Goal: Task Accomplishment & Management: Use online tool/utility

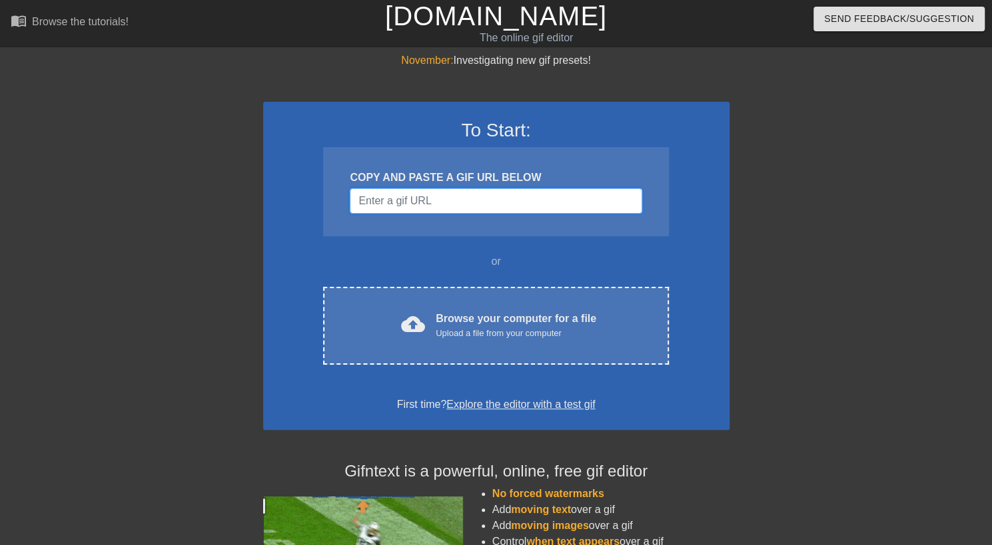
click at [442, 196] on input "Username" at bounding box center [496, 200] width 292 height 25
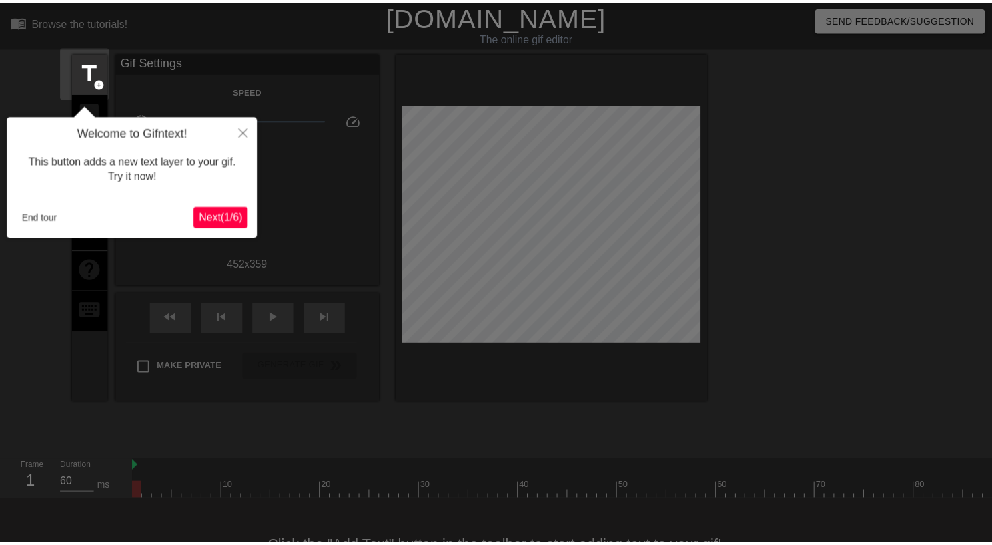
scroll to position [33, 0]
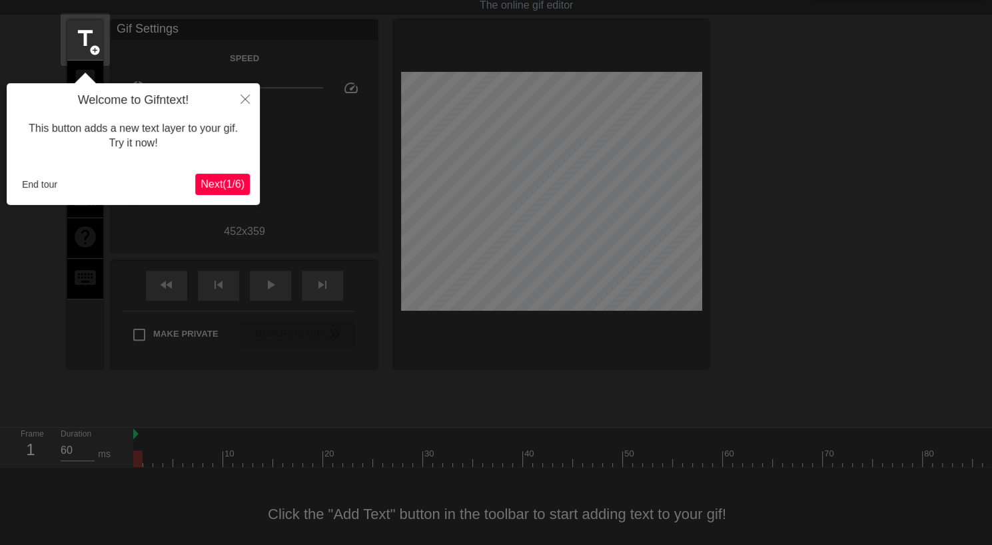
click at [225, 184] on span "Next ( 1 / 6 )" at bounding box center [222, 183] width 44 height 11
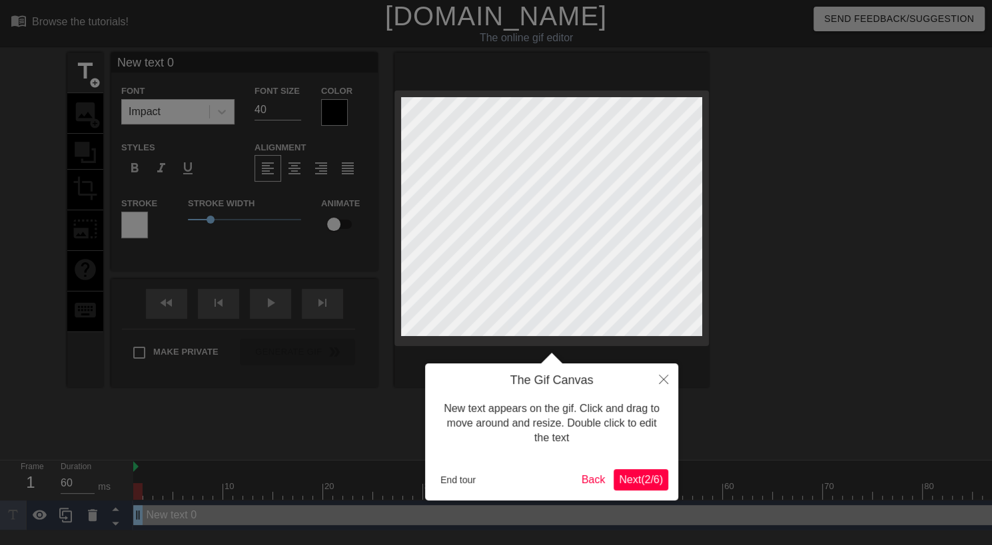
click at [707, 238] on div at bounding box center [551, 220] width 314 height 335
click at [638, 479] on span "Next ( 2 / 6 )" at bounding box center [641, 479] width 44 height 11
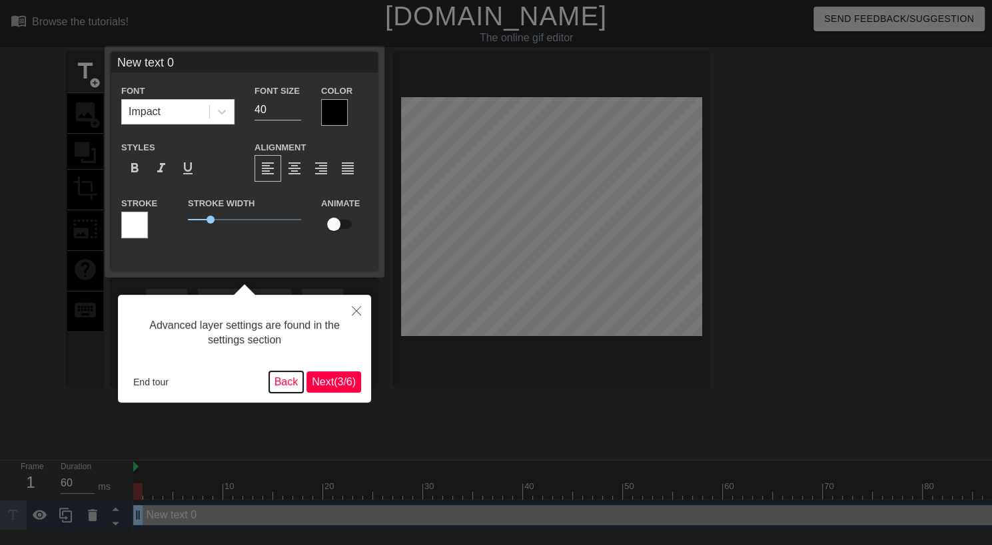
click at [276, 378] on button "Back" at bounding box center [286, 382] width 35 height 21
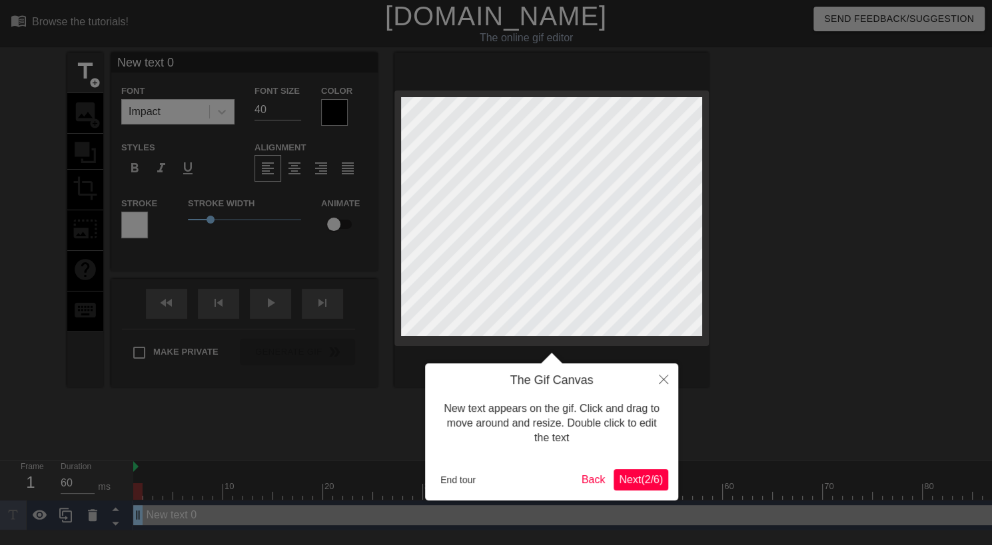
click at [649, 476] on span "Next ( 2 / 6 )" at bounding box center [641, 479] width 44 height 11
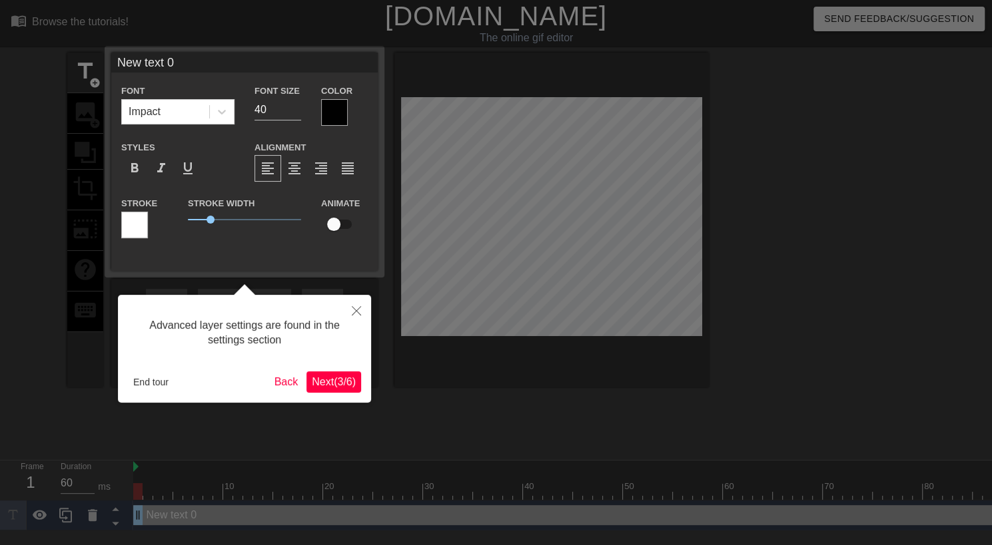
click at [330, 377] on span "Next ( 3 / 6 )" at bounding box center [334, 381] width 44 height 11
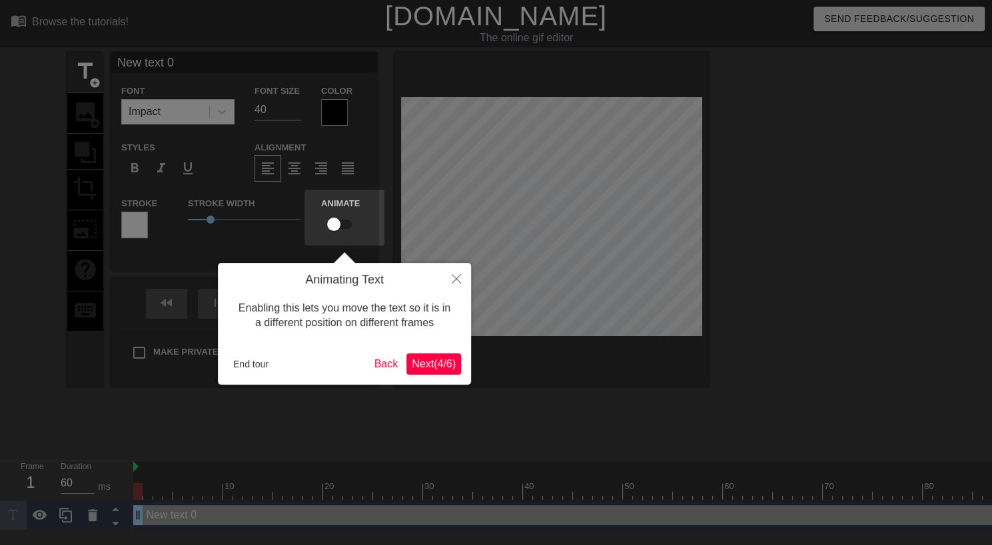
click at [429, 366] on span "Next ( 4 / 6 )" at bounding box center [434, 363] width 44 height 11
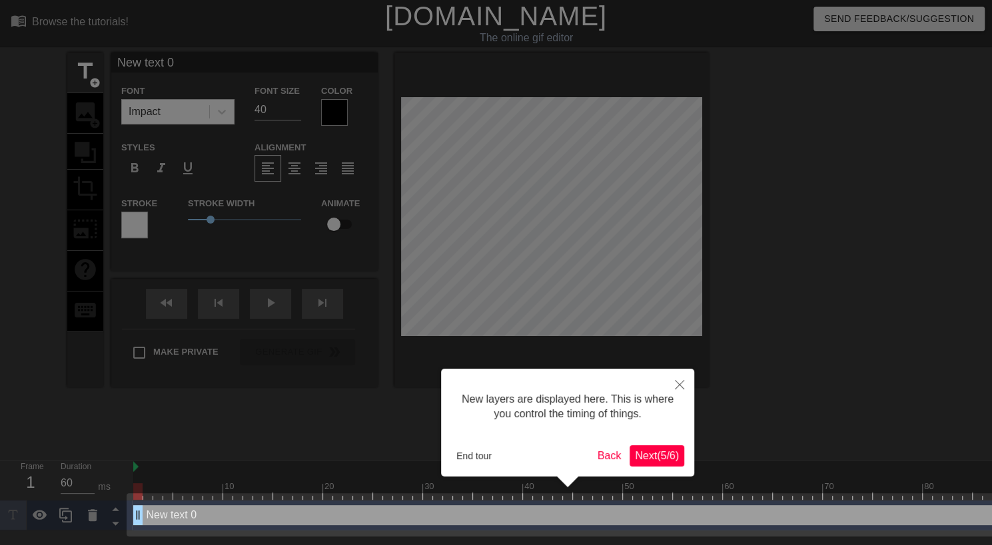
click at [668, 450] on span "Next ( 5 / 6 )" at bounding box center [657, 455] width 44 height 11
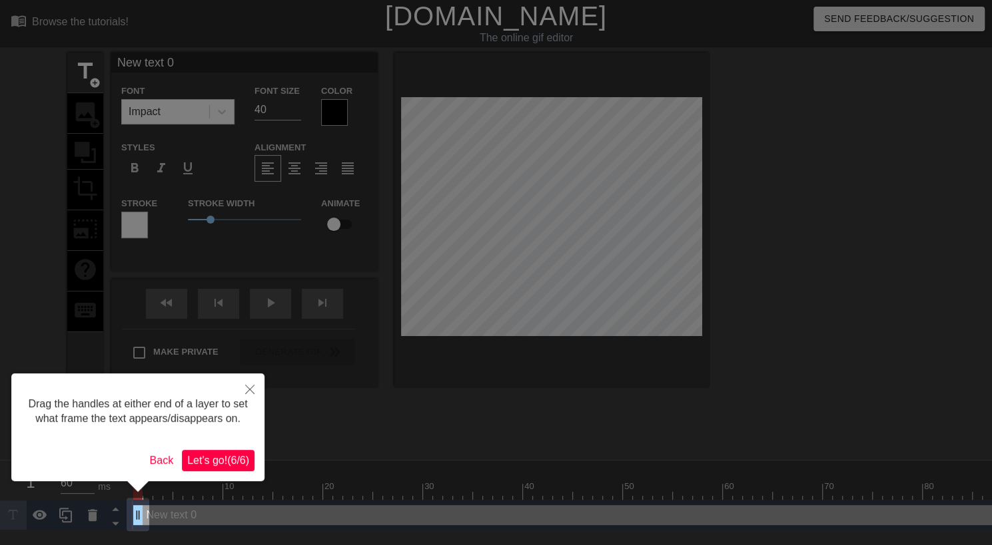
click at [216, 466] on span "Let's go! ( 6 / 6 )" at bounding box center [218, 460] width 62 height 11
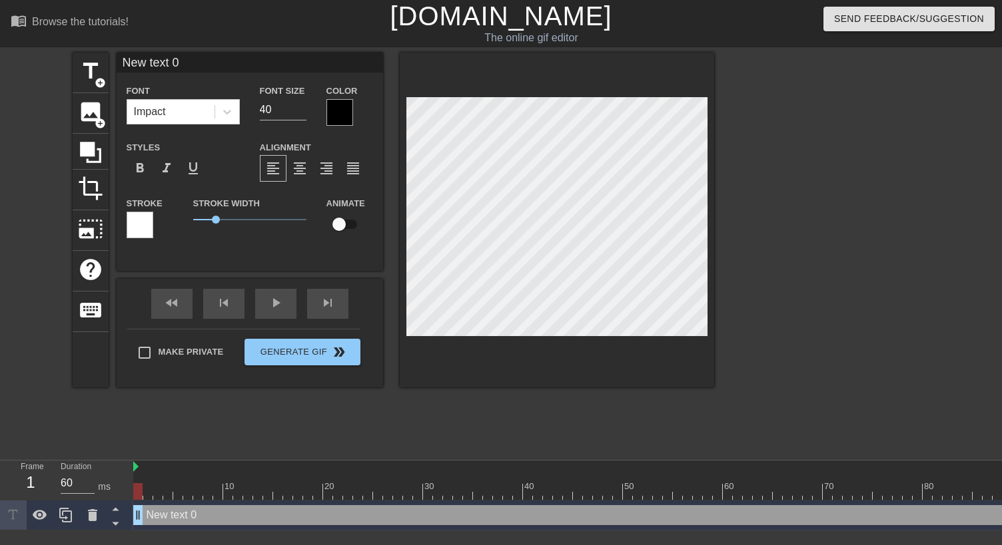
click at [334, 109] on div at bounding box center [339, 112] width 27 height 27
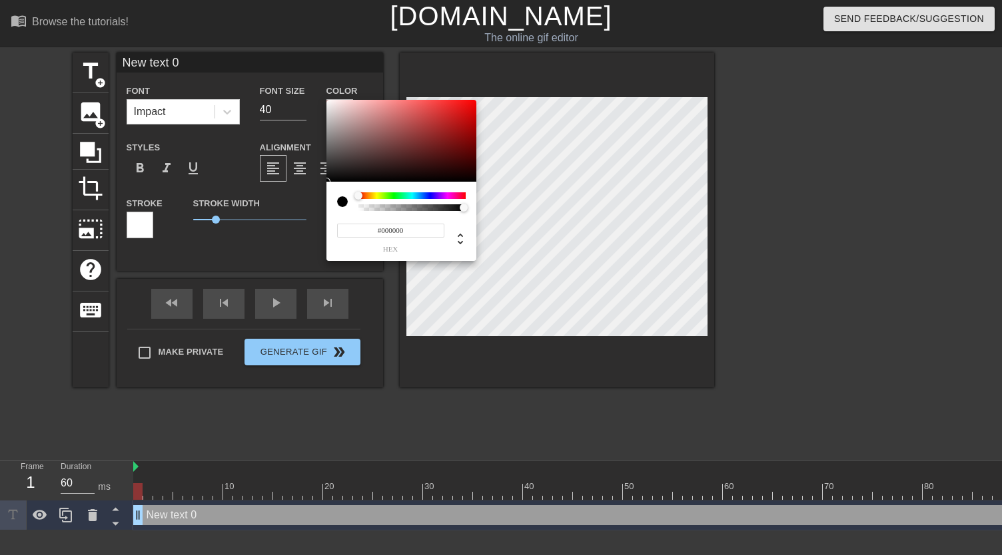
type input "0"
drag, startPoint x: 412, startPoint y: 210, endPoint x: 321, endPoint y: 206, distance: 90.7
click at [321, 206] on div "0 r 0 g 0 b 0 a" at bounding box center [501, 277] width 1002 height 555
type input "1"
drag, startPoint x: 358, startPoint y: 208, endPoint x: 497, endPoint y: 229, distance: 140.1
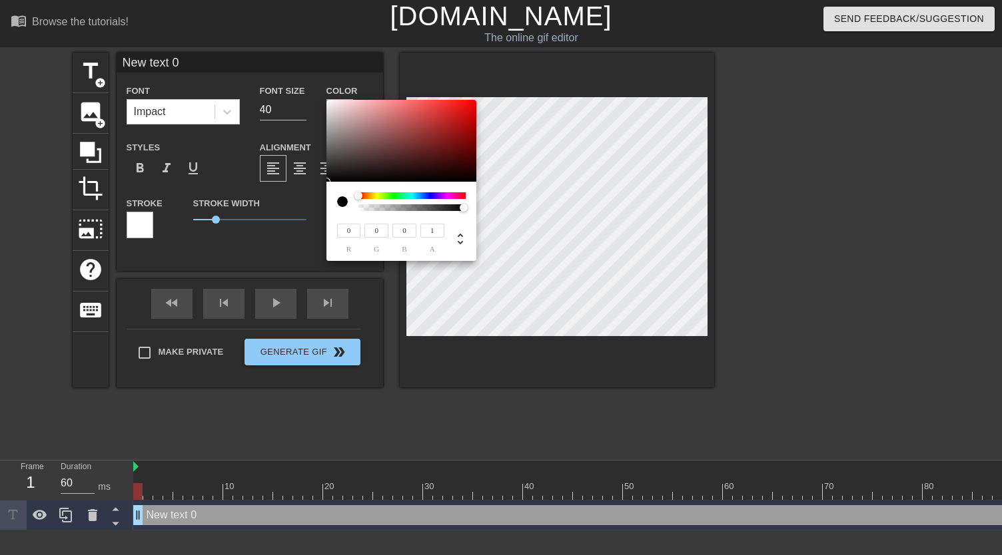
click at [497, 229] on div "0 r 0 g 0 b 1 a" at bounding box center [501, 277] width 1002 height 555
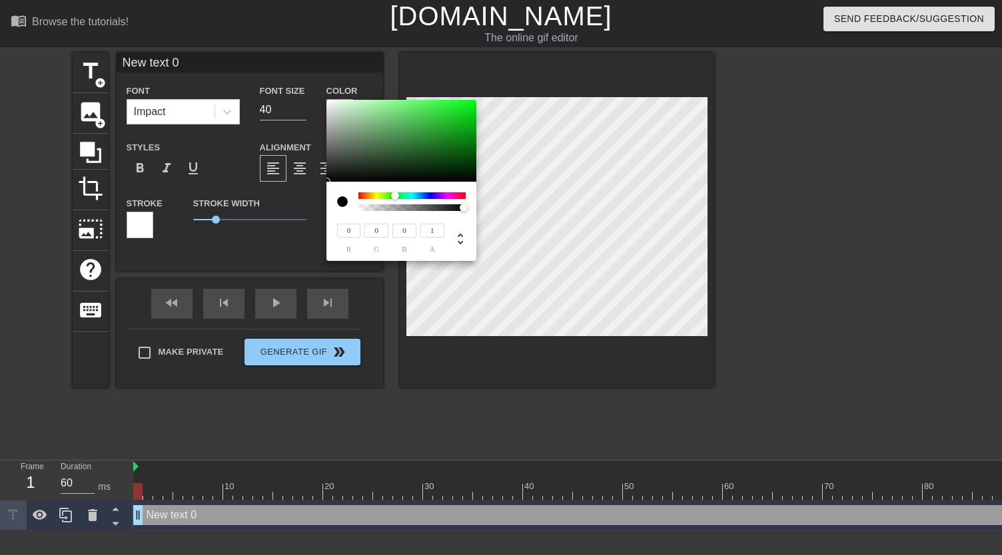
click at [396, 194] on div at bounding box center [395, 196] width 8 height 8
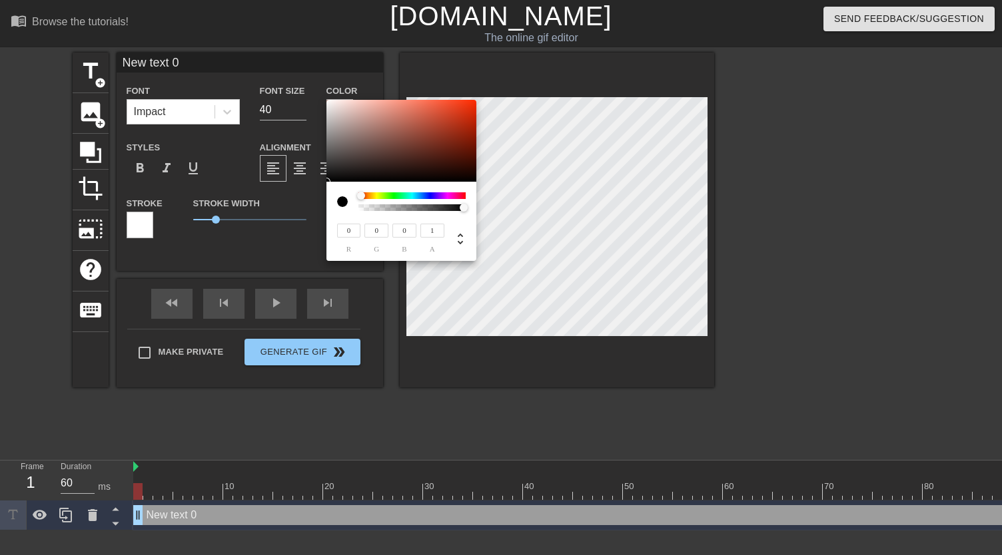
drag, startPoint x: 397, startPoint y: 196, endPoint x: 334, endPoint y: 195, distance: 62.6
click at [334, 195] on div "0 r 0 g 0 b 1 a" at bounding box center [401, 221] width 150 height 79
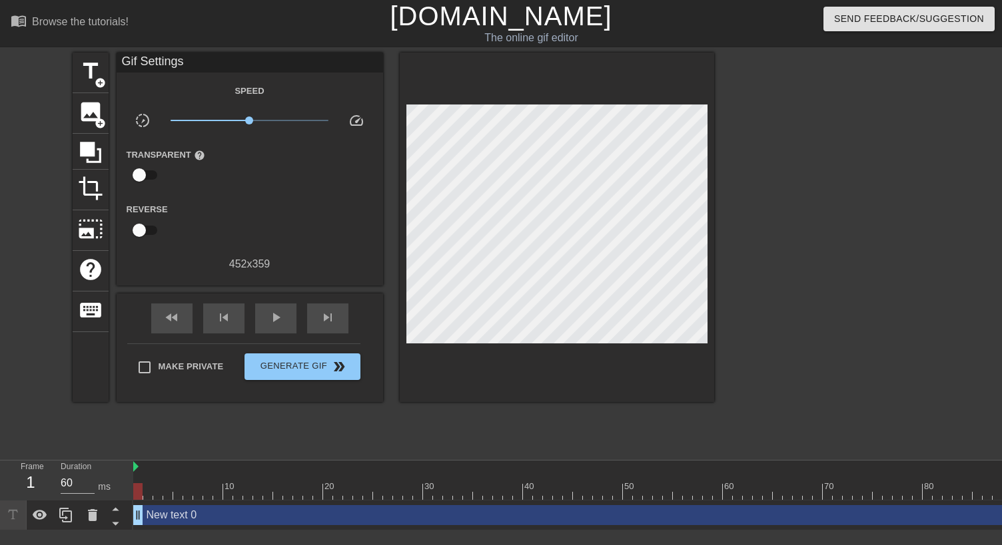
click at [220, 199] on div "Speed slow_motion_video x1.00 speed Transparent help Reverse 452 x 359" at bounding box center [250, 178] width 246 height 190
click at [93, 77] on span "title" at bounding box center [90, 71] width 25 height 25
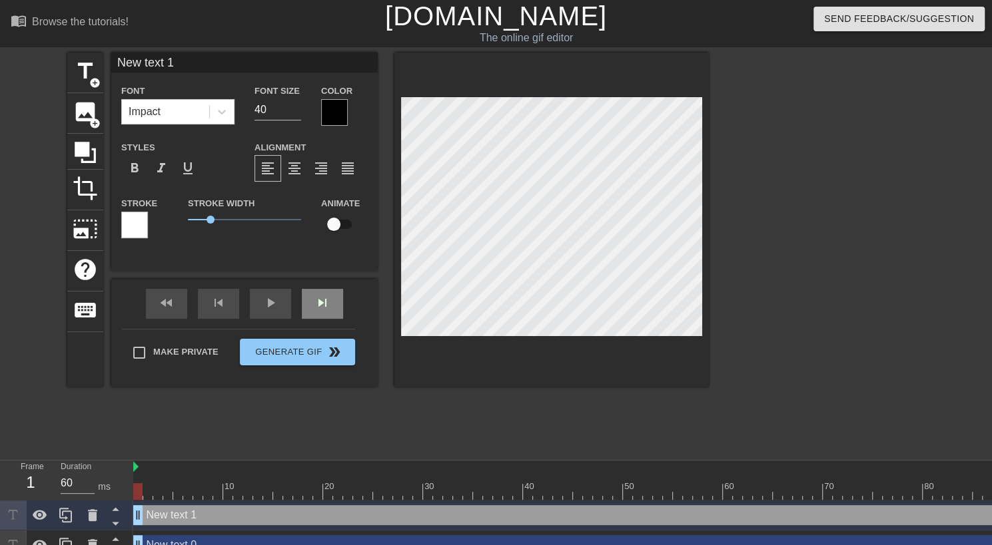
scroll to position [2, 3]
type input "N]"
type textarea "N]"
type input "N"
type textarea "N"
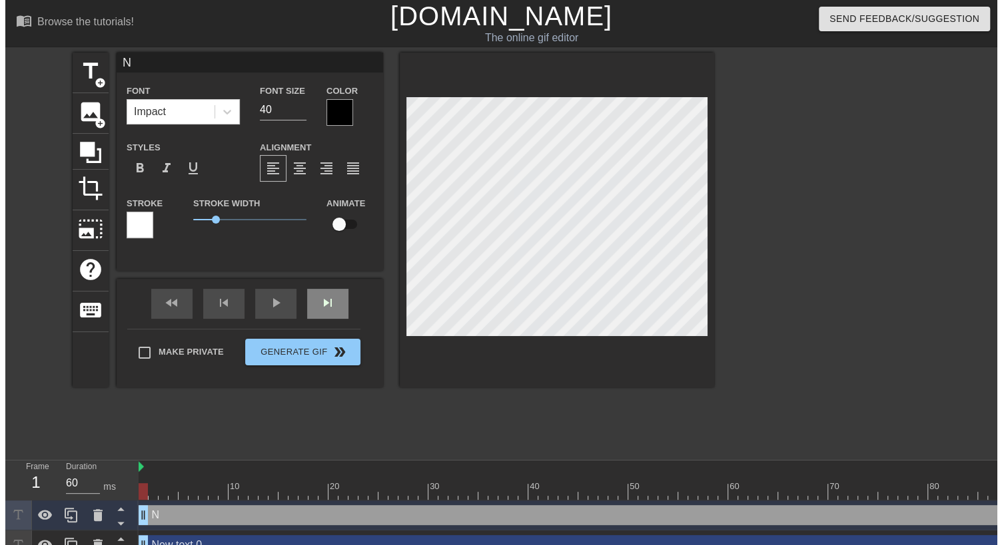
scroll to position [2, 1]
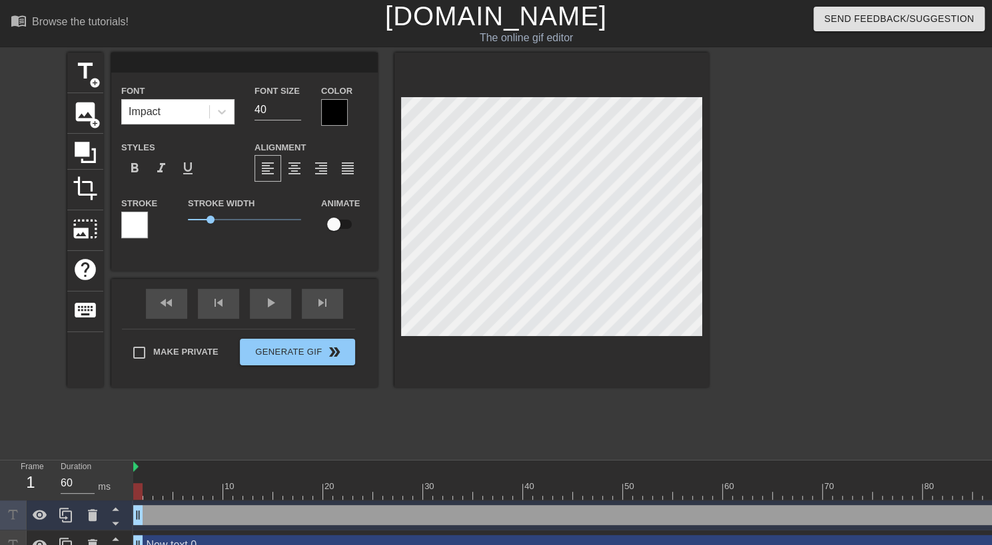
click at [132, 497] on div "Frame 1 Duration 60 ms" at bounding box center [66, 481] width 133 height 40
click at [133, 496] on div at bounding box center [137, 492] width 9 height 17
click at [139, 488] on div at bounding box center [137, 492] width 9 height 17
click at [93, 514] on icon at bounding box center [92, 516] width 9 height 12
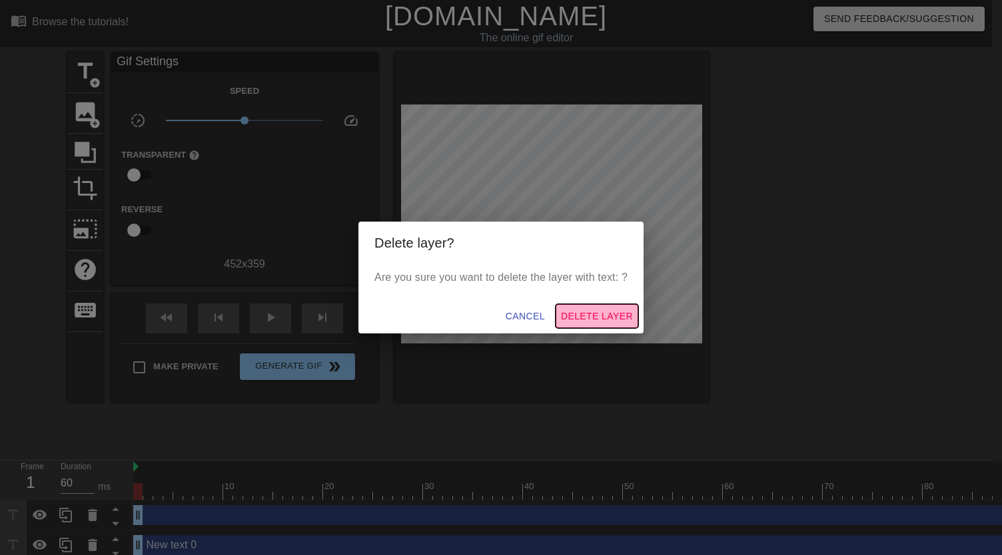
click at [576, 310] on span "Delete Layer" at bounding box center [597, 316] width 72 height 17
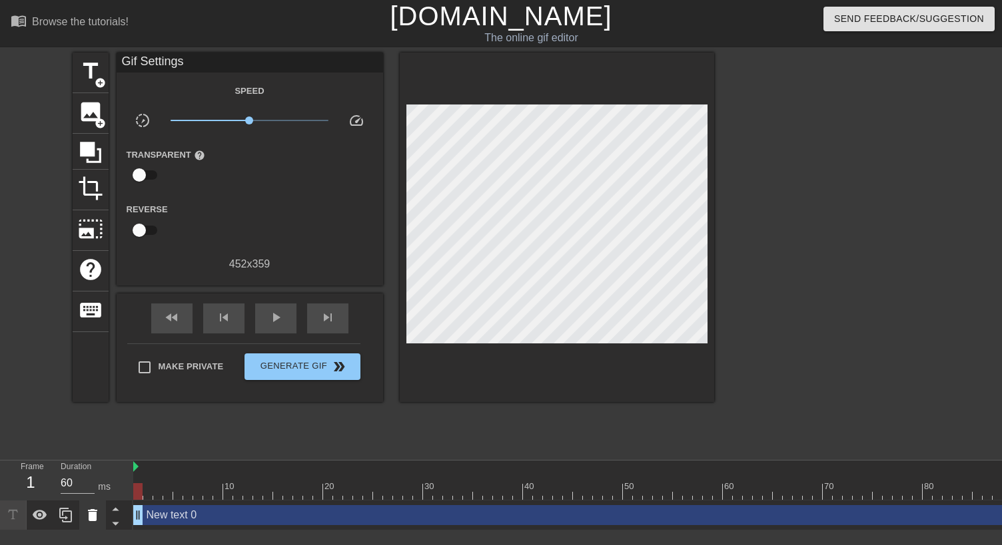
click at [91, 516] on icon at bounding box center [92, 516] width 9 height 12
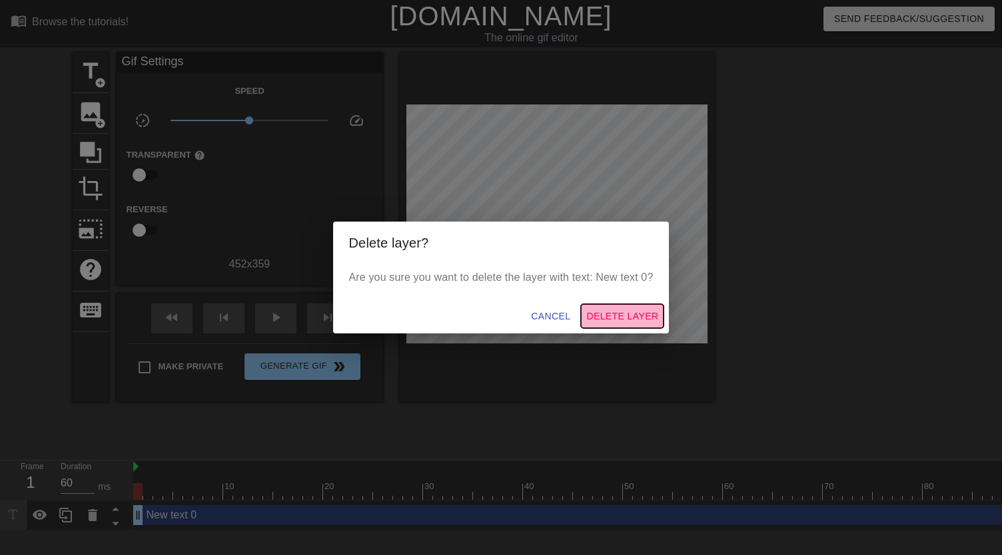
click at [607, 314] on span "Delete Layer" at bounding box center [622, 316] width 72 height 17
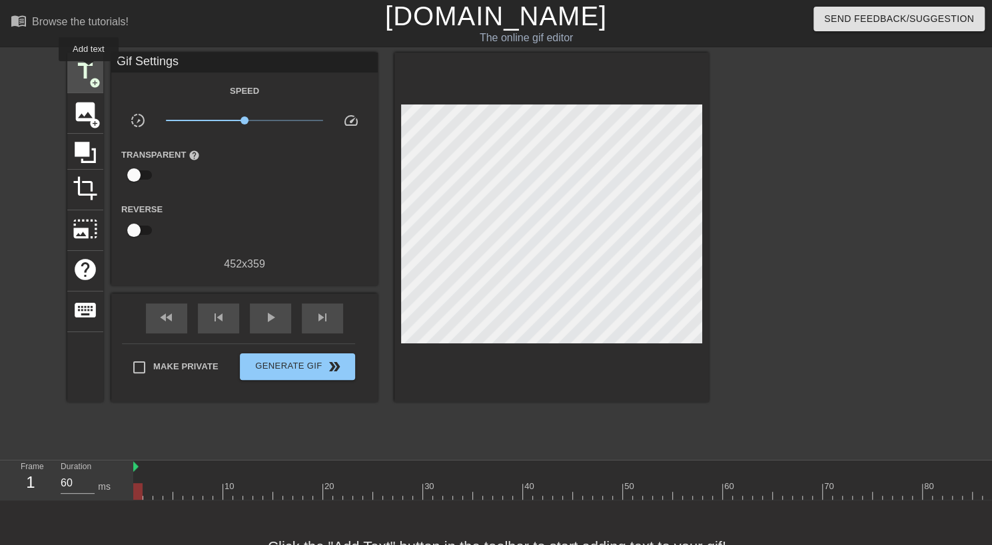
click at [89, 71] on span "title" at bounding box center [85, 71] width 25 height 25
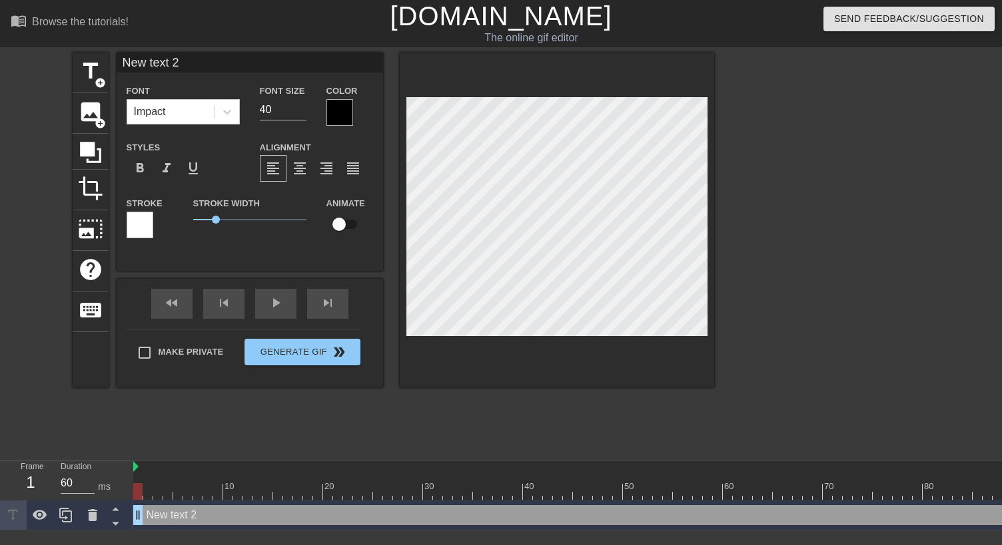
type input "New ext 2"
type textarea "New ext 2"
type input "Newext 2"
type textarea "Newext 2"
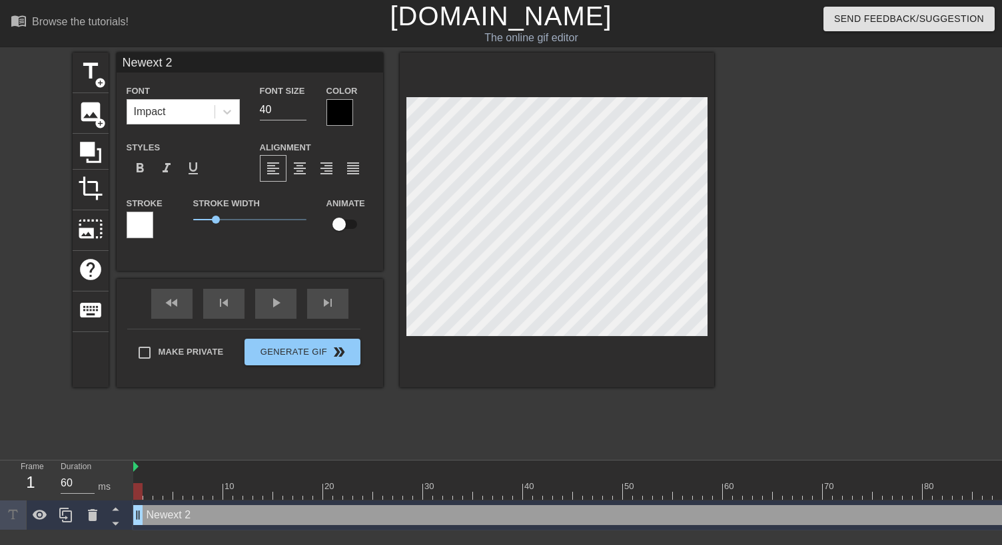
type input "Neext 2"
type textarea "Neext 2"
type input "Neext"
type textarea "Neext"
type input "Neext"
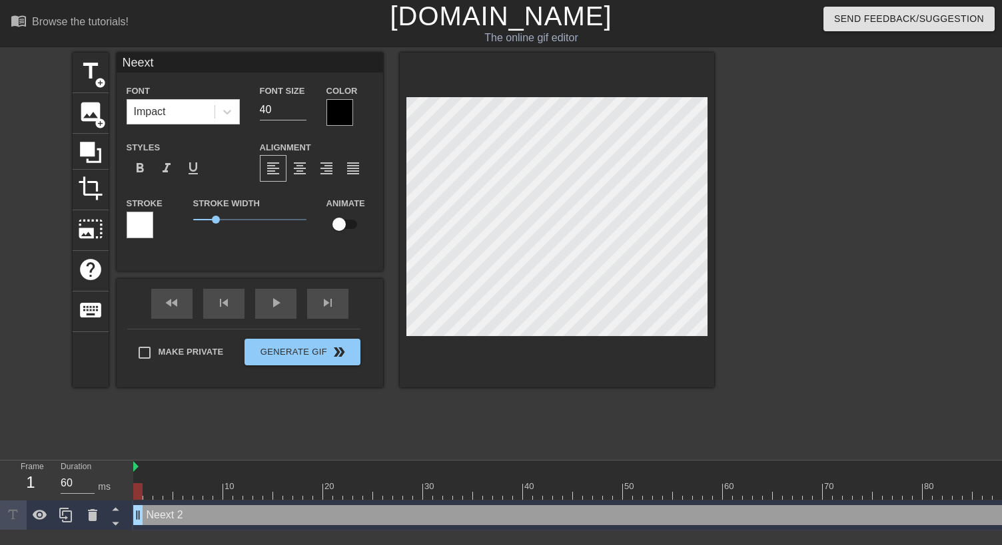
type textarea "Neext"
type input "Neex"
type textarea "Neex"
type input "Nee"
type textarea "Nee"
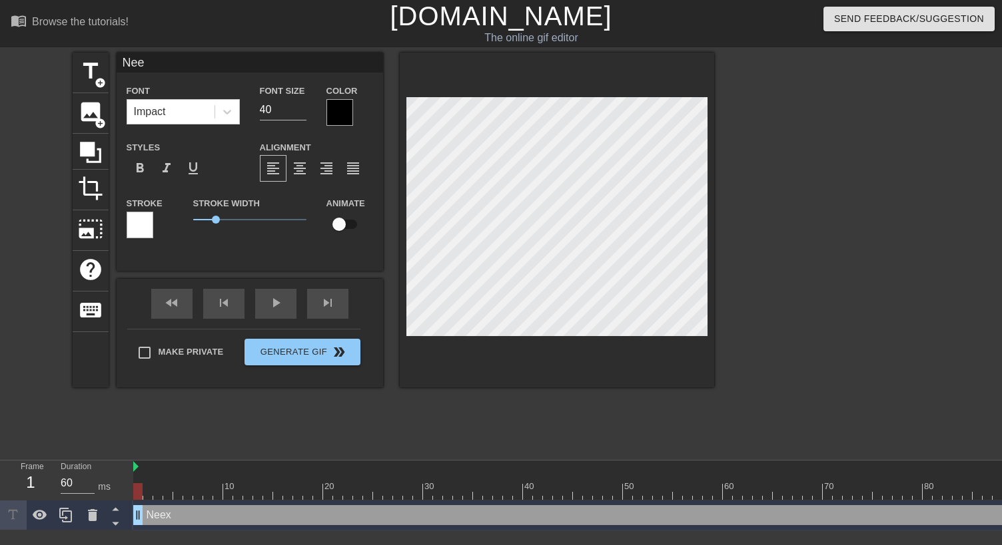
type input "Ne"
type textarea "Ne"
type input "N"
type textarea "N"
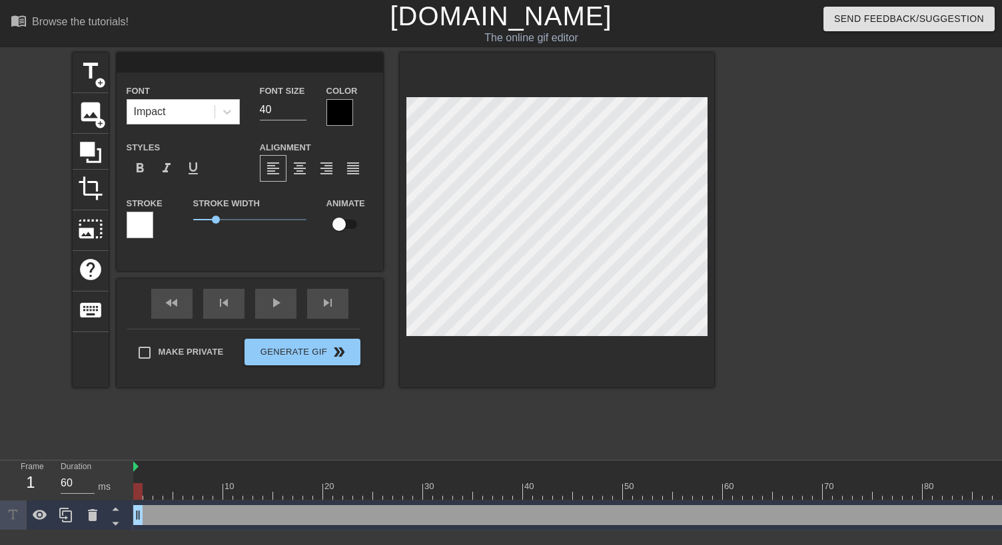
type input "T"
type textarea "T"
type input "TM"
type textarea "TM"
type input "TM"
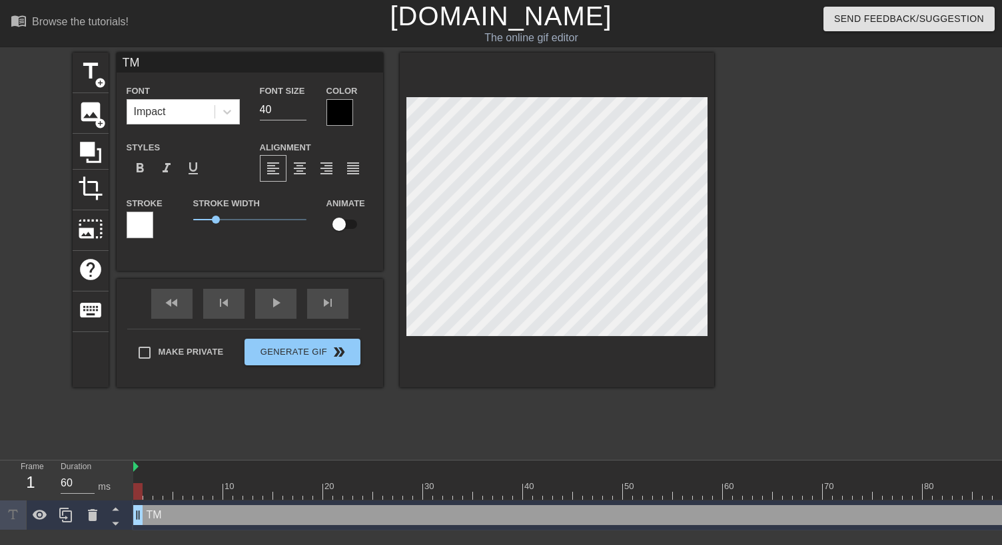
type textarea "TM"
type input "TM O"
type textarea "TM O"
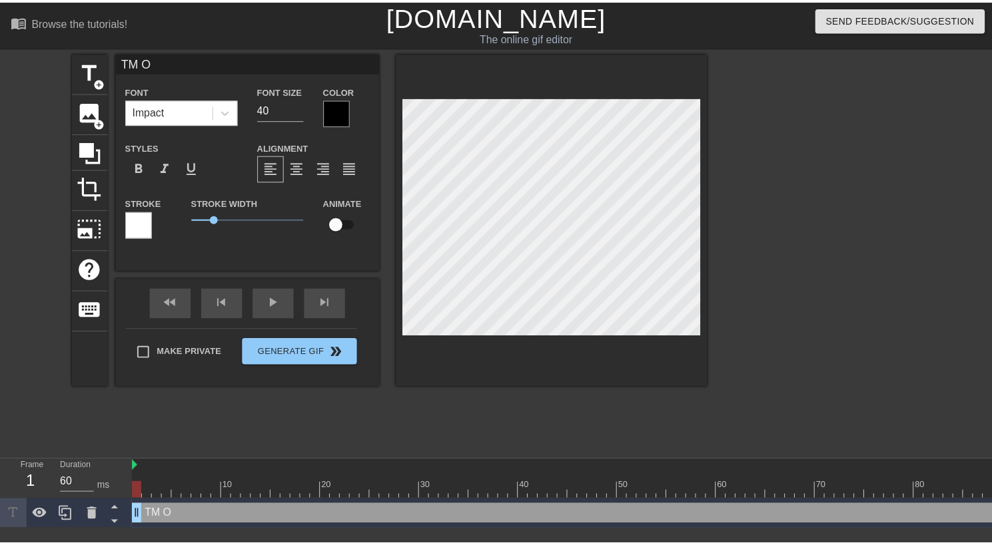
scroll to position [2, 3]
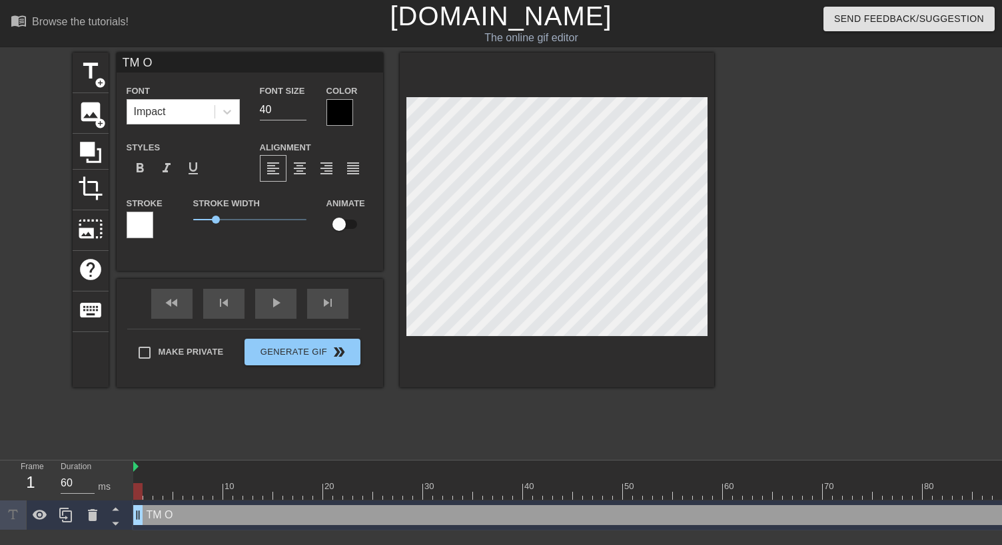
type input "TM OP"
type textarea "TM OP"
type input "TM OPS"
type textarea "TM OPS"
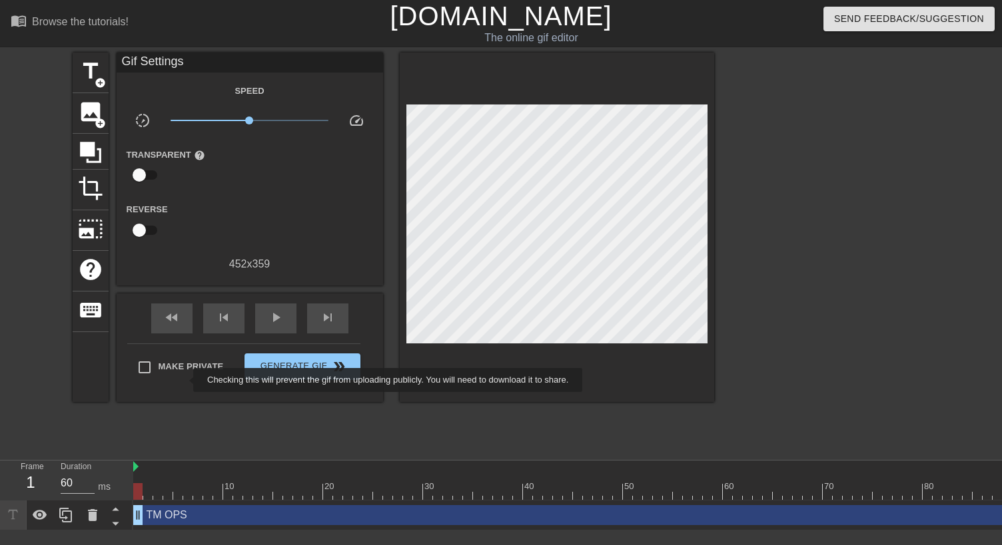
click at [184, 386] on div "Make Private" at bounding box center [186, 370] width 97 height 33
click at [91, 77] on span "title" at bounding box center [90, 71] width 25 height 25
drag, startPoint x: 142, startPoint y: 496, endPoint x: 165, endPoint y: 492, distance: 23.7
click at [165, 492] on div at bounding box center [167, 492] width 9 height 17
drag, startPoint x: 165, startPoint y: 492, endPoint x: 194, endPoint y: 482, distance: 31.2
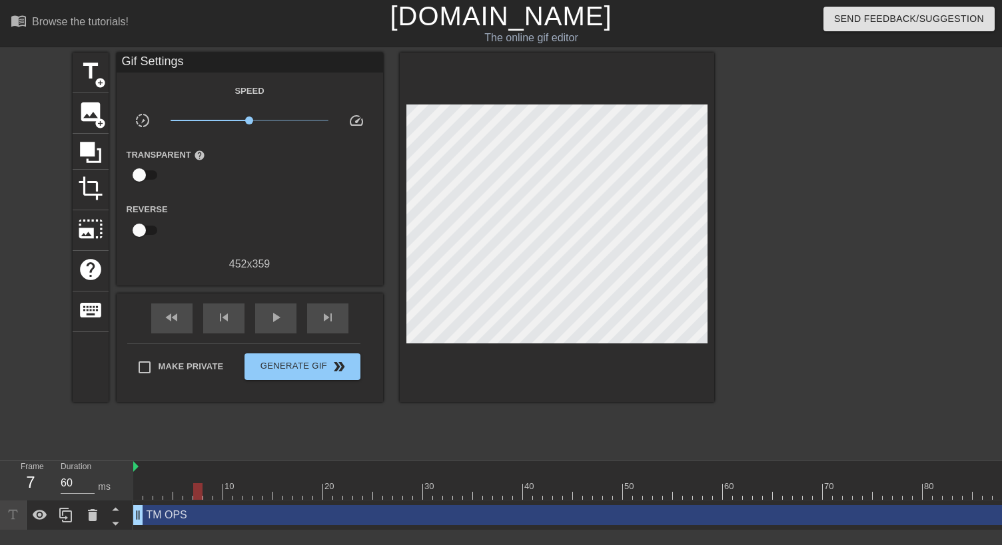
click at [194, 482] on div "10 20 30 40 50 60 70 80 90 100 110" at bounding box center [692, 480] width 1119 height 39
drag, startPoint x: 201, startPoint y: 487, endPoint x: 245, endPoint y: 487, distance: 44.0
click at [245, 487] on div at bounding box center [247, 492] width 9 height 17
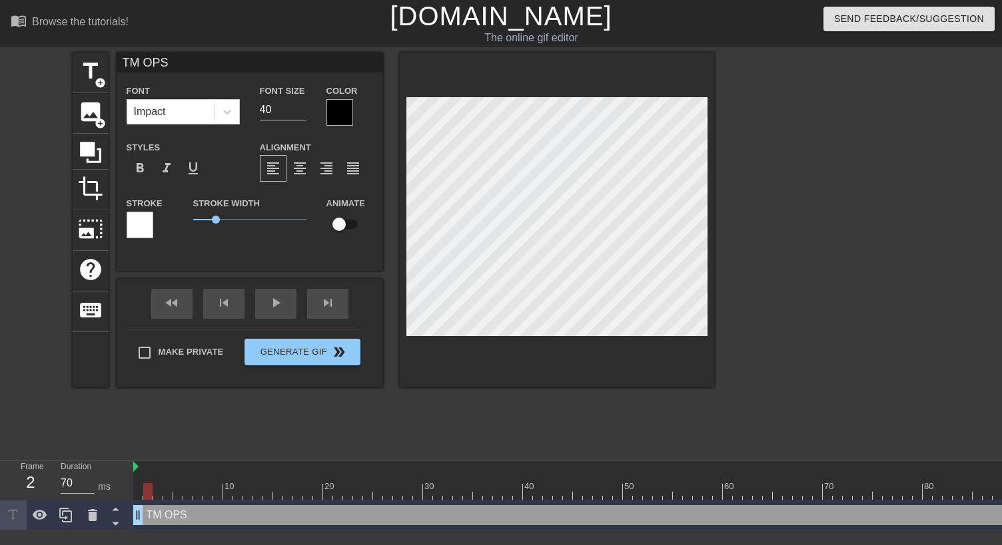
type input "60"
drag, startPoint x: 246, startPoint y: 492, endPoint x: 139, endPoint y: 502, distance: 108.3
click at [139, 502] on div "10 20 30 40 50 60 70 80 90 100 110 TM OPS drag_handle drag_handle" at bounding box center [567, 496] width 869 height 70
click at [344, 224] on input "checkbox" at bounding box center [339, 224] width 76 height 25
checkbox input "true"
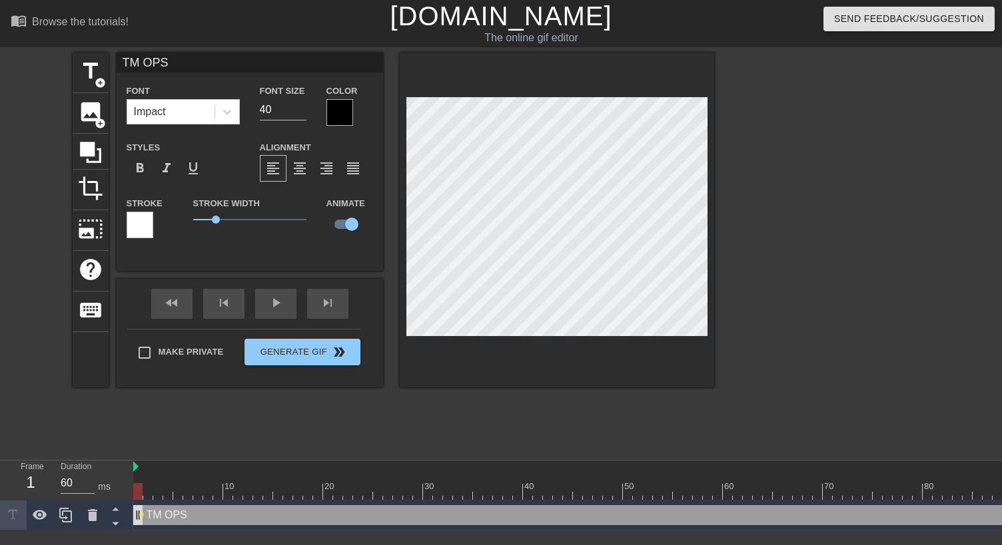
drag, startPoint x: 138, startPoint y: 494, endPoint x: 135, endPoint y: 512, distance: 18.9
click at [135, 512] on div "10 20 30 40 50 60 70 80 90 100 110 TM OPS drag_handle drag_handle lens" at bounding box center [567, 496] width 869 height 70
click at [276, 306] on div "play_arrow" at bounding box center [275, 304] width 41 height 30
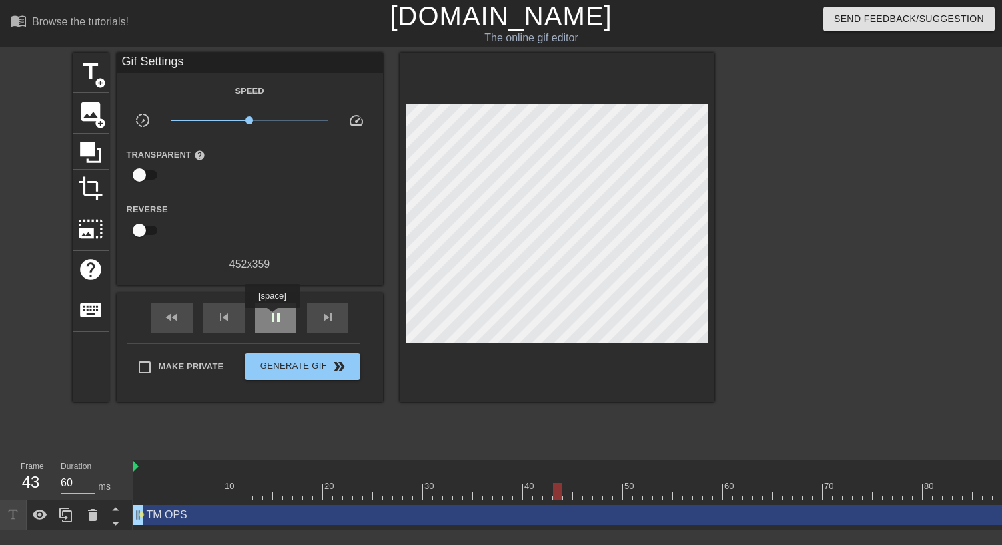
type input "70"
click at [272, 318] on span "pause" at bounding box center [276, 318] width 16 height 16
click at [91, 71] on span "title" at bounding box center [90, 71] width 25 height 25
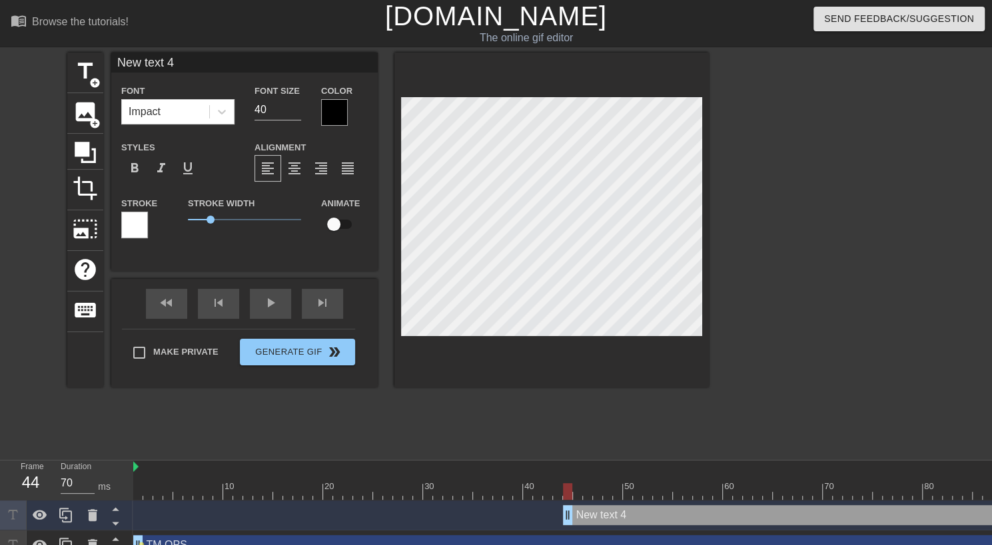
scroll to position [2, 1]
type input "Ne text 4"
type textarea "Ne text 4"
type input "N text 4"
type textarea "N text 4"
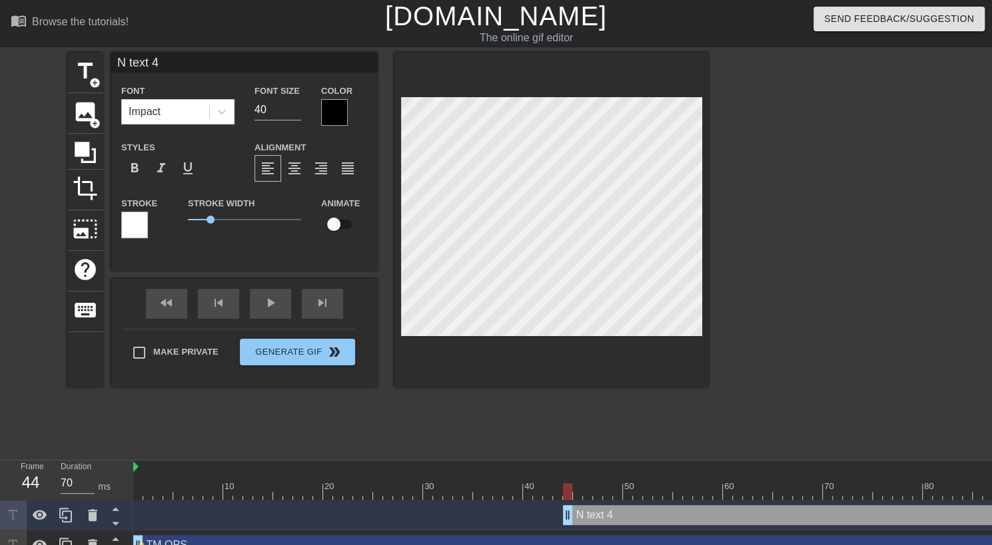
type input "text 4"
type textarea "text 4"
click at [95, 516] on icon at bounding box center [92, 516] width 9 height 12
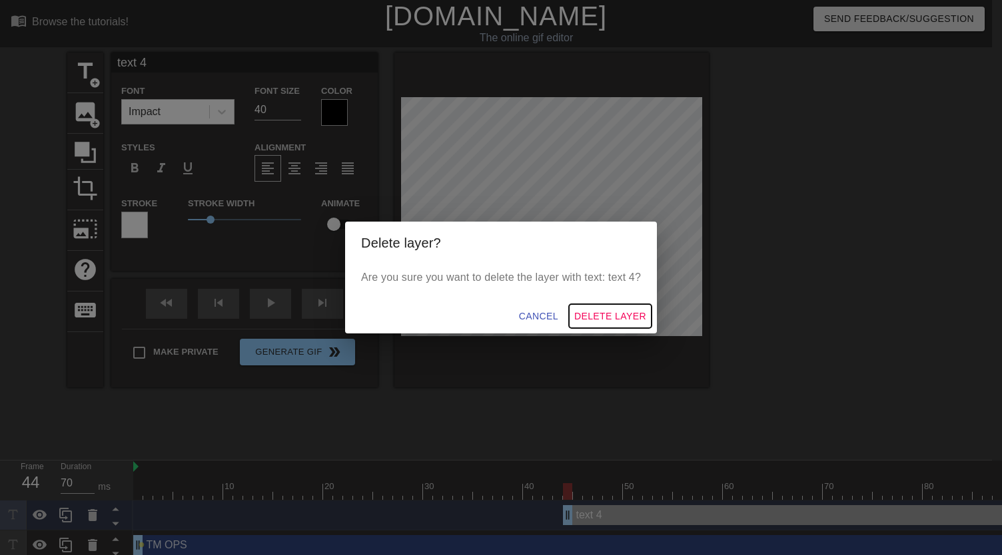
click at [607, 316] on span "Delete Layer" at bounding box center [610, 316] width 72 height 17
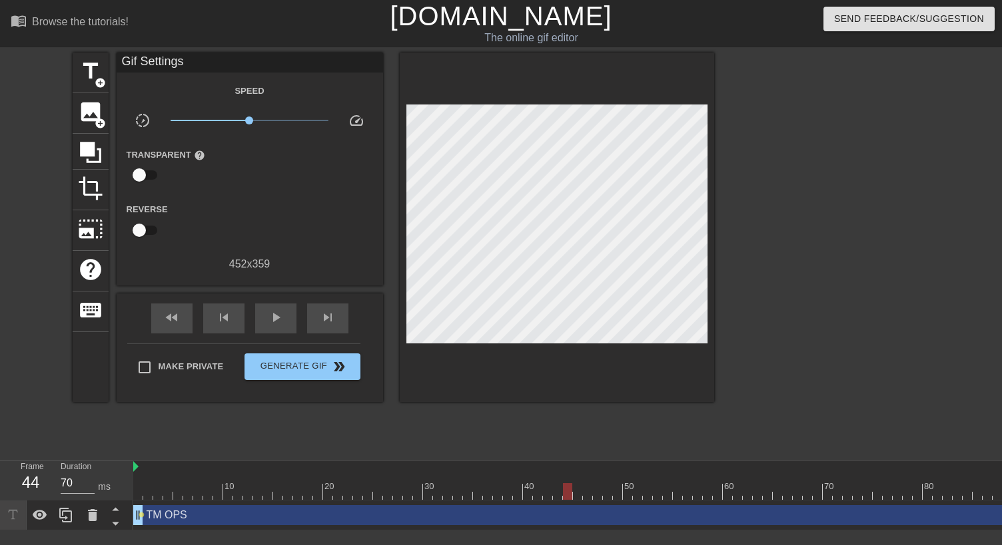
click at [202, 520] on div "TM OPS drag_handle drag_handle" at bounding box center [692, 516] width 1119 height 20
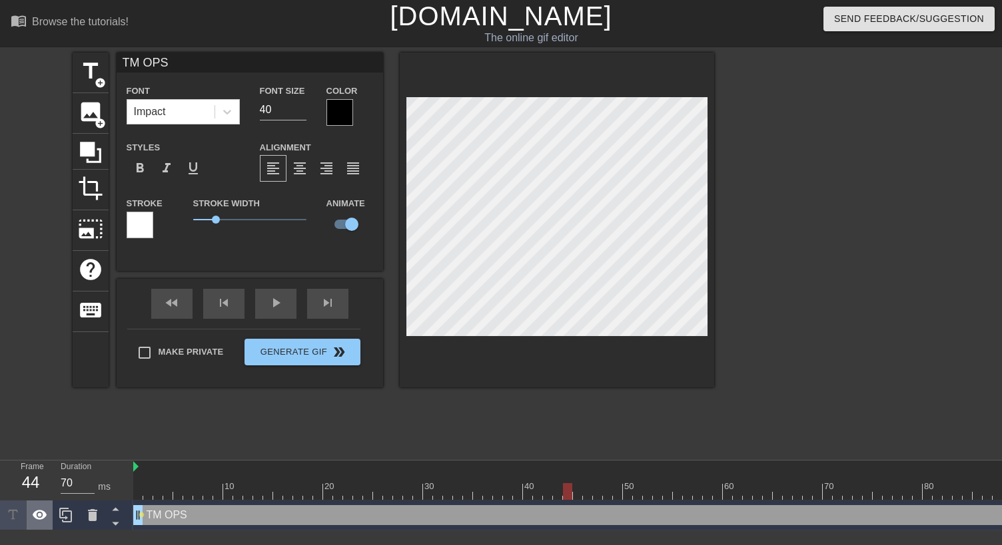
click at [38, 518] on icon at bounding box center [40, 516] width 16 height 16
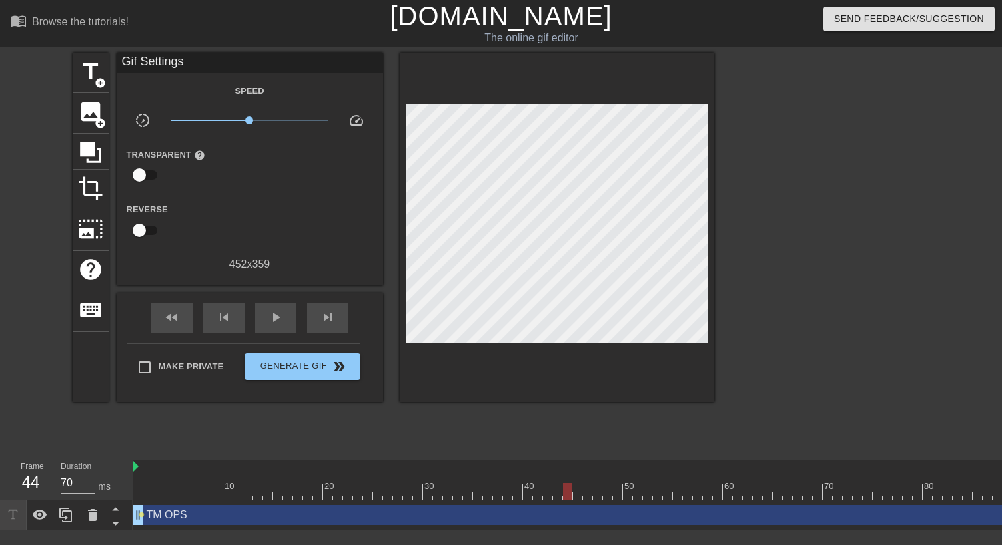
drag, startPoint x: 139, startPoint y: 514, endPoint x: 166, endPoint y: 512, distance: 26.7
click at [166, 512] on div "TM OPS drag_handle drag_handle lens" at bounding box center [692, 516] width 1119 height 20
click at [139, 512] on span "lens" at bounding box center [142, 515] width 6 height 6
type input "60"
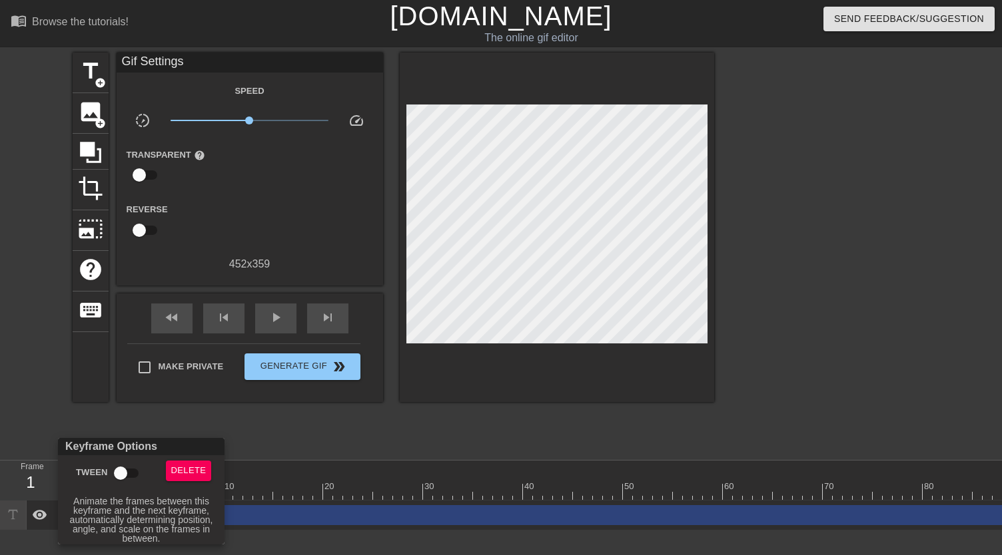
click at [124, 478] on input "Tween" at bounding box center [121, 473] width 76 height 25
checkbox input "true"
click at [302, 428] on div at bounding box center [501, 277] width 1002 height 555
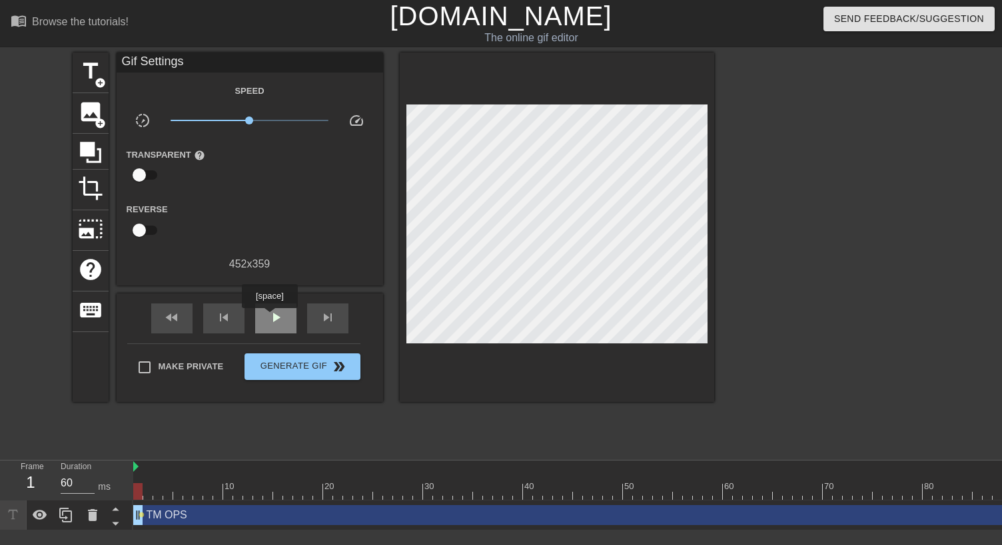
click at [269, 318] on span "play_arrow" at bounding box center [276, 318] width 16 height 16
click at [269, 318] on span "pause" at bounding box center [276, 318] width 16 height 16
type input "60"
drag, startPoint x: 233, startPoint y: 491, endPoint x: 131, endPoint y: 500, distance: 102.9
click at [131, 500] on div "Frame 1 Duration 60 ms 10 20 30 40 50 60 70 80 90 100 110 TM OPS drag_handle dr…" at bounding box center [501, 496] width 1002 height 70
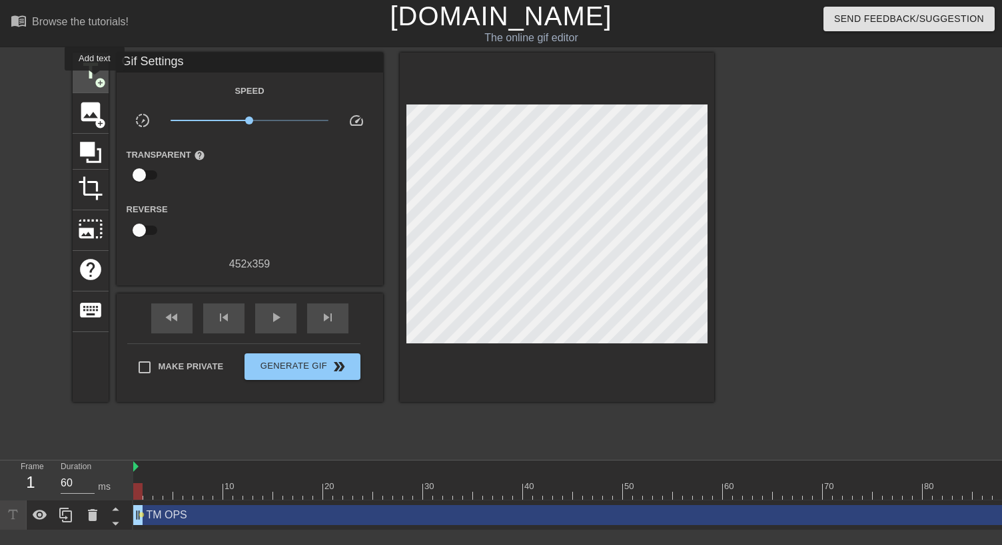
click at [95, 80] on span "add_circle" at bounding box center [100, 82] width 11 height 11
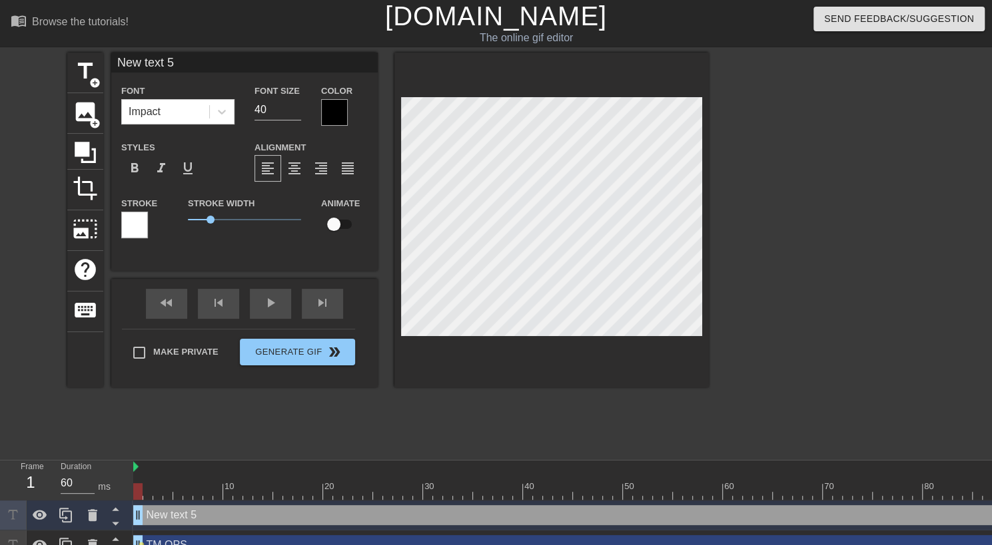
scroll to position [2, 3]
type input "N"
type textarea "N"
type input "R"
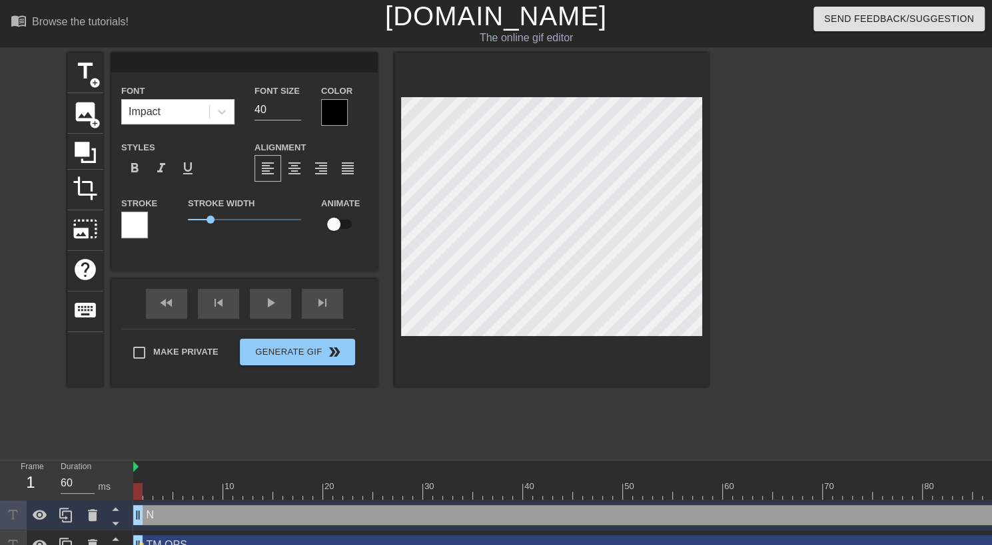
type textarea "R"
type input "RE"
type textarea "RE"
type input "REV"
type textarea "REV"
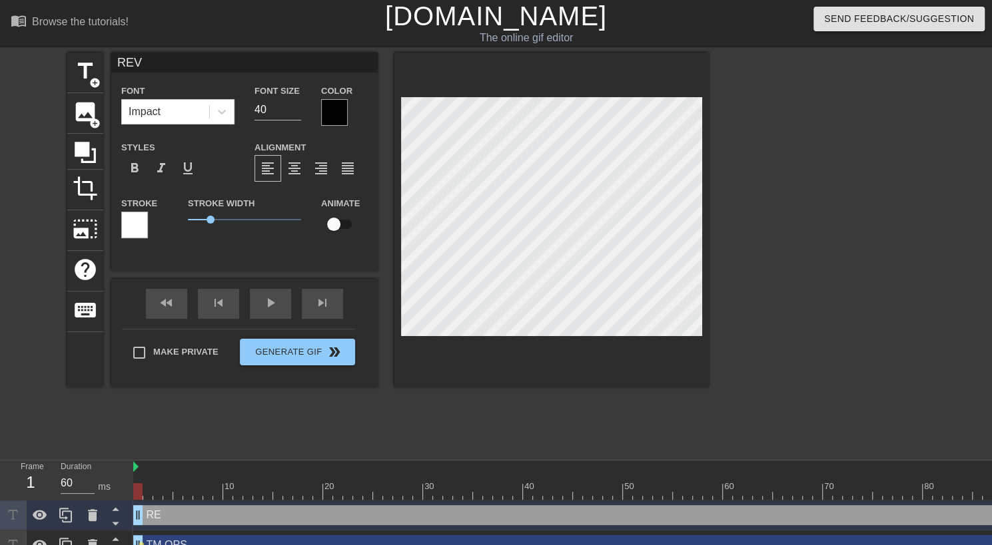
type input "REVE"
type textarea "REVE"
type input "REVER"
type textarea "REVER"
type input "REVERS"
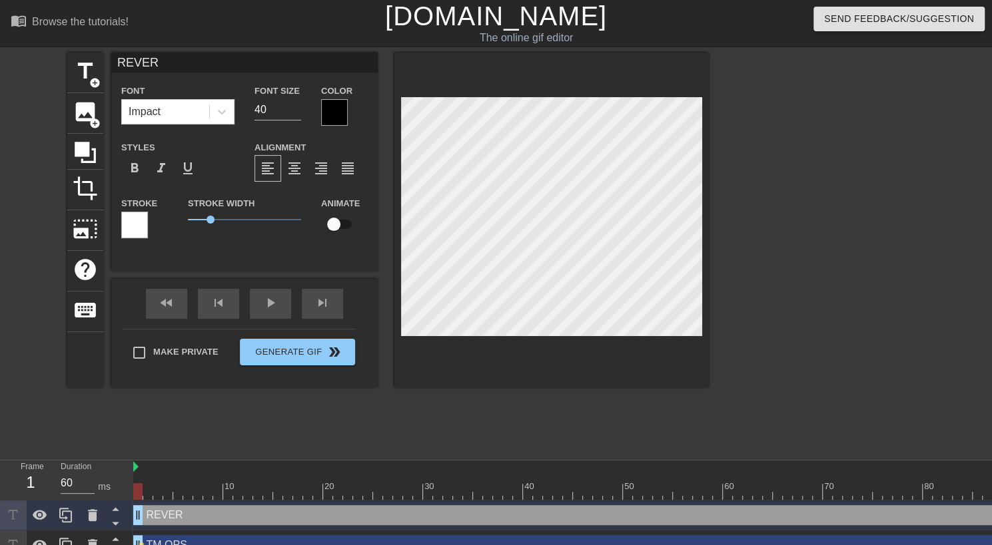
type textarea "REVERS"
type input "REVERSA"
type textarea "REVERSA"
type input "REVERSAL"
type textarea "REVERSALS"
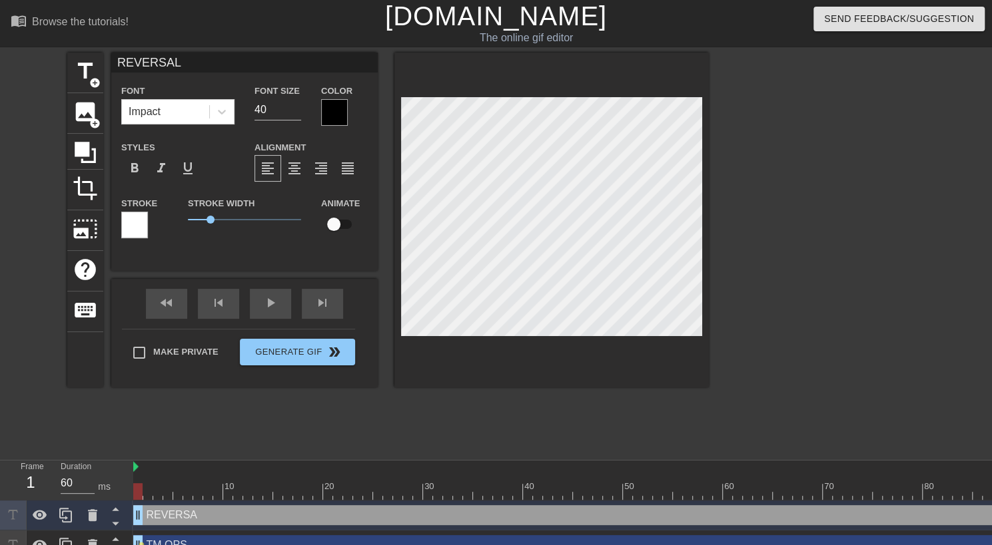
type input "REVERSALS"
type textarea "REVERSALS"
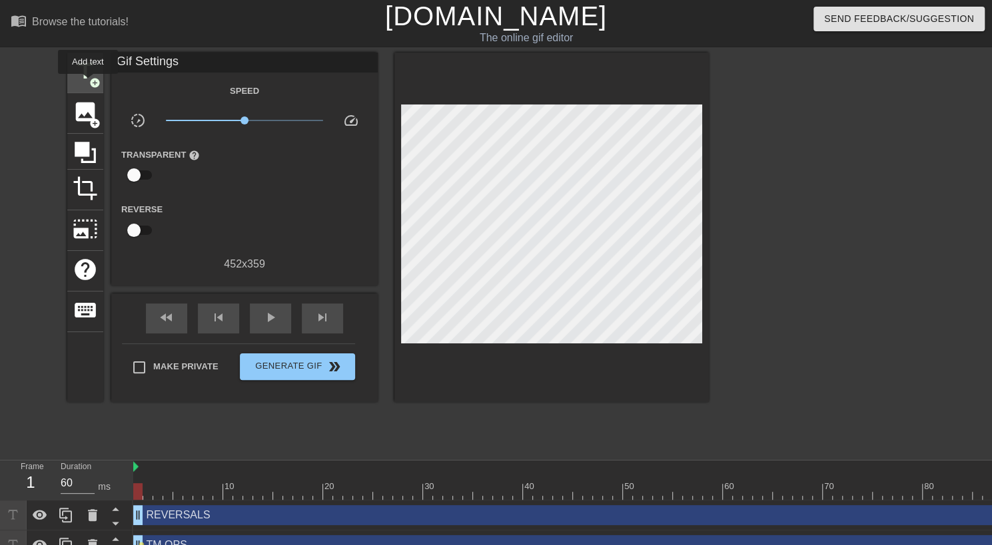
click at [88, 83] on span "title" at bounding box center [85, 71] width 25 height 25
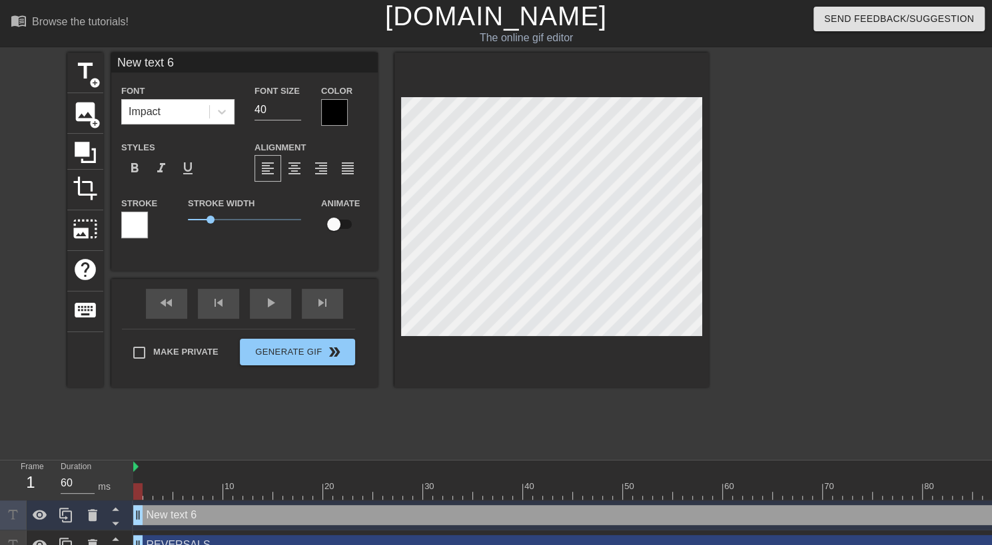
type input "New 6"
type textarea "New 6"
type input "New 6"
type textarea "New 6"
type input "Ne 6"
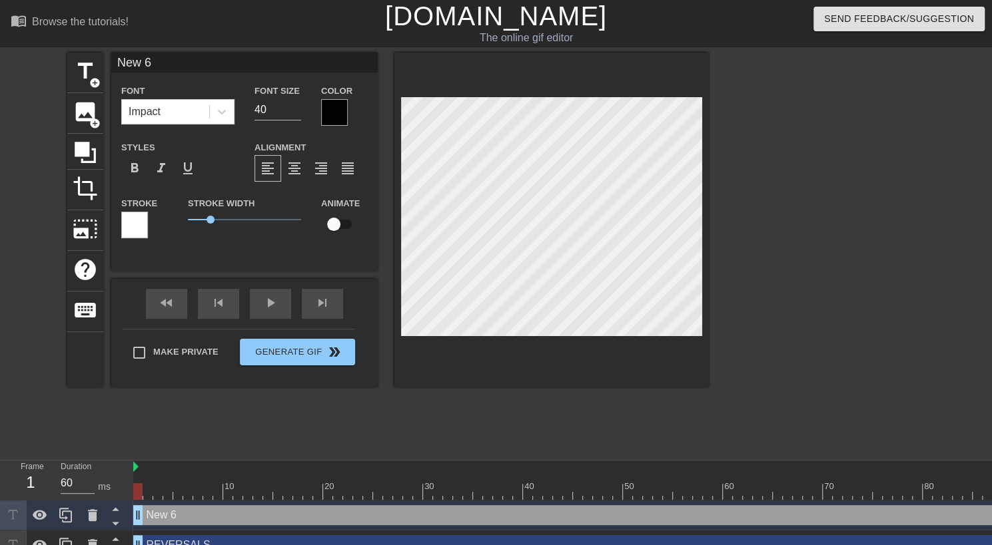
type textarea "Ne 6"
type input "N 6"
type textarea "N 6"
type input "N"
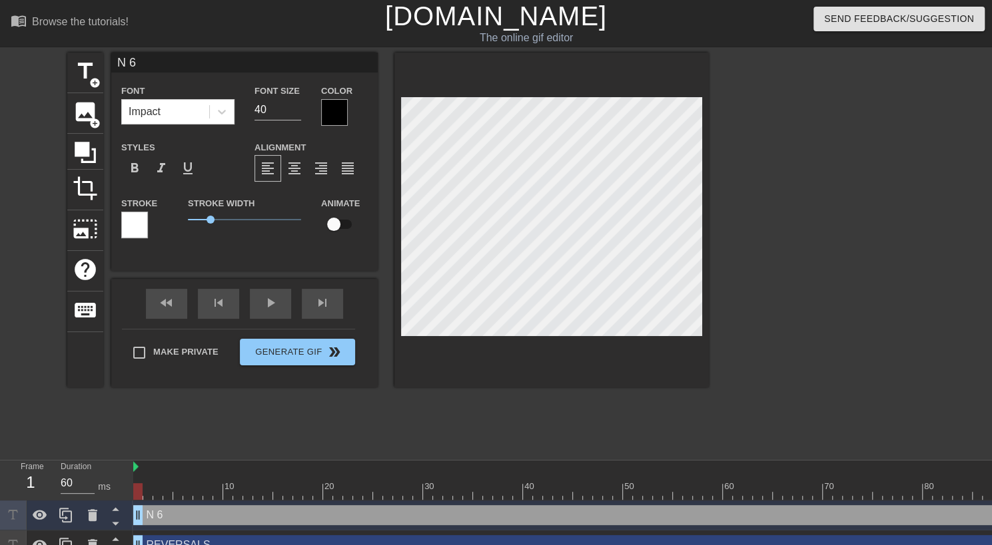
type textarea "N"
type input "N"
type textarea "N"
type input "c"
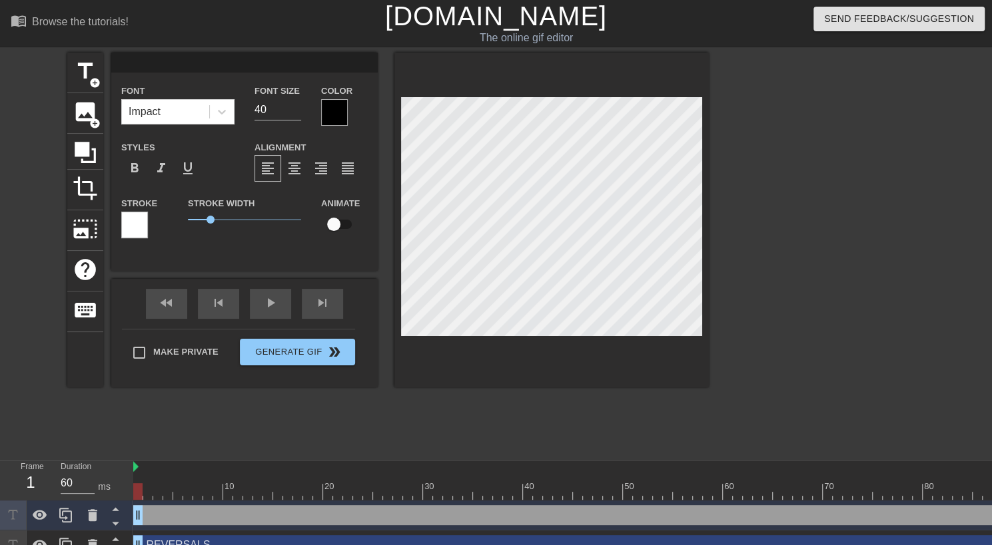
type textarea "c"
type input "ch"
type textarea "cha"
type input "chat"
type textarea "chat"
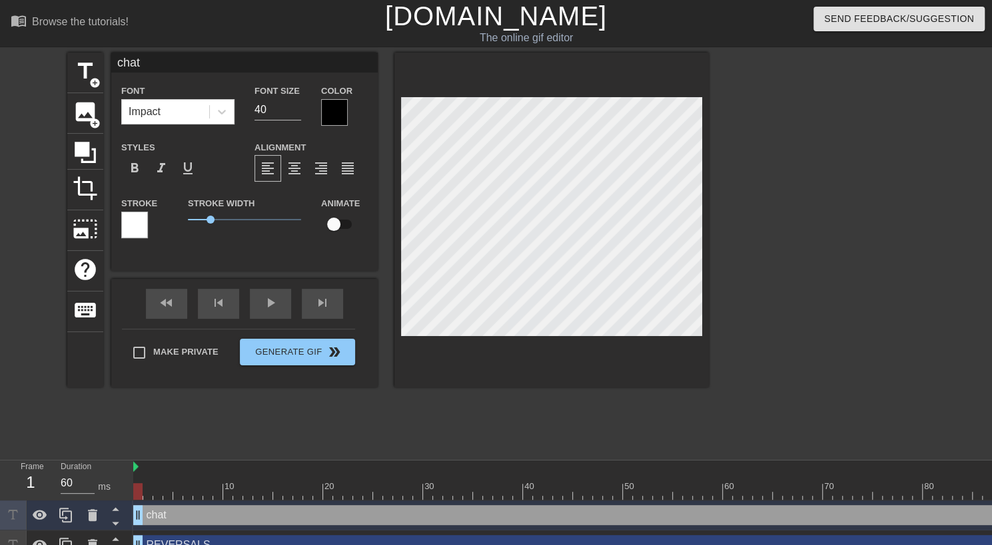
type input "cha"
type textarea "cha"
type input "ch"
type textarea "ch"
type input "c"
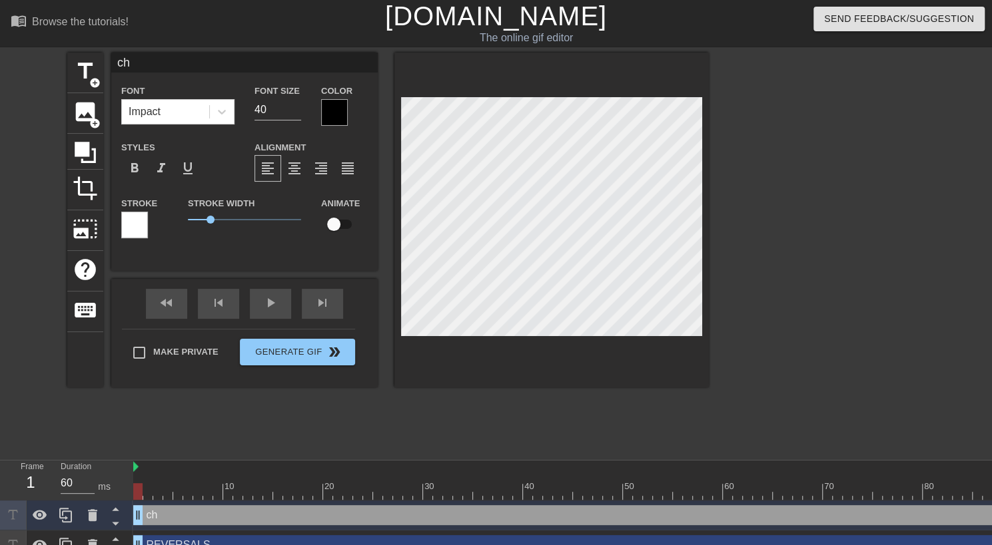
type textarea "c"
type input "C"
type textarea "C"
type input "CH"
type textarea "CH"
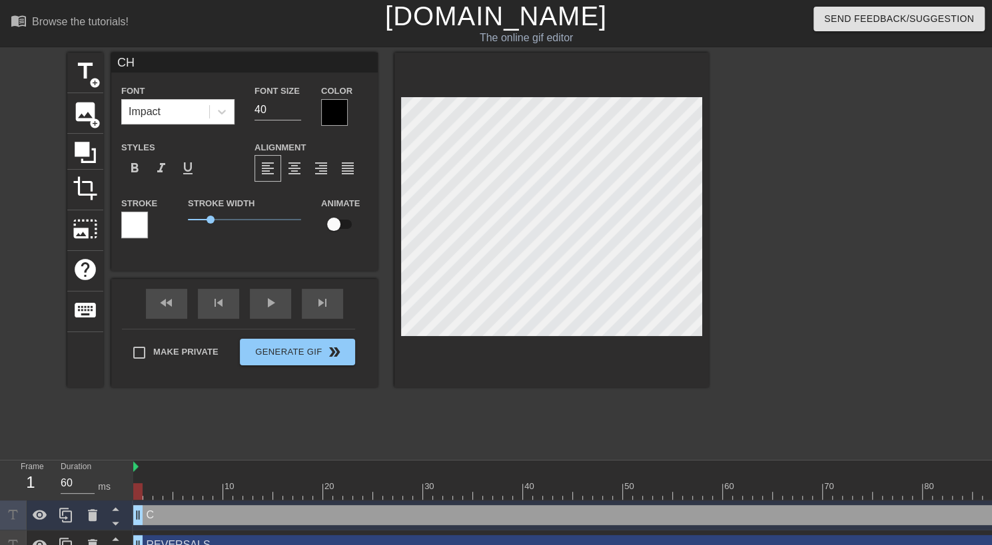
type input "CHA"
type textarea "CHA"
type input "CHAT"
type textarea "CHAT"
type input "CHAT"
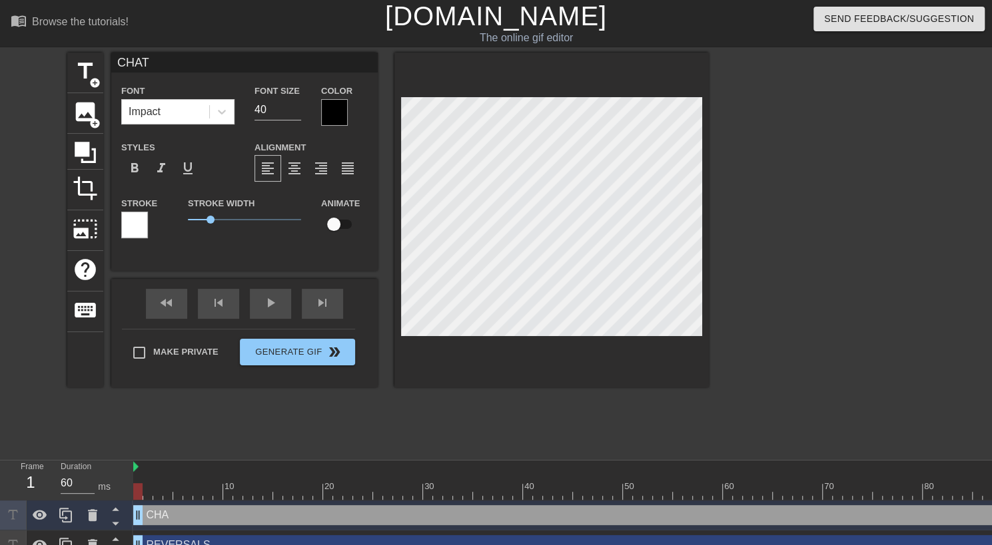
type textarea "CHAT"
type input "CHAT I"
type textarea "CHAT I"
type input "CHAT IN"
type textarea "CHAT IN"
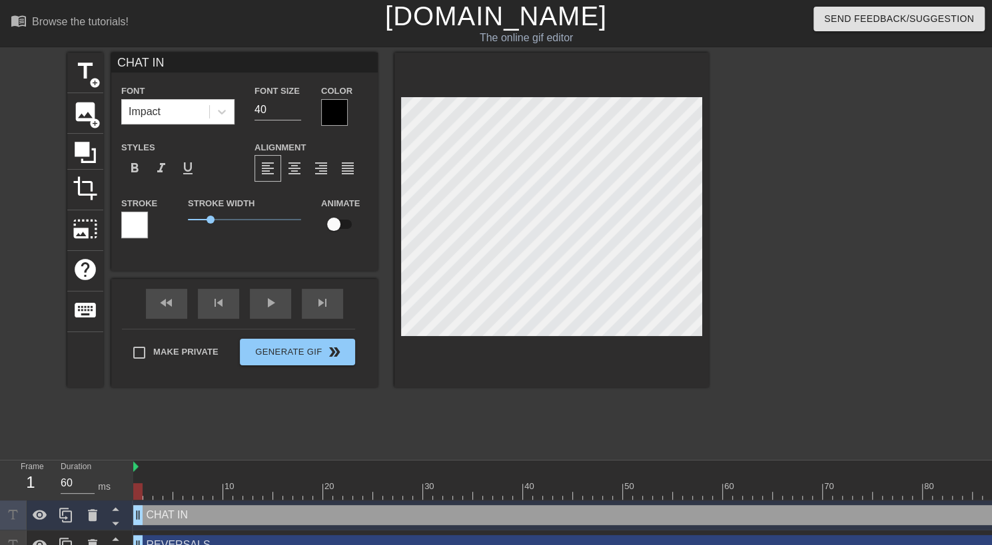
type input "CHAT INQ"
type textarea "CHAT INQ"
type input "CHAT INQU"
type textarea "CHAT INQU"
type input "CHAT INQUI"
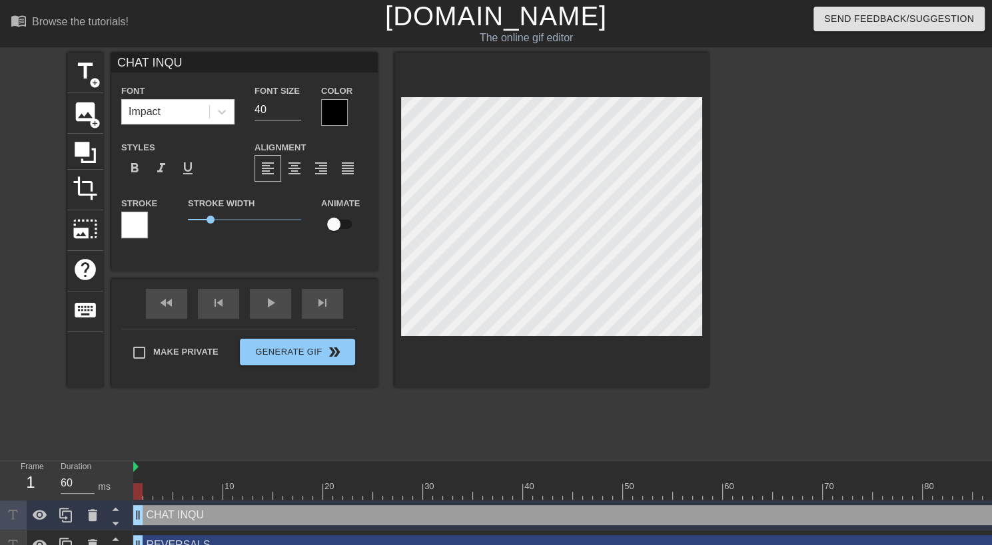
type textarea "CHAT INQUI"
type input "CHAT INQUIR"
type textarea "CHAT INQUIRI"
type input "CHAT INQUIRIE"
type textarea "CHAT INQUIRIE"
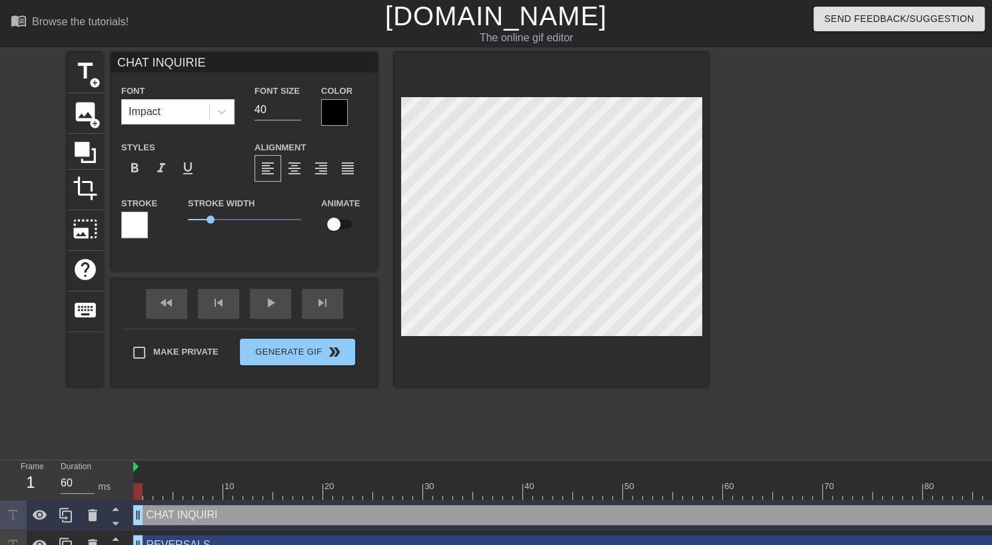
scroll to position [1, 5]
type input "CHAT INQUIRIES"
type textarea "CHAT INQUIRIES"
type input "CHAT INQUIRIES"
type textarea "CHAT INQUIRIES"
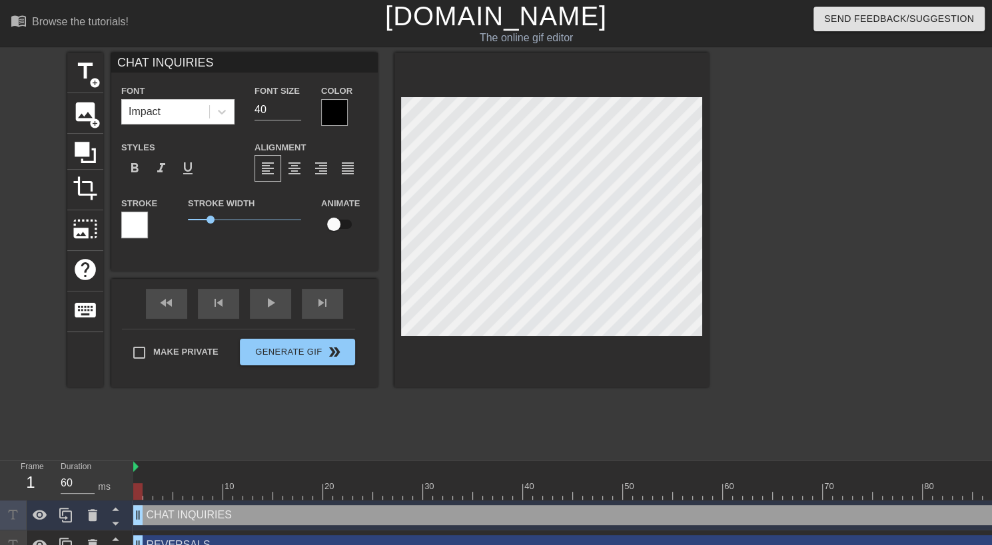
scroll to position [2, 2]
click at [294, 171] on span "format_align_center" at bounding box center [294, 169] width 16 height 16
click at [95, 82] on span "add_circle" at bounding box center [94, 82] width 11 height 11
type input "New text 7"
type input "70"
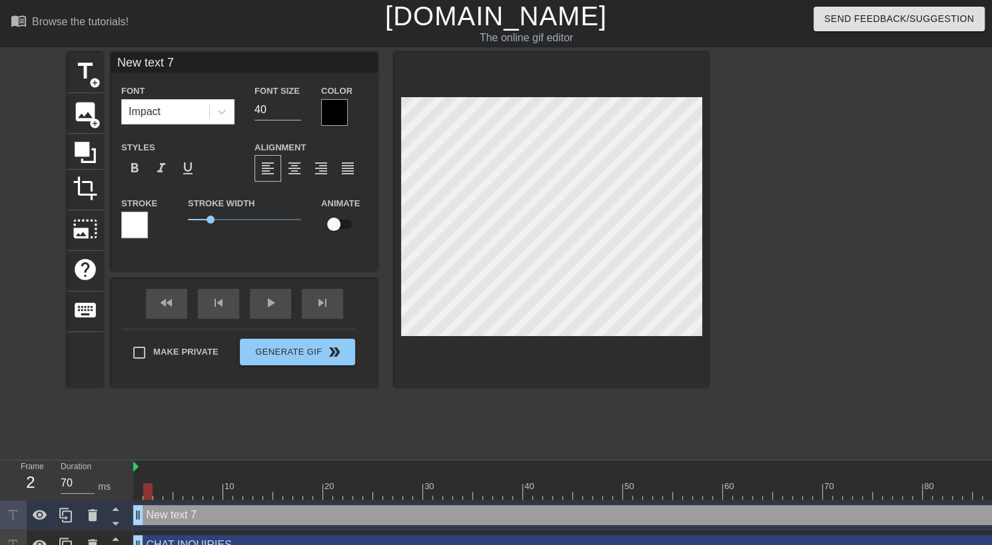
scroll to position [2, 1]
type input "A"
type textarea "A"
type input "AD"
type textarea "AD"
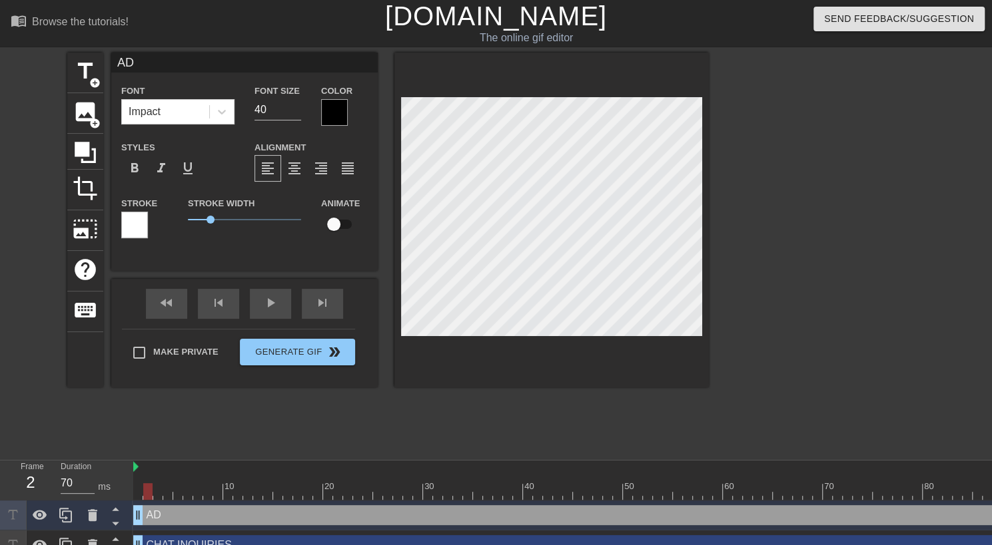
type input "ADJ"
type textarea "ADJ"
type input "ADJU"
type textarea "ADJU"
type input "ADJUS"
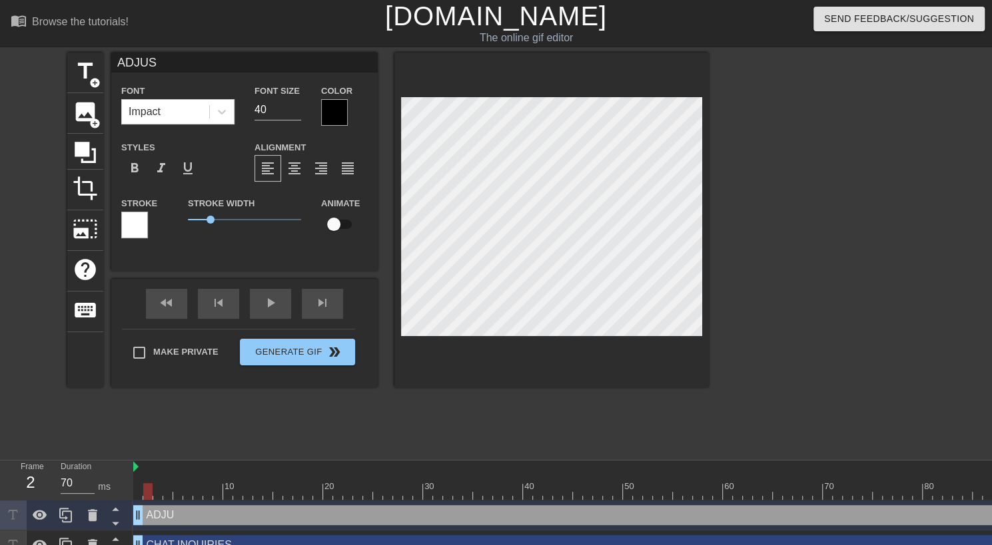
type textarea "ADJUST"
type input "ADJUSTM"
type textarea "ADJUSTM"
type input "ADJUSTME"
type textarea "ADJUSTME"
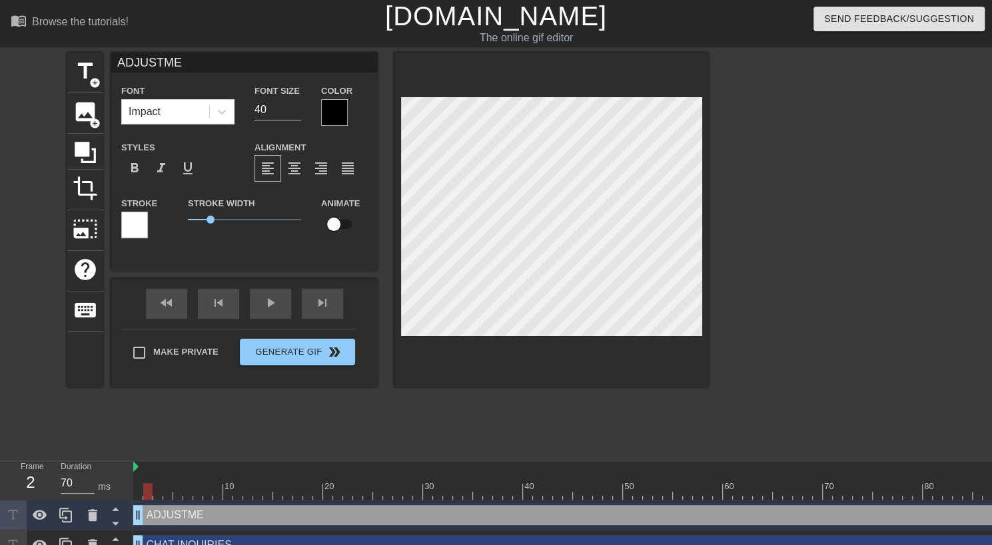
type input "ADJUSTMEN"
type textarea "ADJUSTMEN"
type input "ADJUSTMENT"
type textarea "ADJUSTMENT"
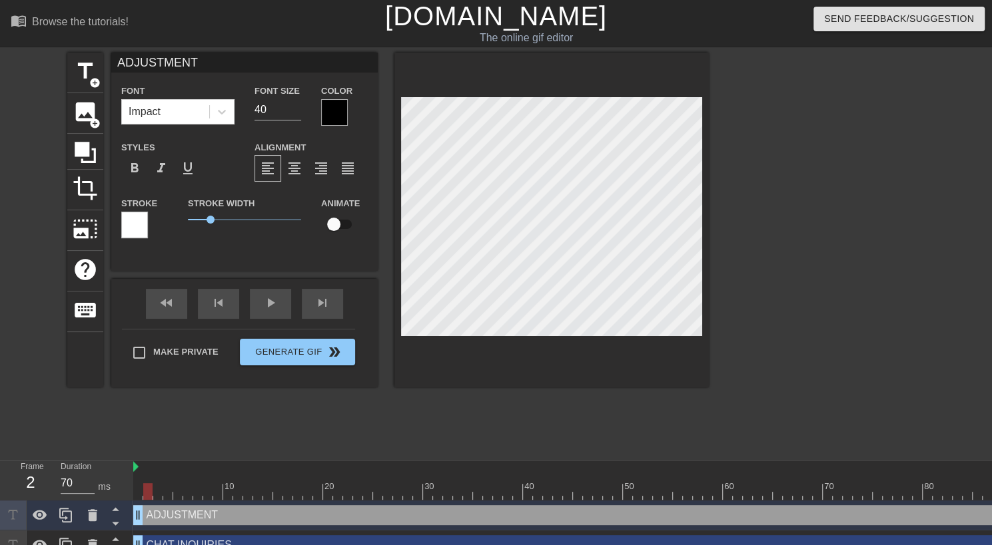
type input "ADJUSTMENTS"
type textarea "ADJUSTMENTS"
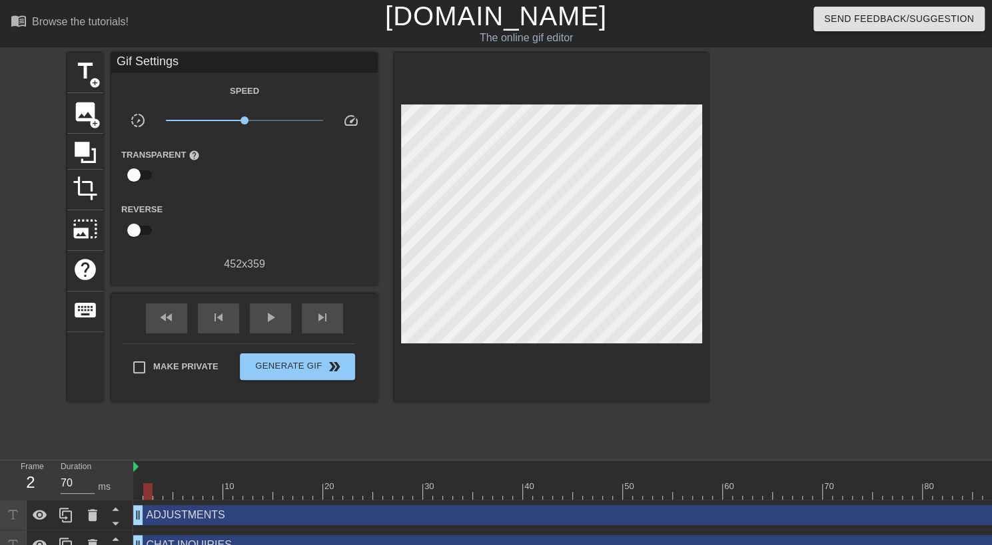
click at [404, 351] on div at bounding box center [551, 228] width 314 height 350
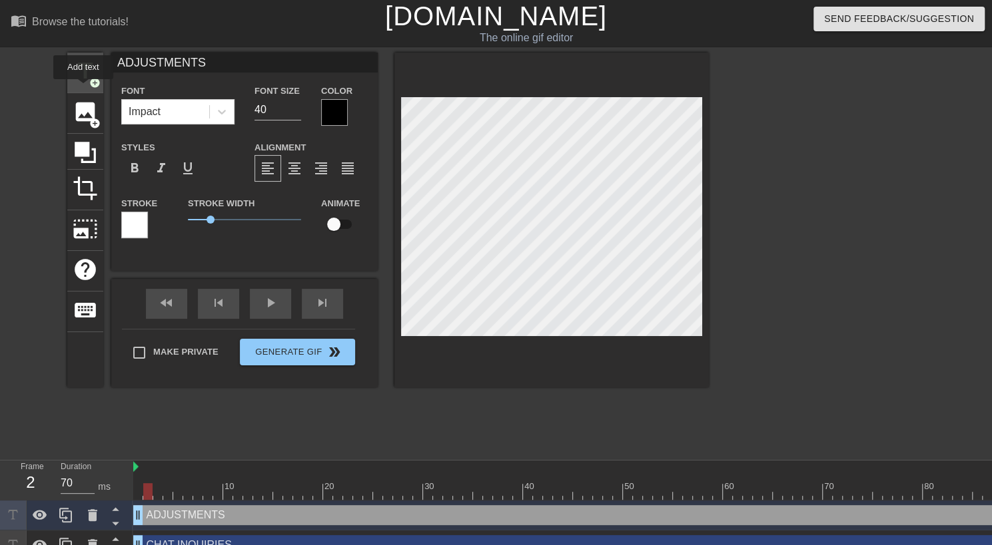
click at [83, 89] on div "title add_circle" at bounding box center [85, 73] width 36 height 41
type input "P"
type textarea "PR"
type input "PRO"
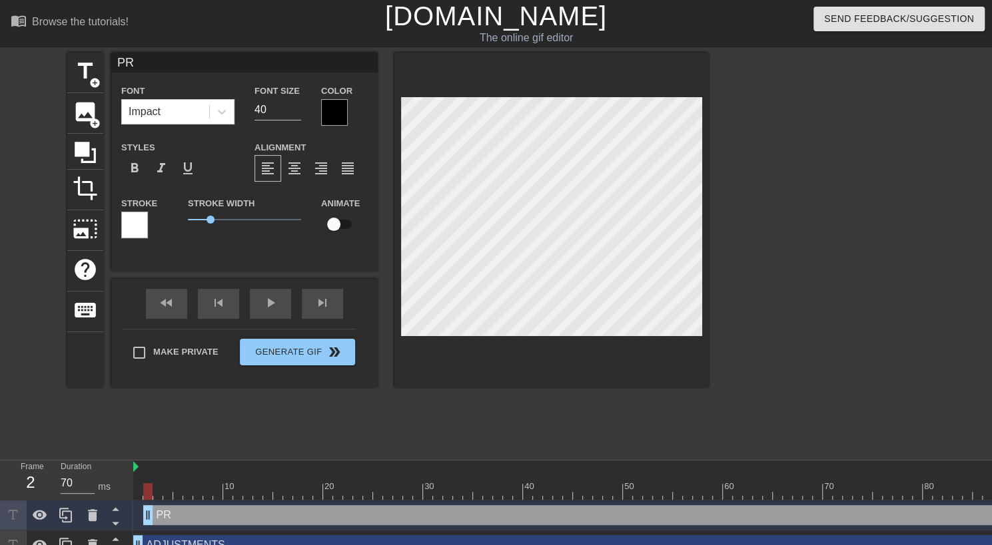
type textarea "PRO"
type input "PROJ"
type textarea "PROJE"
type input "PROJEC"
type textarea "PROJEC"
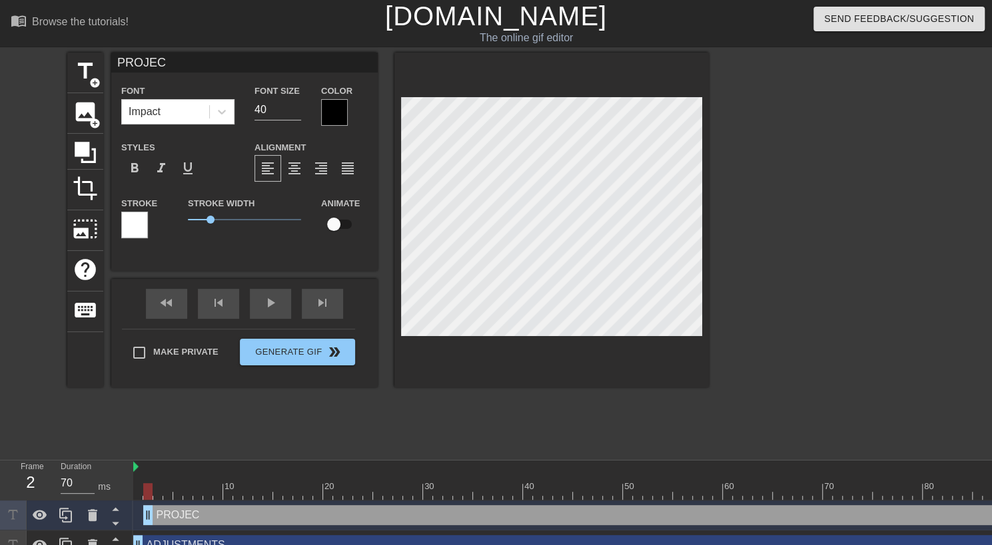
type input "PROJECT"
type textarea "PROJECT"
type input "PROJECTS"
type textarea "PROJECTS"
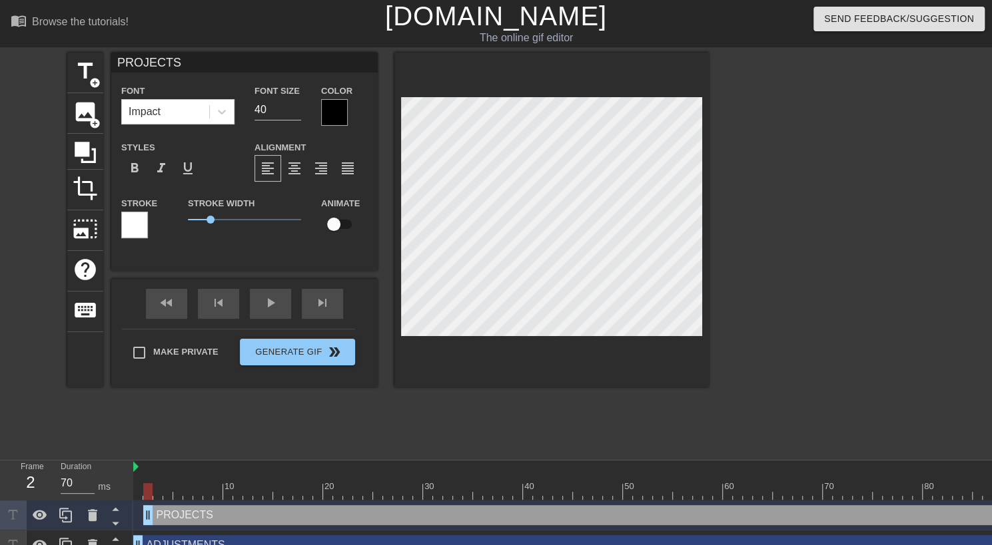
type input "PROJECT"
type textarea "PROJECT"
type input "PROJEC"
type textarea "PROJEC"
type input "PROJE"
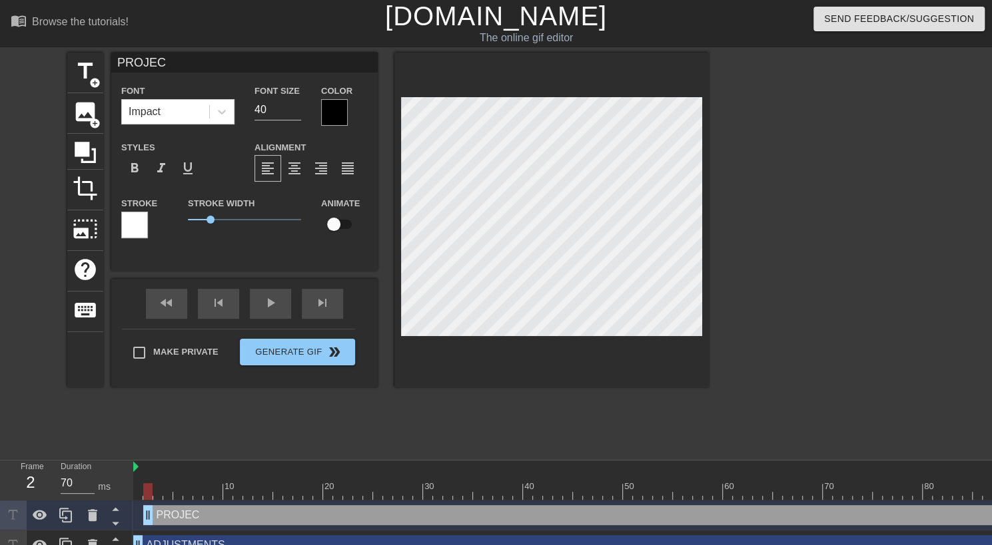
type textarea "PROJE"
type input "PROJ"
type textarea "PROJ"
type input "PRO"
type textarea "PRO"
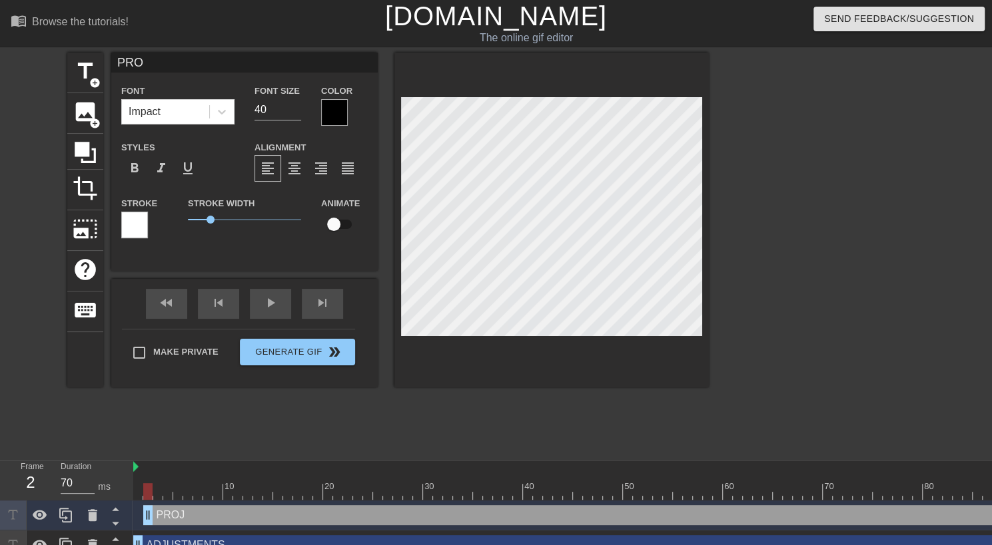
type input "PR"
type textarea "PR"
type input "P"
type textarea "P"
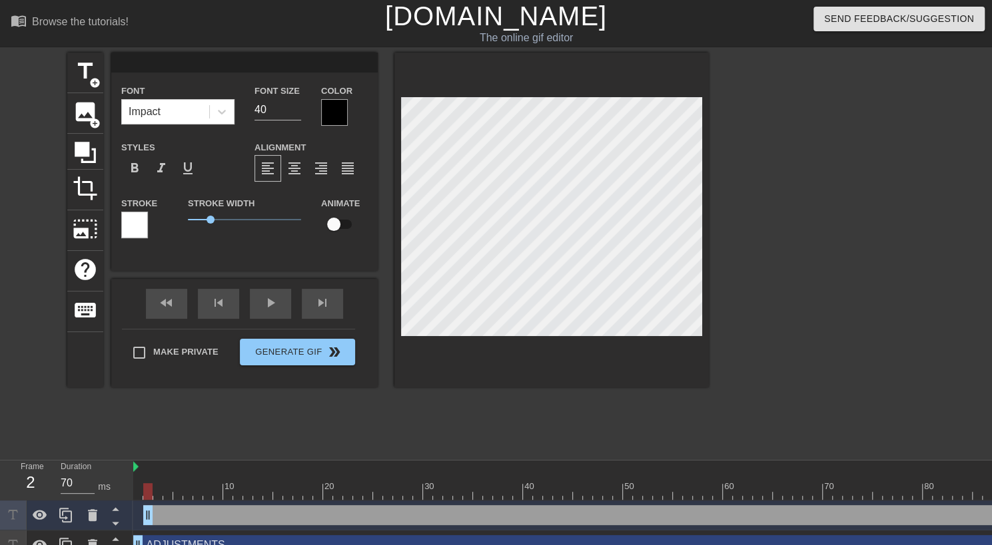
type input "M"
type textarea "MA"
type input "MAS"
type textarea "MAS"
type input "[PERSON_NAME]"
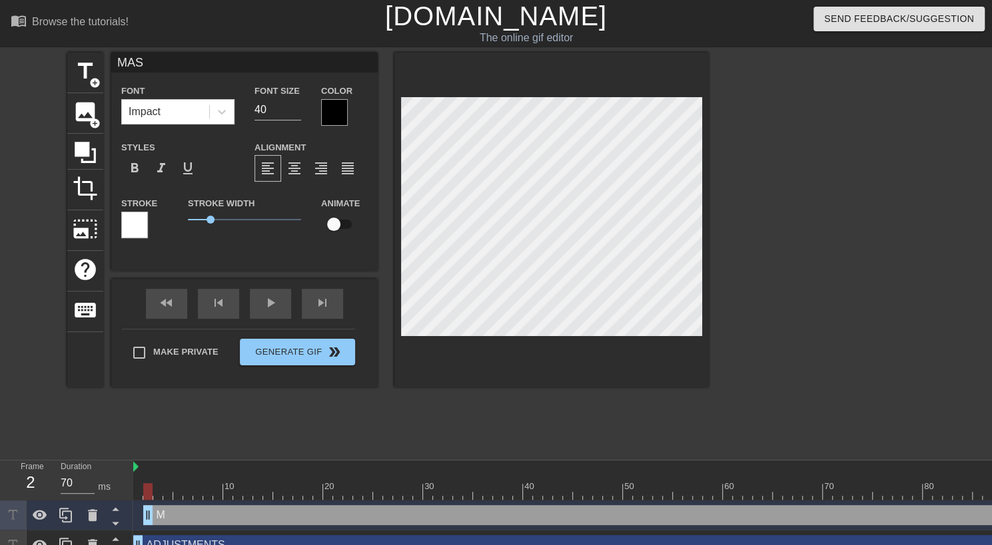
type textarea "[PERSON_NAME]"
type input "[PERSON_NAME]"
type textarea "[PERSON_NAME]"
type input "[PERSON_NAME]"
type textarea "[PERSON_NAME]"
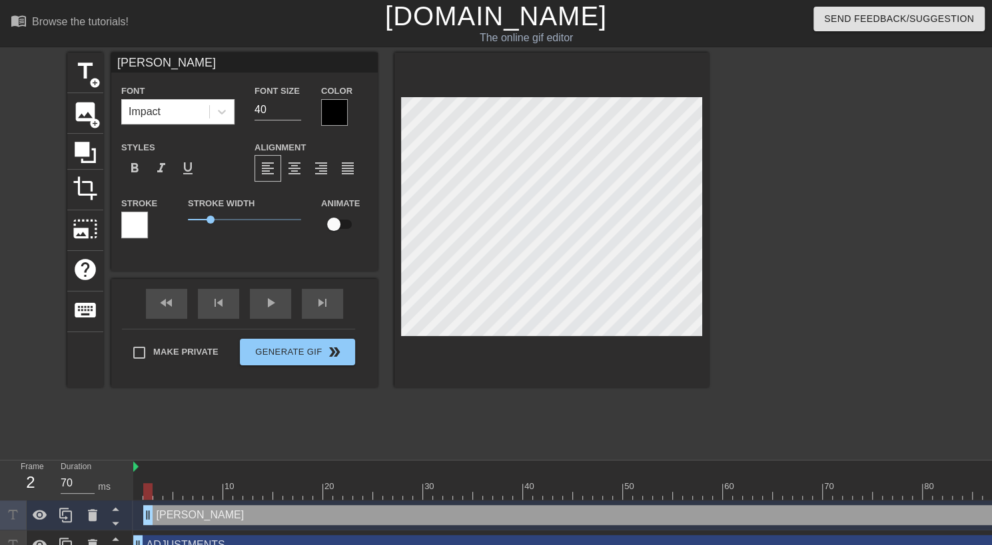
type input "[PERSON_NAME]"
type textarea "[PERSON_NAME]"
type input "[PERSON_NAME]"
type textarea "[PERSON_NAME]"
type input "[PERSON_NAME]"
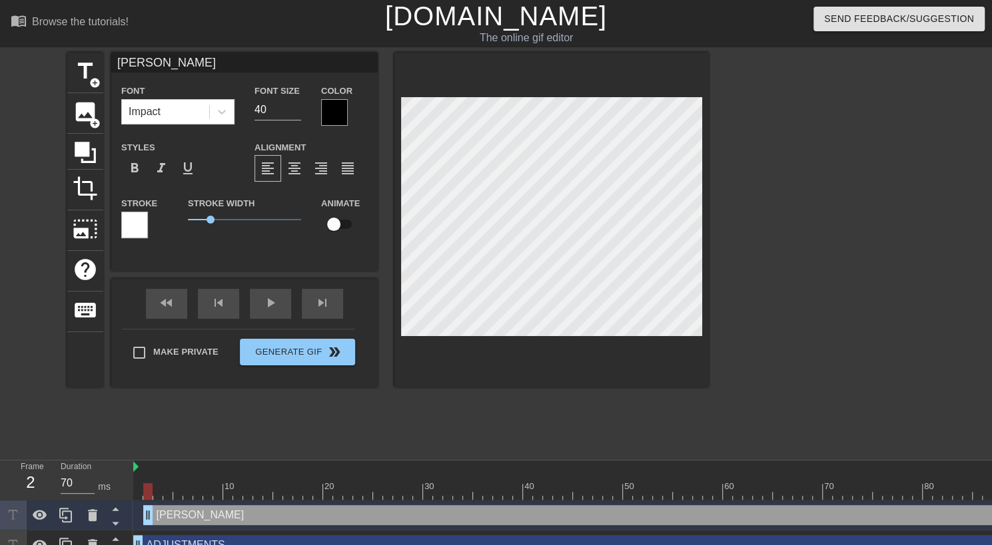
type textarea "[PERSON_NAME]"
type input "[PERSON_NAME]"
type textarea "[PERSON_NAME]"
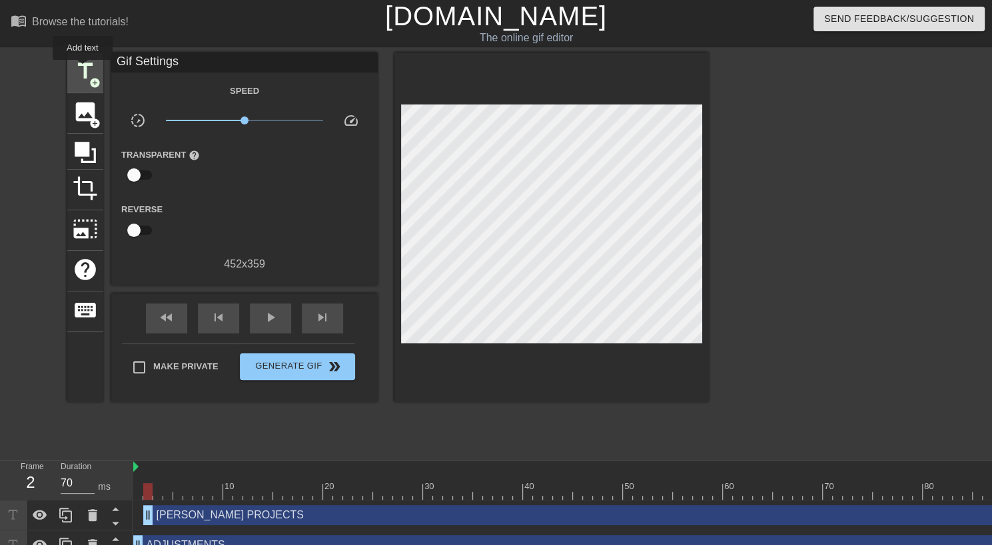
click at [83, 69] on span "title" at bounding box center [85, 71] width 25 height 25
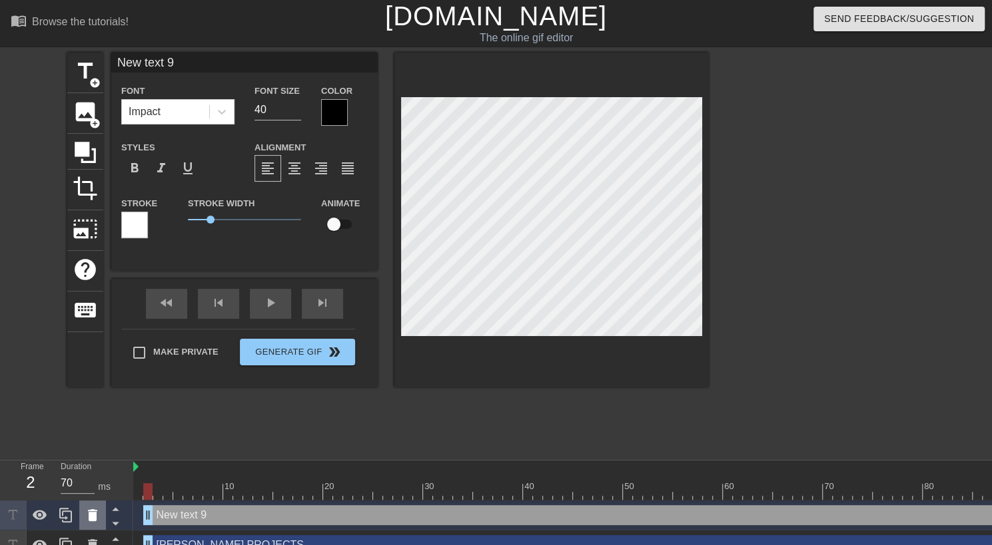
click at [99, 508] on icon at bounding box center [93, 516] width 16 height 16
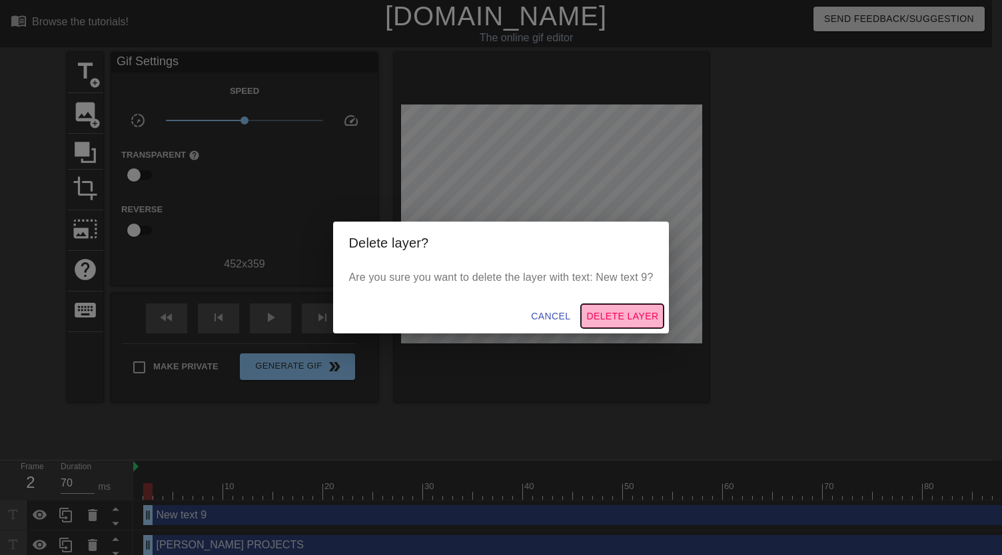
click at [605, 315] on span "Delete Layer" at bounding box center [622, 316] width 72 height 17
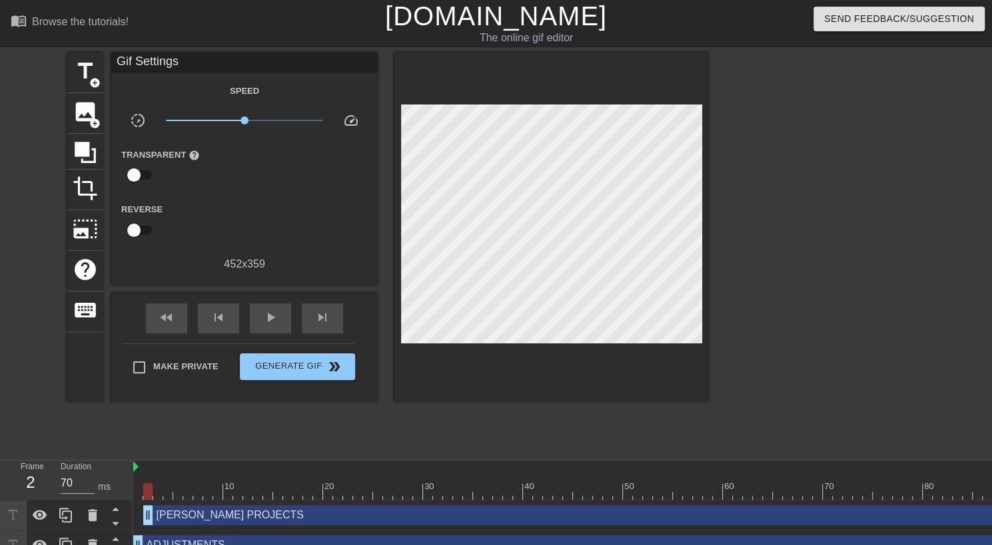
click at [204, 521] on div "[PERSON_NAME] PROJECTS drag_handle drag_handle" at bounding box center [697, 516] width 1109 height 20
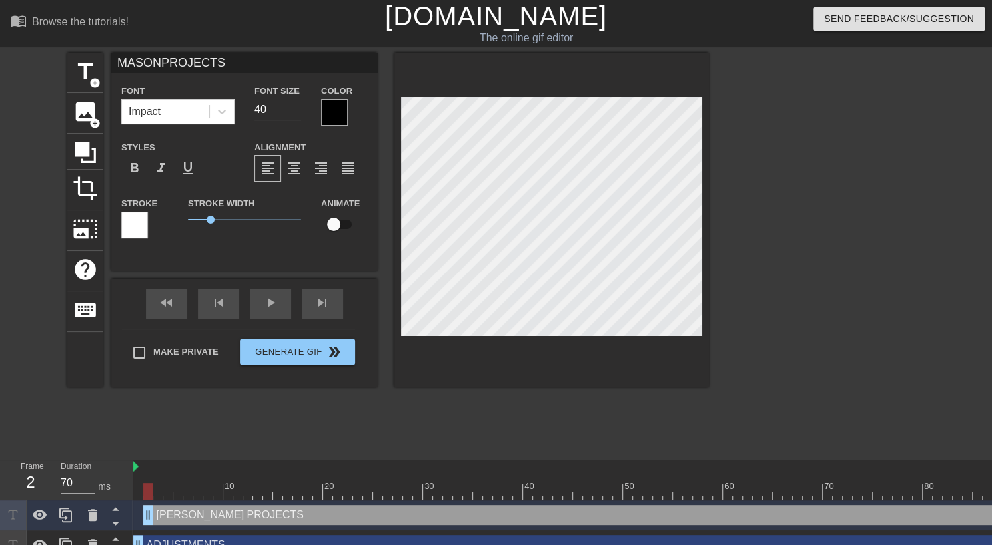
scroll to position [1, 1]
click at [298, 169] on span "format_align_center" at bounding box center [294, 169] width 16 height 16
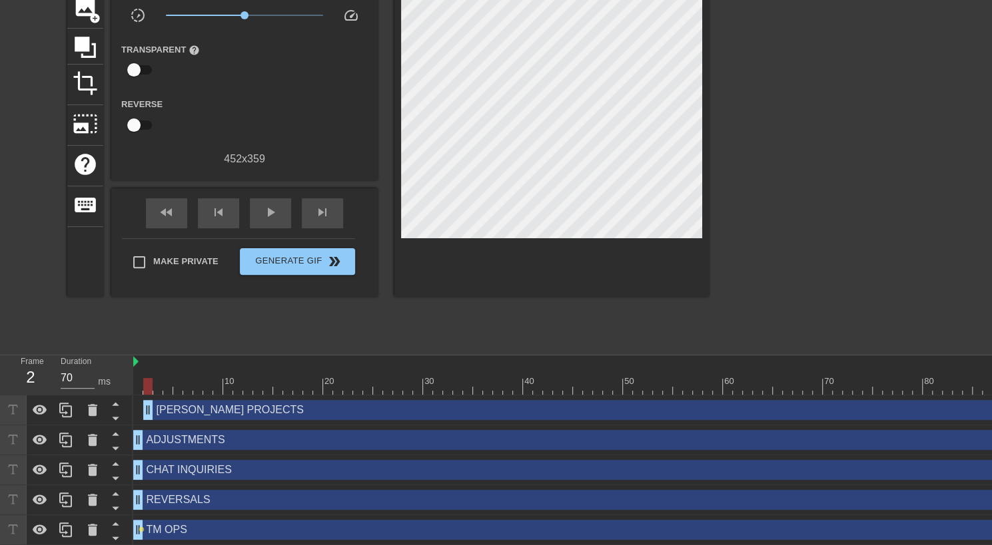
scroll to position [108, 0]
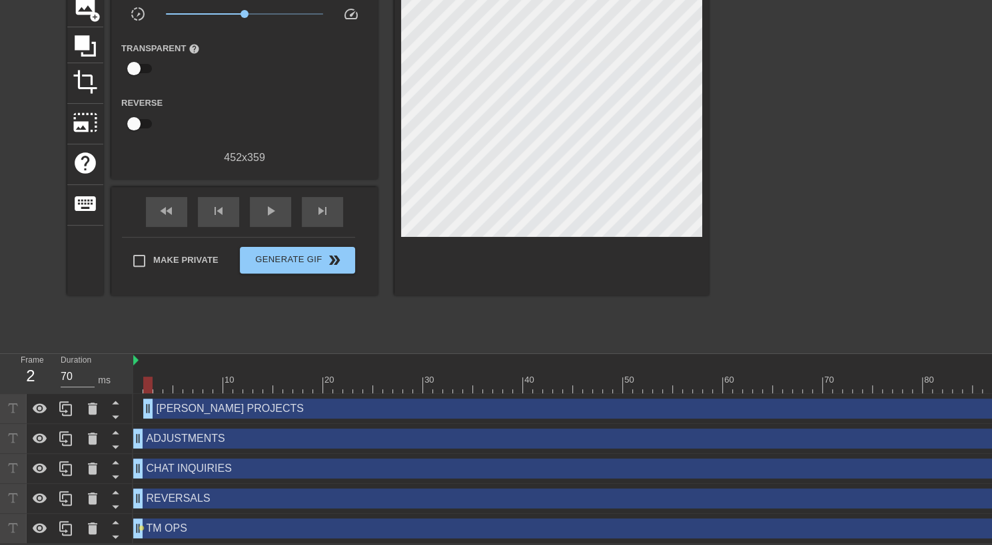
click at [181, 503] on div "REVERSALS drag_handle drag_handle" at bounding box center [692, 499] width 1119 height 20
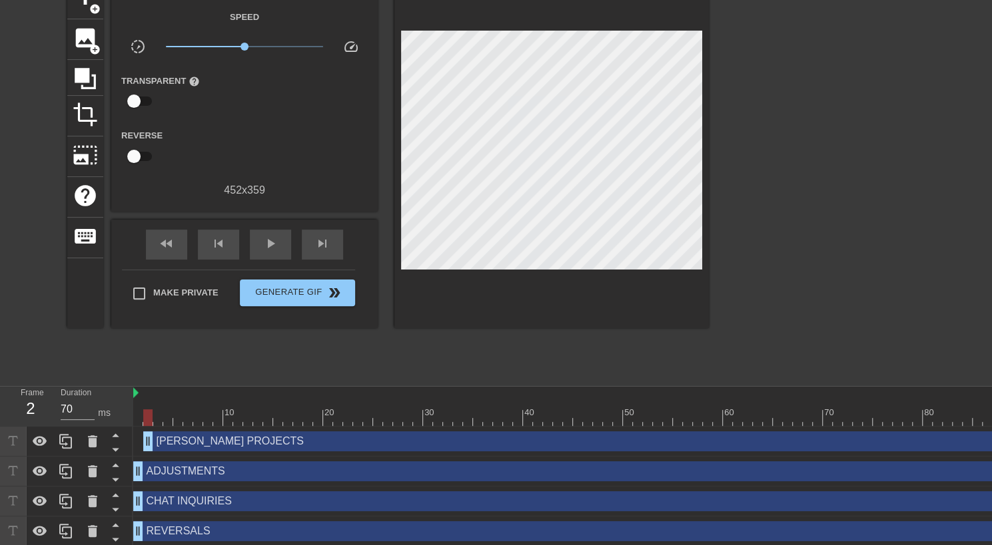
scroll to position [43, 0]
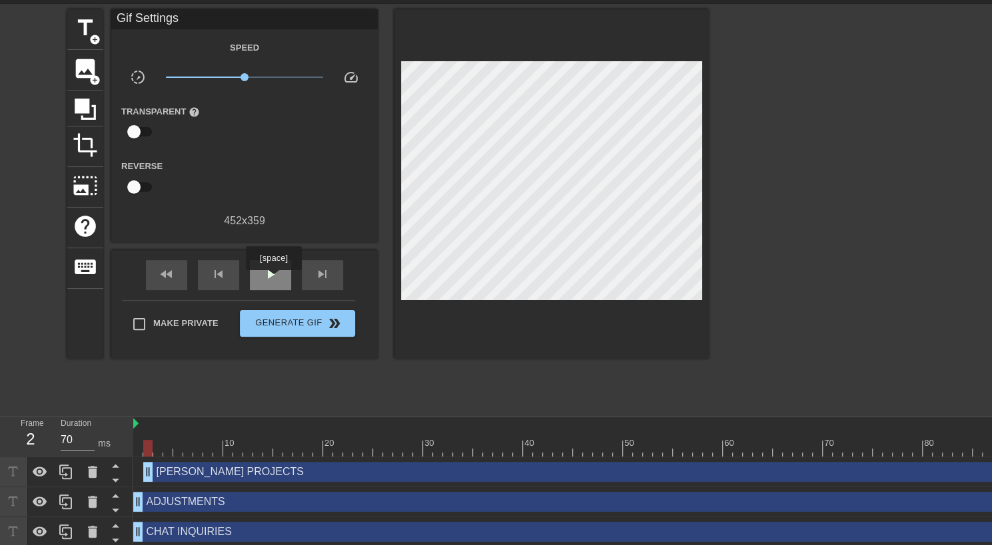
click at [273, 280] on span "play_arrow" at bounding box center [270, 274] width 16 height 16
click at [273, 280] on span "pause" at bounding box center [270, 274] width 16 height 16
click at [74, 103] on icon at bounding box center [85, 109] width 25 height 25
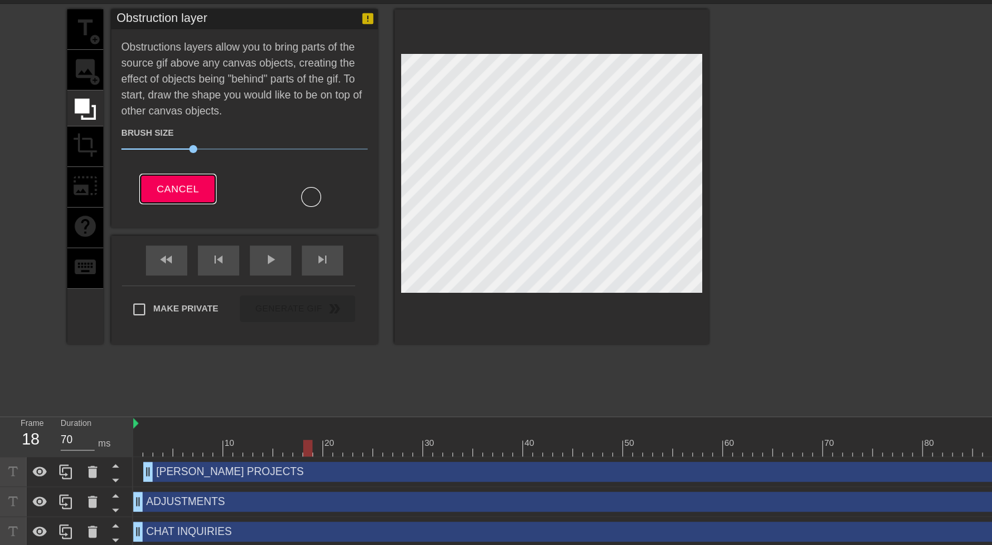
click at [167, 182] on span "Cancel" at bounding box center [178, 188] width 42 height 17
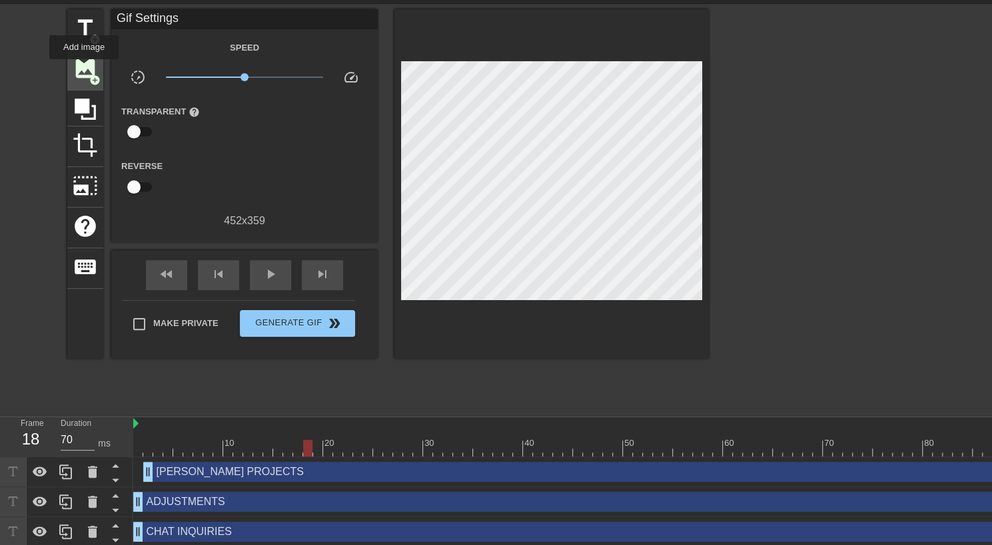
click at [84, 69] on span "image" at bounding box center [85, 68] width 25 height 25
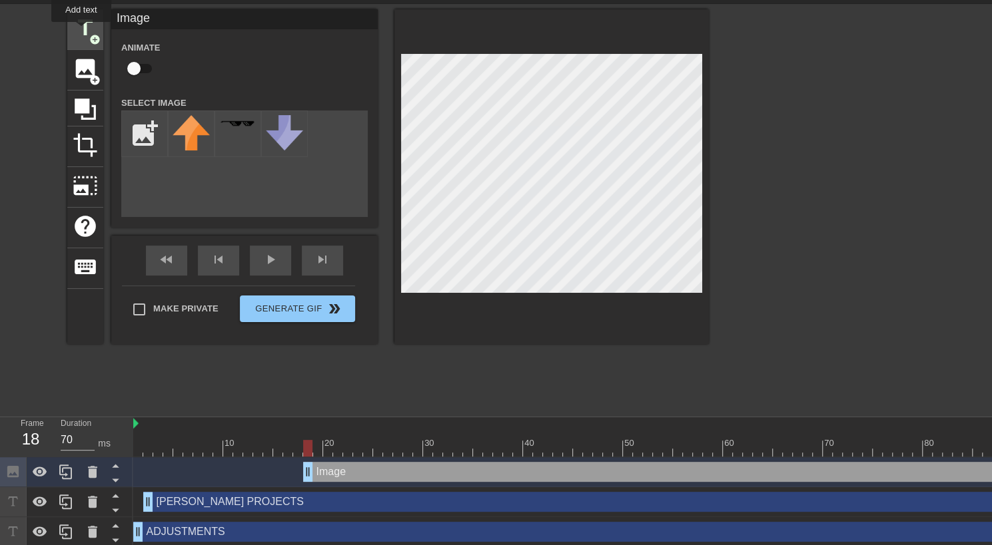
click at [81, 31] on span "title" at bounding box center [85, 27] width 25 height 25
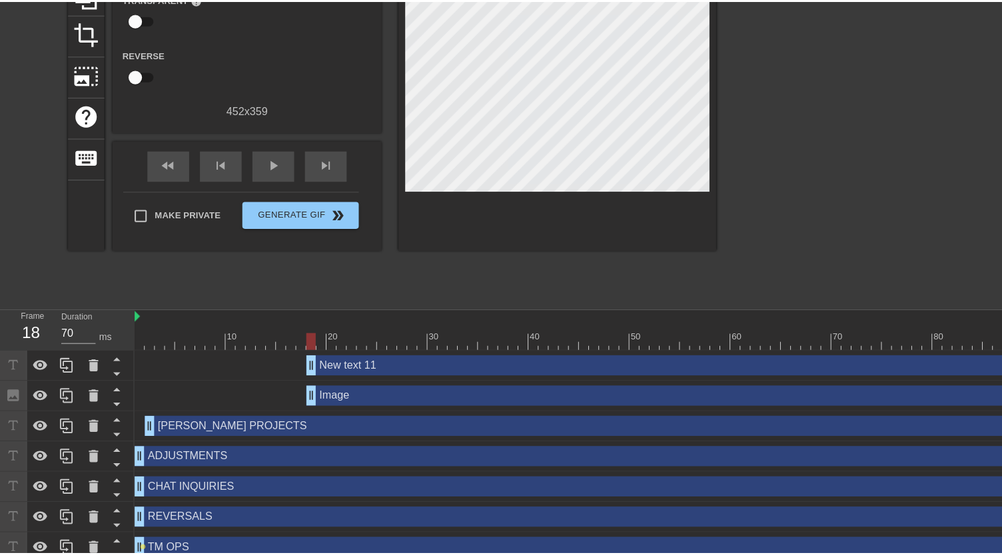
scroll to position [157, 0]
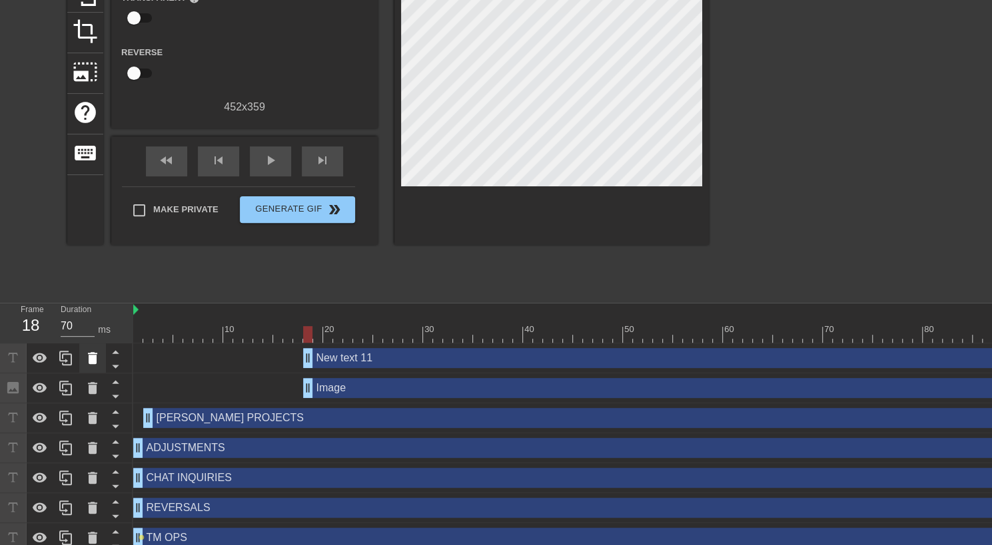
click at [89, 356] on icon at bounding box center [92, 358] width 9 height 12
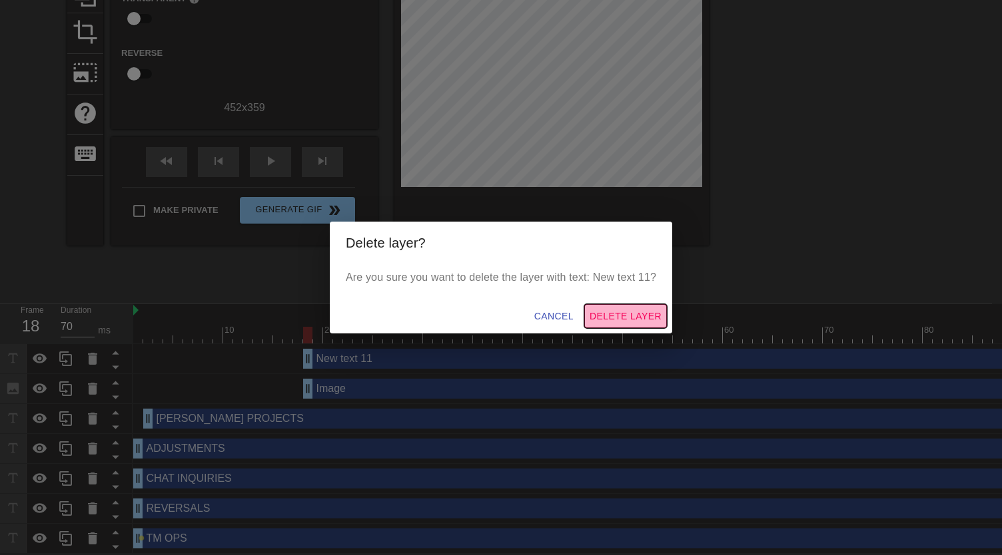
click at [621, 315] on span "Delete Layer" at bounding box center [625, 316] width 72 height 17
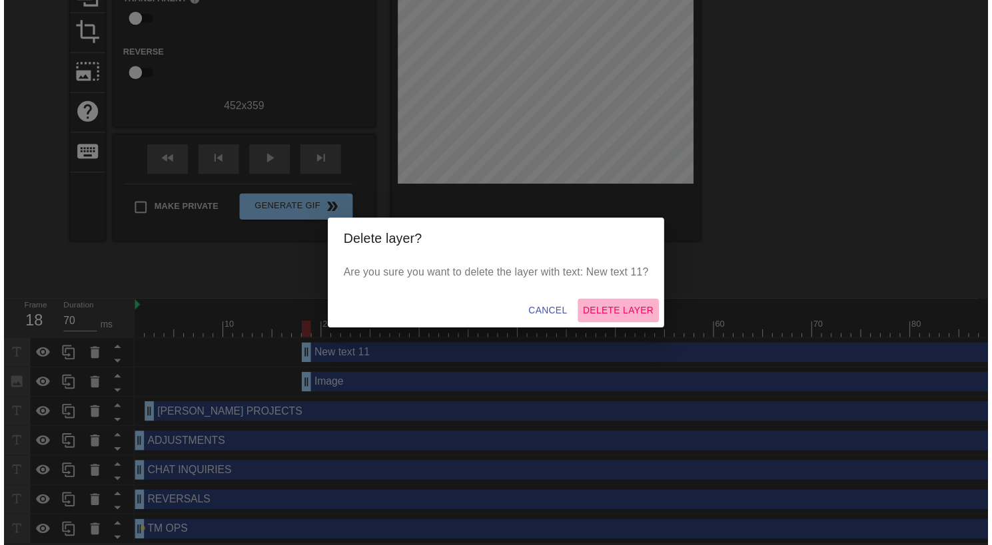
scroll to position [138, 0]
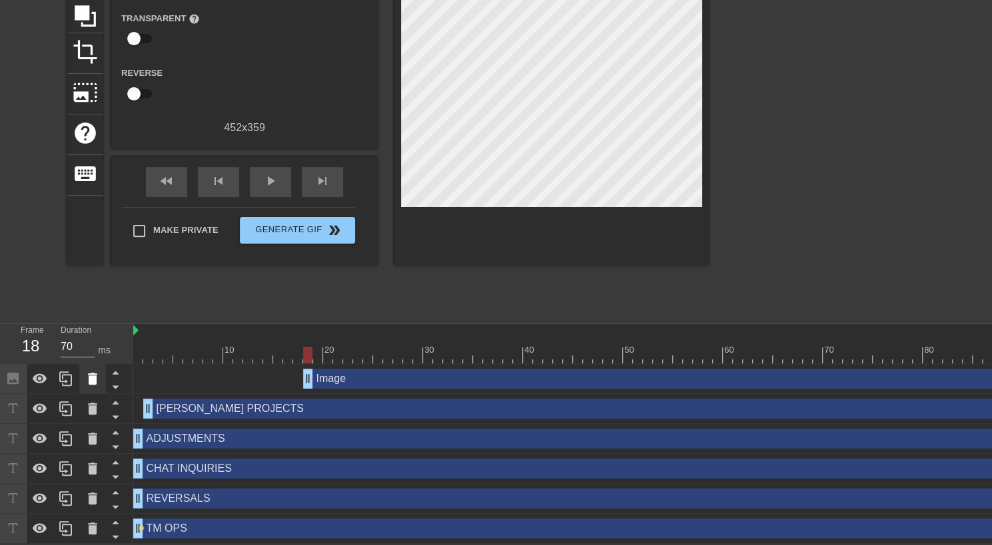
click at [92, 373] on icon at bounding box center [92, 379] width 9 height 12
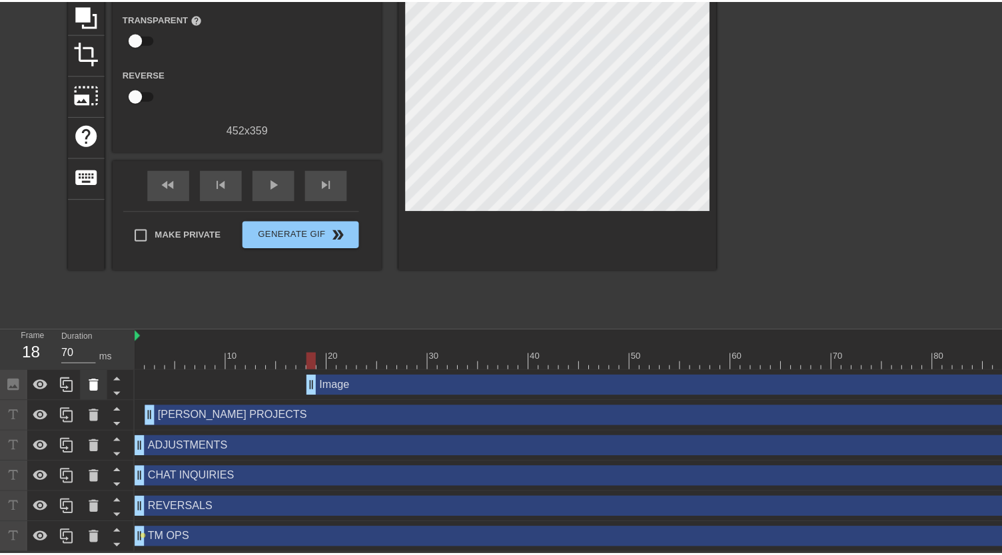
scroll to position [128, 0]
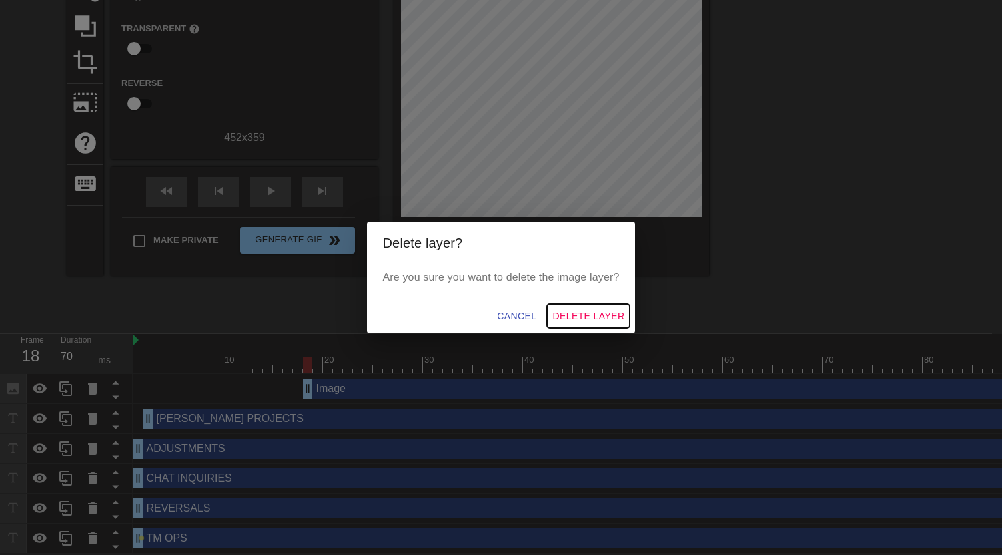
click at [593, 311] on span "Delete Layer" at bounding box center [588, 316] width 72 height 17
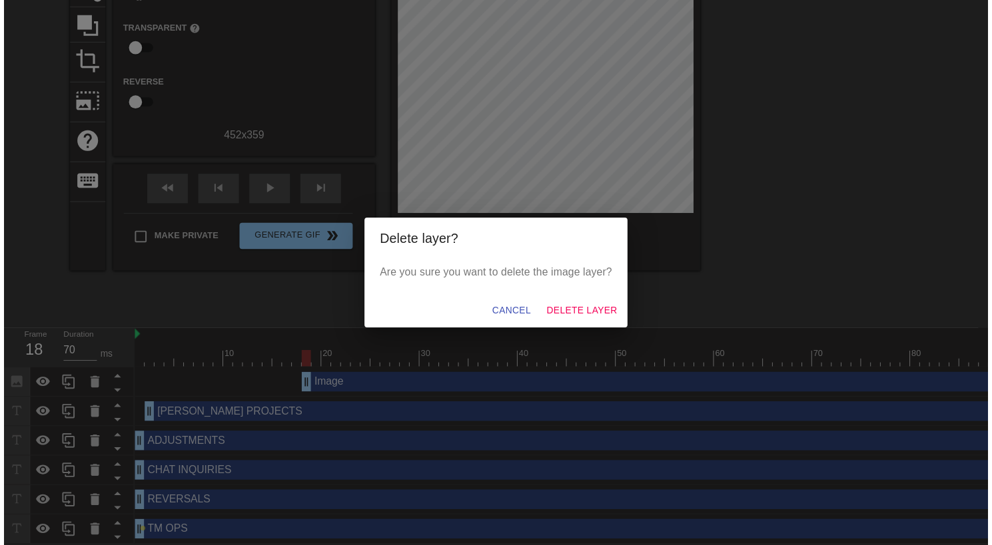
scroll to position [108, 0]
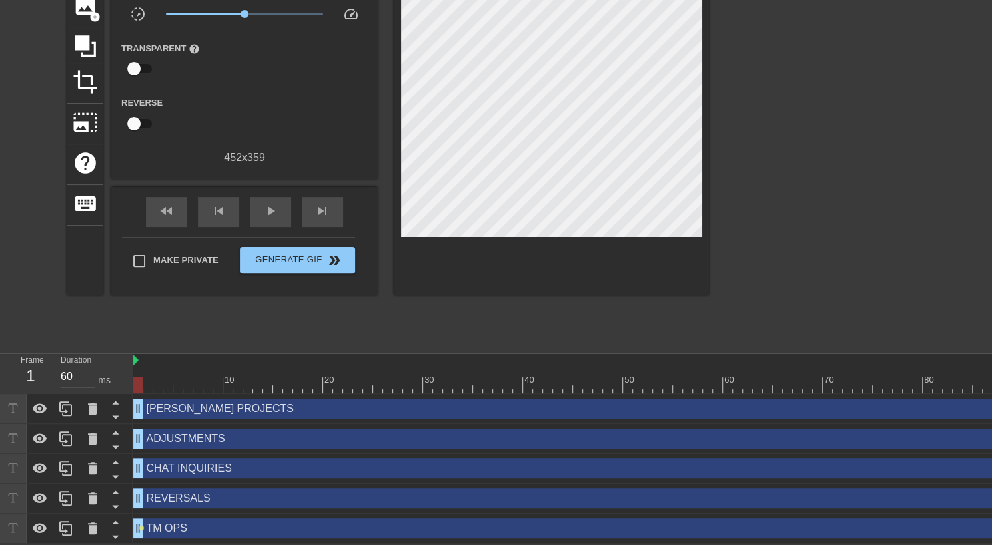
drag, startPoint x: 148, startPoint y: 411, endPoint x: 141, endPoint y: 406, distance: 8.5
click at [76, 394] on div at bounding box center [66, 408] width 27 height 29
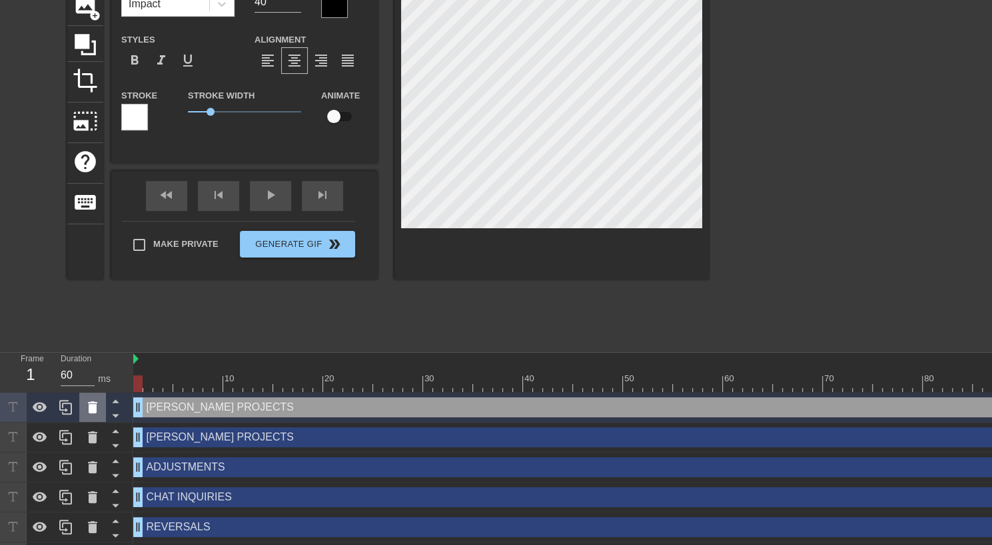
click at [86, 415] on icon at bounding box center [93, 408] width 16 height 16
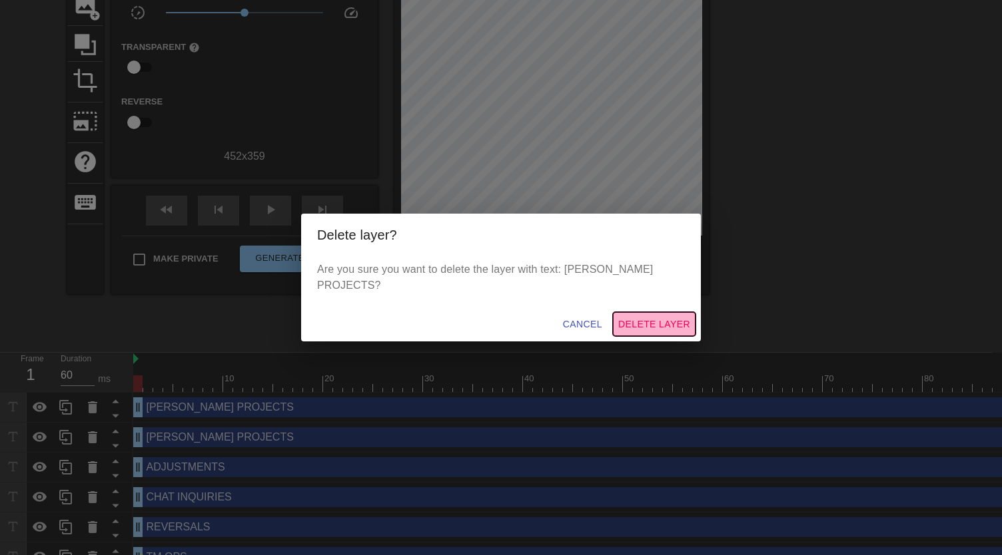
click at [657, 317] on span "Delete Layer" at bounding box center [654, 324] width 72 height 17
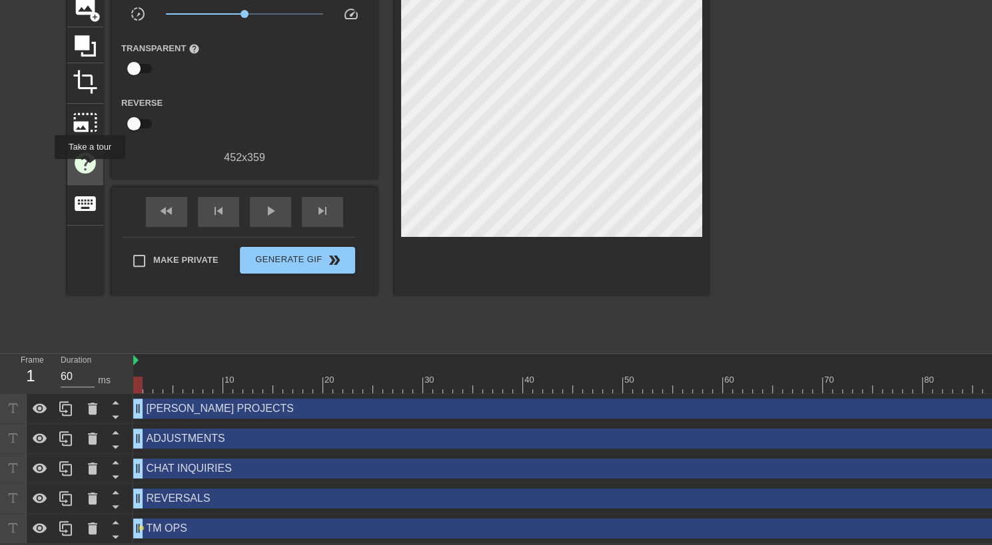
click at [88, 168] on span "help" at bounding box center [85, 163] width 25 height 25
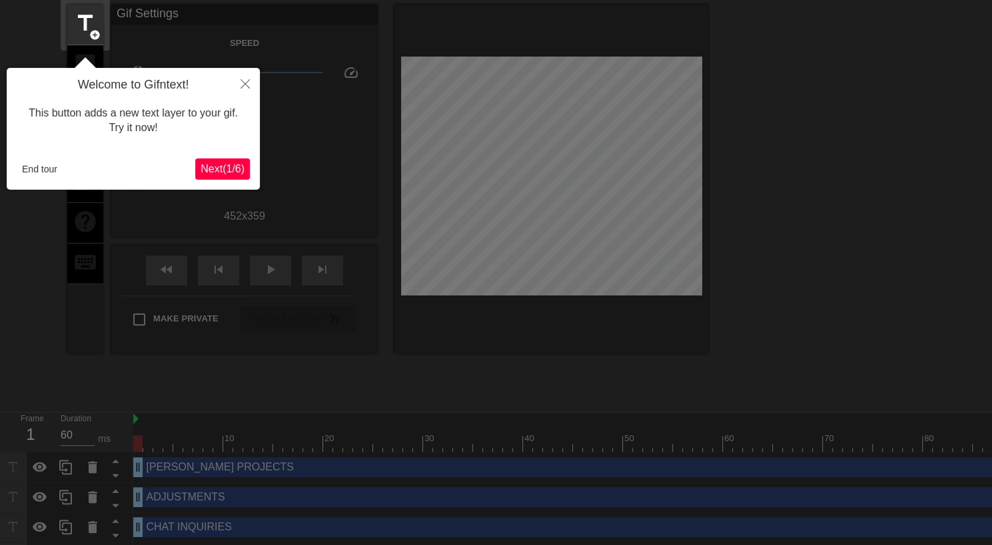
scroll to position [33, 0]
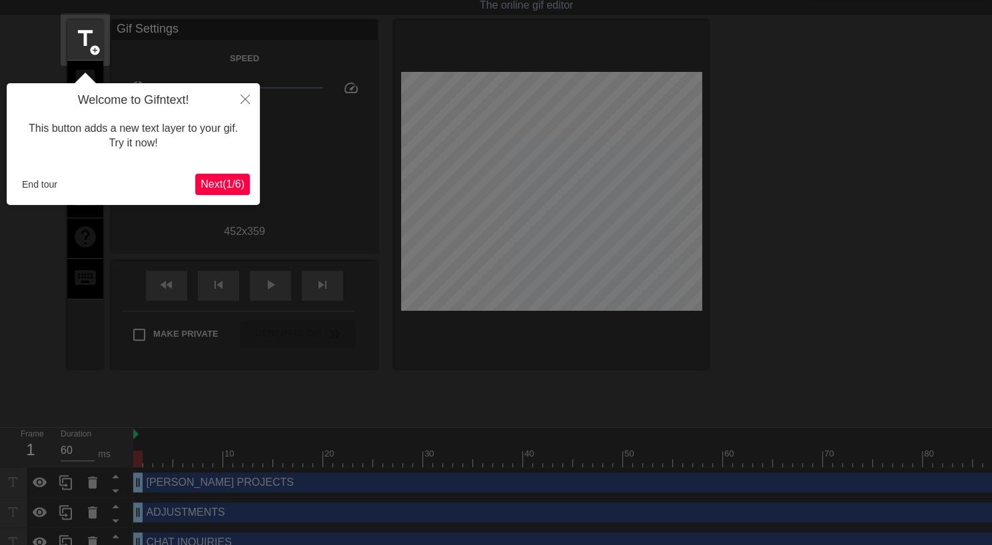
click at [218, 184] on span "Next ( 1 / 6 )" at bounding box center [222, 183] width 44 height 11
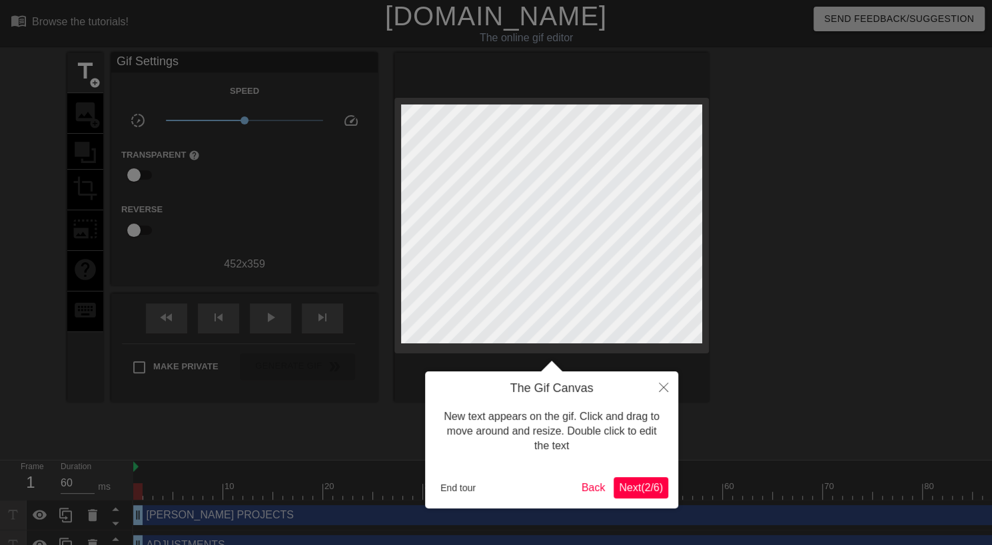
click at [650, 486] on span "Next ( 2 / 6 )" at bounding box center [641, 487] width 44 height 11
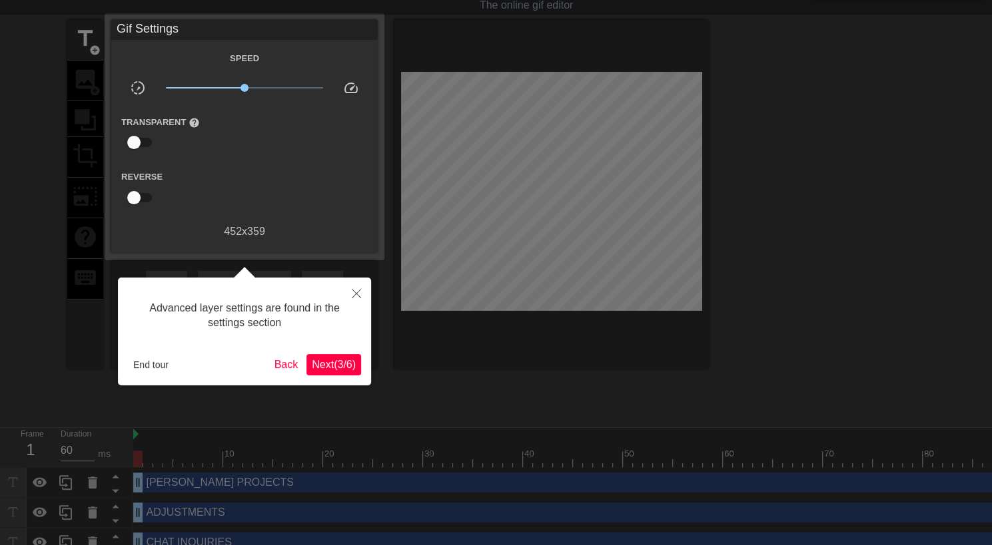
click at [337, 364] on span "Next ( 3 / 6 )" at bounding box center [334, 364] width 44 height 11
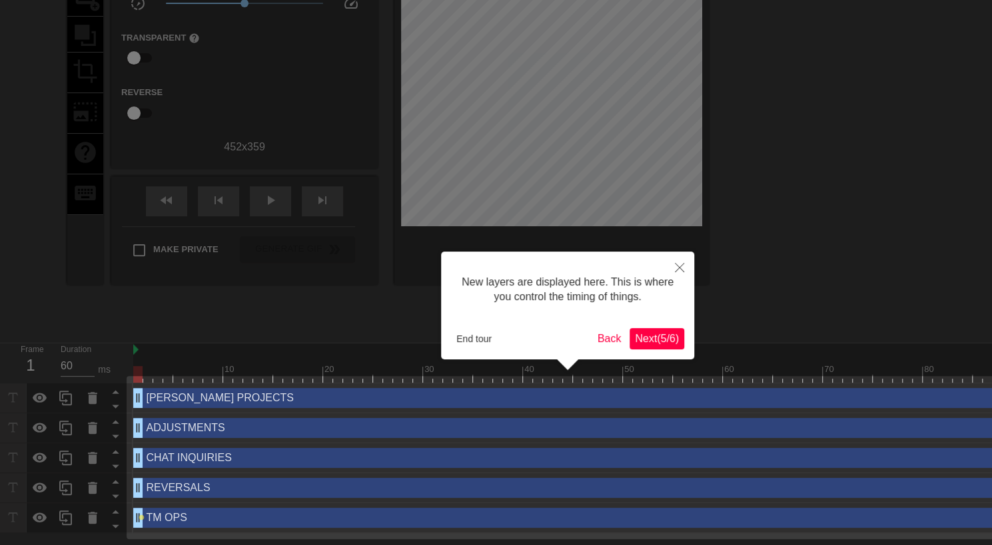
click at [659, 335] on span "Next ( 5 / 6 )" at bounding box center [657, 338] width 44 height 11
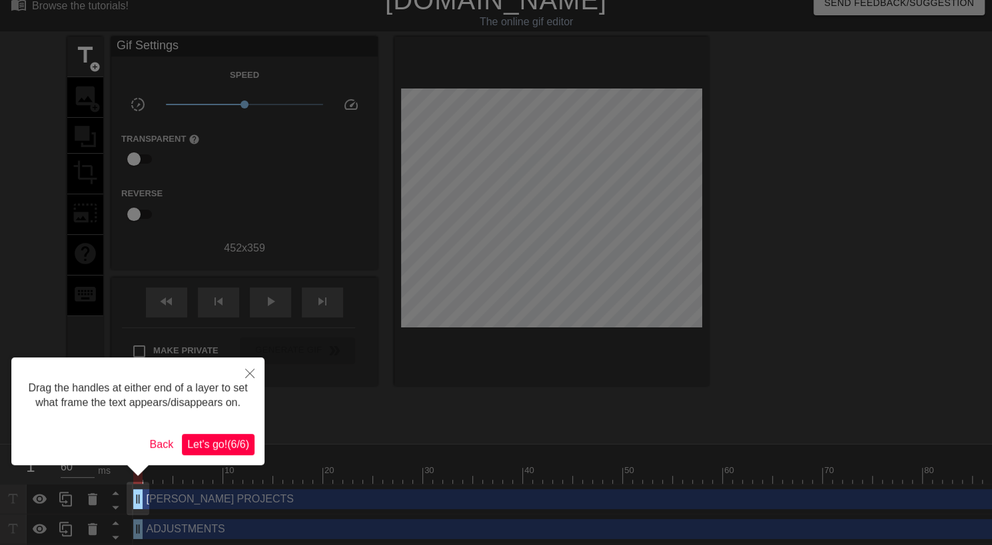
scroll to position [0, 0]
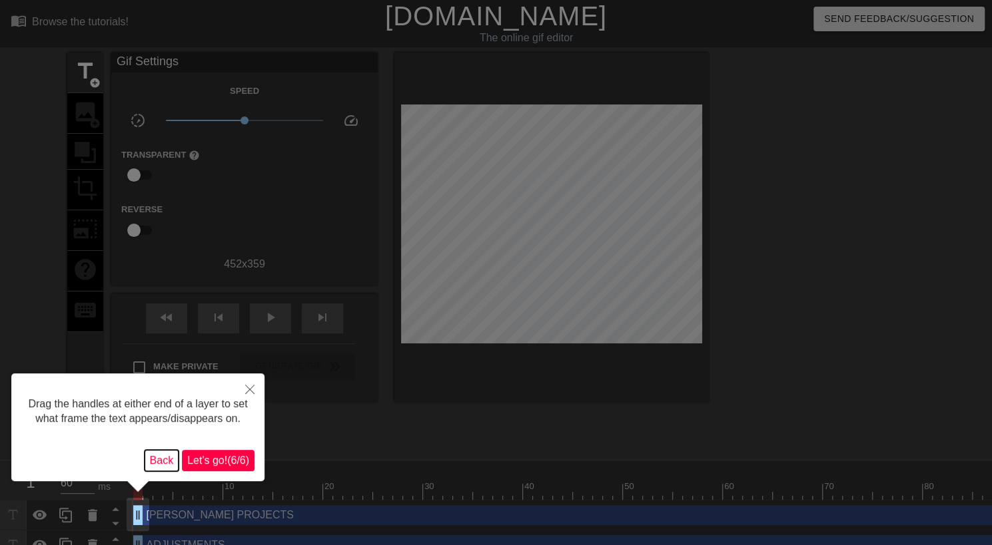
click at [159, 462] on button "Back" at bounding box center [162, 460] width 35 height 21
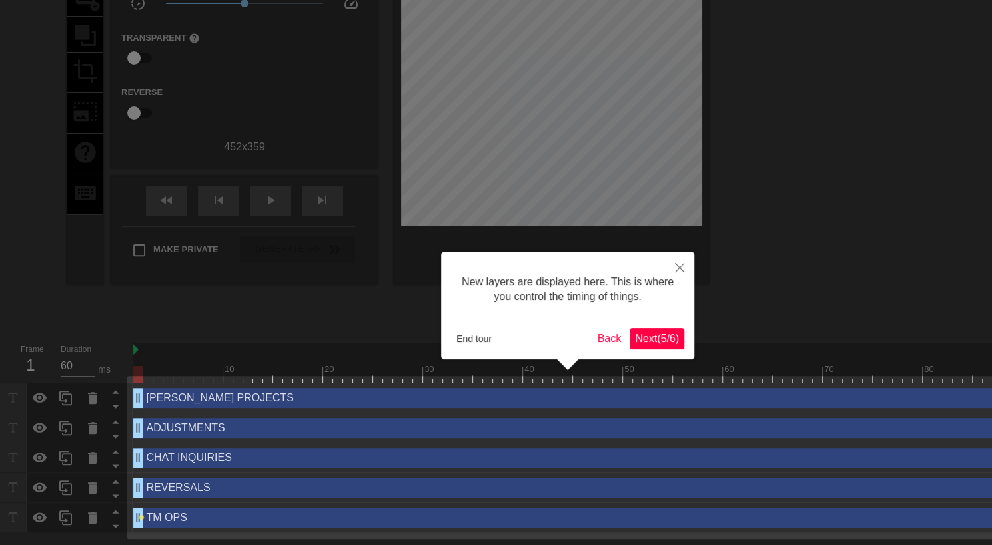
scroll to position [110, 0]
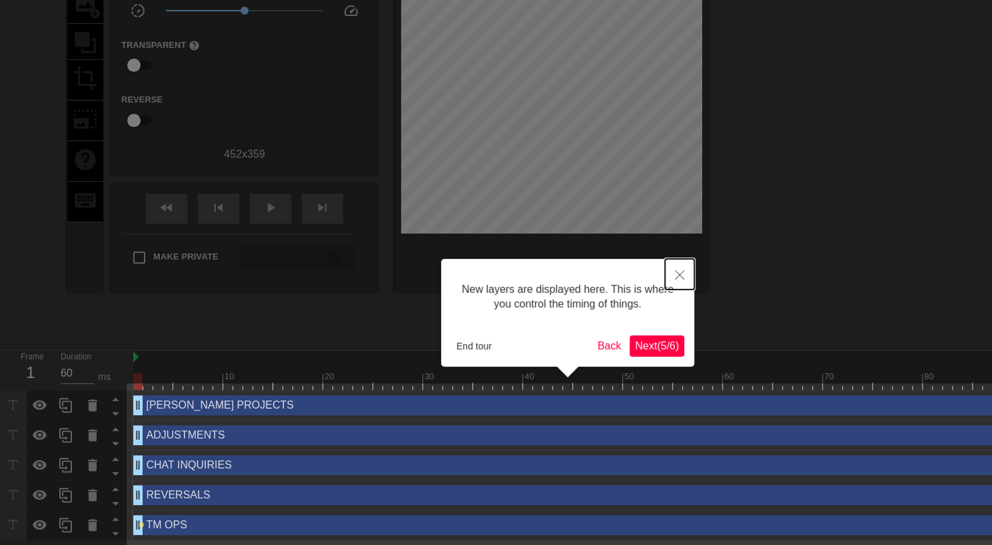
click at [683, 274] on icon "Close" at bounding box center [679, 274] width 9 height 9
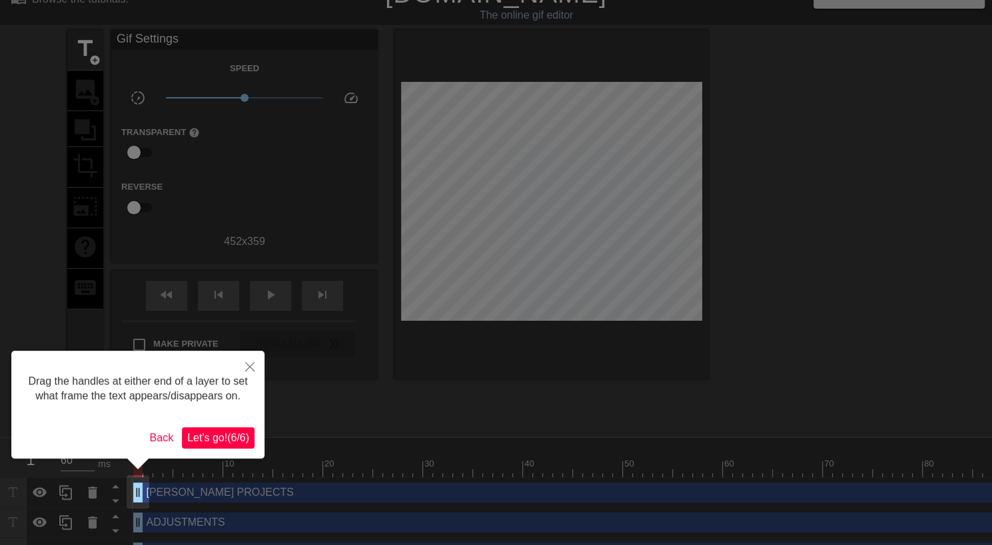
scroll to position [0, 0]
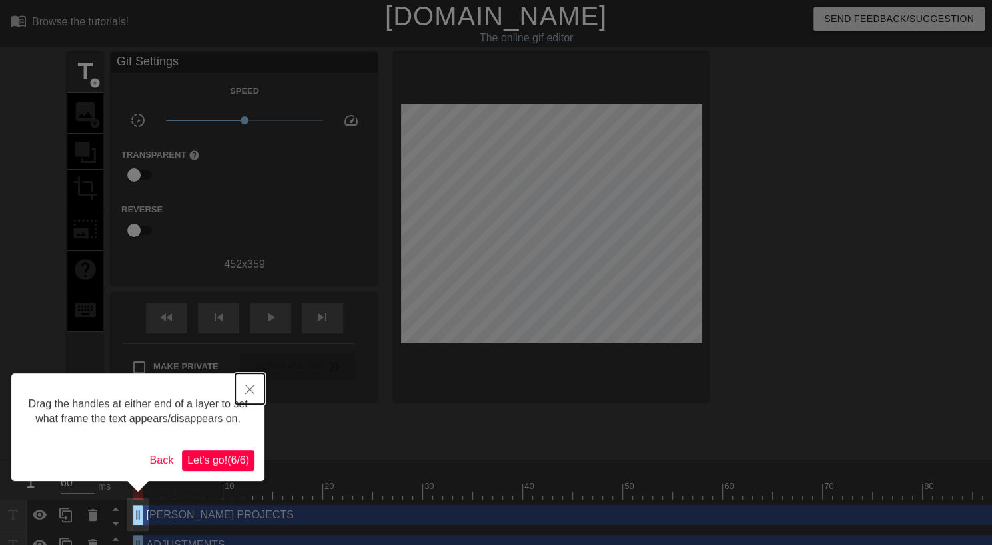
click at [250, 383] on button "Close" at bounding box center [249, 389] width 29 height 31
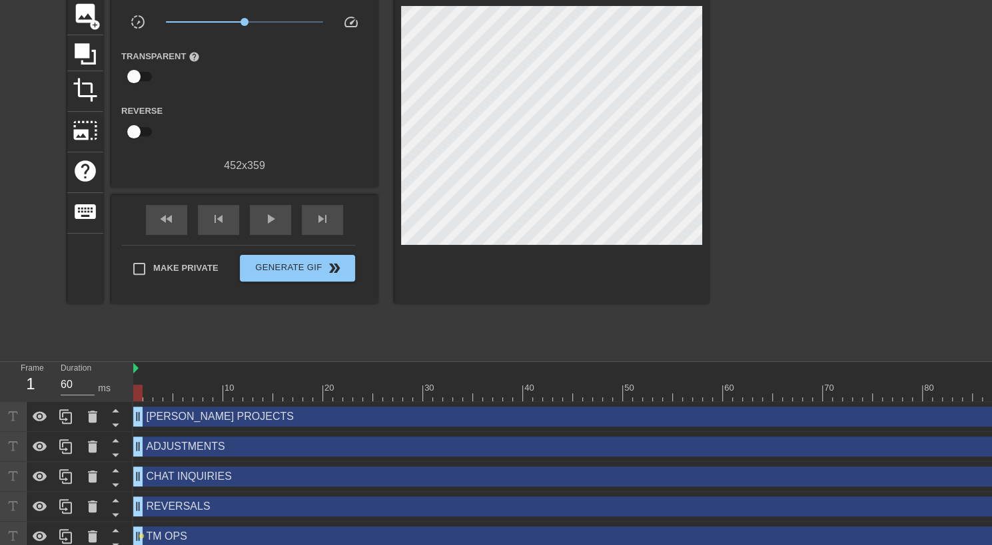
scroll to position [108, 0]
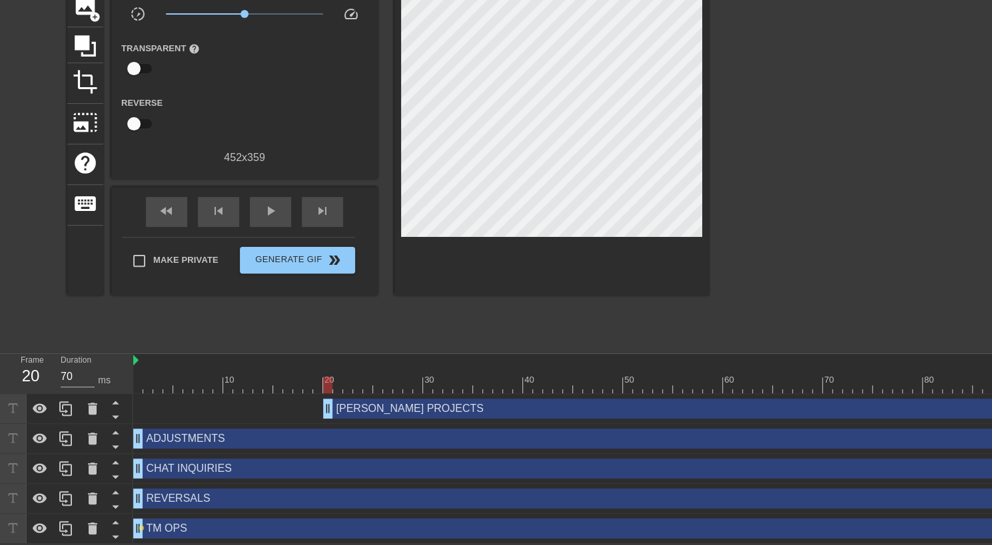
drag, startPoint x: 139, startPoint y: 408, endPoint x: 331, endPoint y: 416, distance: 192.6
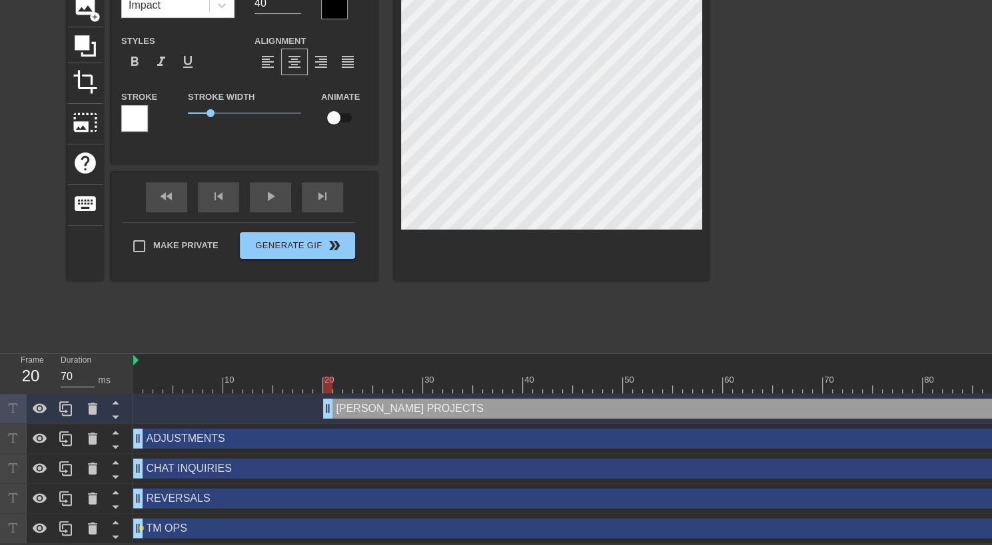
scroll to position [1, 3]
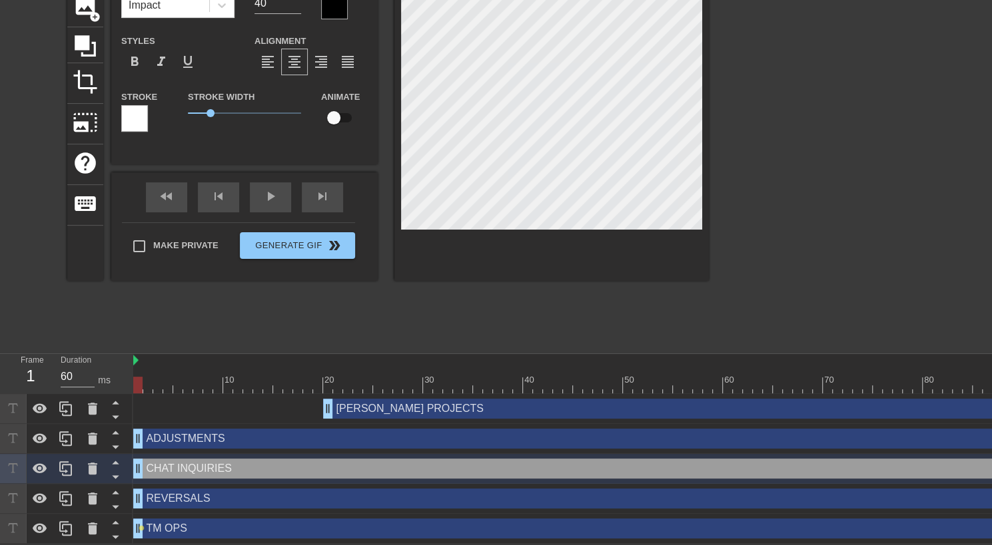
drag, startPoint x: 137, startPoint y: 440, endPoint x: 124, endPoint y: 436, distance: 13.7
click at [124, 436] on div "Frame 1 Duration 60 ms 10 20 30 40 50 60 70 80 90 100 110 [PERSON_NAME] PROJECT…" at bounding box center [496, 449] width 992 height 190
click at [98, 435] on icon at bounding box center [93, 439] width 16 height 16
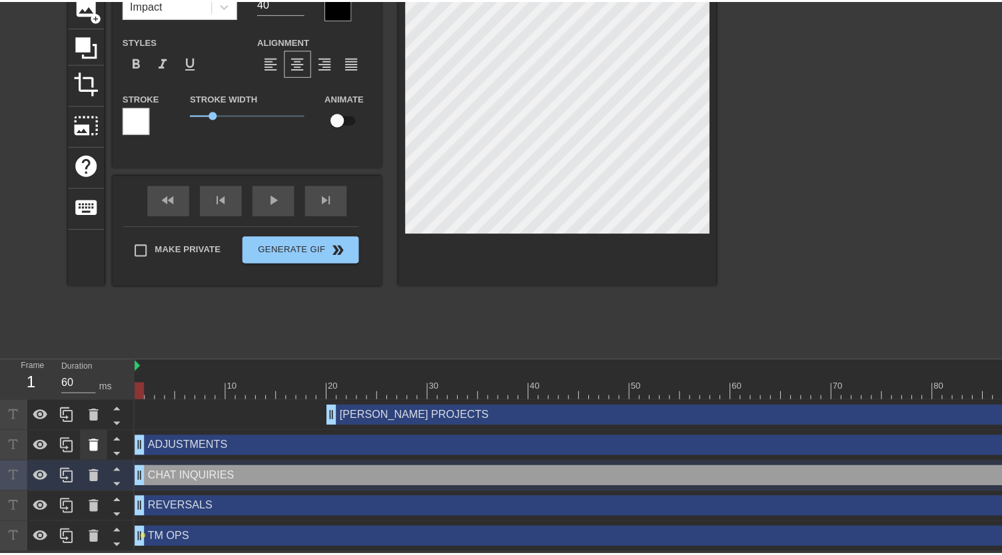
scroll to position [98, 0]
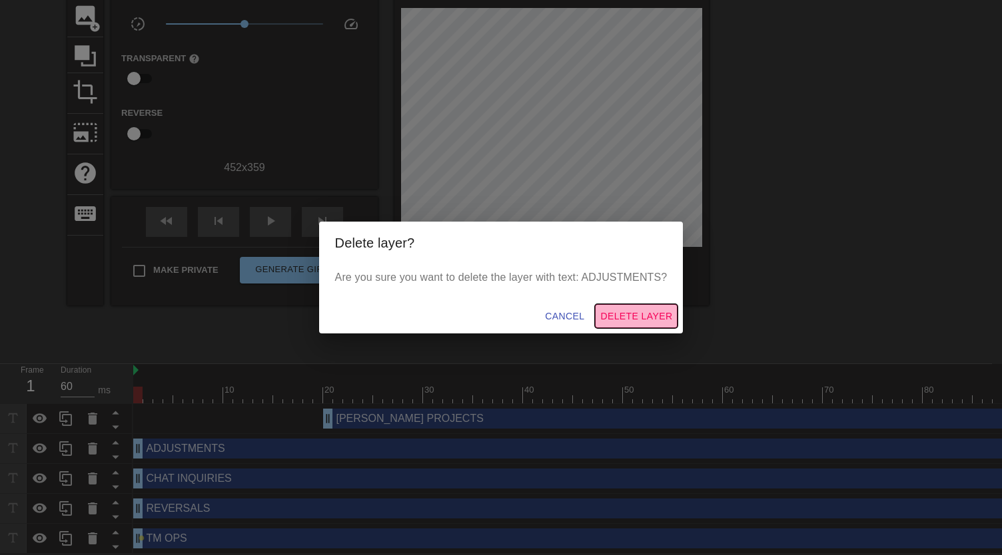
click at [628, 319] on span "Delete Layer" at bounding box center [636, 316] width 72 height 17
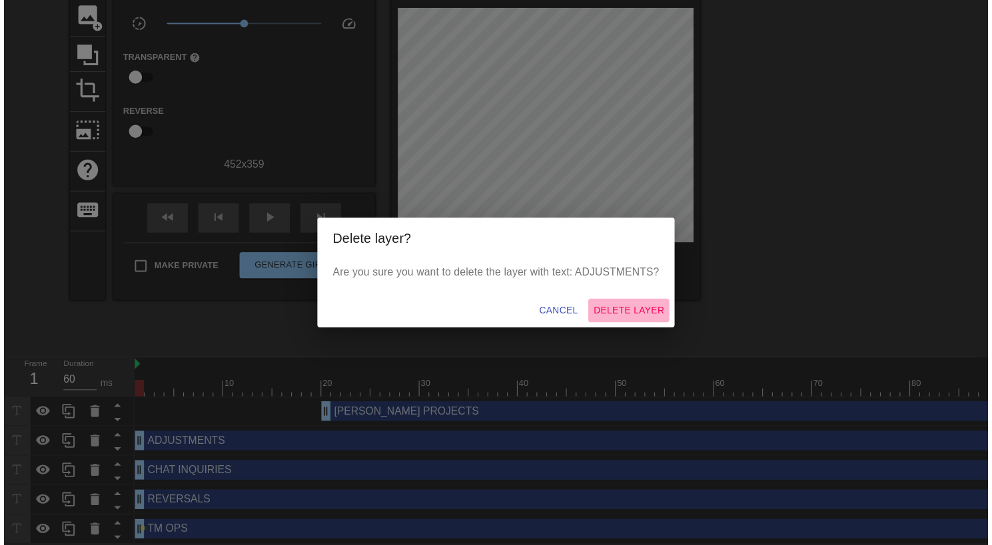
scroll to position [78, 0]
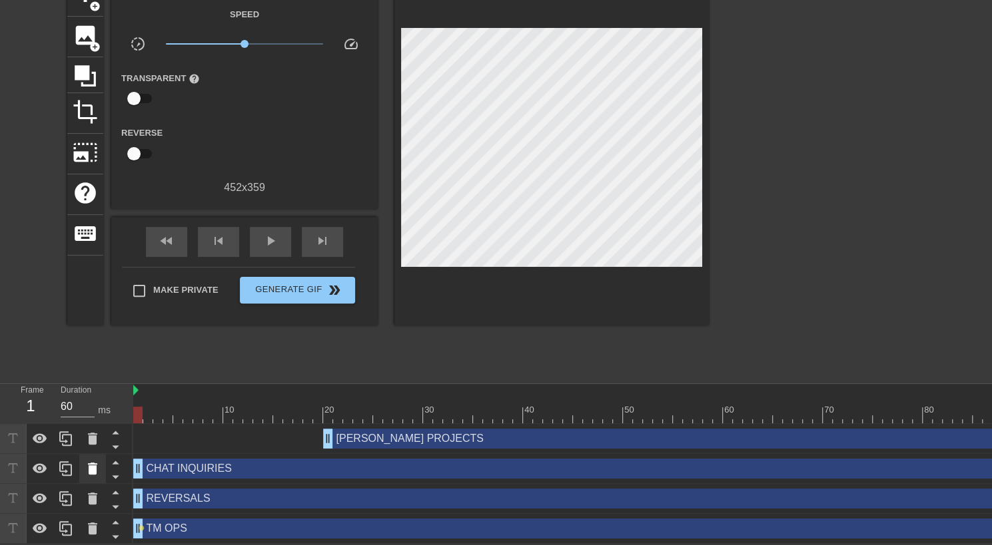
click at [96, 469] on icon at bounding box center [92, 469] width 9 height 12
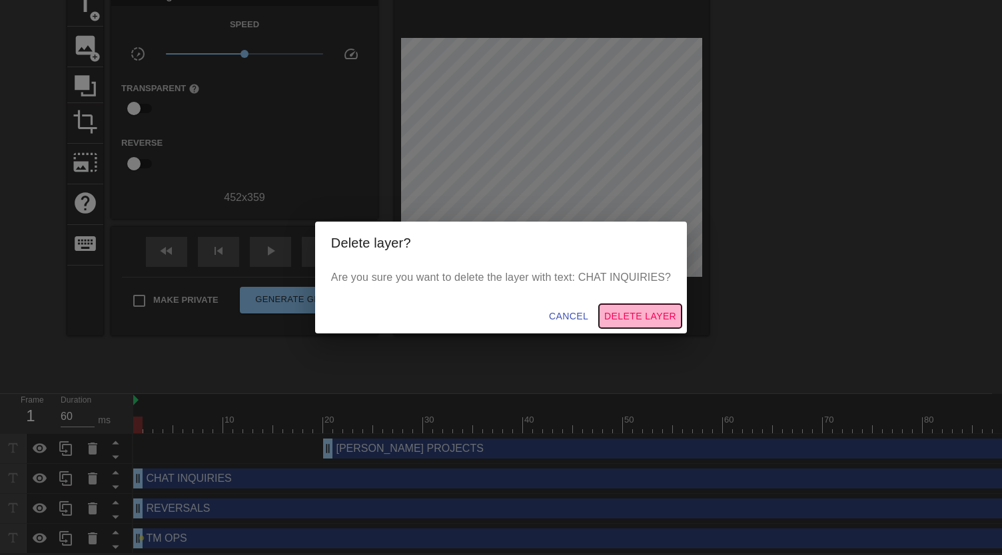
click at [659, 319] on span "Delete Layer" at bounding box center [640, 316] width 72 height 17
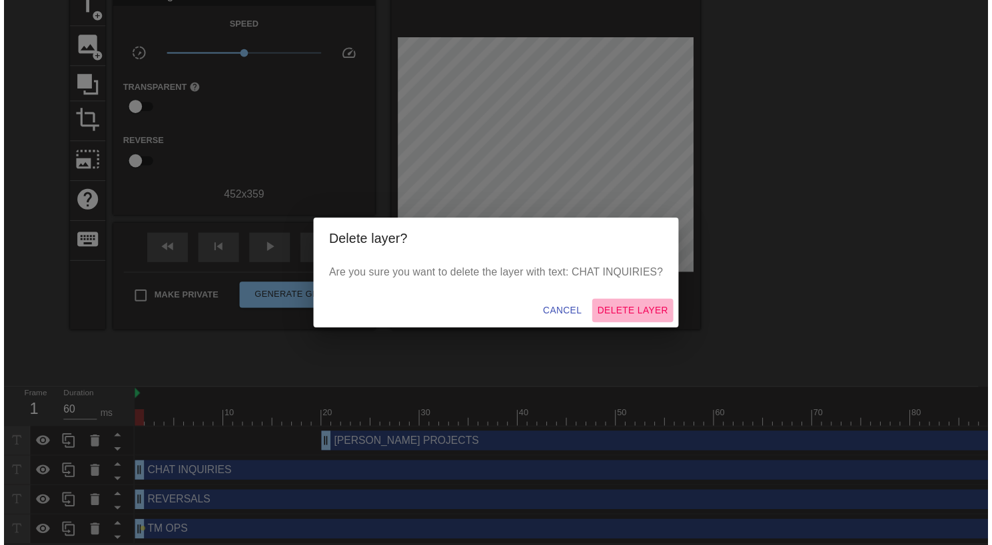
scroll to position [48, 0]
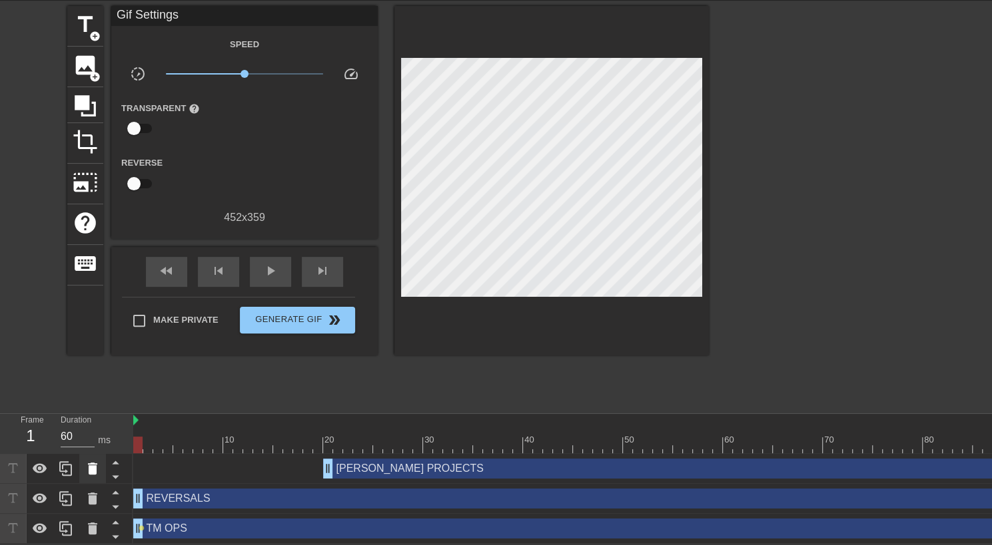
click at [98, 462] on icon at bounding box center [93, 469] width 16 height 16
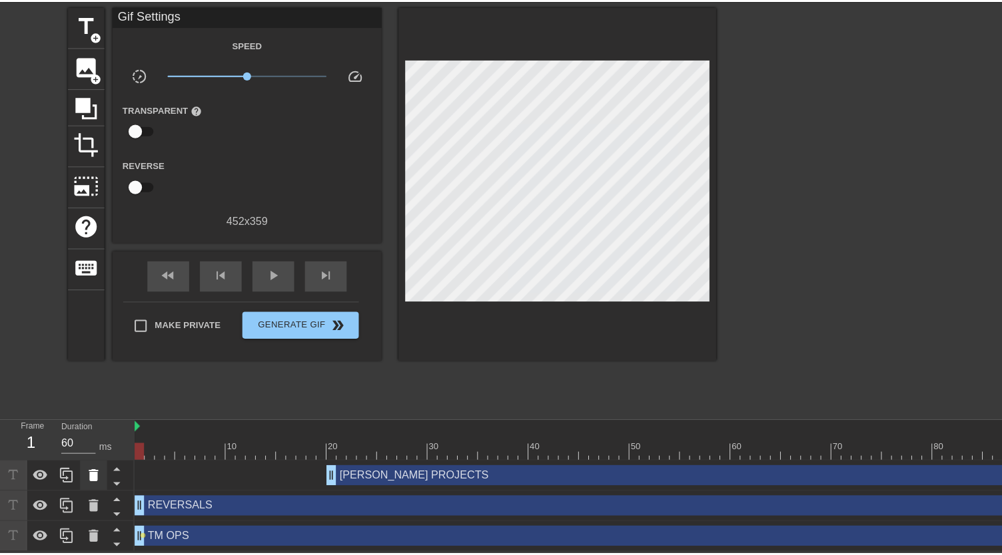
scroll to position [38, 0]
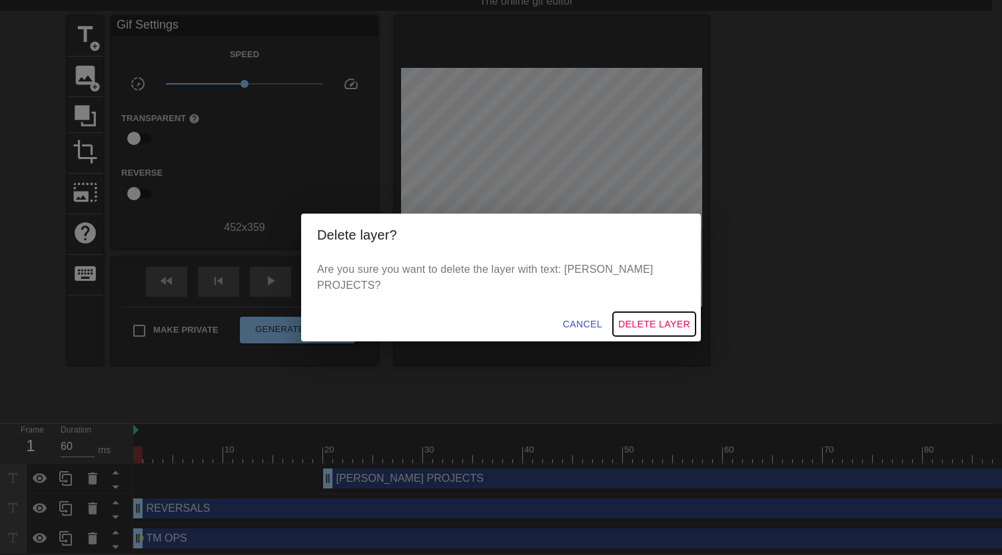
click at [655, 312] on button "Delete Layer" at bounding box center [654, 324] width 83 height 25
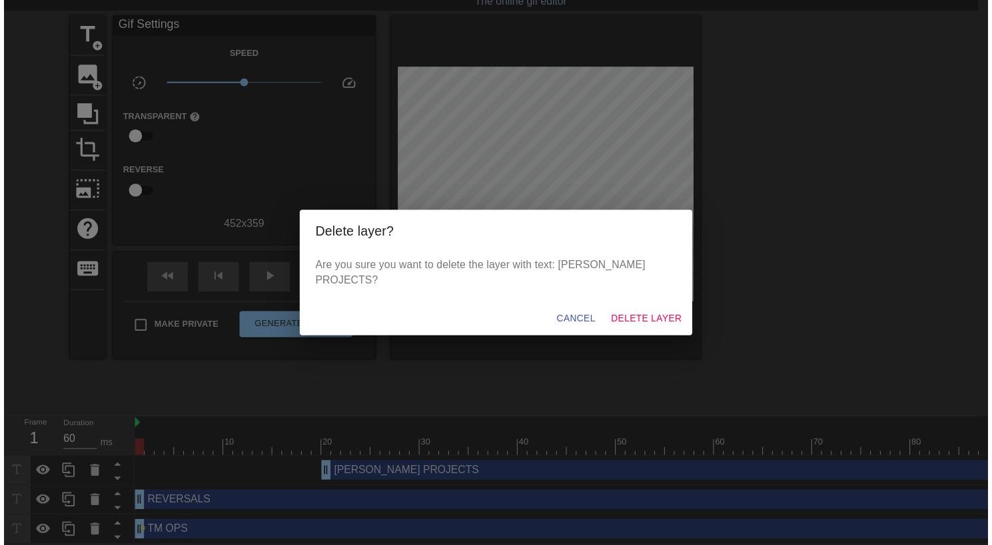
scroll to position [18, 0]
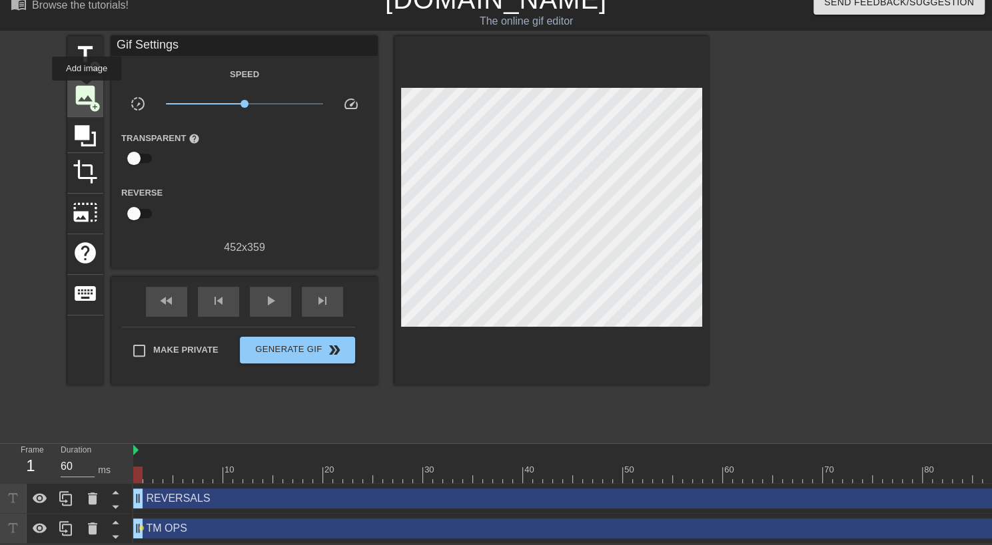
click at [87, 90] on span "image" at bounding box center [85, 95] width 25 height 25
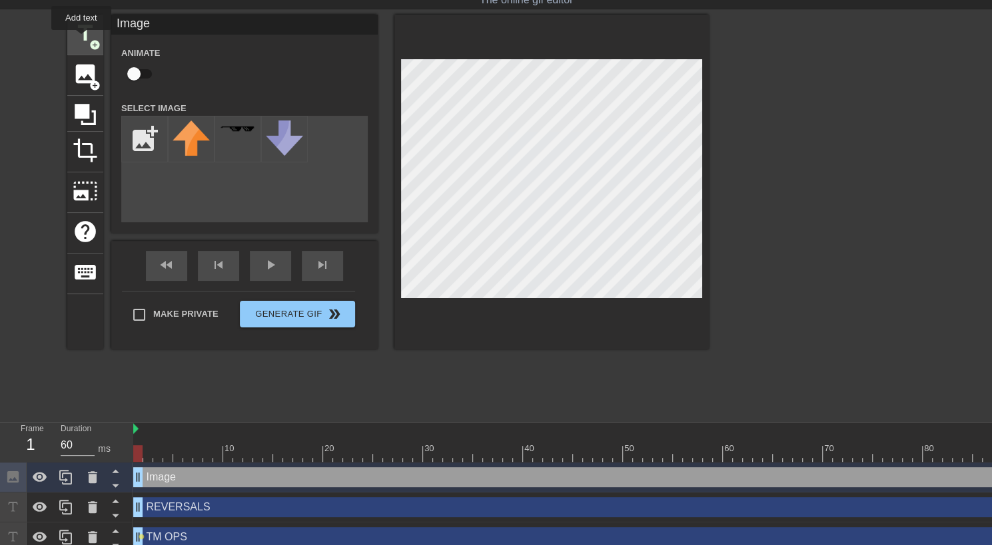
click at [81, 39] on span "title" at bounding box center [85, 33] width 25 height 25
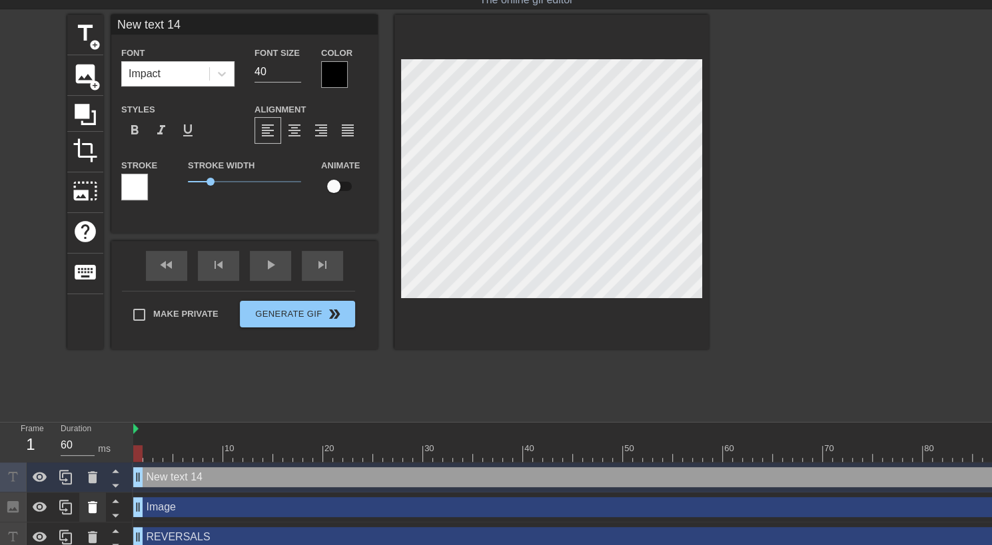
click at [89, 508] on icon at bounding box center [92, 508] width 9 height 12
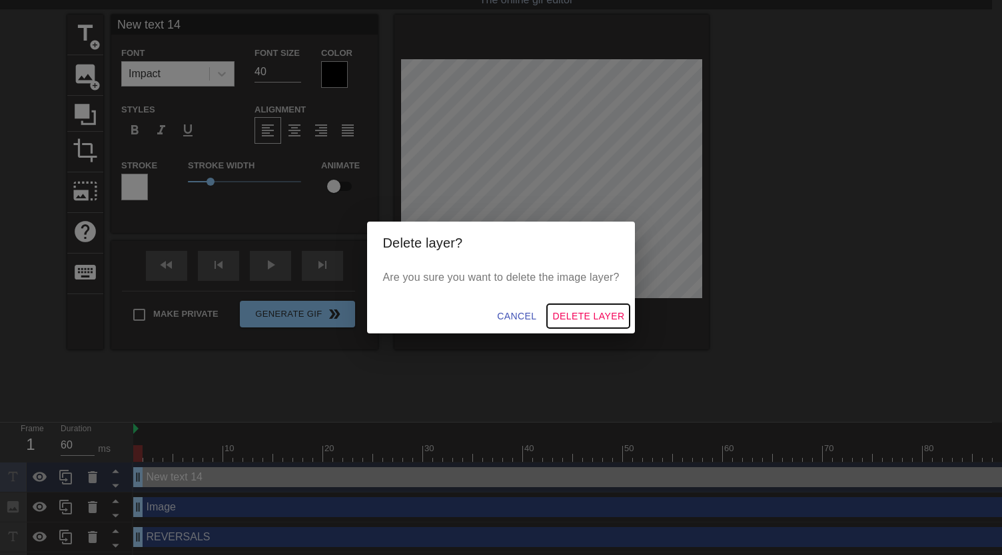
click at [574, 324] on button "Delete Layer" at bounding box center [588, 316] width 83 height 25
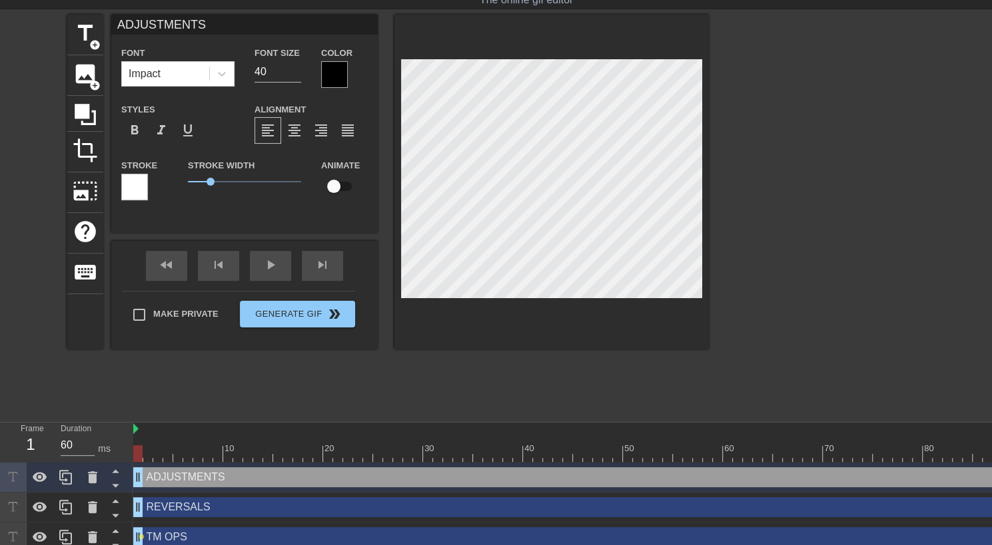
scroll to position [2, 2]
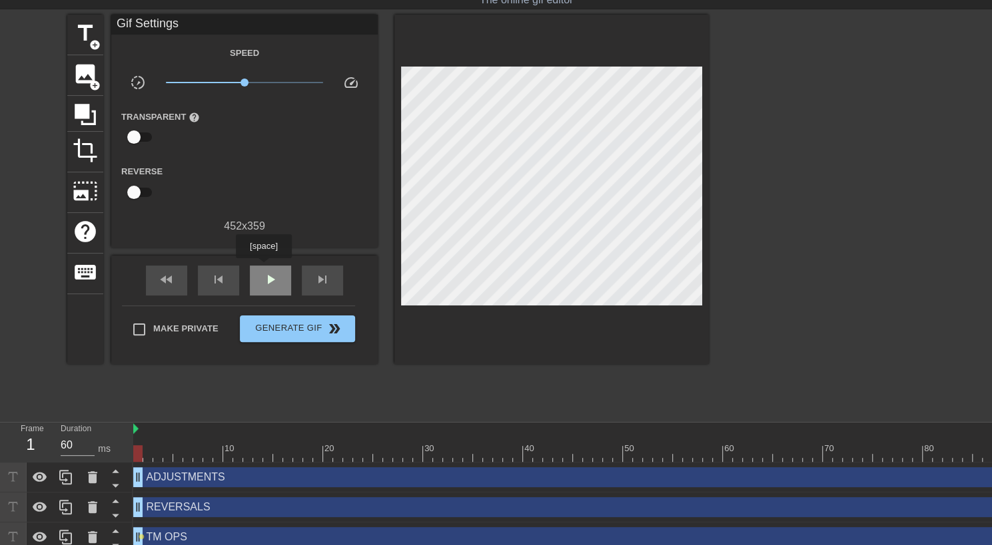
click at [263, 268] on div "play_arrow" at bounding box center [270, 281] width 41 height 30
click at [263, 268] on div "pause" at bounding box center [270, 281] width 41 height 30
click at [222, 282] on span "skip_previous" at bounding box center [218, 280] width 16 height 16
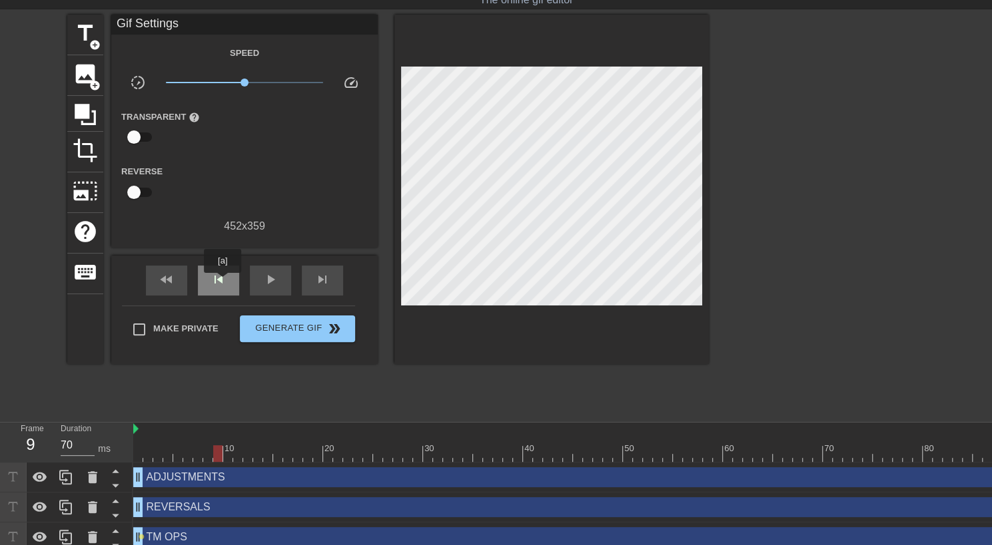
click at [222, 282] on span "skip_previous" at bounding box center [218, 280] width 16 height 16
click at [324, 283] on span "skip_next" at bounding box center [322, 280] width 16 height 16
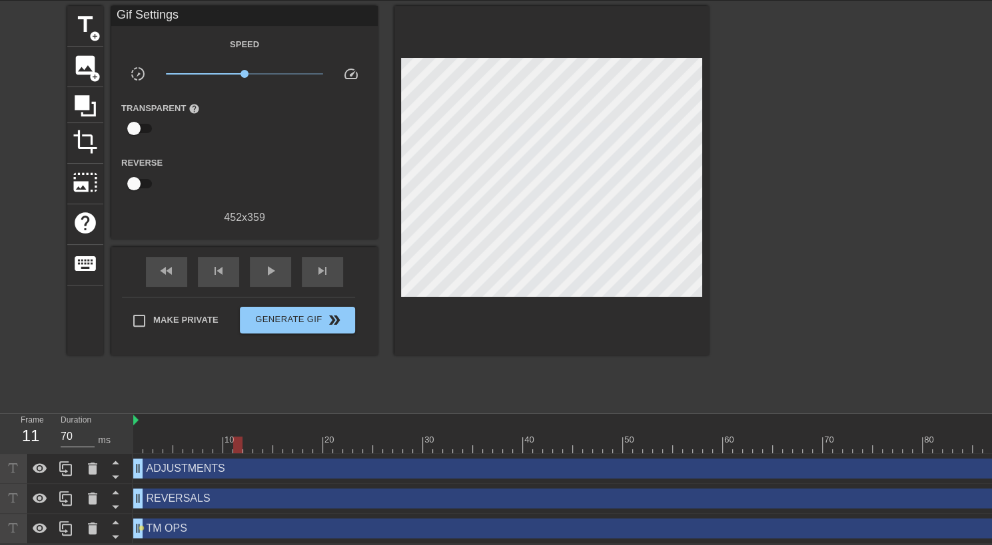
click at [233, 446] on div at bounding box center [237, 445] width 9 height 17
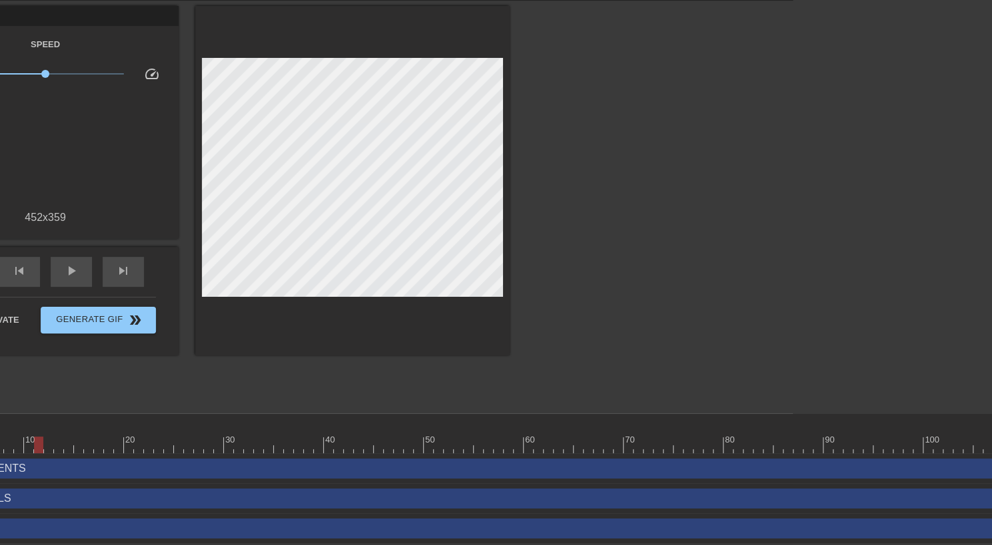
scroll to position [48, 264]
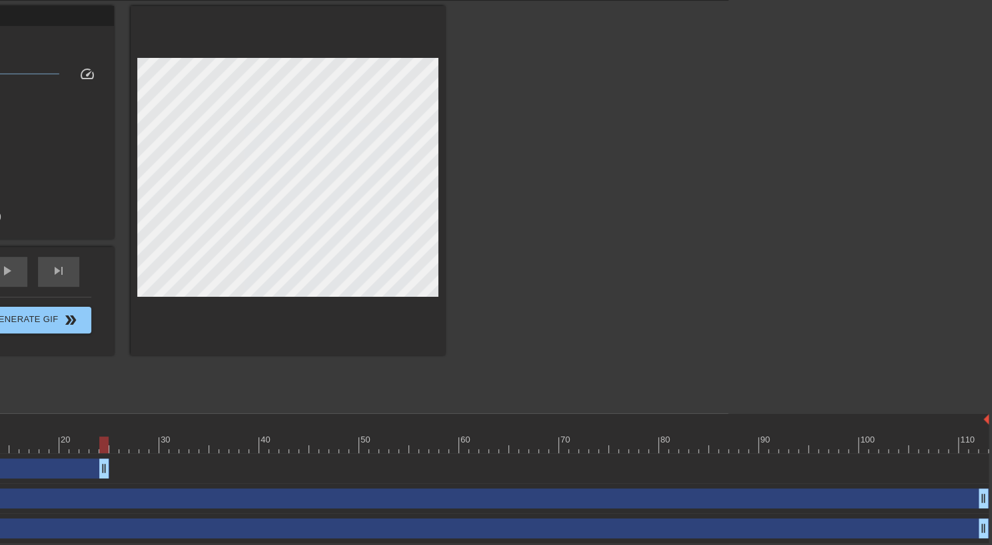
drag, startPoint x: 983, startPoint y: 471, endPoint x: 104, endPoint y: 451, distance: 879.4
click at [104, 451] on div "10 20 30 40 50 60 70 80 90 100 110 ADJUSTMENTS drag_handle drag_handle REVERSAL…" at bounding box center [298, 479] width 859 height 130
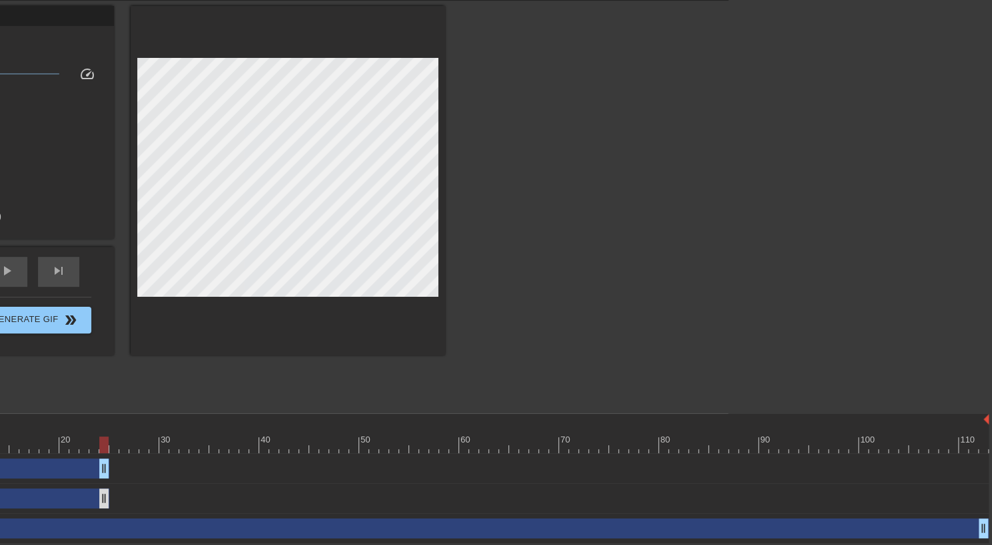
drag, startPoint x: 982, startPoint y: 500, endPoint x: 102, endPoint y: 496, distance: 880.5
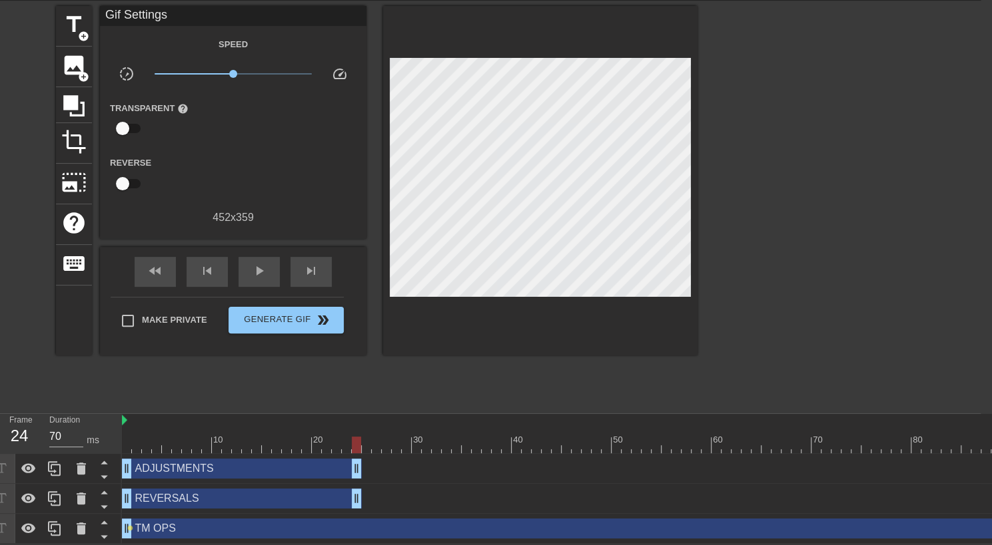
scroll to position [48, 0]
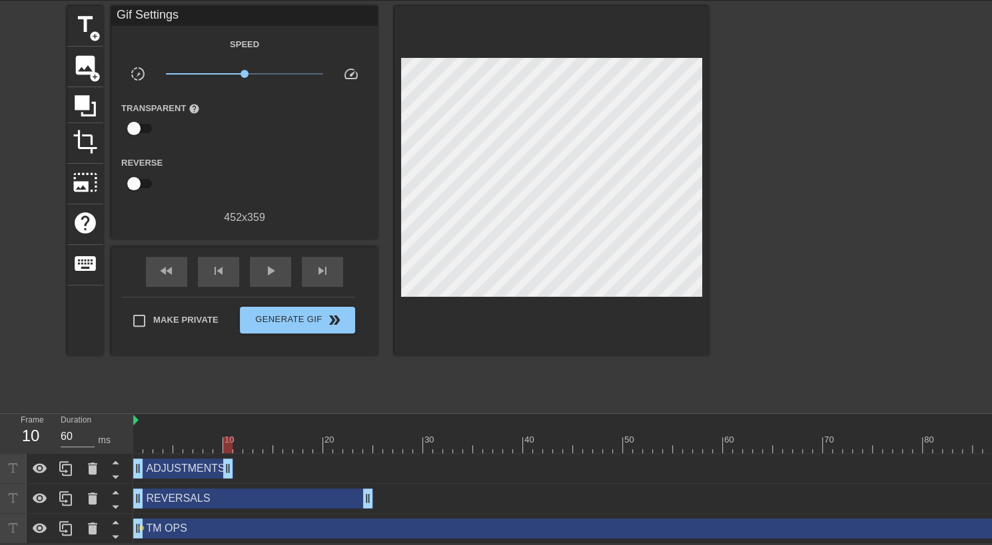
drag, startPoint x: 370, startPoint y: 468, endPoint x: 232, endPoint y: 468, distance: 138.5
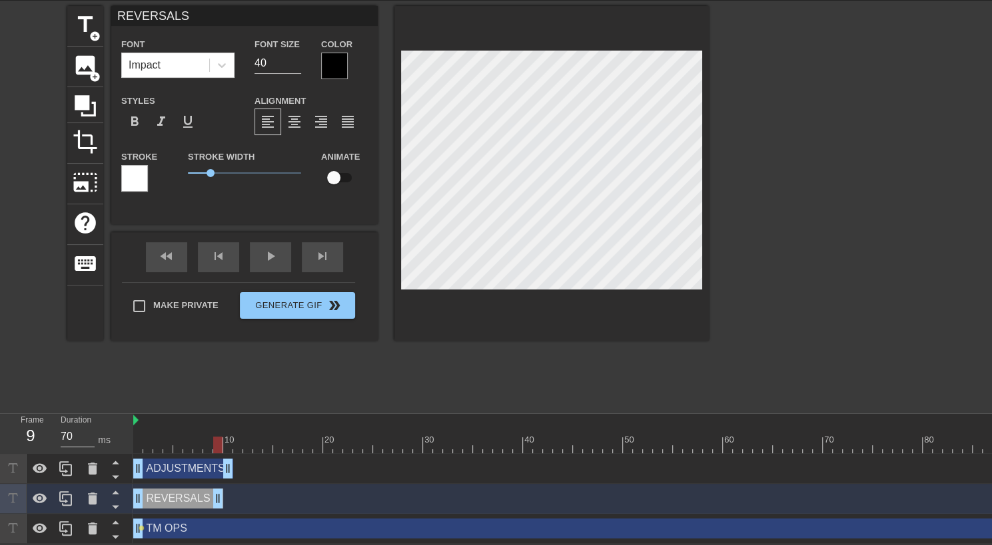
drag, startPoint x: 370, startPoint y: 498, endPoint x: 224, endPoint y: 499, distance: 146.5
click at [224, 499] on div "REVERSALS drag_handle drag_handle" at bounding box center [692, 499] width 1119 height 20
click at [270, 260] on div "play_arrow" at bounding box center [270, 257] width 41 height 30
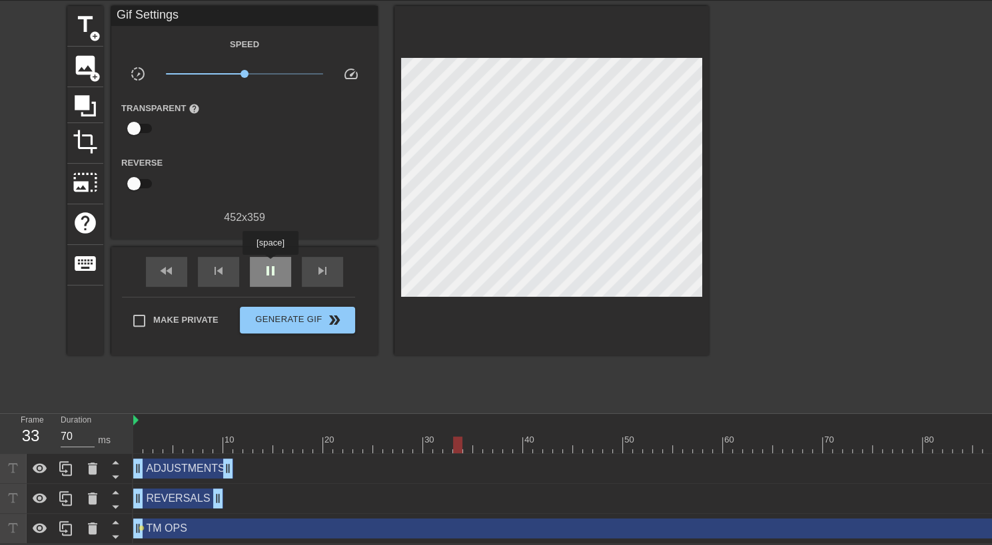
click at [270, 264] on span "pause" at bounding box center [270, 271] width 16 height 16
drag, startPoint x: 462, startPoint y: 443, endPoint x: 228, endPoint y: 436, distance: 233.9
click at [228, 437] on div at bounding box center [692, 445] width 1119 height 17
click at [269, 271] on span "play_arrow" at bounding box center [270, 271] width 16 height 16
click at [269, 271] on span "pause" at bounding box center [270, 271] width 16 height 16
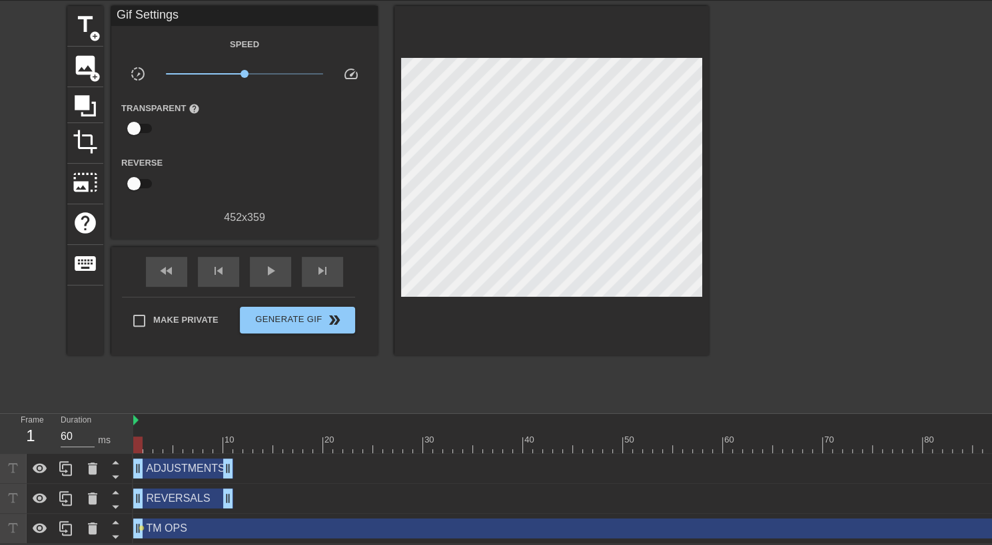
drag, startPoint x: 460, startPoint y: 442, endPoint x: 44, endPoint y: 399, distance: 417.8
click at [44, 399] on div "menu_book Browse the tutorials! [DOMAIN_NAME] The online gif editor Send Feedba…" at bounding box center [496, 248] width 992 height 591
click at [278, 280] on div "play_arrow" at bounding box center [270, 272] width 41 height 30
click at [278, 280] on div "pause" at bounding box center [270, 272] width 41 height 30
drag, startPoint x: 317, startPoint y: 442, endPoint x: 250, endPoint y: 459, distance: 68.8
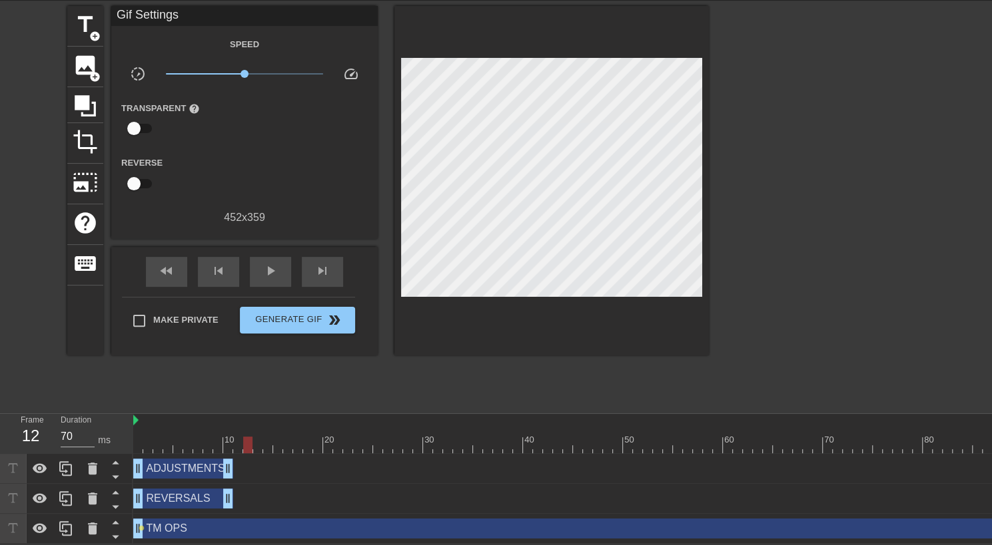
click at [250, 459] on div "10 20 30 40 50 60 70 80 90 100 110 ADJUSTMENTS drag_handle drag_handle REVERSAL…" at bounding box center [562, 479] width 859 height 130
drag, startPoint x: 250, startPoint y: 443, endPoint x: 129, endPoint y: 434, distance: 120.9
click at [129, 434] on div "Frame 1 Duration 60 ms 10 20 30 40 50 60 70 80 90 100 110 ADJUSTMENTS drag_hand…" at bounding box center [496, 479] width 992 height 130
click at [266, 267] on span "play_arrow" at bounding box center [270, 271] width 16 height 16
click at [266, 267] on span "pause" at bounding box center [270, 271] width 16 height 16
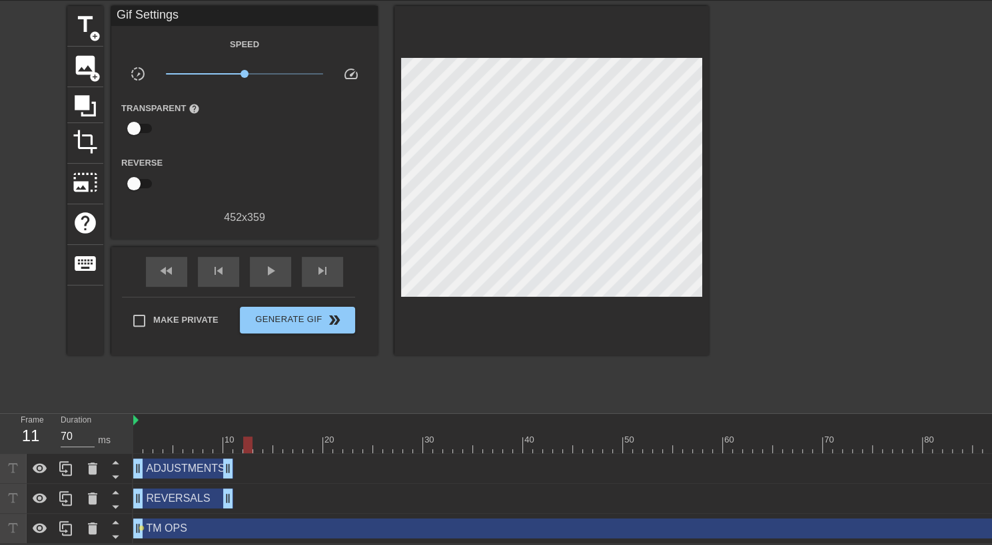
drag, startPoint x: 316, startPoint y: 444, endPoint x: 244, endPoint y: 436, distance: 71.8
click at [244, 437] on div at bounding box center [247, 445] width 9 height 17
click at [93, 17] on span "title" at bounding box center [85, 24] width 25 height 25
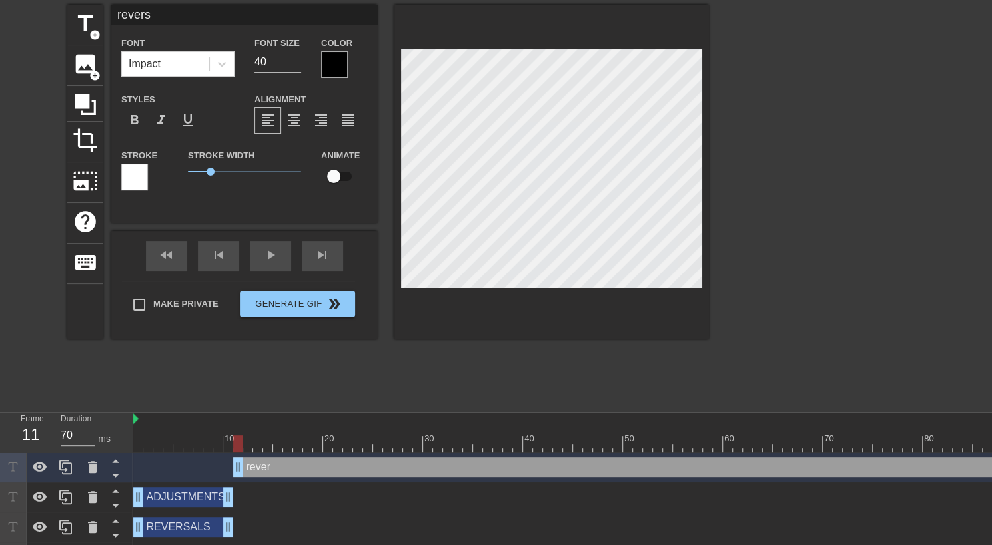
scroll to position [2, 3]
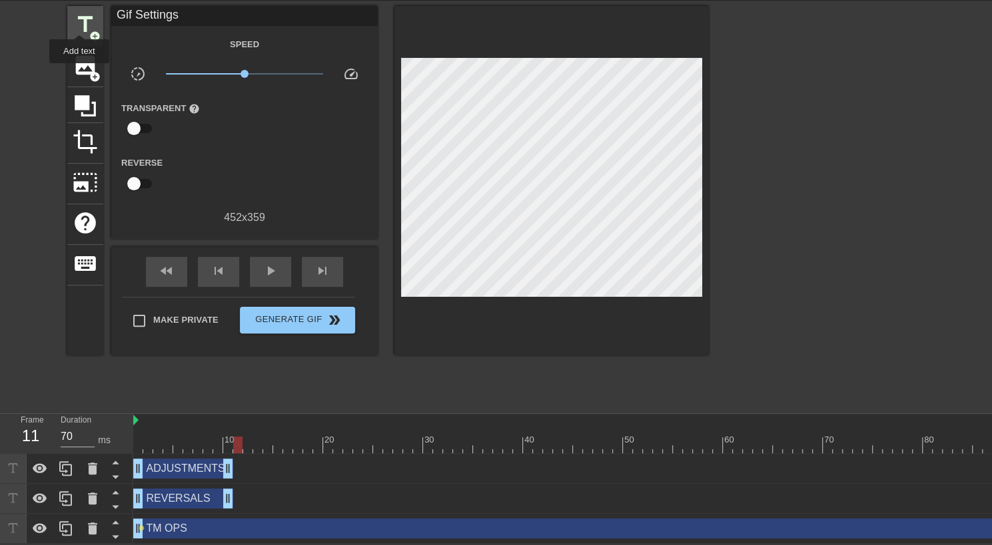
click at [79, 23] on span "title" at bounding box center [85, 24] width 25 height 25
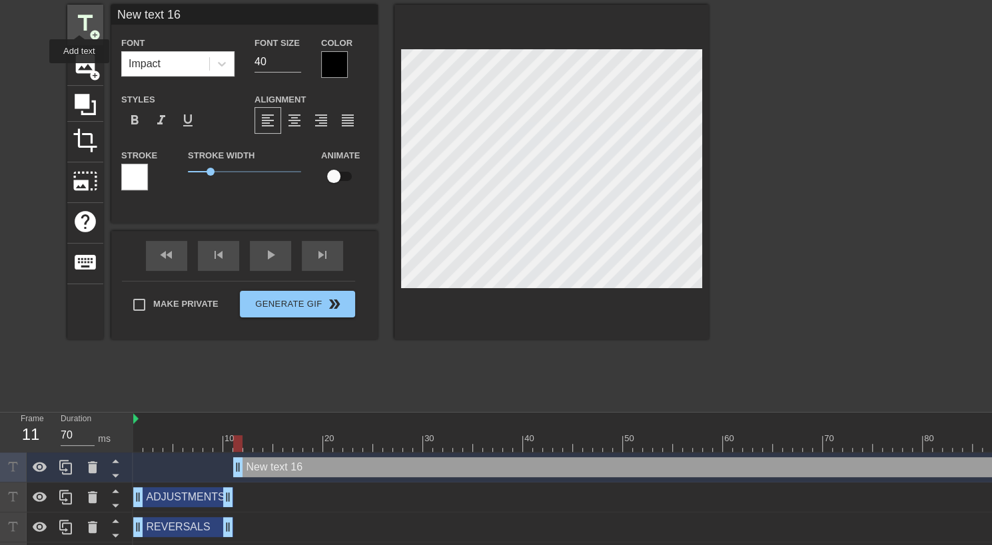
click at [79, 23] on span "title" at bounding box center [85, 23] width 25 height 25
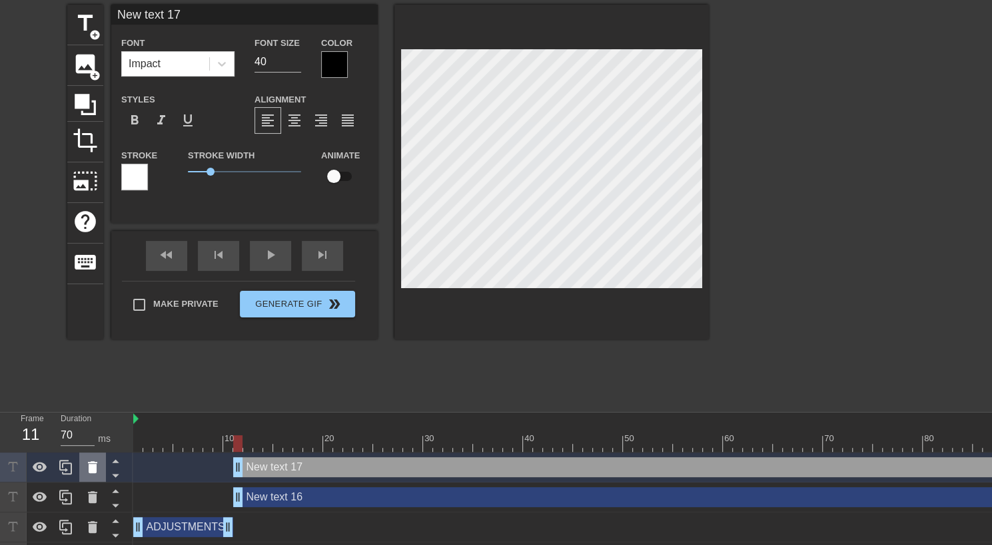
click at [86, 478] on div at bounding box center [92, 467] width 27 height 29
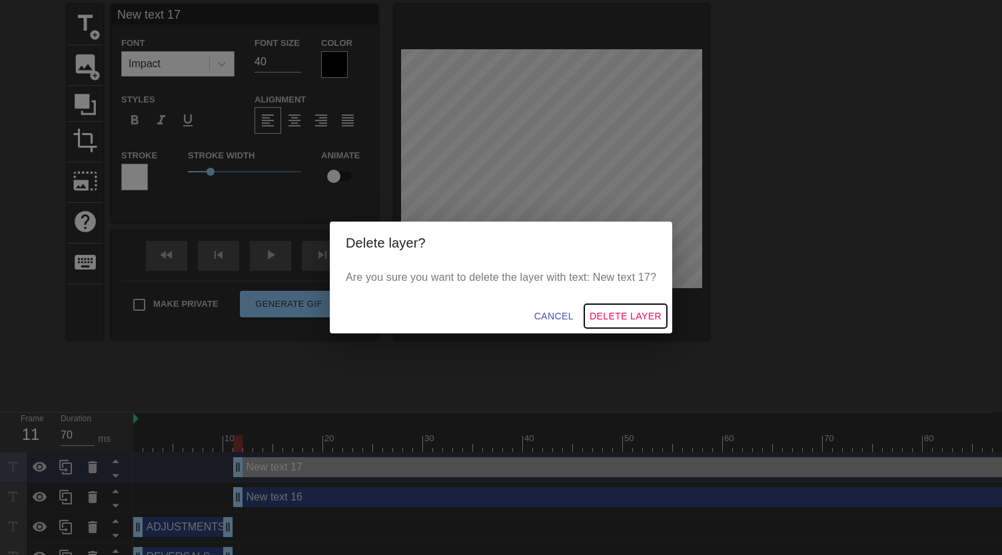
click at [629, 322] on span "Delete Layer" at bounding box center [625, 316] width 72 height 17
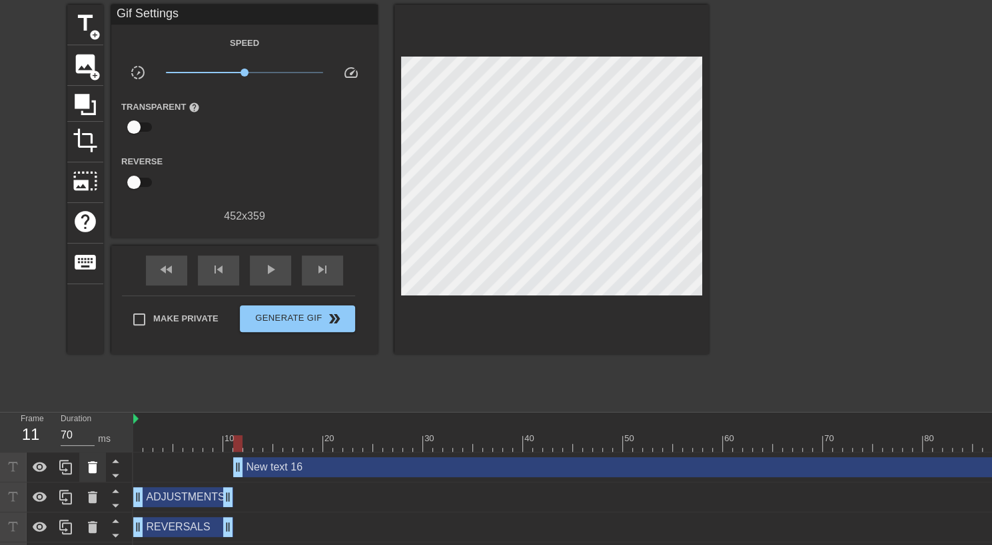
click at [86, 468] on icon at bounding box center [93, 468] width 16 height 16
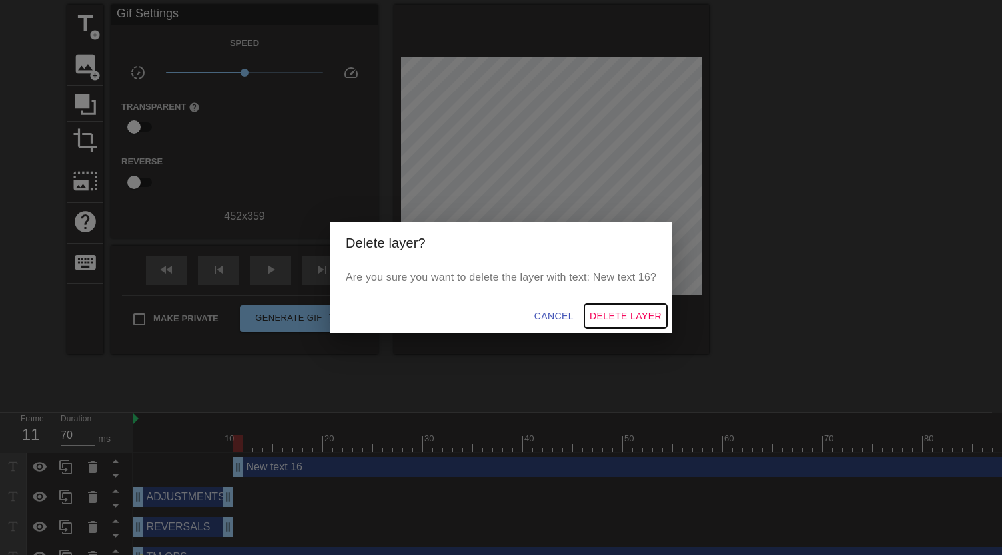
click at [633, 312] on span "Delete Layer" at bounding box center [625, 316] width 72 height 17
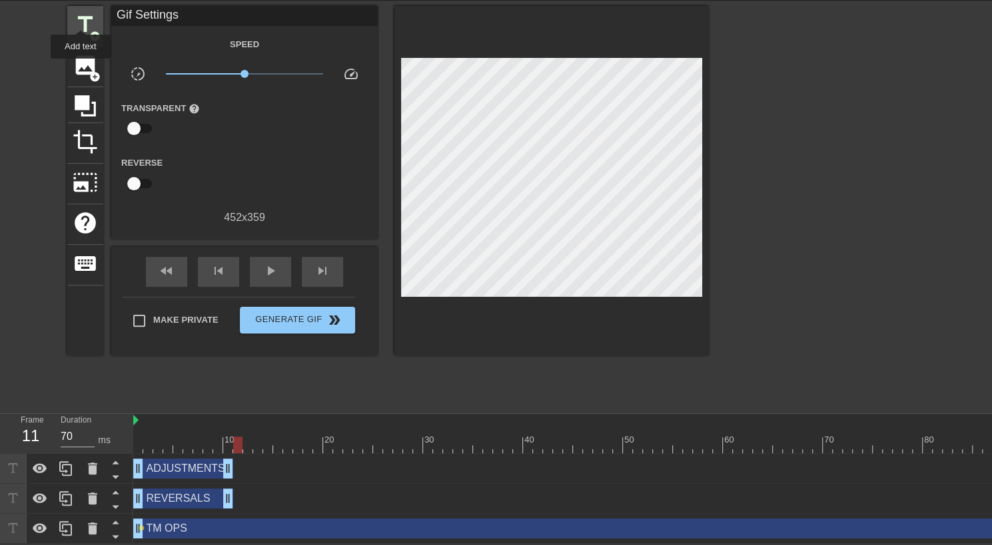
click at [81, 18] on span "title" at bounding box center [85, 24] width 25 height 25
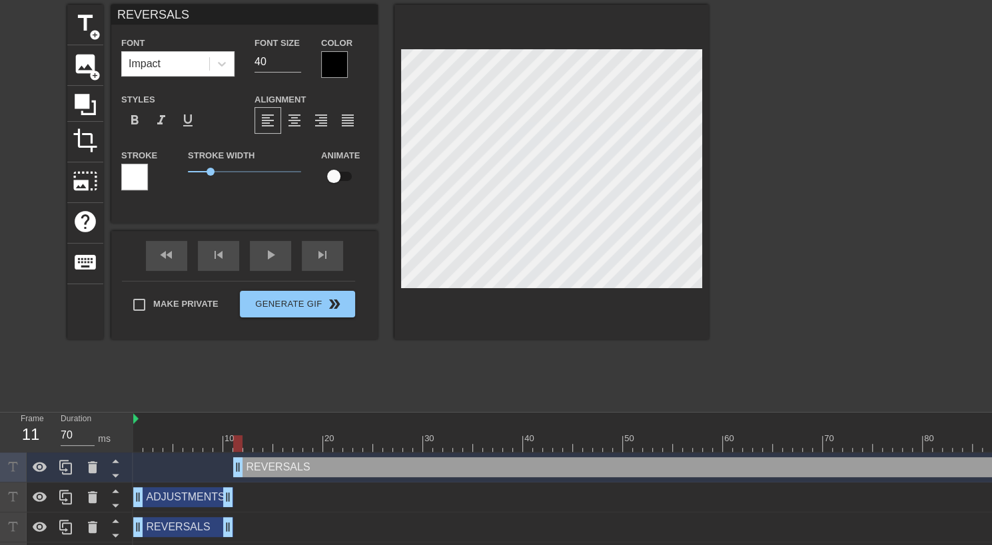
scroll to position [2, 3]
click at [702, 319] on div at bounding box center [551, 172] width 314 height 335
click at [93, 33] on span "add_circle" at bounding box center [94, 34] width 11 height 11
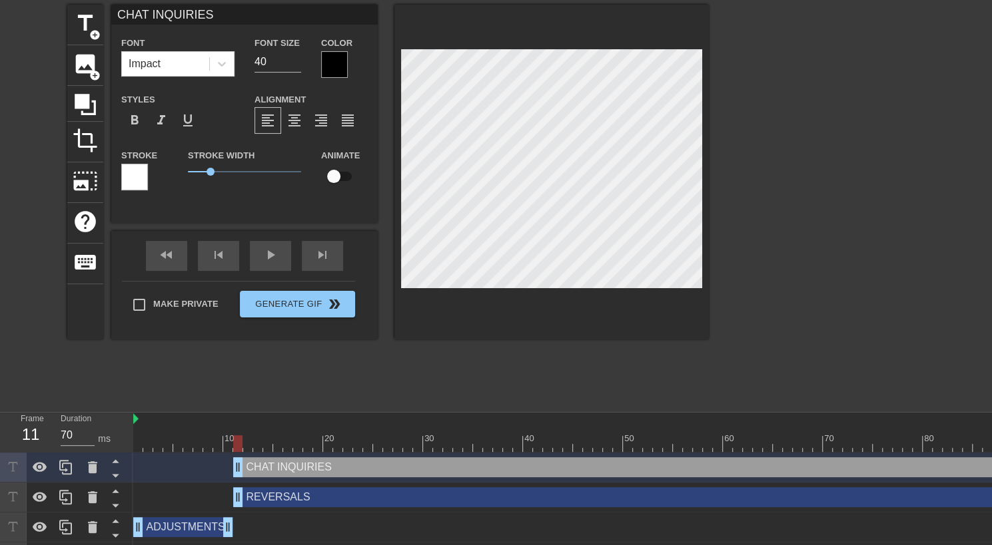
scroll to position [48, 1]
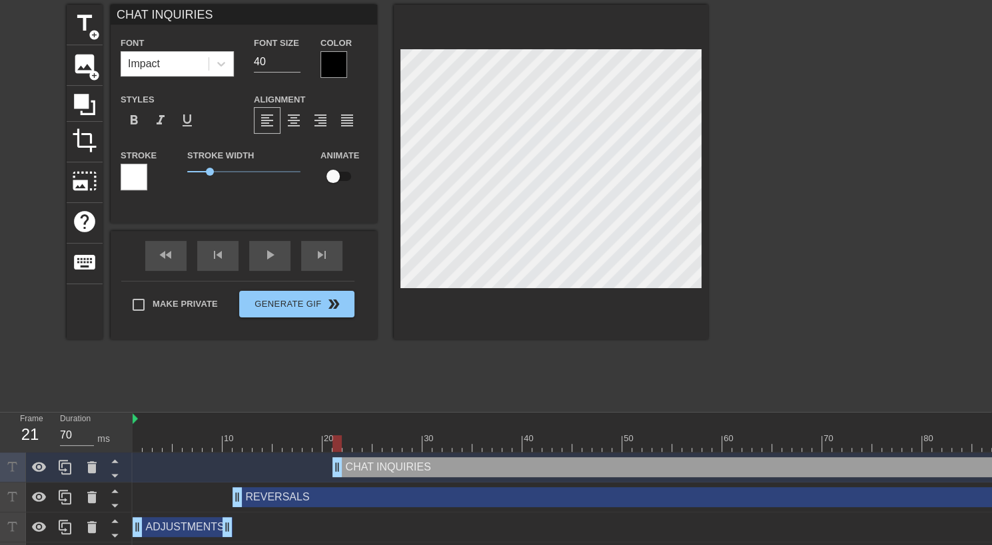
drag, startPoint x: 239, startPoint y: 470, endPoint x: 336, endPoint y: 466, distance: 96.7
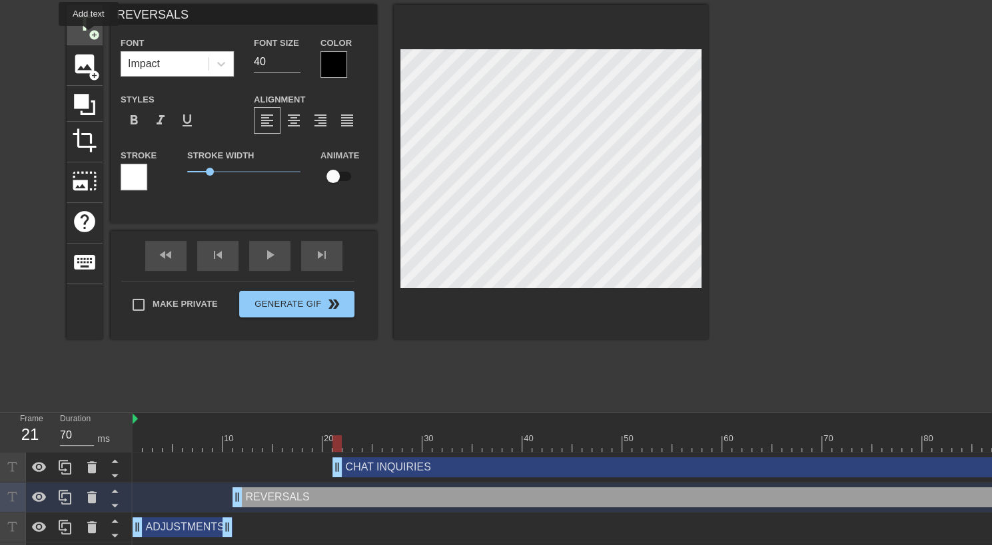
click at [89, 35] on span "add_circle" at bounding box center [94, 34] width 11 height 11
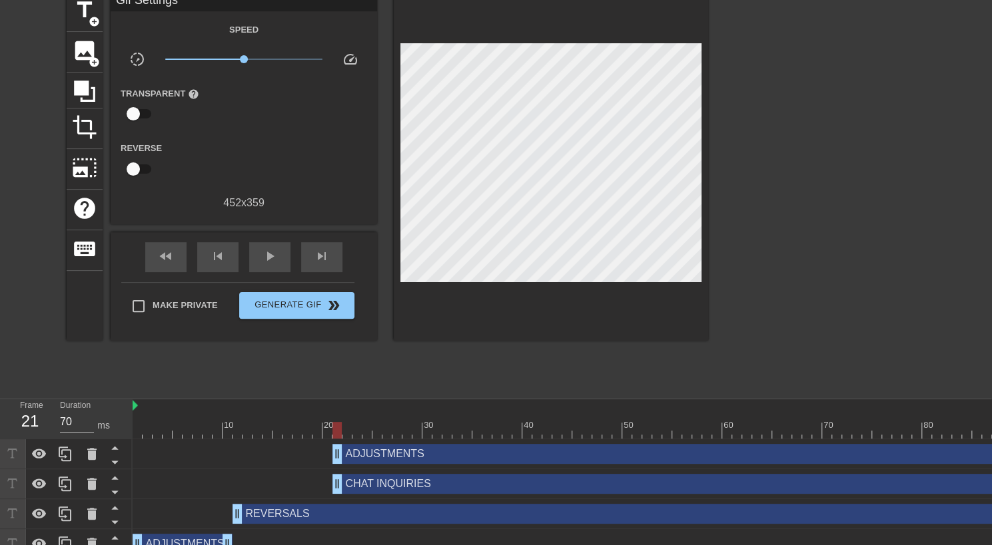
scroll to position [51, 1]
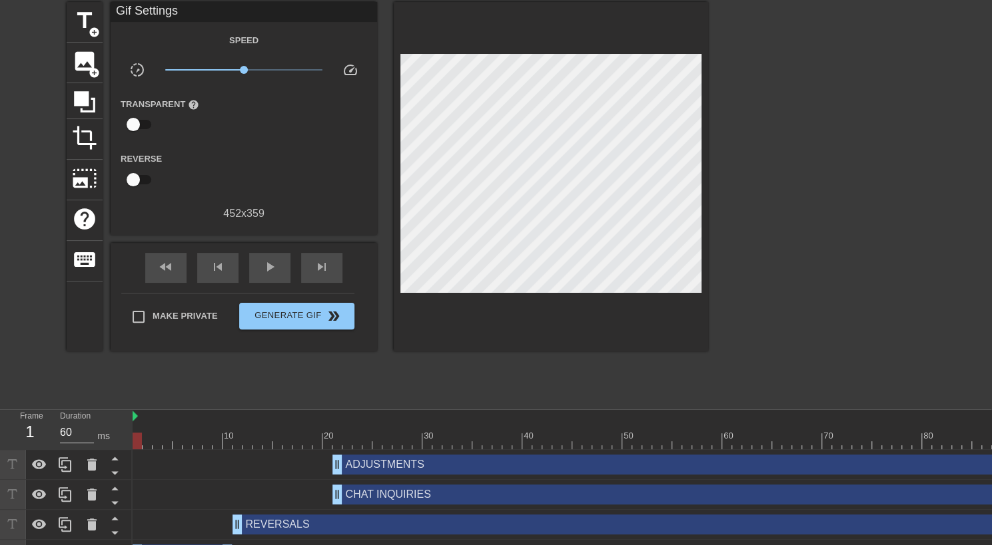
drag, startPoint x: 338, startPoint y: 440, endPoint x: 120, endPoint y: 439, distance: 218.5
click at [120, 439] on div "Frame 1 Duration 60 ms 10 20 30 40 50 60 70 80 90 100 110 ADJUSTMENTS drag_hand…" at bounding box center [495, 520] width 992 height 220
click at [260, 267] on div "play_arrow" at bounding box center [269, 268] width 41 height 30
click at [260, 267] on div "pause" at bounding box center [269, 268] width 41 height 30
click at [260, 267] on div "play_arrow" at bounding box center [269, 268] width 41 height 30
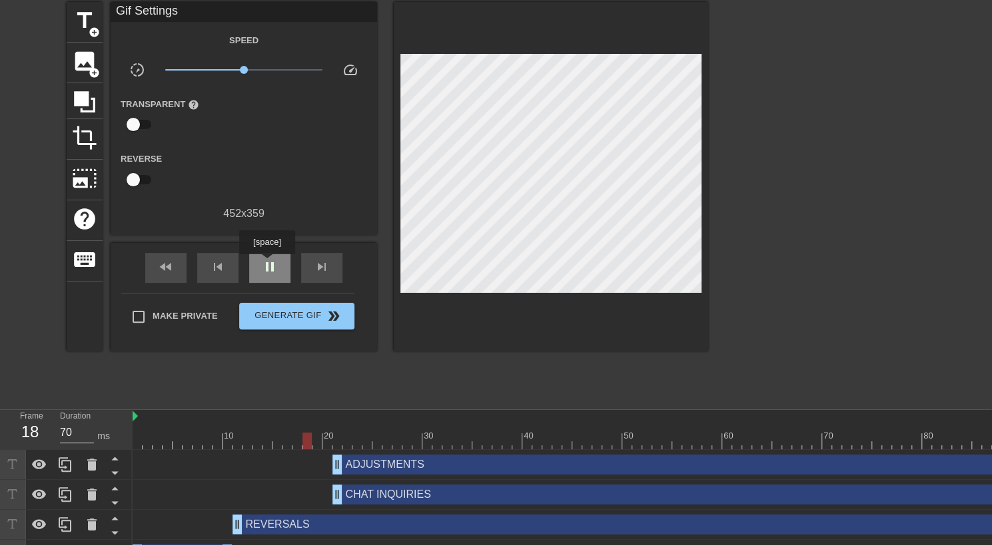
click at [266, 263] on span "pause" at bounding box center [270, 267] width 16 height 16
click at [266, 263] on span "play_arrow" at bounding box center [270, 267] width 16 height 16
click at [266, 263] on span "pause" at bounding box center [270, 267] width 16 height 16
click at [89, 29] on span "add_circle" at bounding box center [94, 32] width 11 height 11
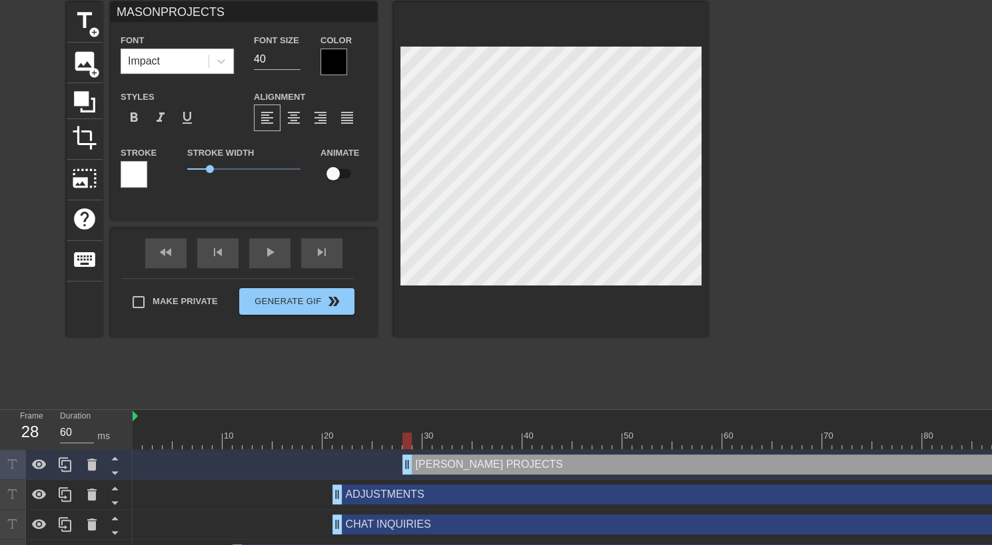
scroll to position [1, 1]
click at [294, 119] on span "format_align_center" at bounding box center [294, 118] width 16 height 16
click at [801, 264] on div at bounding box center [824, 202] width 200 height 400
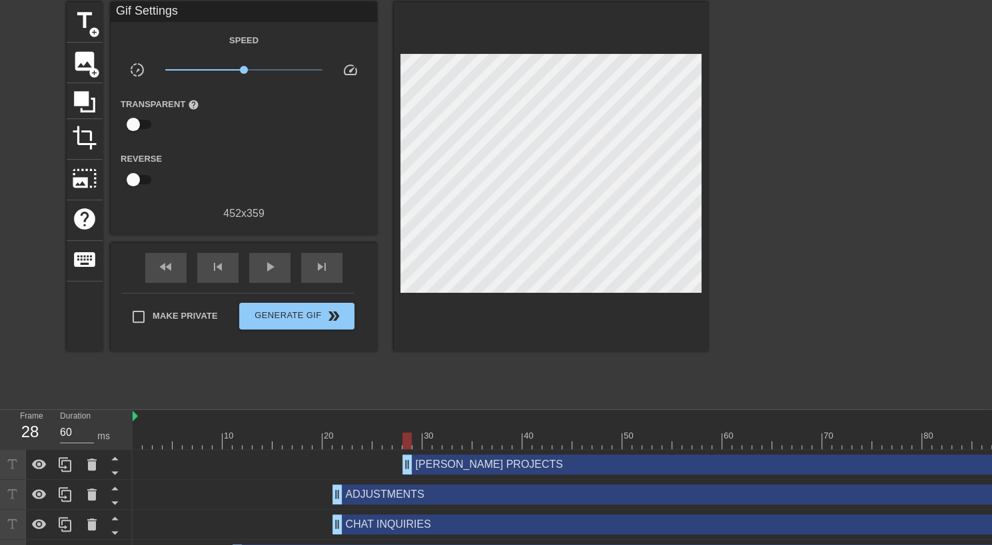
click at [801, 264] on div at bounding box center [824, 202] width 200 height 400
click at [260, 262] on div "play_arrow" at bounding box center [269, 268] width 41 height 30
click at [260, 262] on div "pause" at bounding box center [269, 268] width 41 height 30
drag, startPoint x: 585, startPoint y: 436, endPoint x: 268, endPoint y: 429, distance: 317.8
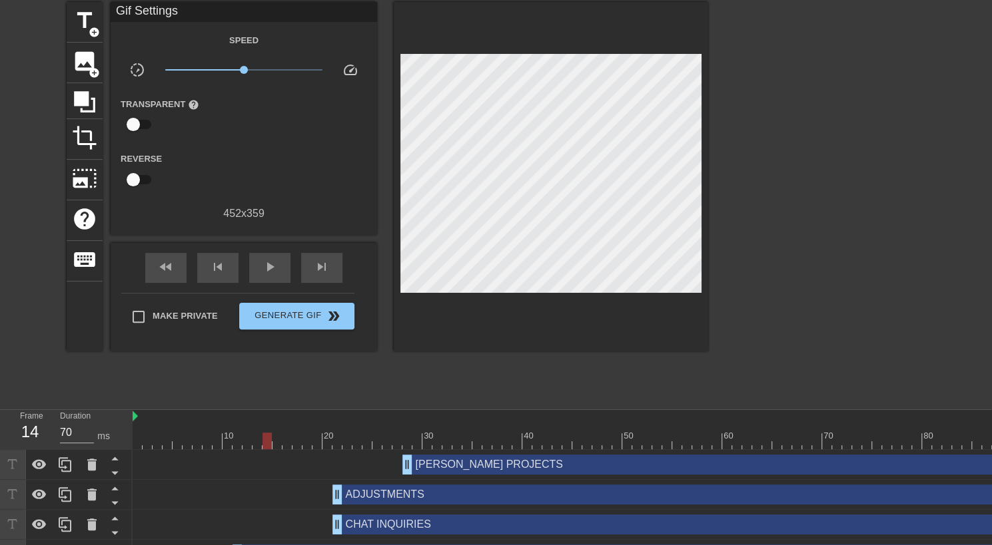
click at [268, 429] on div "10 20 30 40 50 60 70 80 90 100 110" at bounding box center [692, 429] width 1119 height 39
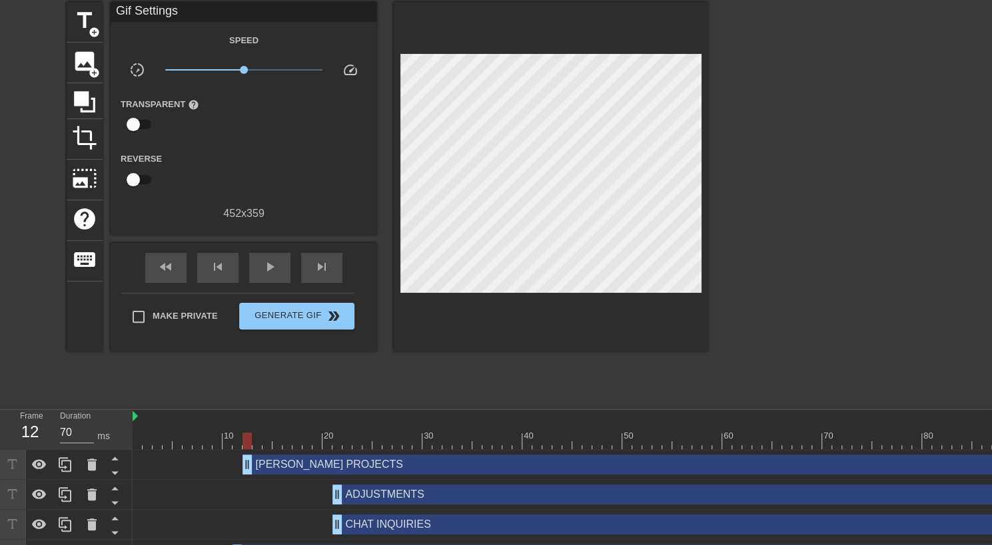
drag, startPoint x: 409, startPoint y: 470, endPoint x: 248, endPoint y: 464, distance: 161.3
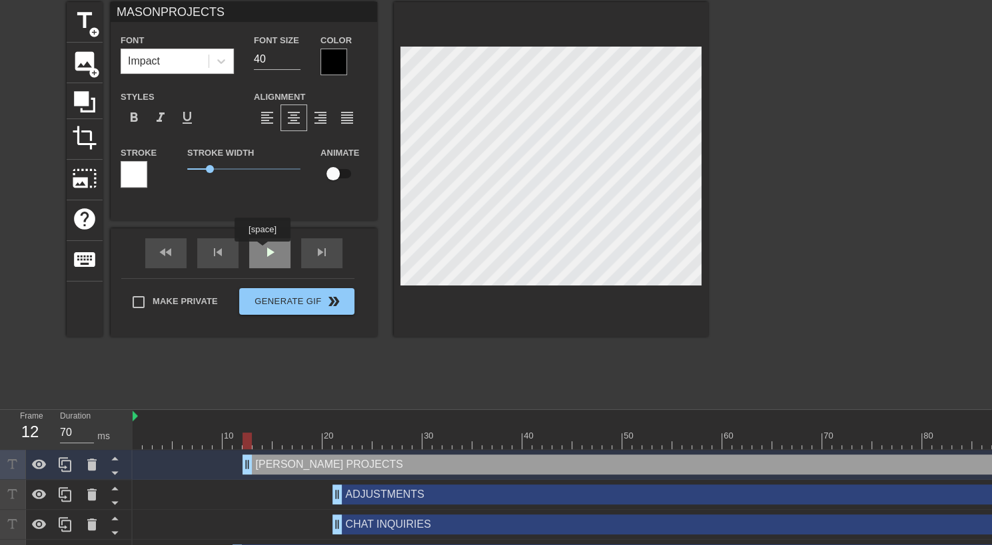
click at [262, 251] on div "fast_rewind skip_previous play_arrow skip_next" at bounding box center [243, 253] width 217 height 50
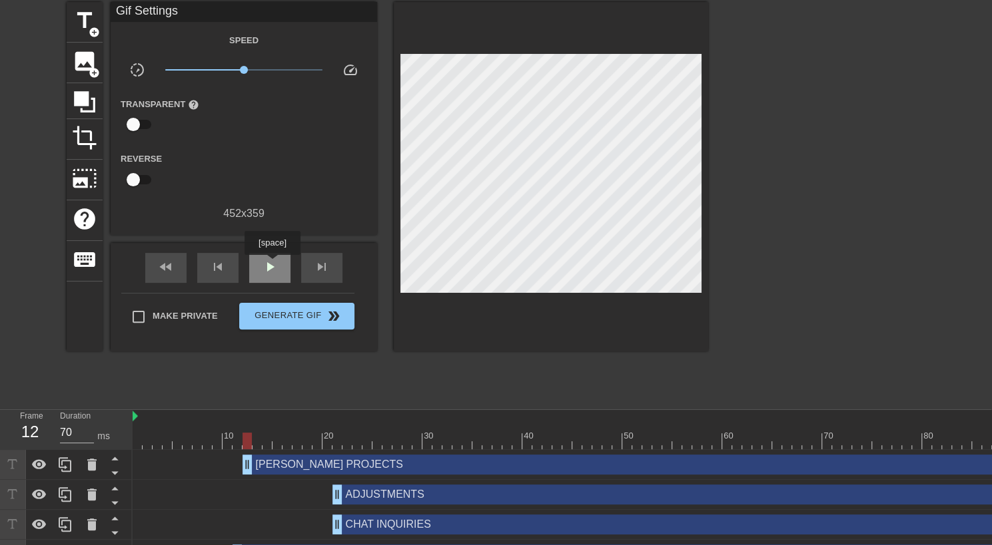
click at [272, 264] on span "play_arrow" at bounding box center [270, 267] width 16 height 16
click at [272, 264] on span "pause" at bounding box center [270, 267] width 16 height 16
click at [272, 264] on span "play_arrow" at bounding box center [270, 267] width 16 height 16
click at [272, 264] on span "pause" at bounding box center [270, 267] width 16 height 16
click at [272, 264] on span "play_arrow" at bounding box center [270, 267] width 16 height 16
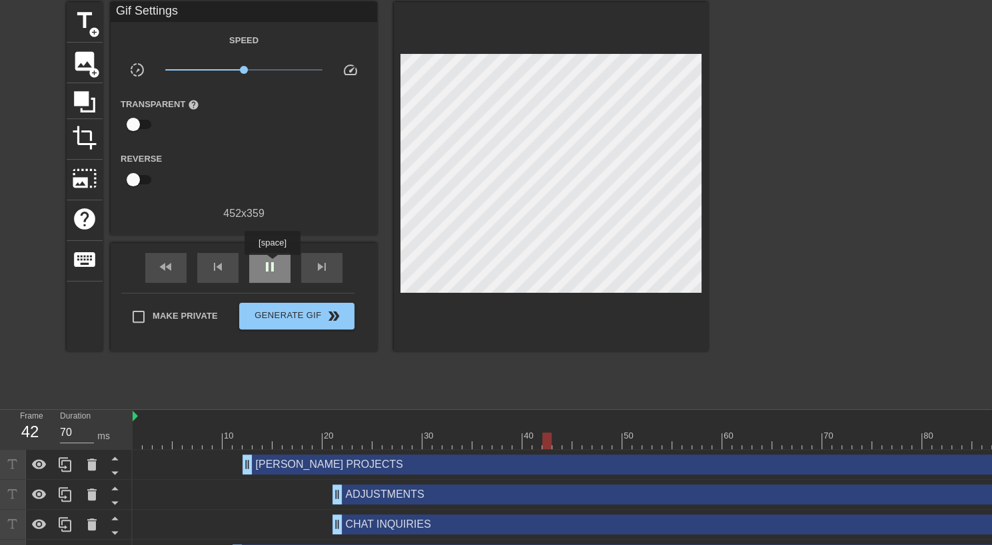
click at [272, 264] on span "pause" at bounding box center [270, 267] width 16 height 16
click at [268, 361] on div "title add_circle image add_circle crop photo_size_select_large help keyboard Gi…" at bounding box center [387, 202] width 641 height 400
drag, startPoint x: 990, startPoint y: 164, endPoint x: 986, endPoint y: 209, distance: 45.5
click at [986, 210] on div "title add_circle image add_circle crop photo_size_select_large help keyboard Gi…" at bounding box center [495, 202] width 992 height 400
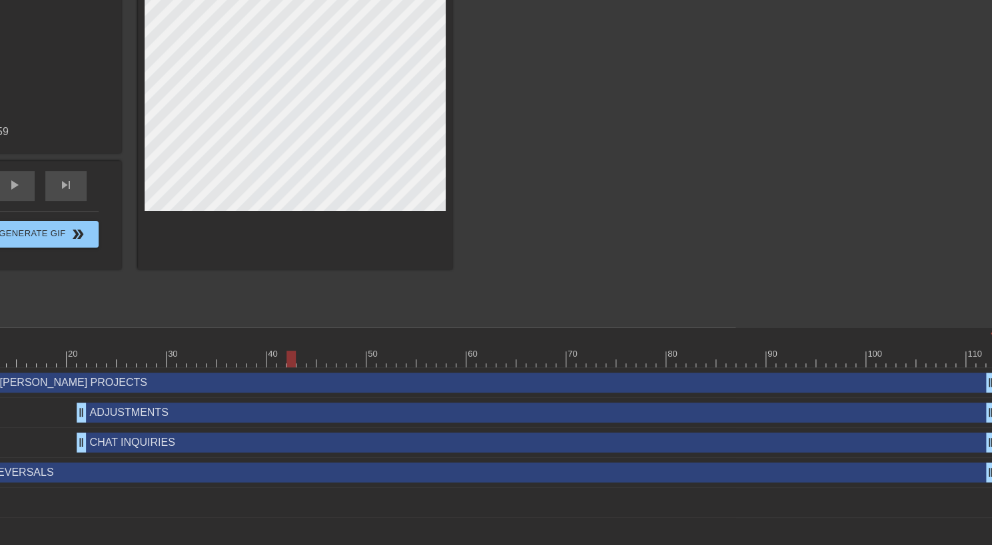
scroll to position [133, 264]
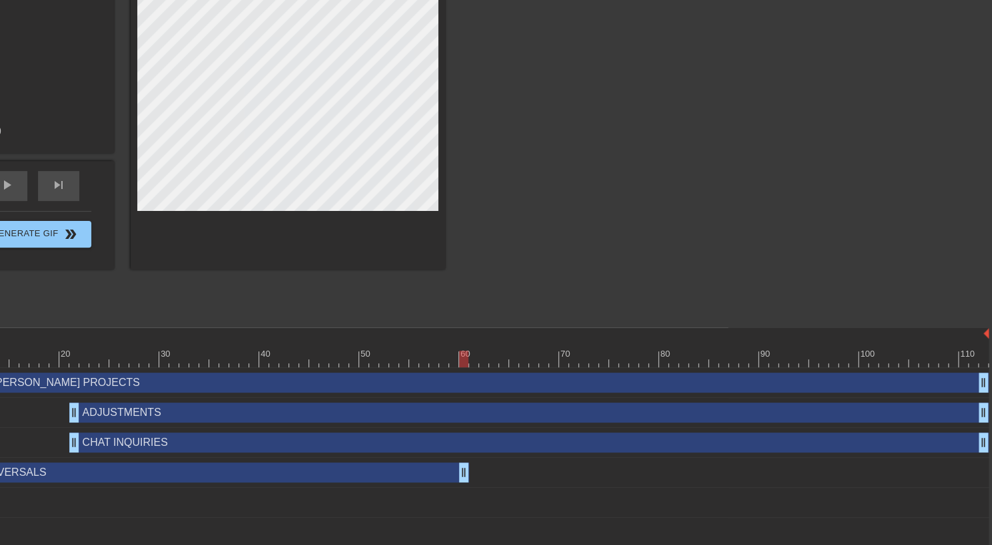
drag, startPoint x: 983, startPoint y: 474, endPoint x: 464, endPoint y: 461, distance: 519.0
click at [464, 461] on div "REVERSALS drag_handle drag_handle" at bounding box center [428, 473] width 1119 height 30
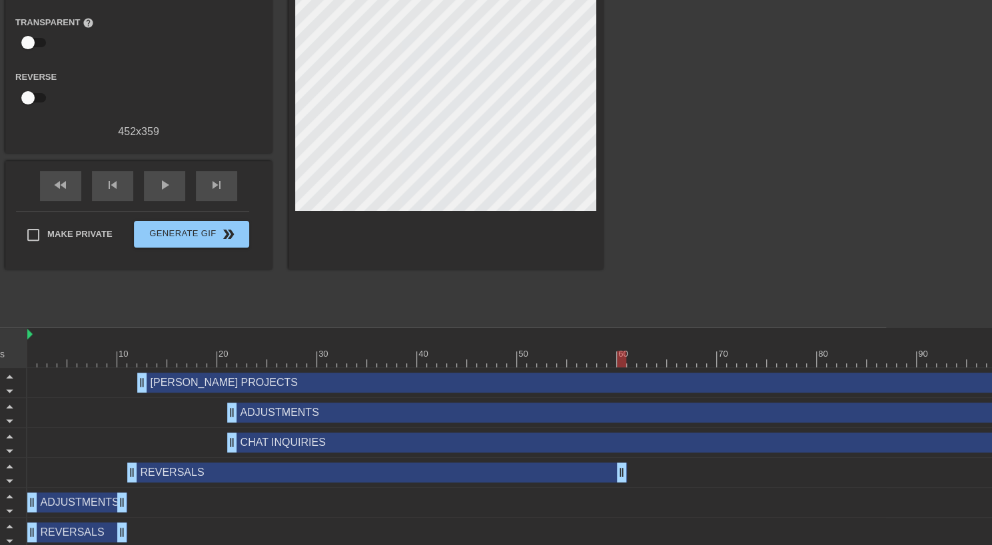
scroll to position [133, 109]
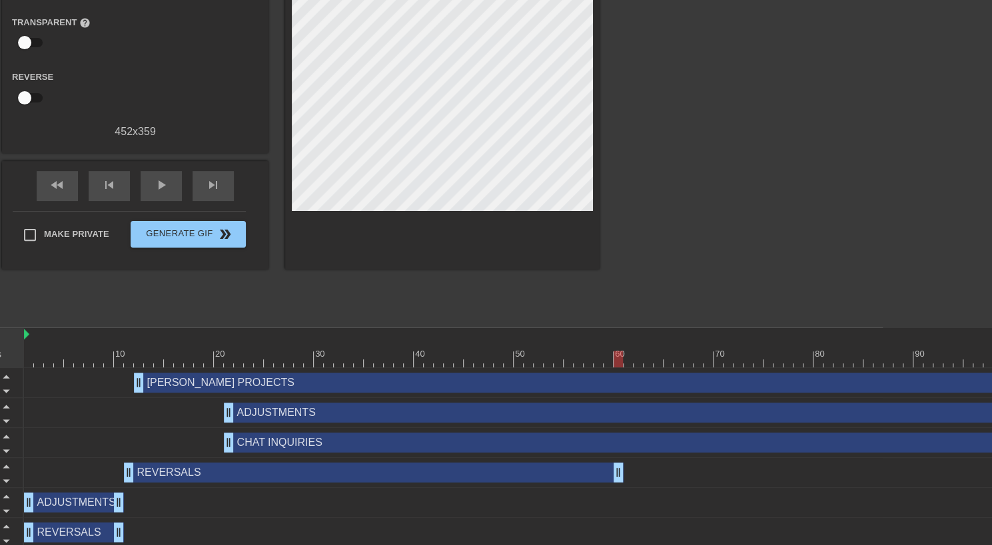
click at [337, 444] on div "CHAT INQUIRIES drag_handle drag_handle" at bounding box center [683, 443] width 919 height 20
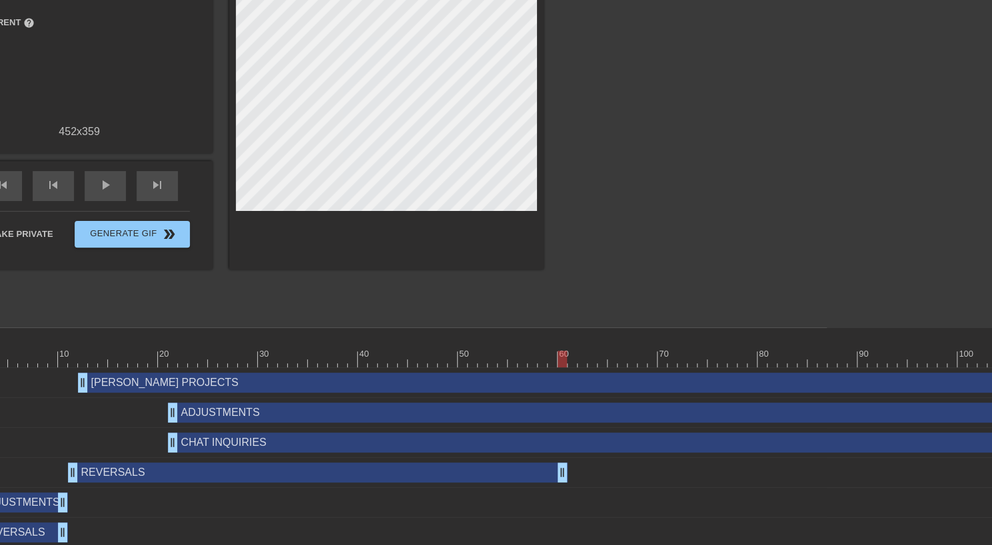
scroll to position [133, 164]
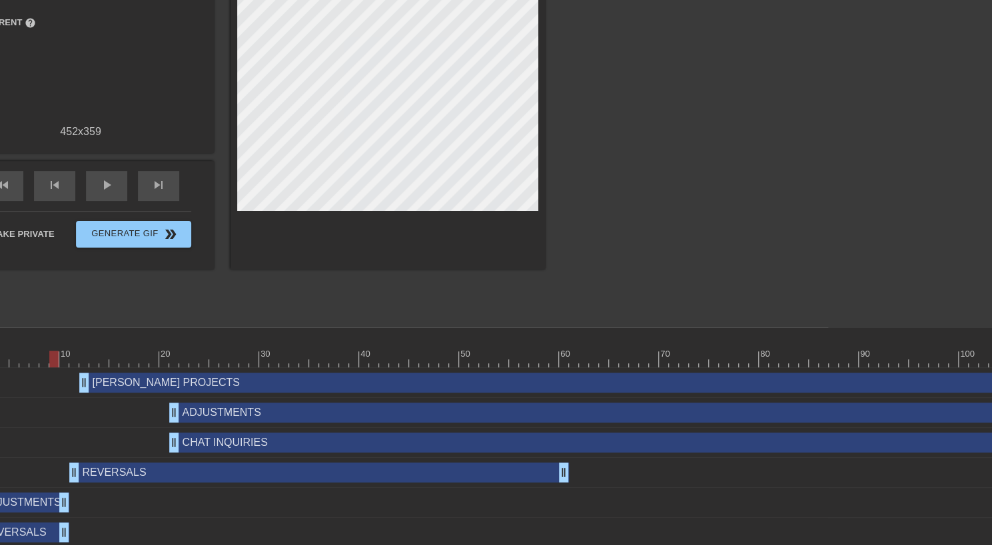
drag, startPoint x: 563, startPoint y: 362, endPoint x: 52, endPoint y: 400, distance: 512.3
click at [52, 400] on div "10 20 30 40 50 60 70 80 90 100 110 [PERSON_NAME] PROJECTS drag_handle drag_hand…" at bounding box center [398, 453] width 859 height 250
click at [104, 193] on span "play_arrow" at bounding box center [107, 185] width 16 height 16
click at [104, 193] on span "pause" at bounding box center [107, 185] width 16 height 16
click at [104, 193] on span "play_arrow" at bounding box center [107, 185] width 16 height 16
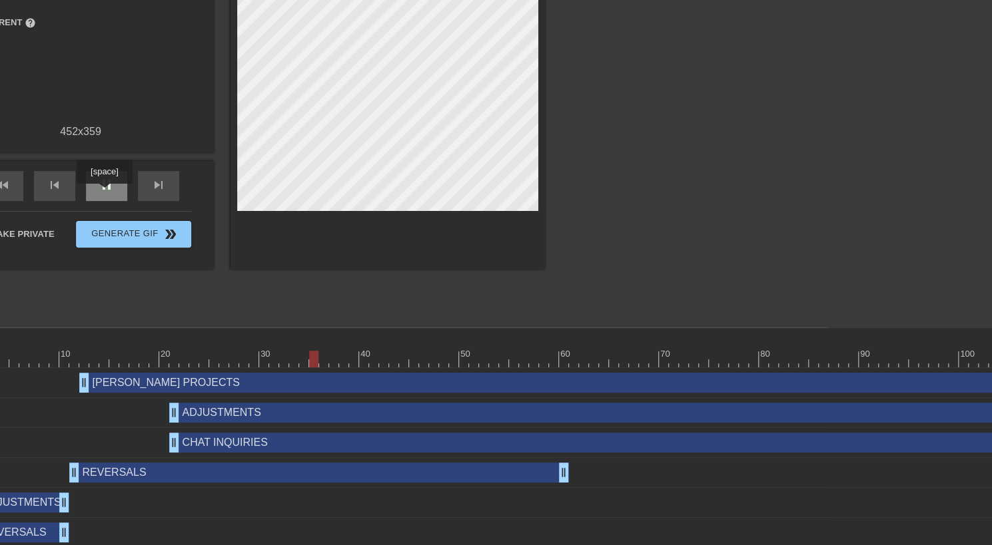
click at [104, 193] on span "pause" at bounding box center [107, 185] width 16 height 16
drag, startPoint x: 414, startPoint y: 446, endPoint x: 426, endPoint y: 475, distance: 31.0
click at [426, 475] on div "[PERSON_NAME] PROJECTS drag_handle drag_handle ADJUSTMENTS drag_handle drag_han…" at bounding box center [398, 473] width 859 height 210
drag, startPoint x: 172, startPoint y: 359, endPoint x: 271, endPoint y: 342, distance: 100.6
click at [271, 342] on div "10 20 30 40 50 60 70 80 90 100 110" at bounding box center [528, 347] width 1119 height 39
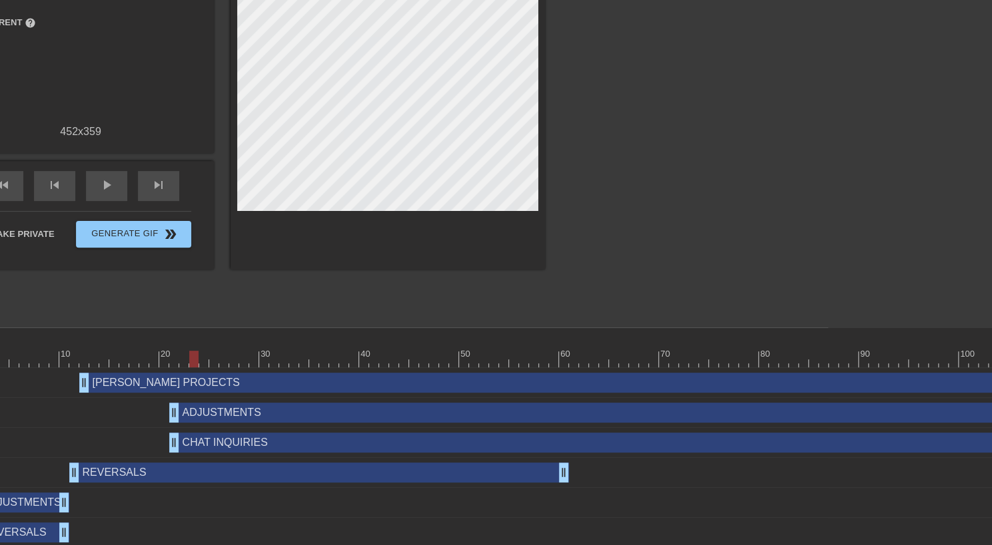
drag, startPoint x: 274, startPoint y: 354, endPoint x: 195, endPoint y: 366, distance: 80.1
click at [195, 366] on div at bounding box center [193, 359] width 9 height 17
click at [165, 496] on div "ADJUSTMENTS drag_handle drag_handle" at bounding box center [528, 503] width 1119 height 20
drag, startPoint x: 186, startPoint y: 361, endPoint x: 269, endPoint y: 362, distance: 83.3
click at [269, 362] on div at bounding box center [273, 359] width 9 height 17
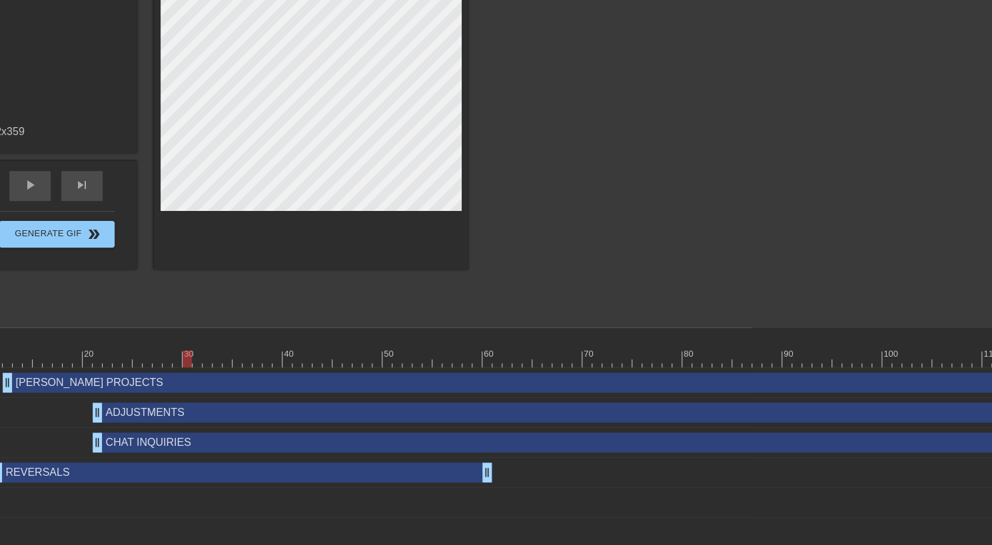
scroll to position [133, 264]
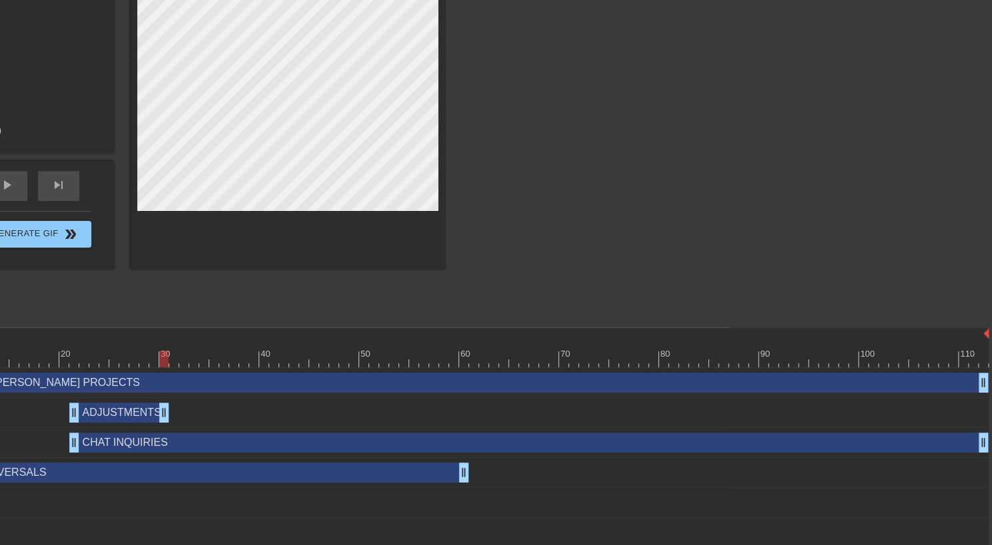
drag, startPoint x: 983, startPoint y: 415, endPoint x: 167, endPoint y: 416, distance: 816.6
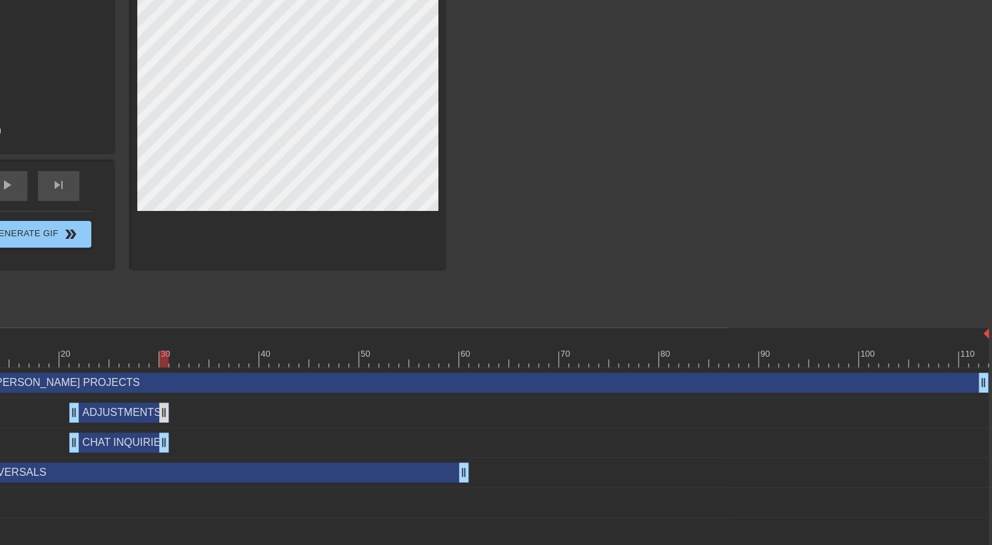
drag, startPoint x: 983, startPoint y: 442, endPoint x: 167, endPoint y: 419, distance: 816.9
click at [167, 419] on div "[PERSON_NAME] PROJECTS drag_handle drag_handle ADJUSTMENTS drag_handle drag_han…" at bounding box center [298, 473] width 859 height 210
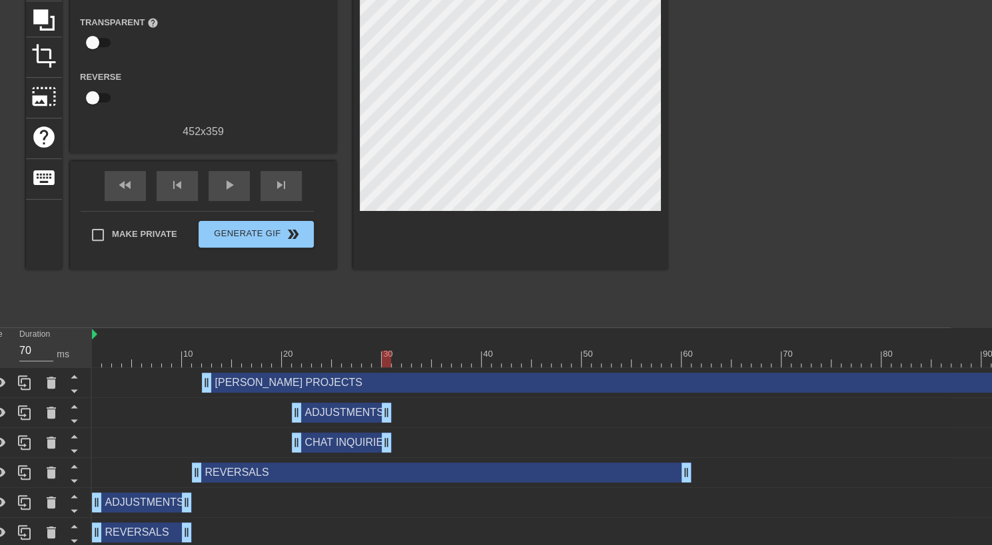
scroll to position [133, 38]
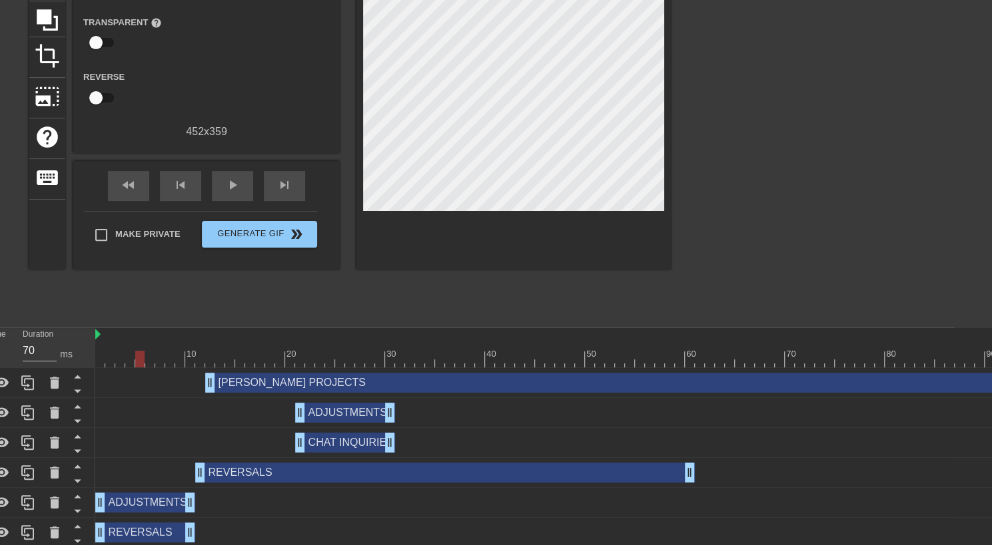
drag, startPoint x: 384, startPoint y: 360, endPoint x: 143, endPoint y: 364, distance: 240.5
click at [143, 364] on div at bounding box center [654, 359] width 1119 height 17
click at [236, 183] on span "play_arrow" at bounding box center [232, 185] width 16 height 16
click at [236, 183] on span "pause" at bounding box center [232, 185] width 16 height 16
click at [236, 183] on span "play_arrow" at bounding box center [232, 185] width 16 height 16
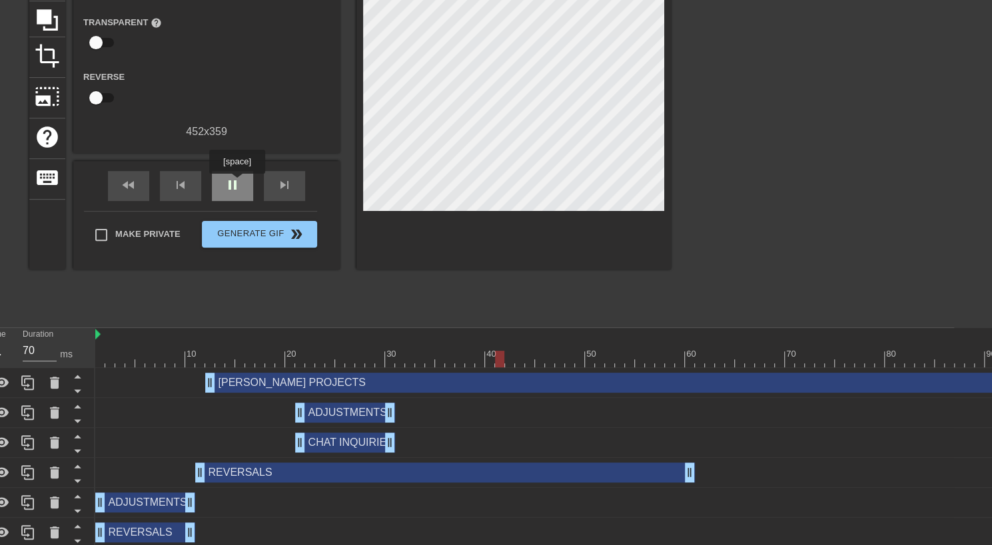
click at [236, 183] on span "pause" at bounding box center [232, 185] width 16 height 16
drag, startPoint x: 509, startPoint y: 361, endPoint x: 392, endPoint y: 395, distance: 121.4
click at [392, 395] on div "10 20 30 40 50 60 70 80 90 100 110 [PERSON_NAME] PROJECTS drag_handle drag_hand…" at bounding box center [524, 453] width 859 height 250
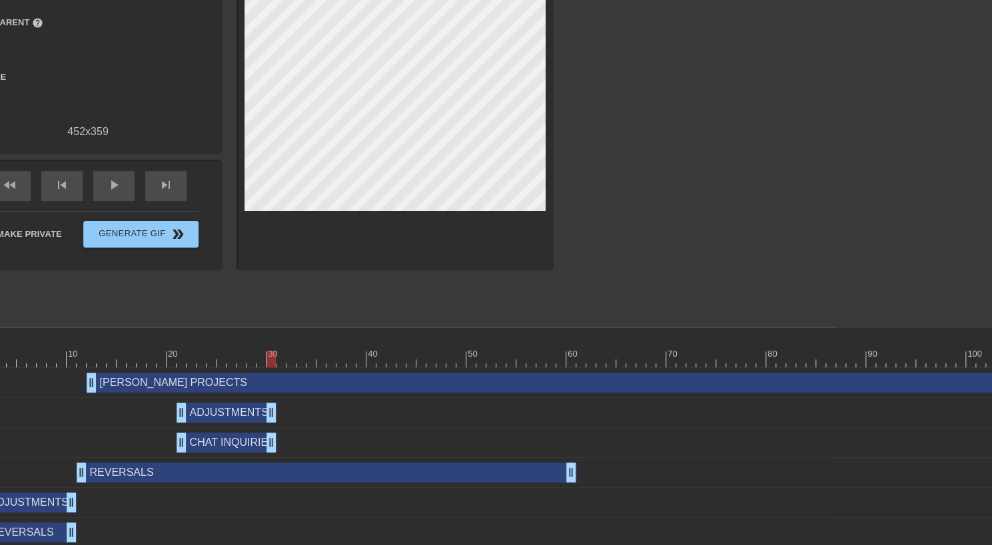
scroll to position [133, 264]
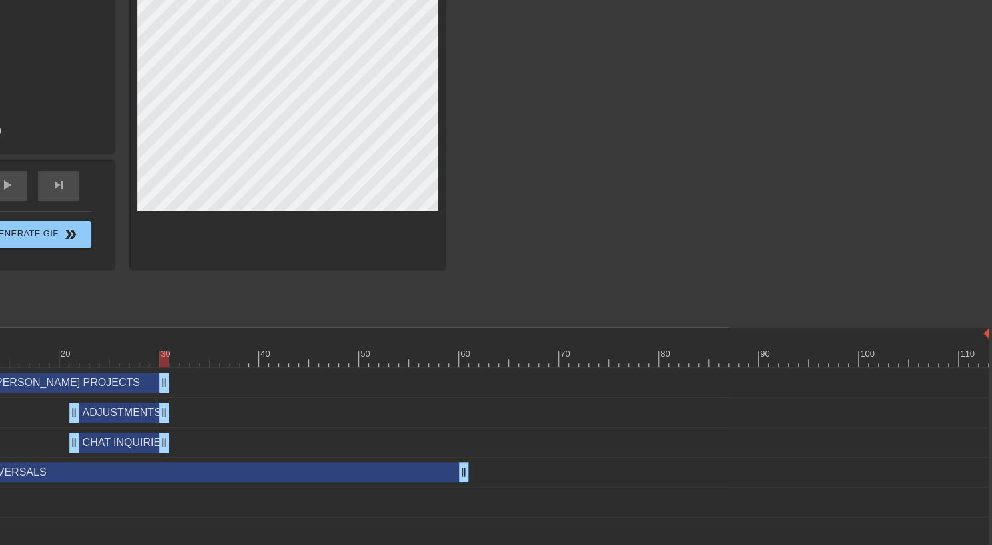
drag, startPoint x: 983, startPoint y: 386, endPoint x: 165, endPoint y: 381, distance: 817.9
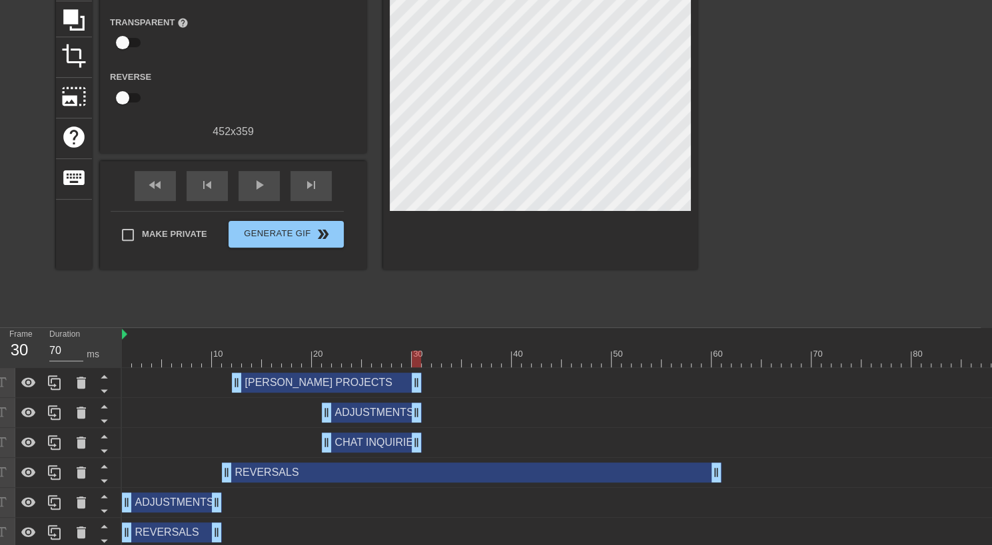
scroll to position [133, 0]
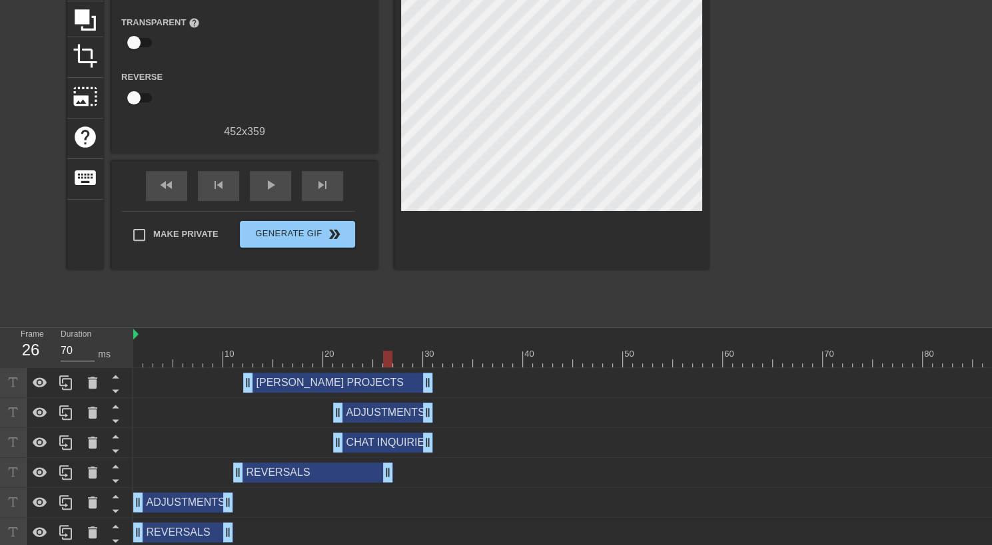
drag, startPoint x: 731, startPoint y: 476, endPoint x: 390, endPoint y: 489, distance: 340.6
click at [390, 489] on div "[PERSON_NAME] PROJECTS drag_handle drag_handle ADJUSTMENTS drag_handle drag_han…" at bounding box center [562, 473] width 859 height 210
drag, startPoint x: 388, startPoint y: 360, endPoint x: 212, endPoint y: 386, distance: 177.1
click at [212, 386] on div "10 20 30 40 50 60 70 80 90 100 110 [PERSON_NAME] PROJECTS drag_handle drag_hand…" at bounding box center [562, 453] width 859 height 250
click at [212, 386] on div "[PERSON_NAME] PROJECTS drag_handle drag_handle" at bounding box center [692, 383] width 1119 height 20
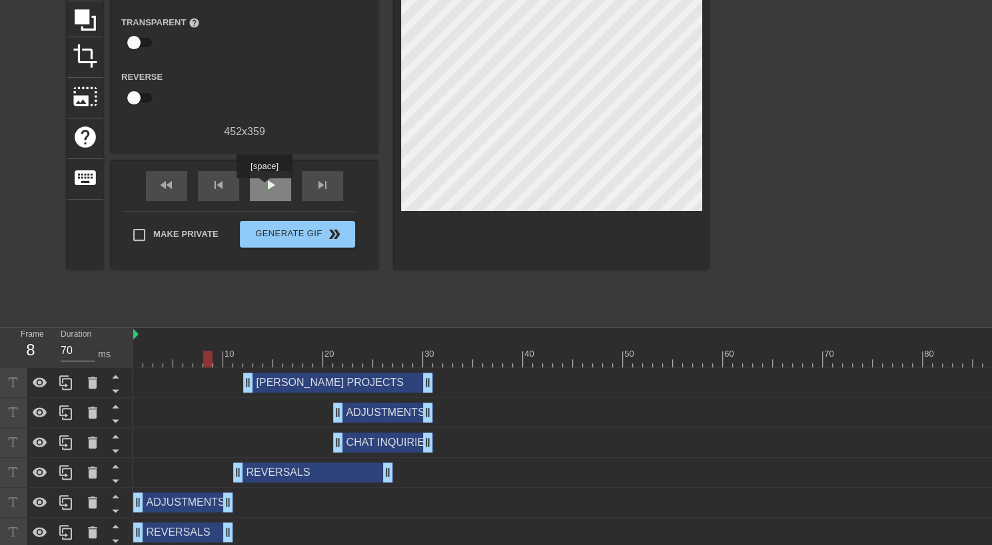
click at [264, 188] on span "play_arrow" at bounding box center [270, 185] width 16 height 16
click at [264, 188] on span "pause" at bounding box center [270, 185] width 16 height 16
drag, startPoint x: 468, startPoint y: 358, endPoint x: 444, endPoint y: 361, distance: 24.2
click at [444, 361] on div at bounding box center [447, 359] width 9 height 17
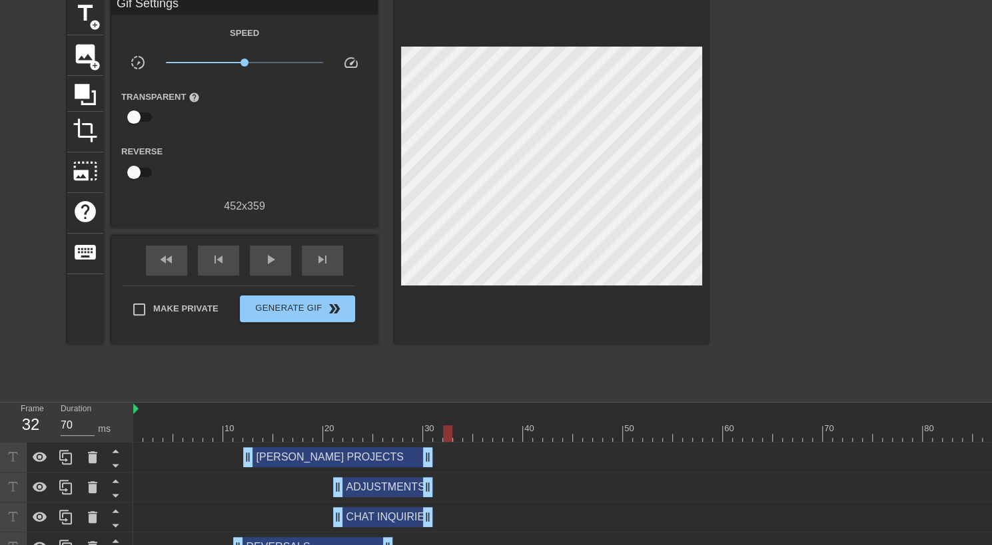
scroll to position [31, 0]
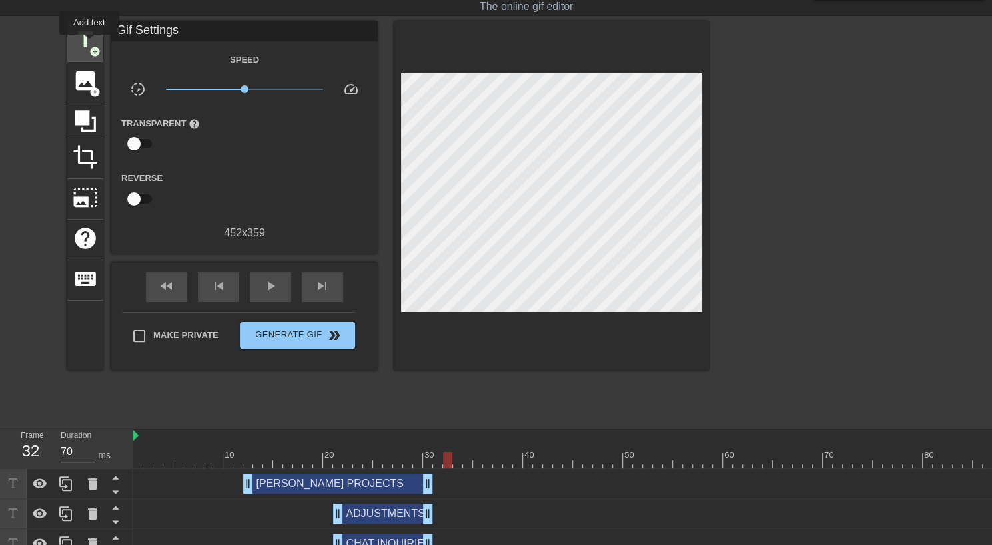
click at [89, 44] on span "title" at bounding box center [85, 39] width 25 height 25
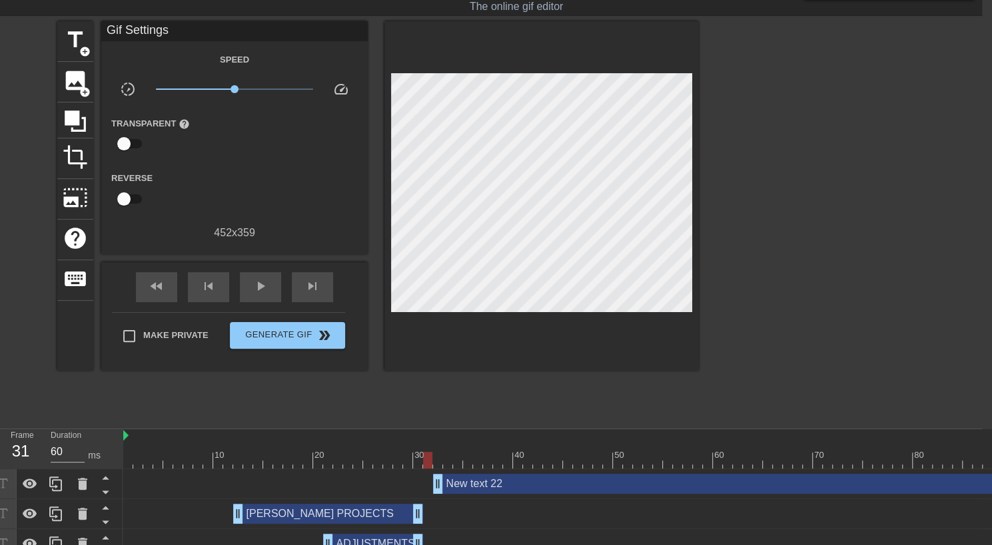
scroll to position [31, 9]
click at [81, 487] on icon at bounding box center [83, 484] width 9 height 12
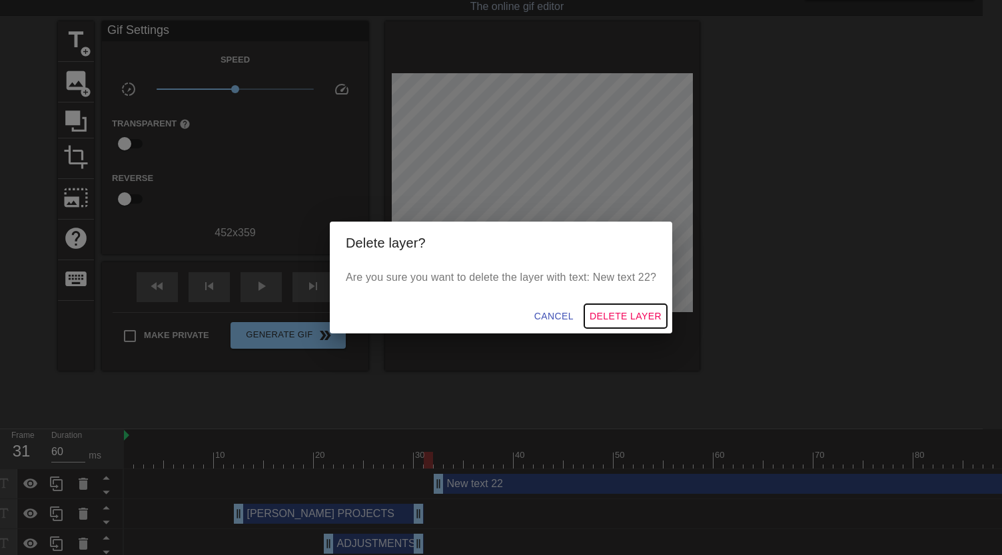
click at [626, 318] on span "Delete Layer" at bounding box center [625, 316] width 72 height 17
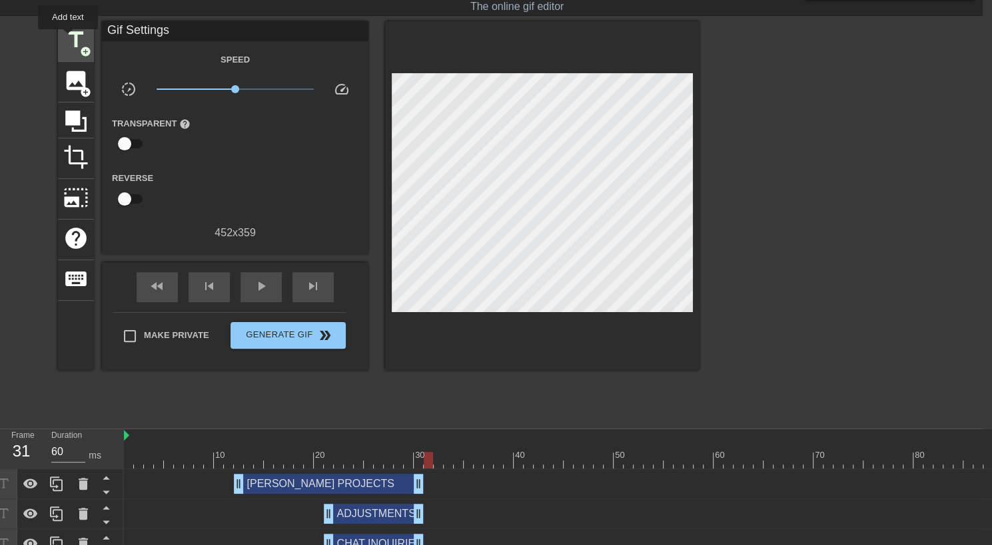
click at [71, 39] on span "title" at bounding box center [75, 39] width 25 height 25
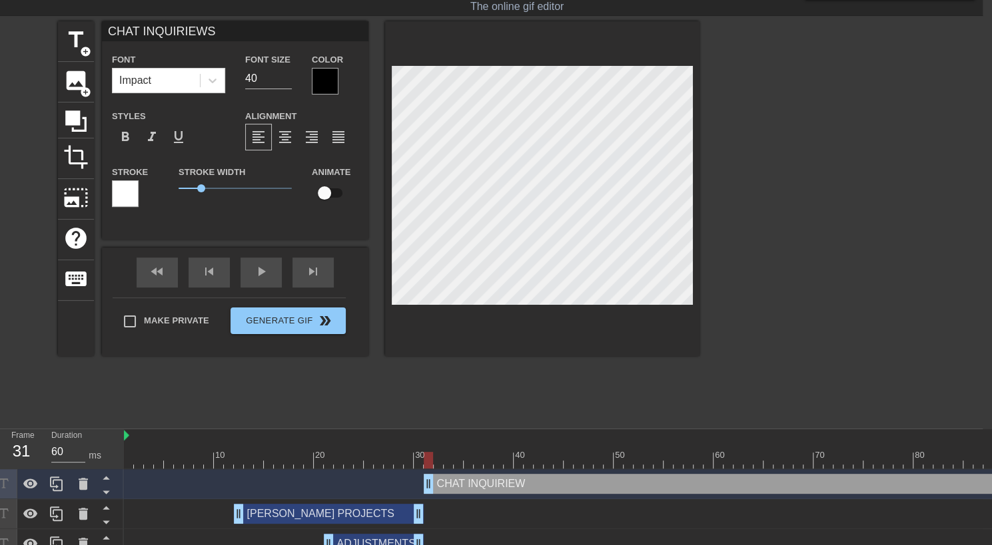
scroll to position [2, 5]
click at [290, 143] on span "format_align_center" at bounding box center [285, 137] width 16 height 16
click at [83, 46] on span "add_circle" at bounding box center [85, 51] width 11 height 11
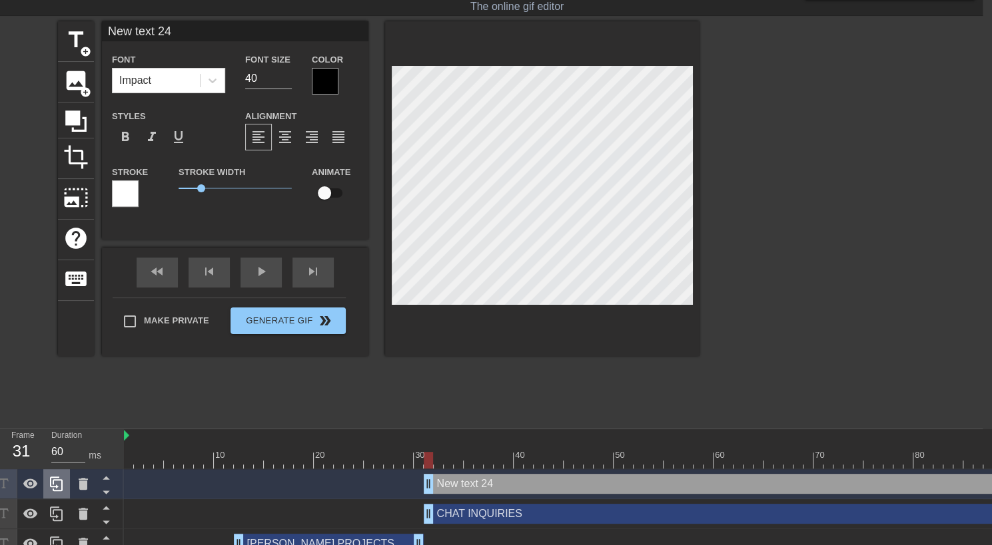
click at [68, 474] on div at bounding box center [57, 485] width 133 height 30
click at [284, 143] on span "format_align_center" at bounding box center [285, 137] width 16 height 16
drag, startPoint x: 426, startPoint y: 460, endPoint x: 259, endPoint y: 444, distance: 167.9
click at [259, 444] on div "10 20 30 40 50 60 70 80 90 100 110" at bounding box center [683, 449] width 1119 height 39
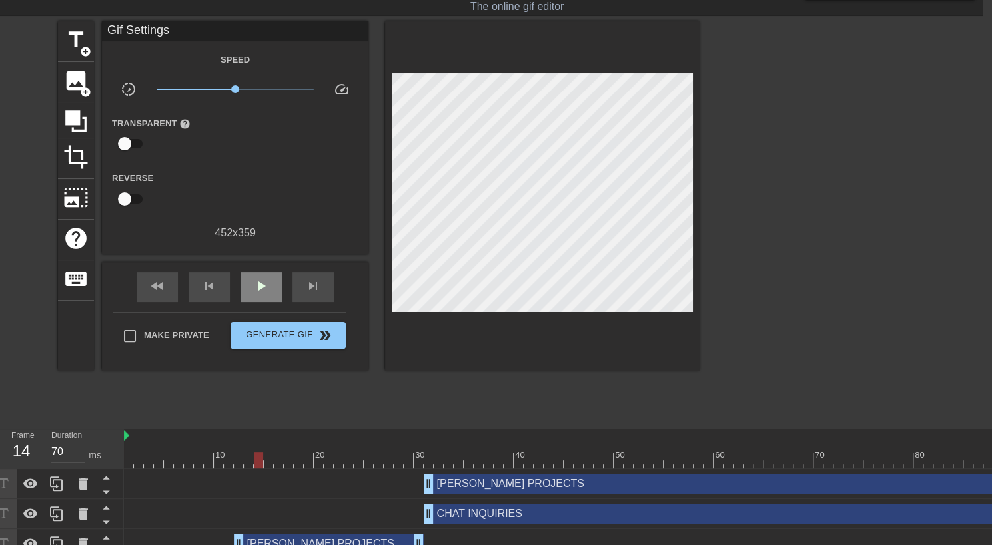
click at [274, 269] on div "fast_rewind skip_previous play_arrow skip_next" at bounding box center [235, 287] width 217 height 50
click at [258, 284] on span "play_arrow" at bounding box center [261, 286] width 16 height 16
click at [258, 284] on span "pause" at bounding box center [261, 286] width 16 height 16
click at [258, 284] on span "play_arrow" at bounding box center [261, 286] width 16 height 16
click at [258, 284] on span "pause" at bounding box center [261, 286] width 16 height 16
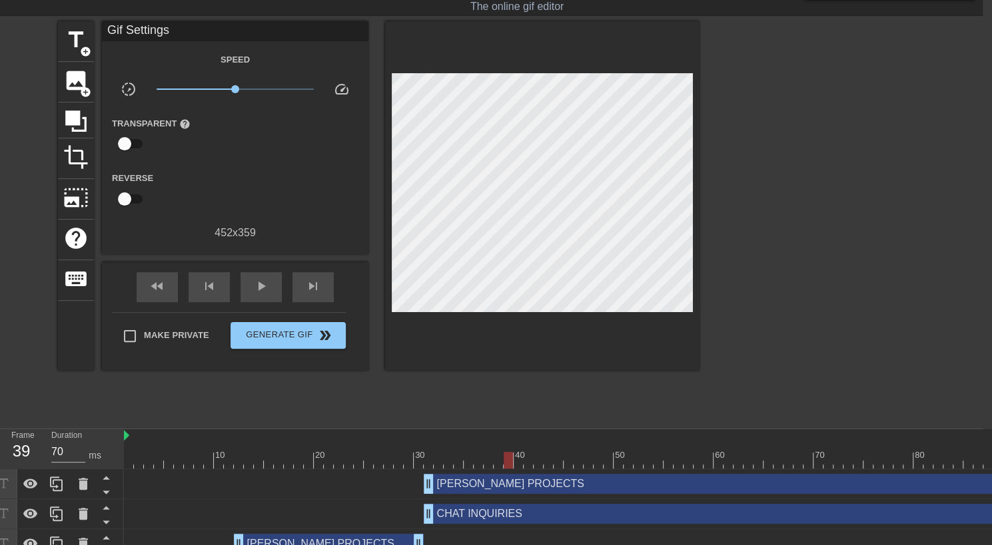
drag, startPoint x: 252, startPoint y: 473, endPoint x: 318, endPoint y: 518, distance: 80.2
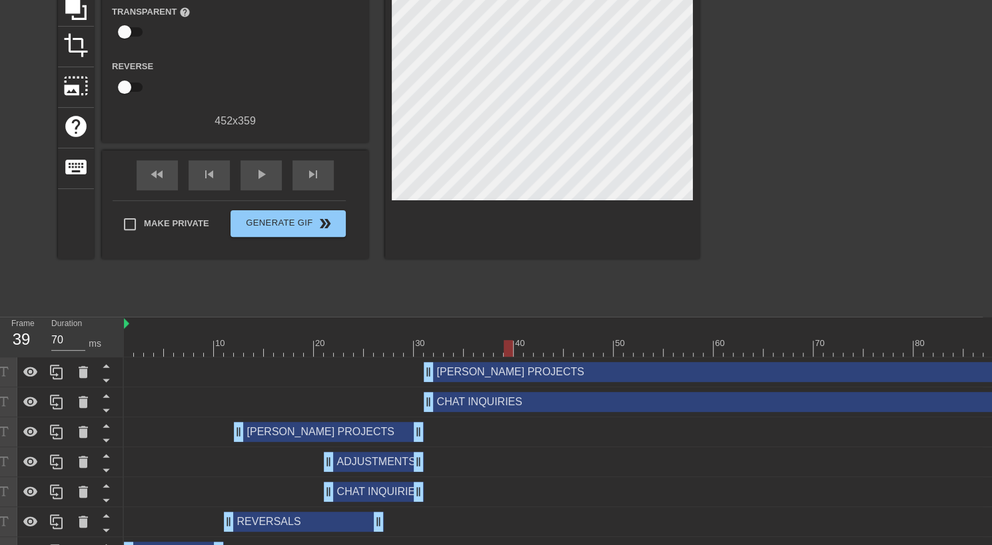
scroll to position [151, 9]
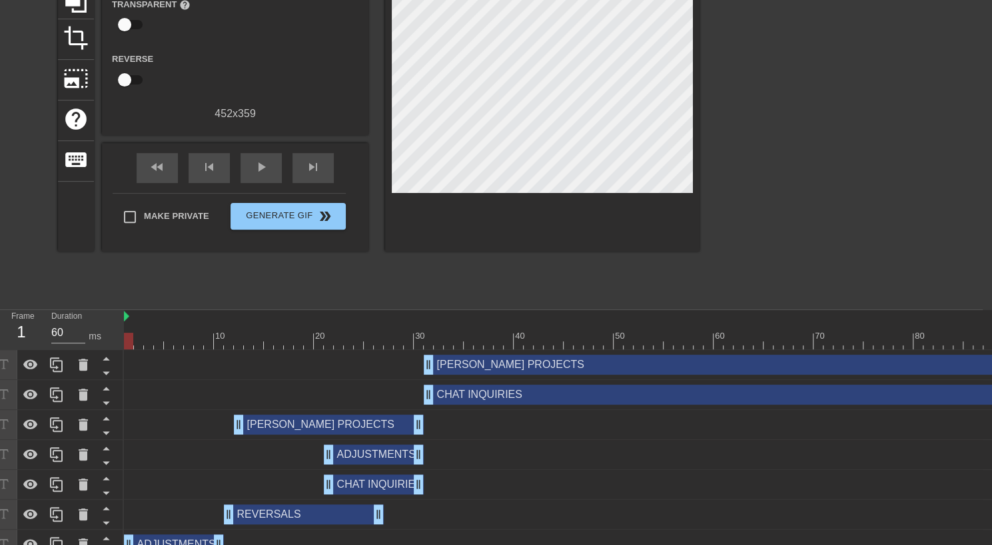
drag, startPoint x: 504, startPoint y: 338, endPoint x: 0, endPoint y: 355, distance: 504.5
click at [0, 355] on div "Frame 1 Duration 60 ms 10 20 30 40 50 60 70 80 90 100 110 [PERSON_NAME] PROJECT…" at bounding box center [487, 465] width 992 height 310
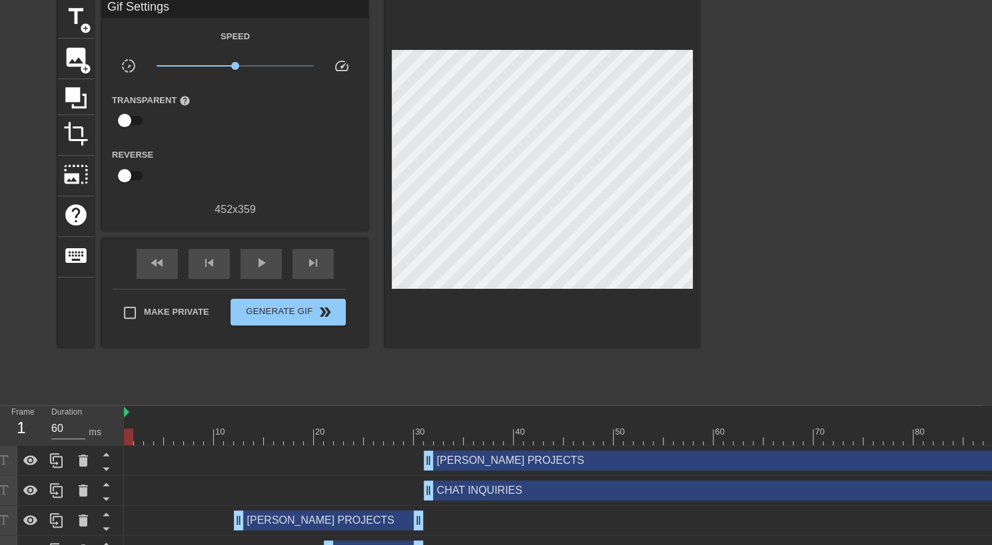
scroll to position [41, 9]
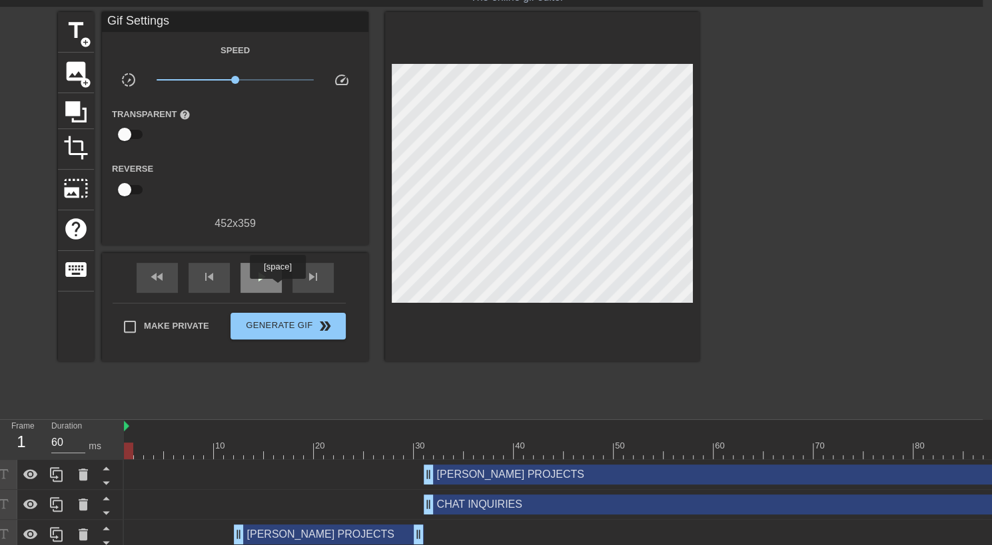
click at [277, 288] on div "play_arrow" at bounding box center [260, 278] width 41 height 30
click at [277, 288] on div "pause" at bounding box center [260, 278] width 41 height 30
click at [277, 288] on div "play_arrow" at bounding box center [260, 278] width 41 height 30
click at [277, 288] on div "pause" at bounding box center [260, 278] width 41 height 30
click at [277, 288] on div "play_arrow" at bounding box center [260, 278] width 41 height 30
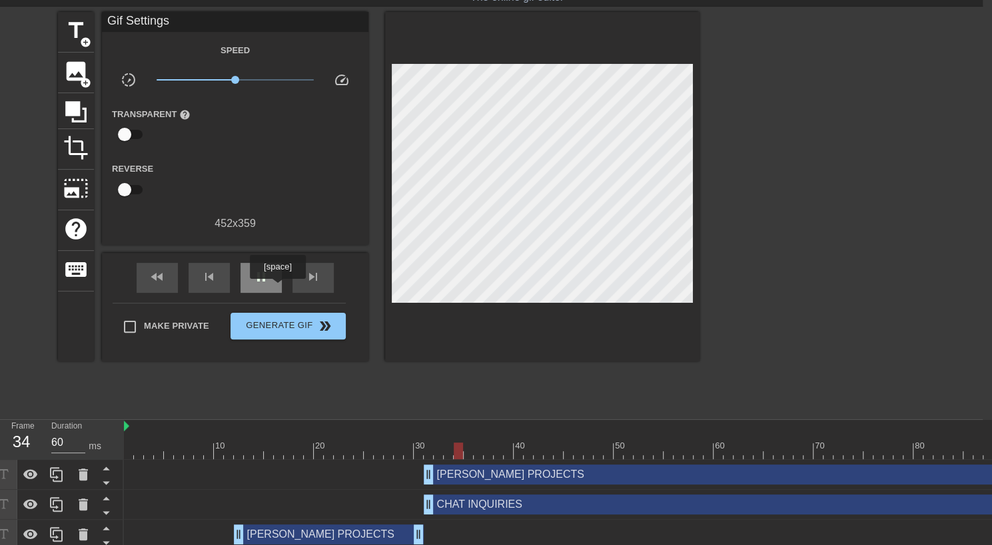
click at [277, 288] on div "pause" at bounding box center [260, 278] width 41 height 30
click at [491, 454] on div at bounding box center [488, 451] width 9 height 17
click at [80, 33] on span "title" at bounding box center [75, 30] width 25 height 25
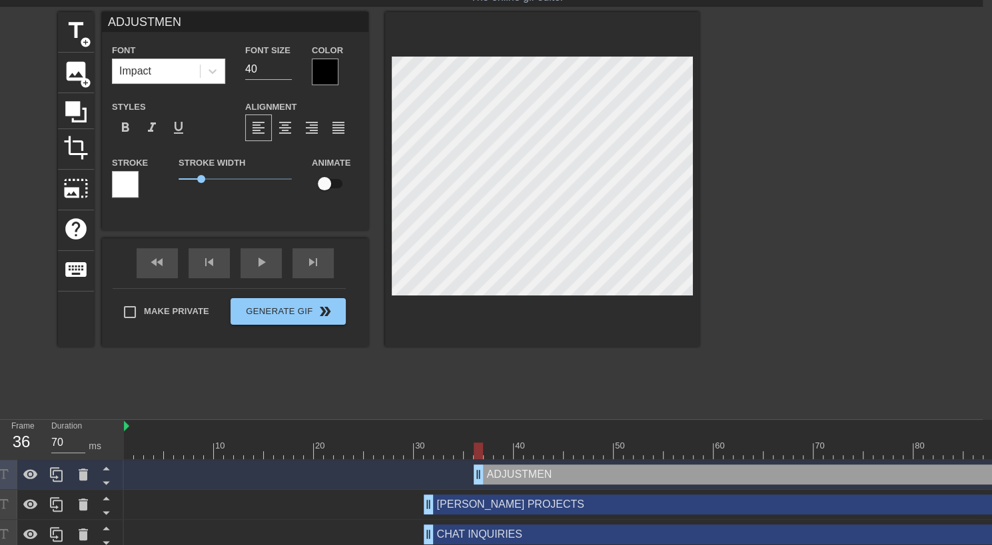
scroll to position [2, 4]
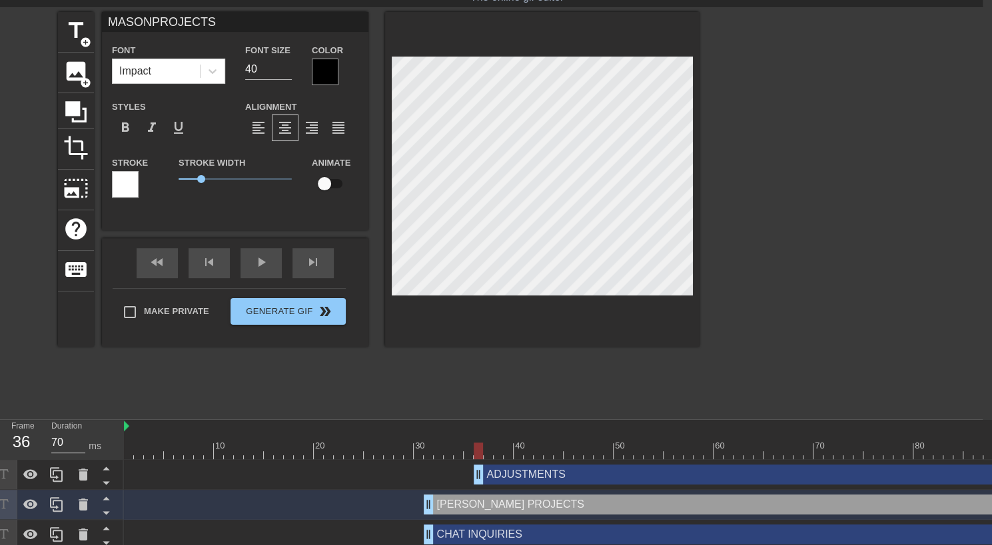
click at [328, 183] on input "checkbox" at bounding box center [324, 183] width 76 height 25
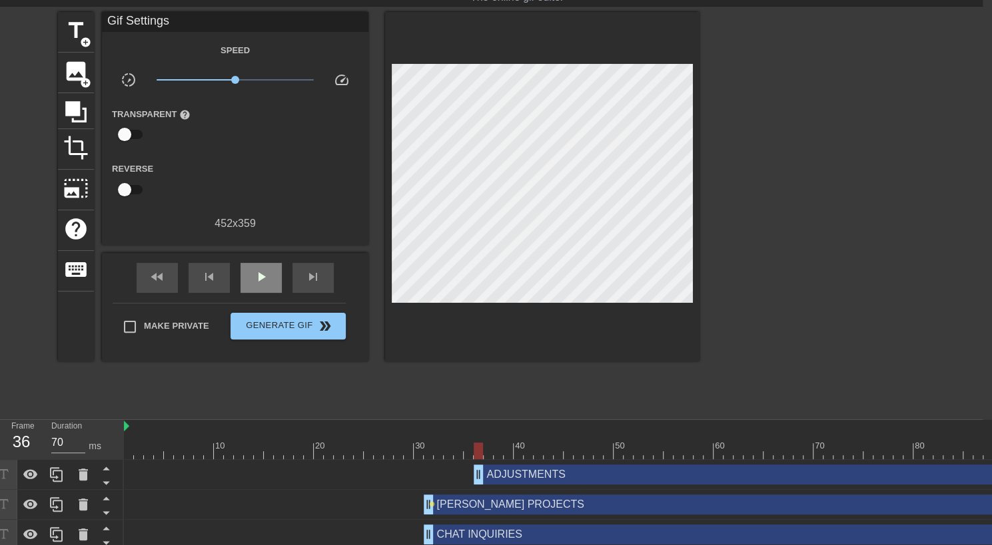
click at [270, 259] on div "fast_rewind skip_previous play_arrow skip_next" at bounding box center [235, 278] width 217 height 50
click at [270, 280] on div "play_arrow" at bounding box center [260, 278] width 41 height 30
click at [270, 280] on div "pause" at bounding box center [260, 278] width 41 height 30
click at [270, 280] on div "play_arrow" at bounding box center [260, 278] width 41 height 30
click at [270, 280] on div "pause" at bounding box center [260, 278] width 41 height 30
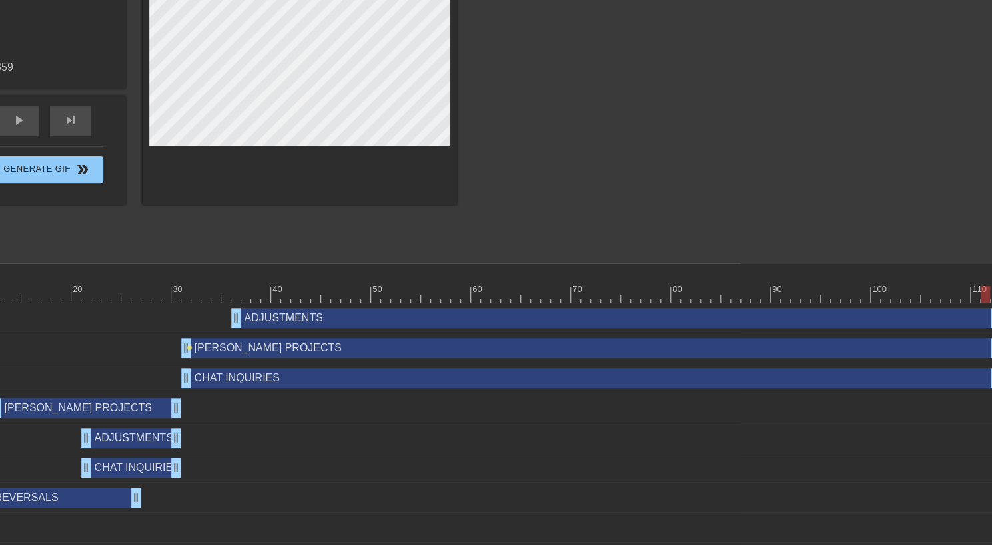
scroll to position [197, 264]
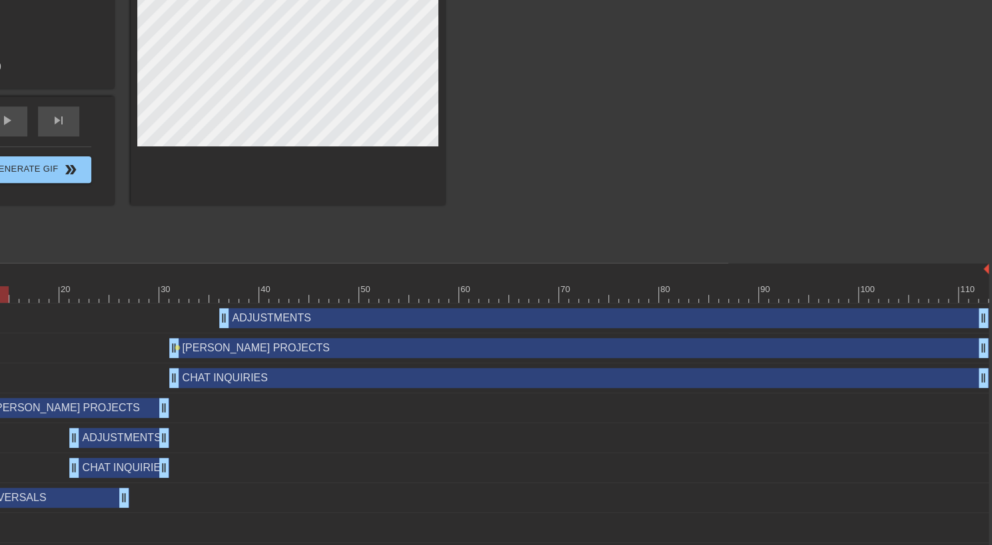
drag, startPoint x: 971, startPoint y: 292, endPoint x: 0, endPoint y: 260, distance: 971.6
click at [0, 260] on div "menu_book Browse the tutorials! [DOMAIN_NAME] The online gif editor Send Feedba…" at bounding box center [232, 203] width 992 height 801
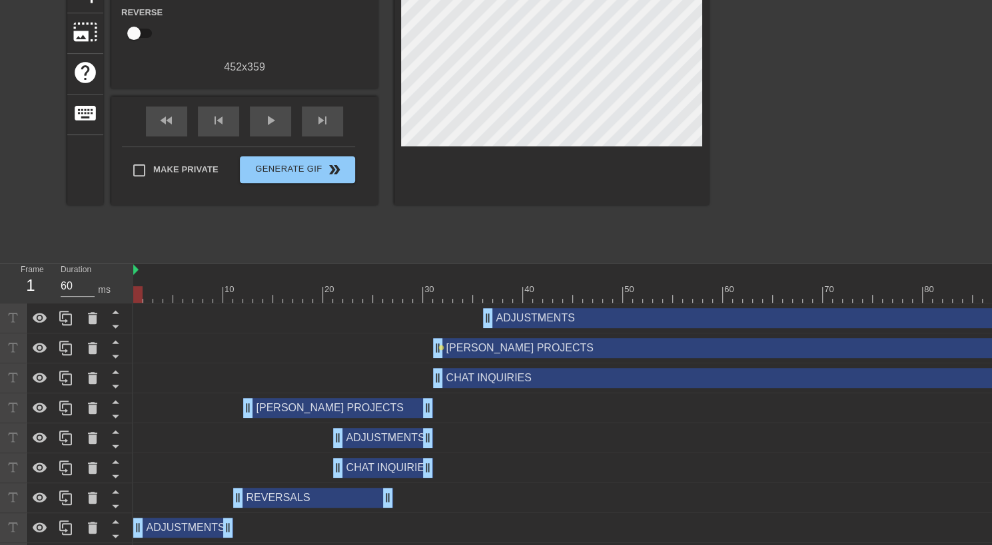
drag, startPoint x: 262, startPoint y: 292, endPoint x: 133, endPoint y: 292, distance: 129.2
click at [133, 292] on div at bounding box center [692, 294] width 1119 height 17
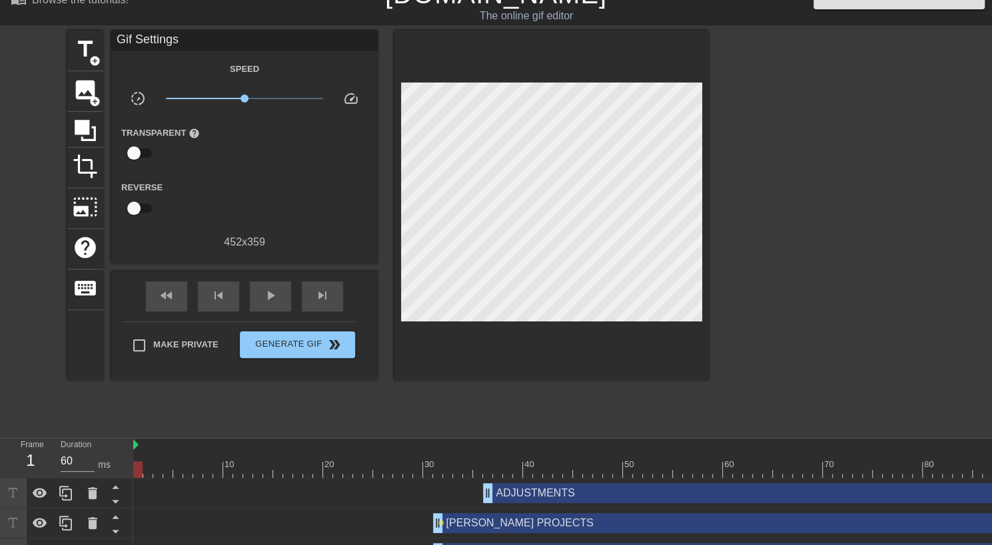
scroll to position [14, 0]
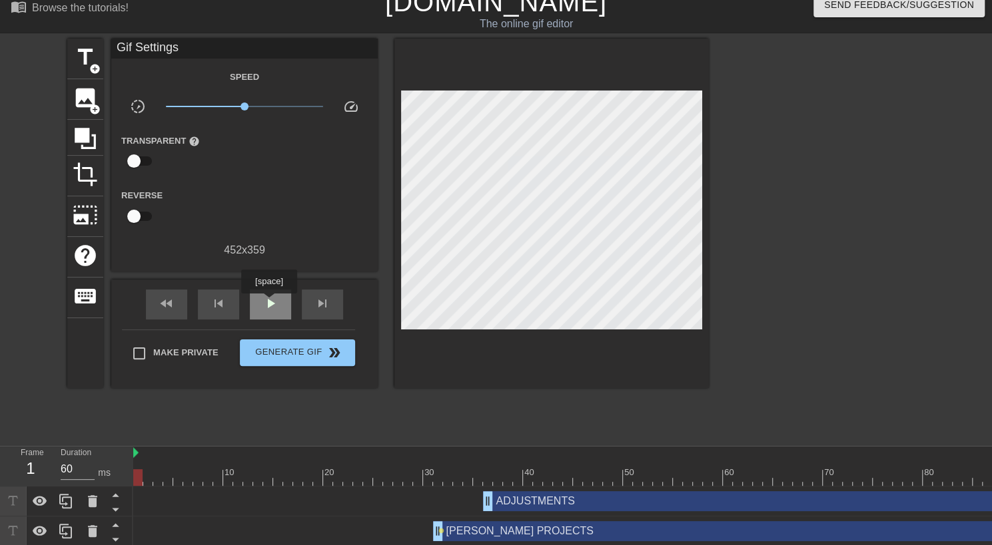
click at [268, 303] on span "play_arrow" at bounding box center [270, 304] width 16 height 16
click at [268, 303] on span "pause" at bounding box center [270, 304] width 16 height 16
click at [268, 303] on span "play_arrow" at bounding box center [270, 304] width 16 height 16
click at [268, 303] on span "pause" at bounding box center [270, 304] width 16 height 16
click at [268, 303] on span "play_arrow" at bounding box center [270, 304] width 16 height 16
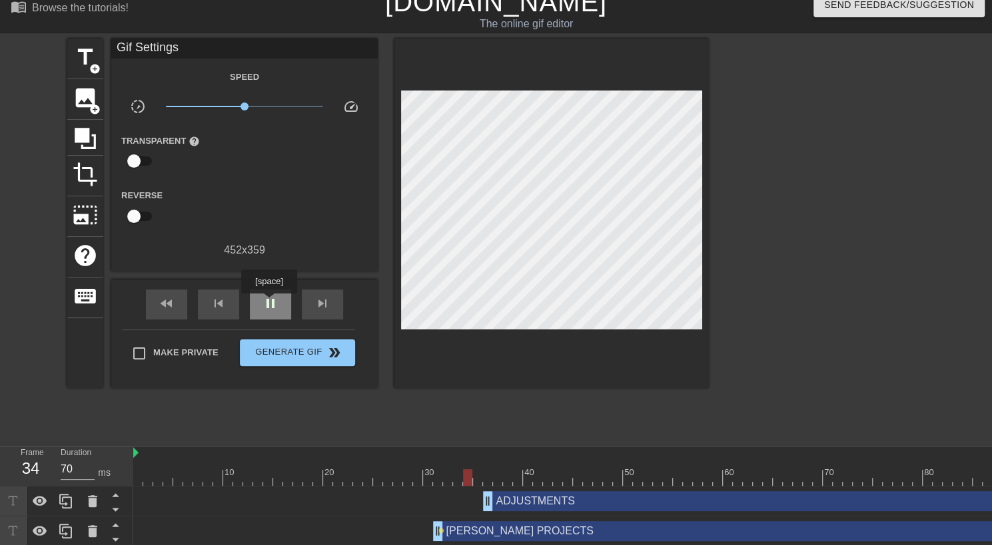
click at [268, 303] on span "pause" at bounding box center [270, 304] width 16 height 16
click at [268, 303] on span "play_arrow" at bounding box center [270, 304] width 16 height 16
click at [268, 303] on span "pause" at bounding box center [270, 304] width 16 height 16
click at [268, 303] on span "play_arrow" at bounding box center [270, 304] width 16 height 16
click at [268, 303] on span "pause" at bounding box center [270, 304] width 16 height 16
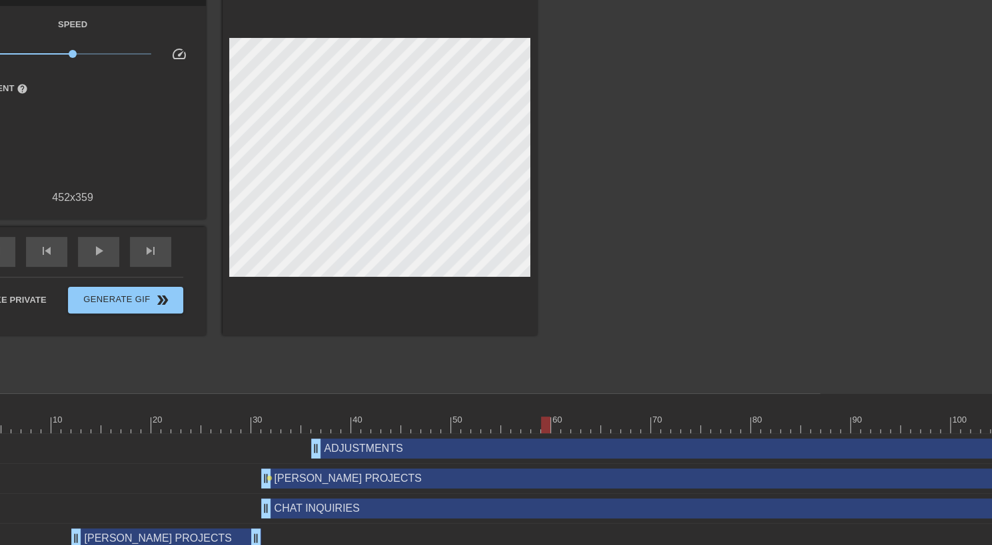
scroll to position [42, 172]
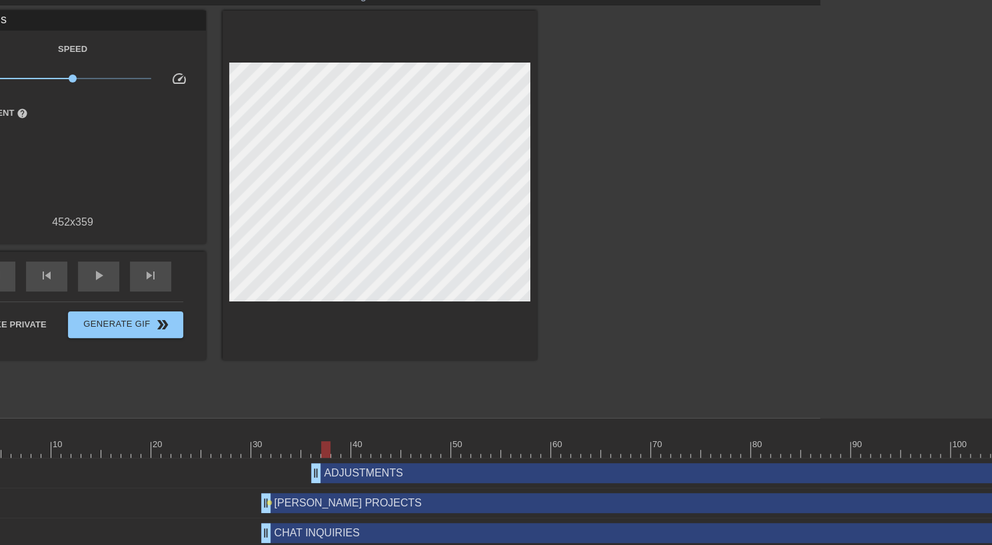
drag, startPoint x: 546, startPoint y: 451, endPoint x: 324, endPoint y: 453, distance: 222.5
click at [324, 453] on div at bounding box center [325, 450] width 9 height 17
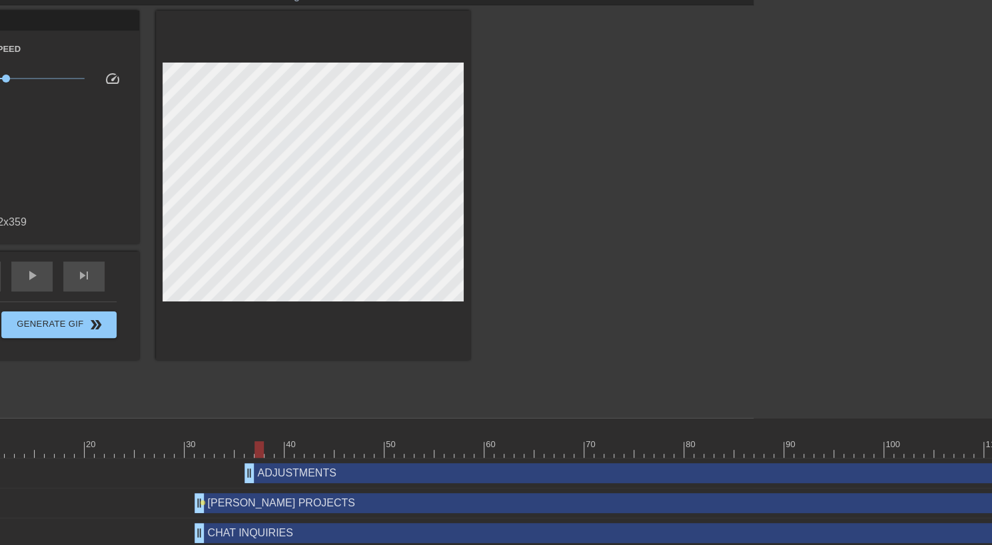
scroll to position [42, 264]
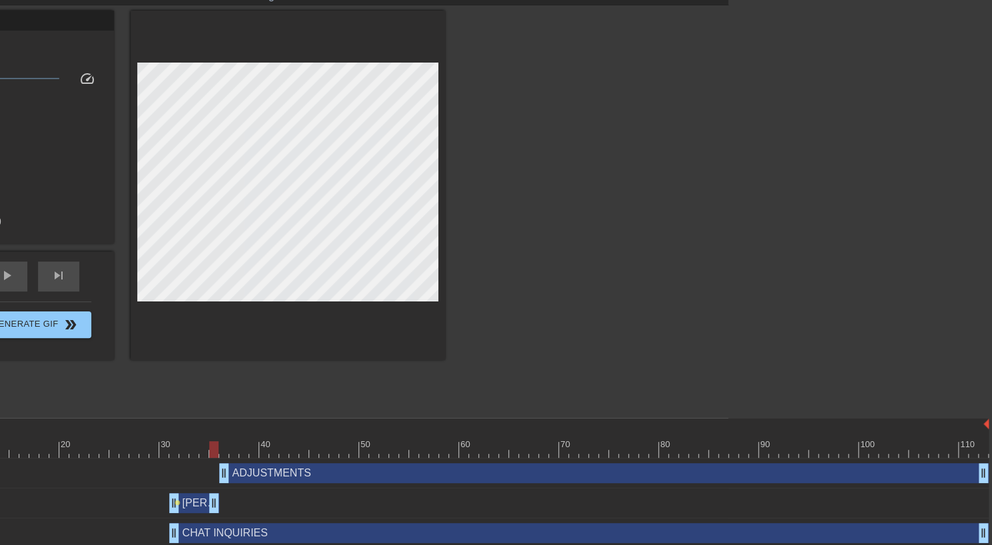
drag, startPoint x: 984, startPoint y: 504, endPoint x: 212, endPoint y: 496, distance: 772.0
click at [217, 476] on div "ADJUSTMENTS drag_handle drag_handle" at bounding box center [428, 474] width 1119 height 20
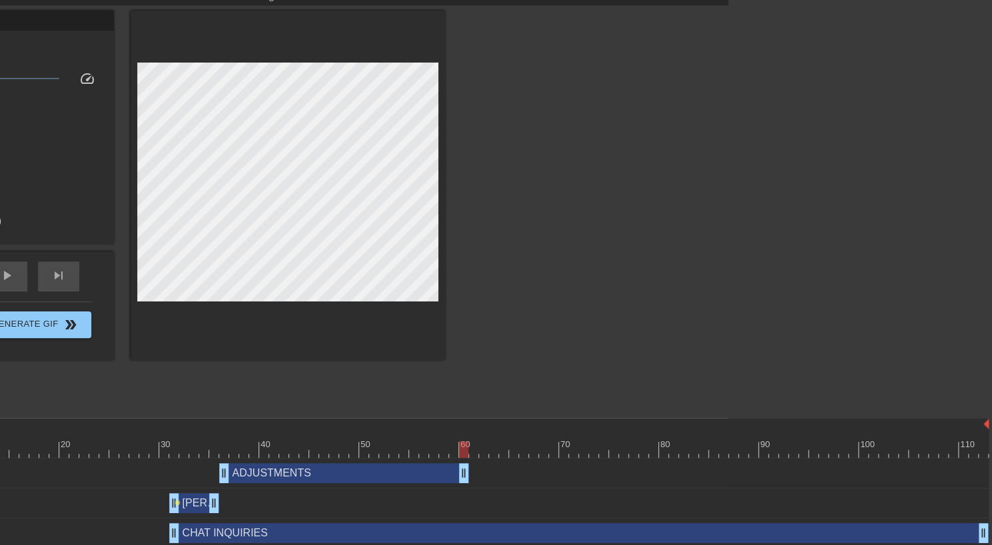
drag, startPoint x: 984, startPoint y: 474, endPoint x: 464, endPoint y: 438, distance: 522.1
click at [855, 531] on div "CHAT INQUIRIES drag_handle drag_handle" at bounding box center [578, 534] width 819 height 20
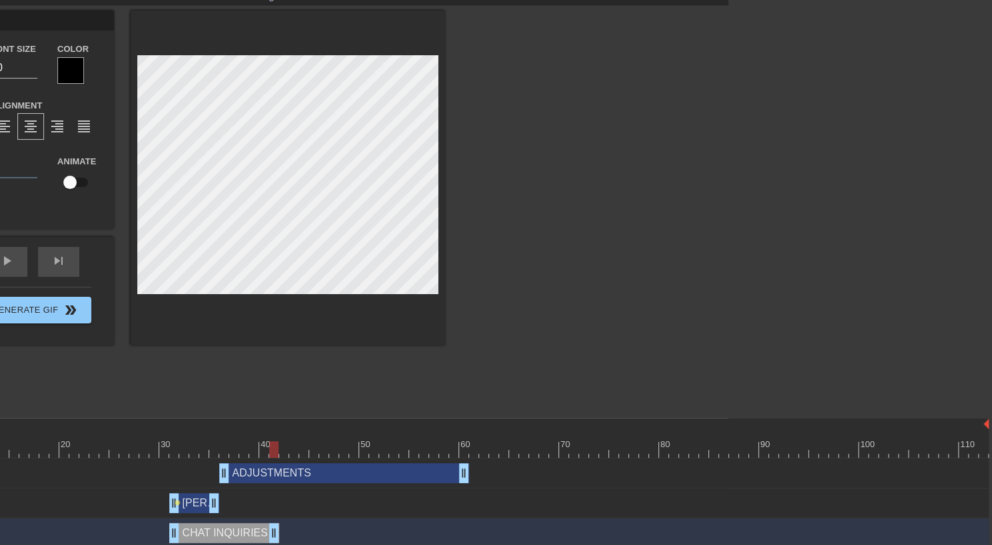
drag, startPoint x: 986, startPoint y: 531, endPoint x: 281, endPoint y: 527, distance: 705.3
click at [281, 527] on div "CHAT INQUIRIES drag_handle drag_handle" at bounding box center [428, 534] width 1119 height 20
drag, startPoint x: 271, startPoint y: 450, endPoint x: 144, endPoint y: 458, distance: 127.5
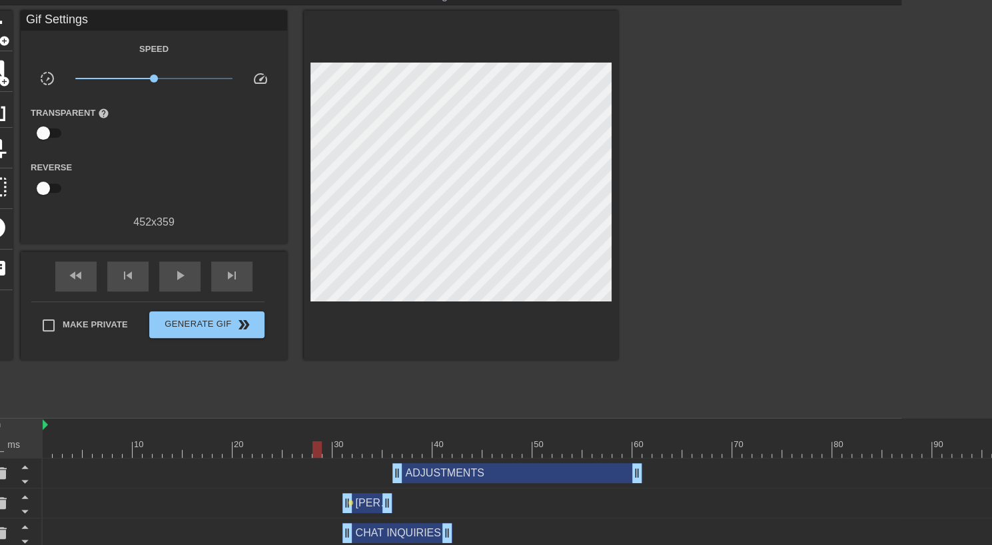
scroll to position [42, 71]
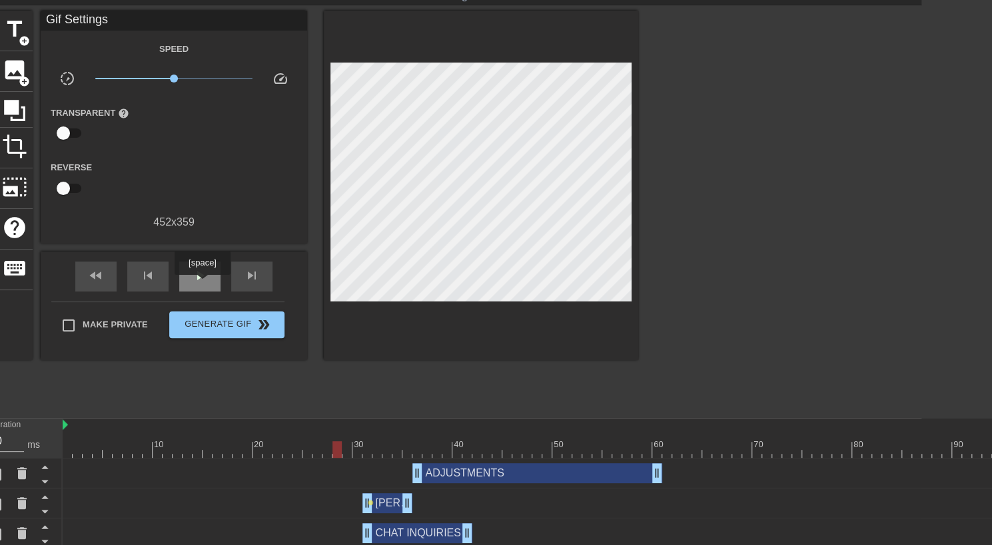
click at [202, 284] on div "play_arrow" at bounding box center [199, 277] width 41 height 30
click at [202, 284] on div "pause" at bounding box center [199, 277] width 41 height 30
click at [202, 284] on div "play_arrow" at bounding box center [199, 277] width 41 height 30
click at [202, 284] on div "pause" at bounding box center [199, 277] width 41 height 30
click at [202, 284] on div "play_arrow" at bounding box center [199, 277] width 41 height 30
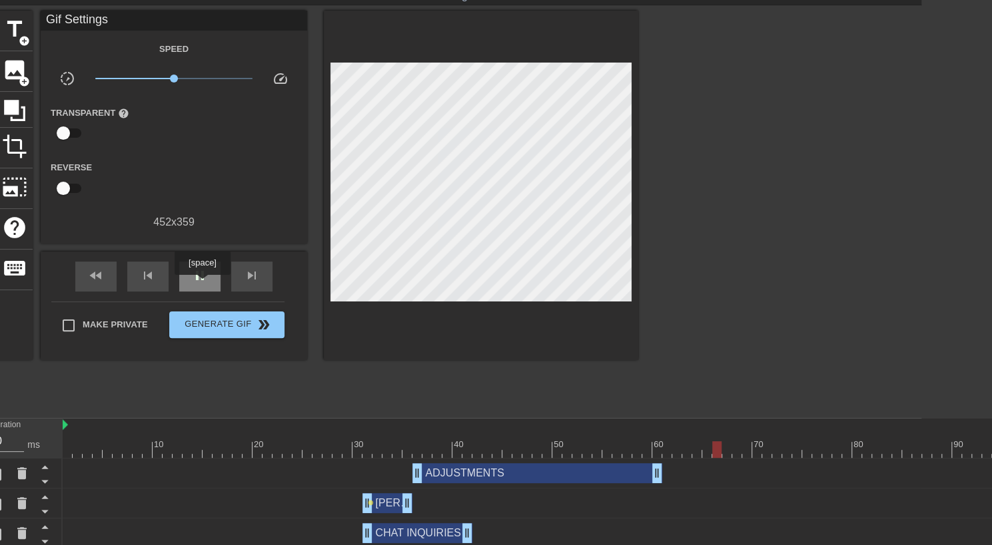
click at [202, 284] on div "pause" at bounding box center [199, 277] width 41 height 30
drag, startPoint x: 367, startPoint y: 320, endPoint x: 562, endPoint y: 321, distance: 195.1
click at [562, 321] on div "title add_circle image add_circle crop photo_size_select_large help keyboard Gi…" at bounding box center [317, 186] width 641 height 350
drag, startPoint x: 746, startPoint y: 452, endPoint x: 676, endPoint y: 456, distance: 70.0
click at [676, 456] on div at bounding box center [676, 450] width 9 height 17
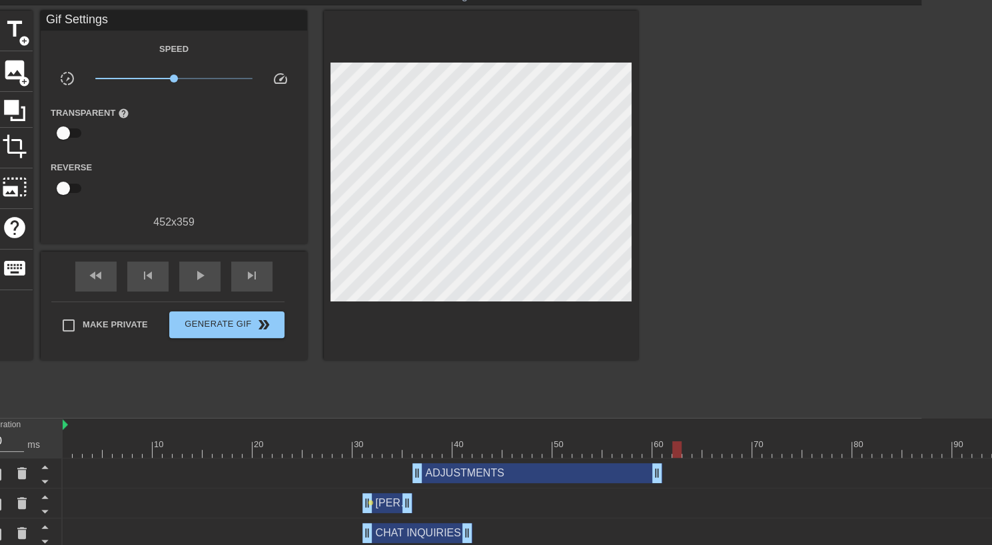
scroll to position [42, 0]
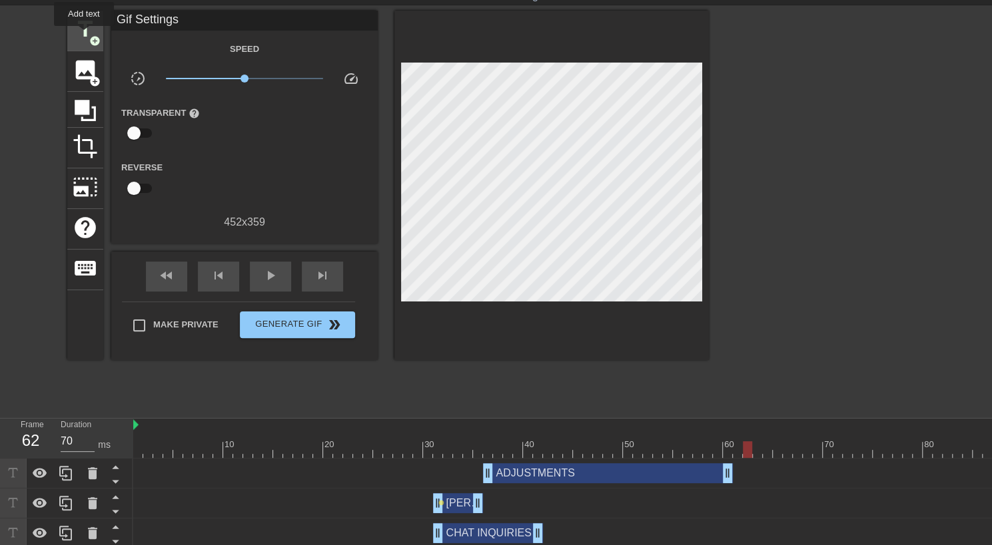
click at [84, 35] on span "title" at bounding box center [85, 29] width 25 height 25
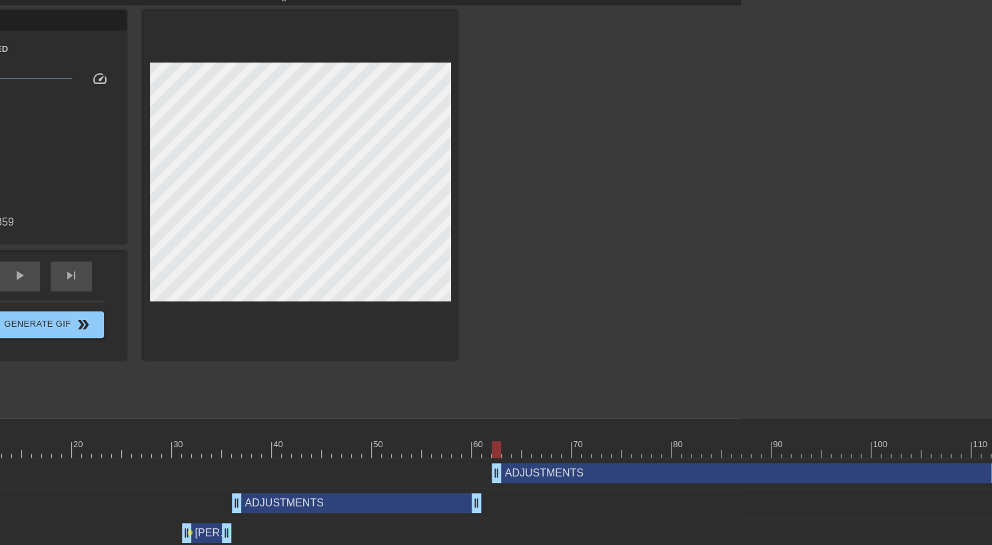
scroll to position [42, 264]
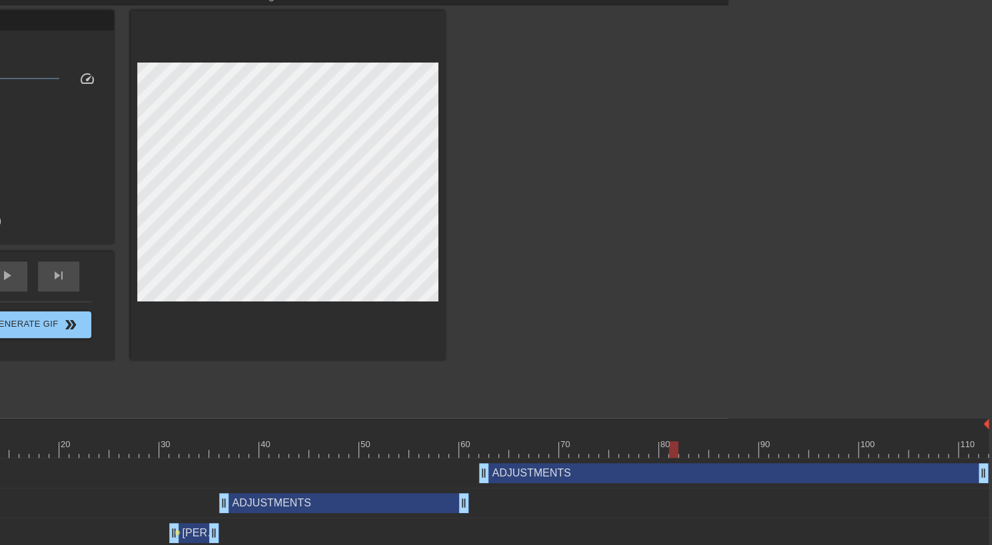
drag, startPoint x: 486, startPoint y: 444, endPoint x: 662, endPoint y: 447, distance: 176.5
click at [662, 447] on div at bounding box center [428, 450] width 1119 height 17
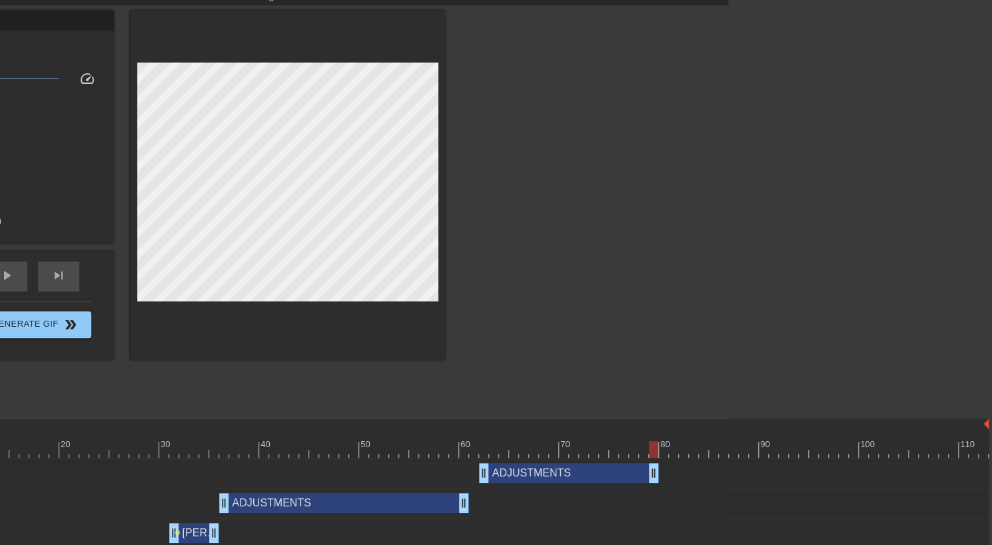
drag, startPoint x: 982, startPoint y: 472, endPoint x: 650, endPoint y: 474, distance: 332.4
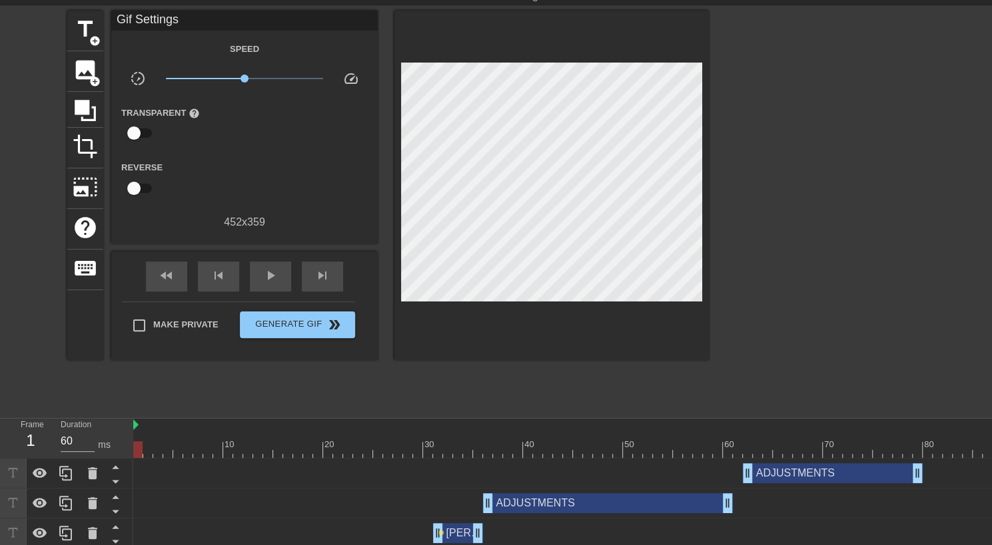
drag, startPoint x: 920, startPoint y: 450, endPoint x: 121, endPoint y: 442, distance: 799.3
click at [272, 264] on div "play_arrow" at bounding box center [270, 277] width 41 height 30
click at [272, 264] on div "pause" at bounding box center [270, 277] width 41 height 30
click at [272, 264] on div "play_arrow" at bounding box center [270, 277] width 41 height 30
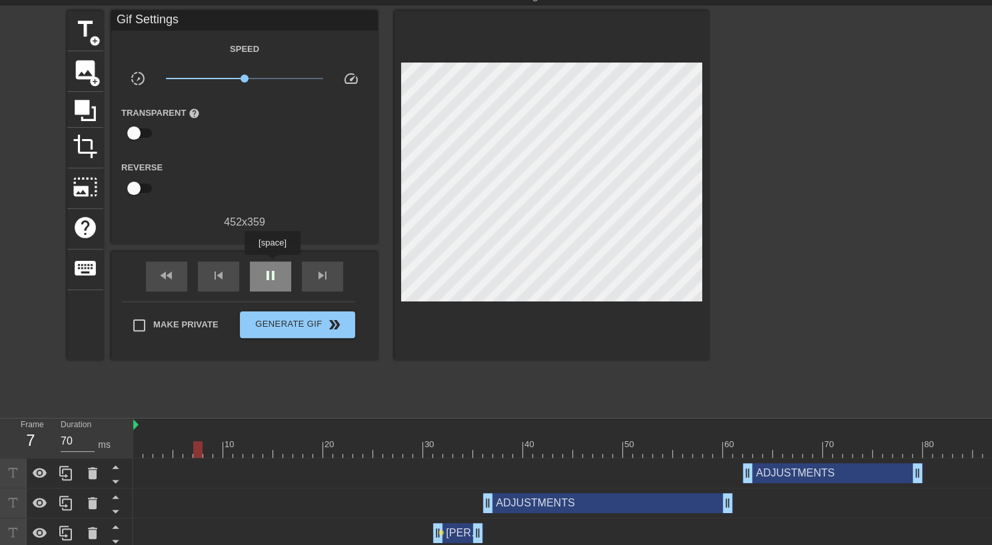
click at [272, 264] on div "pause" at bounding box center [270, 277] width 41 height 30
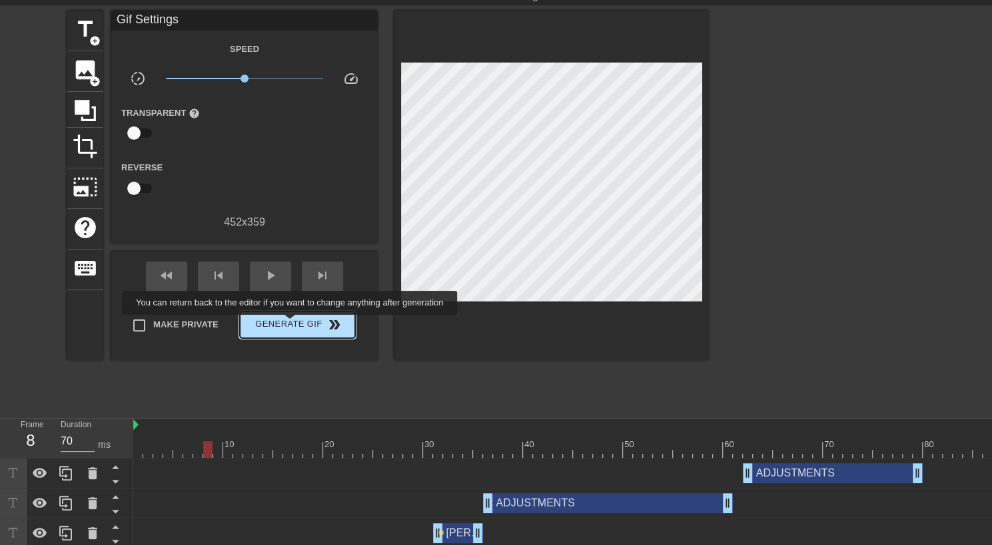
click at [291, 324] on span "Generate Gif double_arrow" at bounding box center [297, 325] width 105 height 16
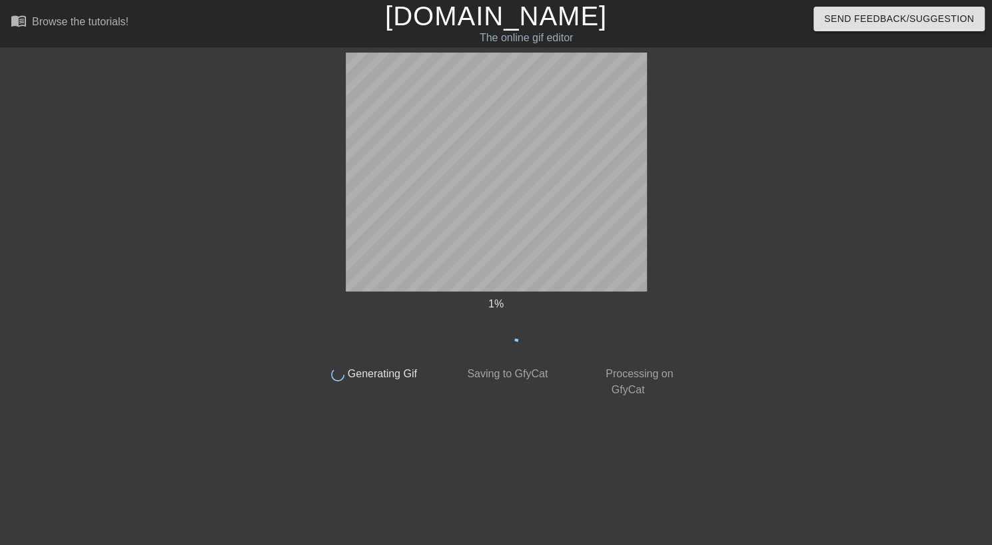
scroll to position [0, 0]
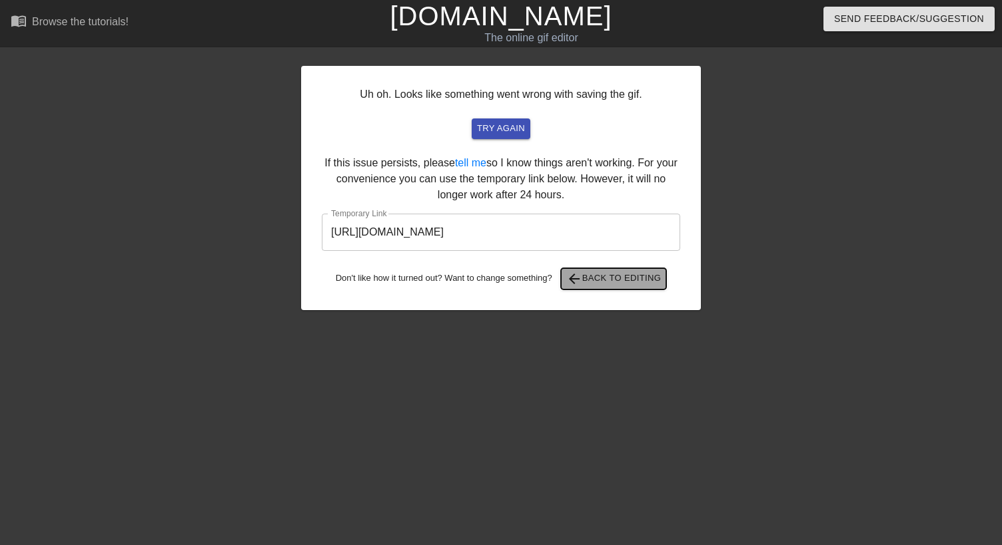
click at [611, 282] on span "arrow_back Back to Editing" at bounding box center [613, 279] width 95 height 16
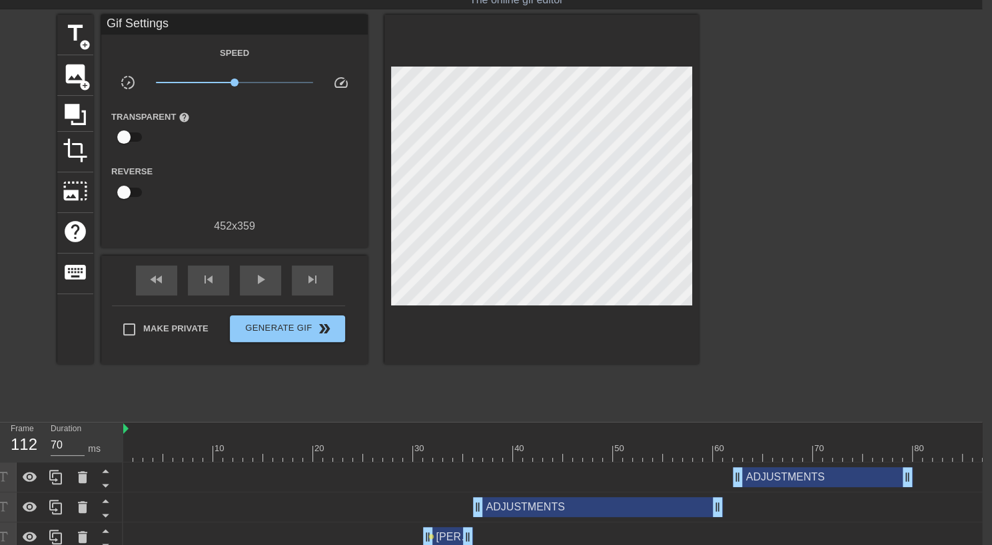
scroll to position [32, 10]
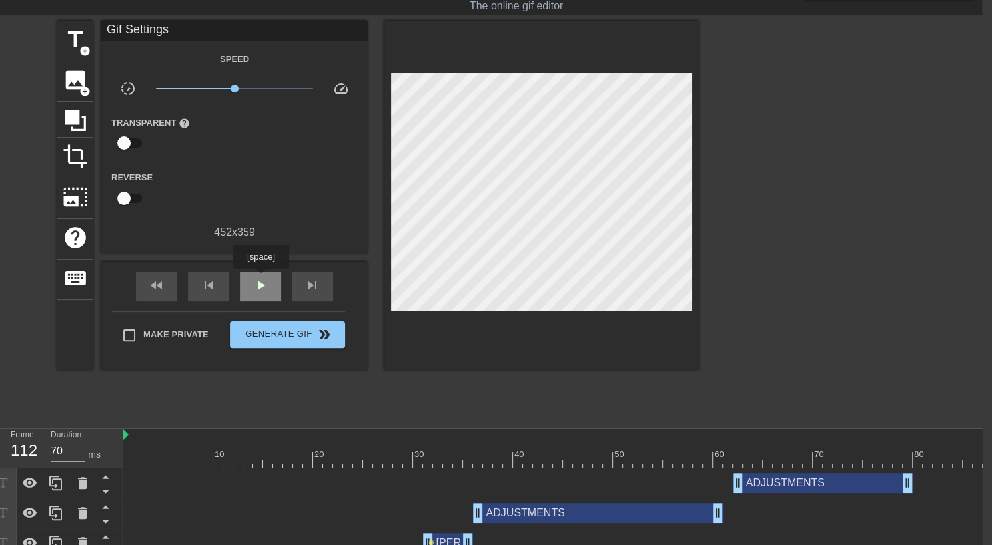
click at [260, 278] on span "play_arrow" at bounding box center [260, 286] width 16 height 16
click at [260, 278] on span "pause" at bounding box center [260, 286] width 16 height 16
click at [79, 45] on span "add_circle" at bounding box center [84, 50] width 11 height 11
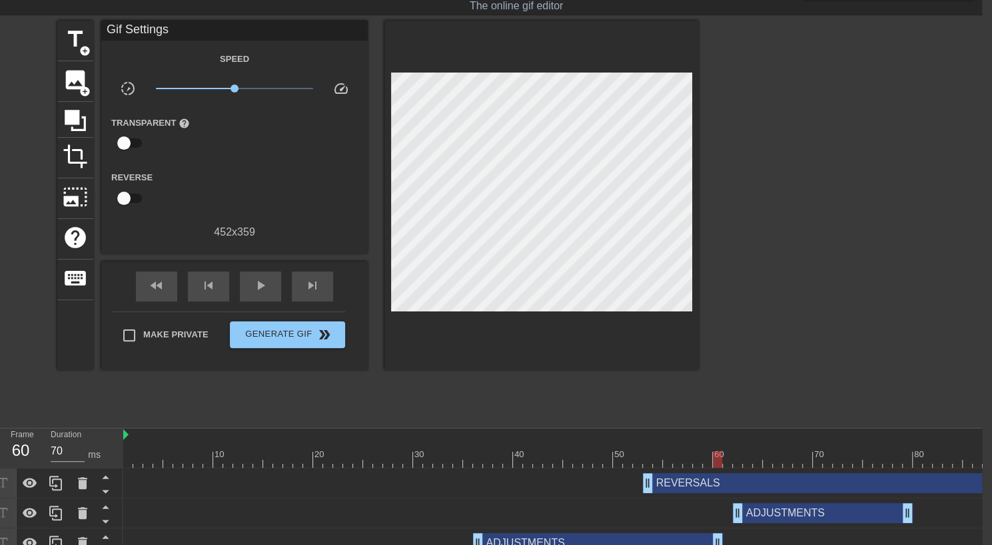
drag, startPoint x: 649, startPoint y: 456, endPoint x: 721, endPoint y: 458, distance: 72.6
click at [721, 458] on div at bounding box center [717, 460] width 9 height 17
click at [725, 458] on div at bounding box center [727, 460] width 9 height 17
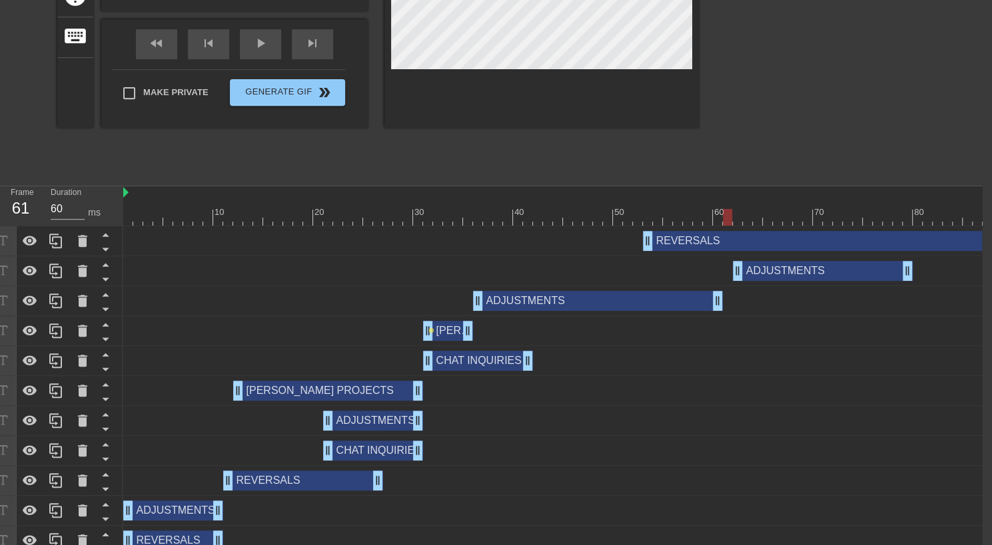
scroll to position [275, 10]
click at [773, 236] on div "REVERSALS drag_handle drag_handle" at bounding box center [942, 240] width 599 height 20
click at [971, 237] on div "REVERSALS drag_handle drag_handle" at bounding box center [942, 240] width 599 height 20
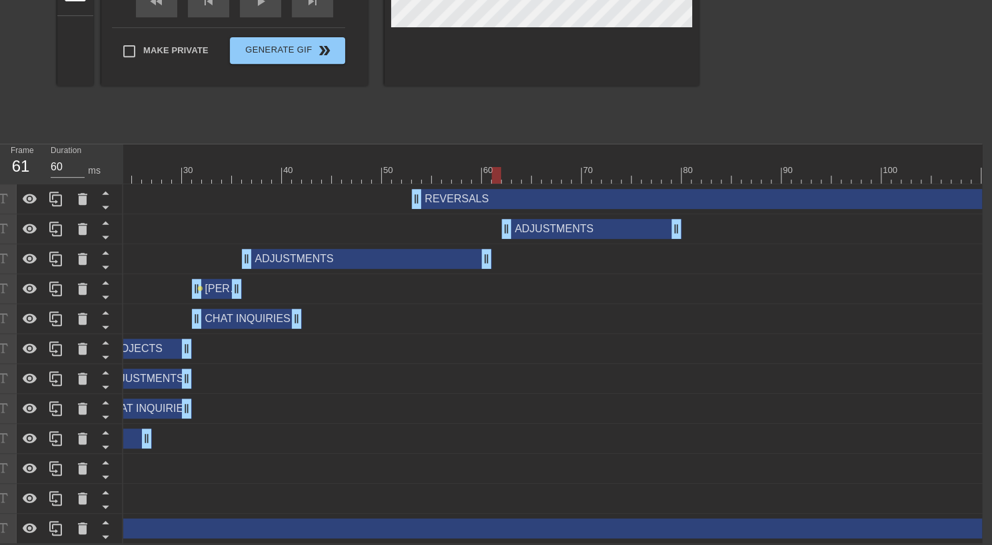
scroll to position [0, 254]
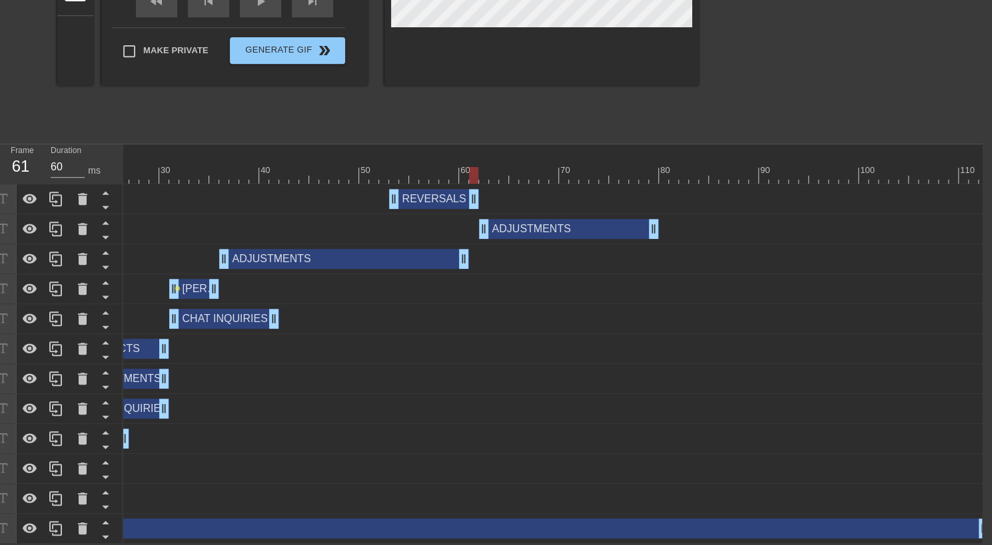
drag, startPoint x: 986, startPoint y: 195, endPoint x: 476, endPoint y: 218, distance: 510.7
click at [476, 218] on div "REVERSALS drag_handle drag_handle ADJUSTMENTS drag_handle drag_handle ADJUSTMEN…" at bounding box center [298, 364] width 859 height 360
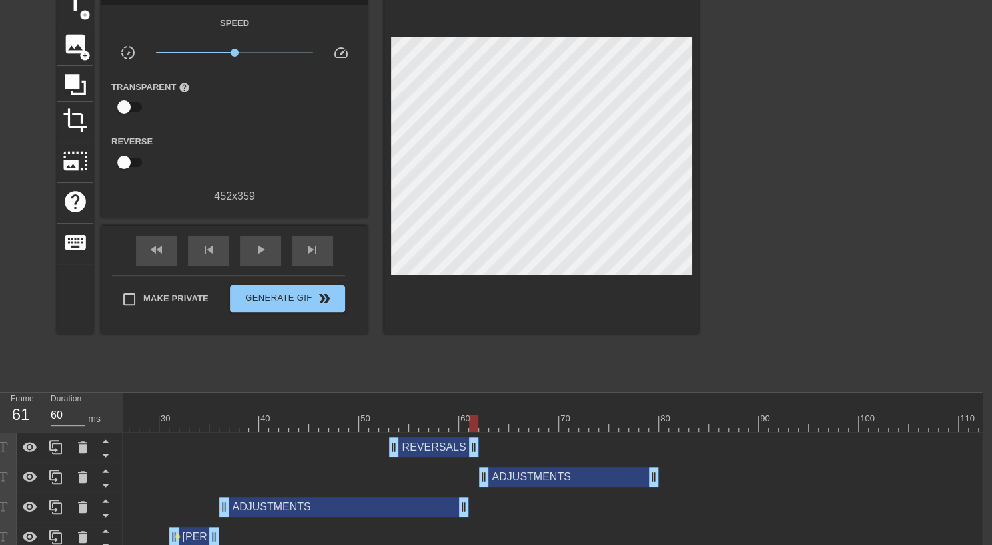
scroll to position [60, 10]
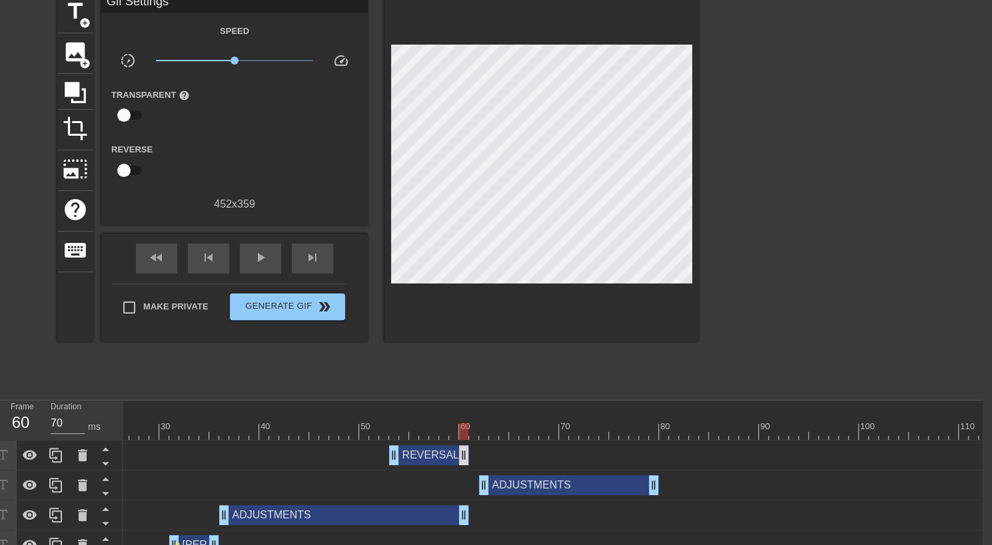
drag, startPoint x: 469, startPoint y: 458, endPoint x: 461, endPoint y: 458, distance: 8.0
click at [260, 262] on span "play_arrow" at bounding box center [260, 258] width 16 height 16
click at [260, 262] on span "pause" at bounding box center [260, 258] width 16 height 16
click at [74, 25] on div "title add_circle" at bounding box center [75, 13] width 36 height 41
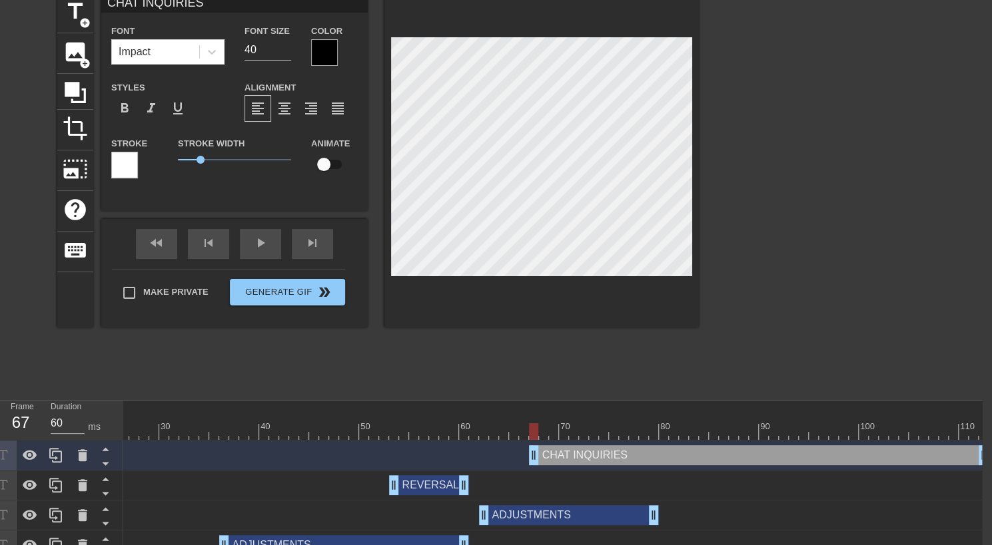
scroll to position [2, 5]
click at [87, 29] on div "title add_circle" at bounding box center [75, 13] width 36 height 41
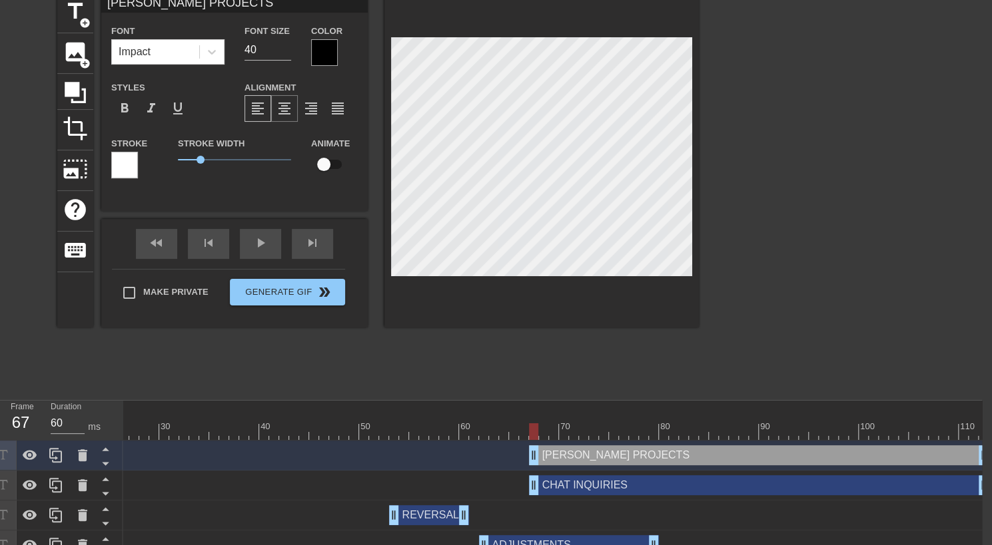
click at [280, 105] on span "format_align_center" at bounding box center [284, 109] width 16 height 16
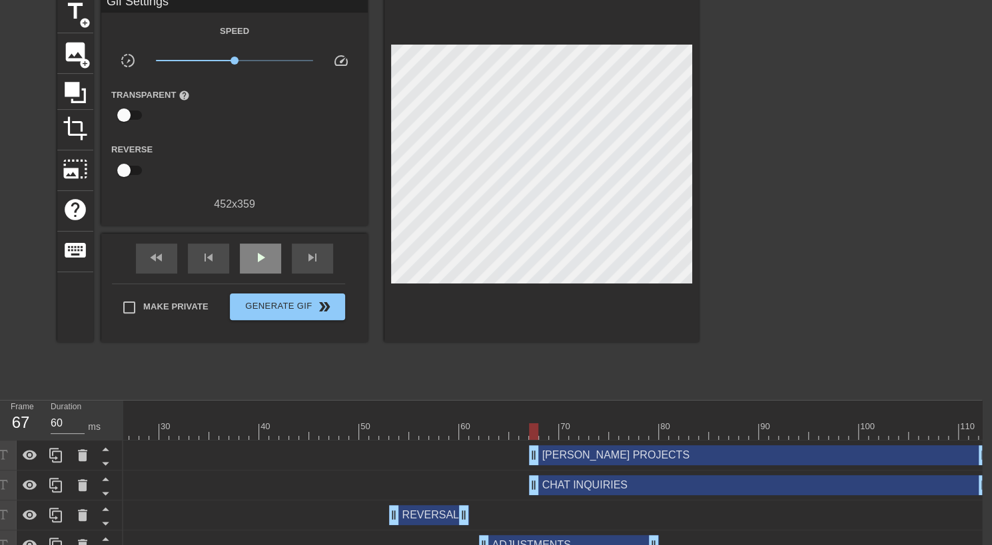
click at [256, 236] on div "fast_rewind skip_previous play_arrow skip_next" at bounding box center [234, 259] width 217 height 50
click at [258, 260] on span "play_arrow" at bounding box center [260, 258] width 16 height 16
click at [258, 260] on span "pause" at bounding box center [260, 258] width 16 height 16
click at [258, 260] on span "play_arrow" at bounding box center [260, 258] width 16 height 16
click at [258, 260] on span "pause" at bounding box center [260, 258] width 16 height 16
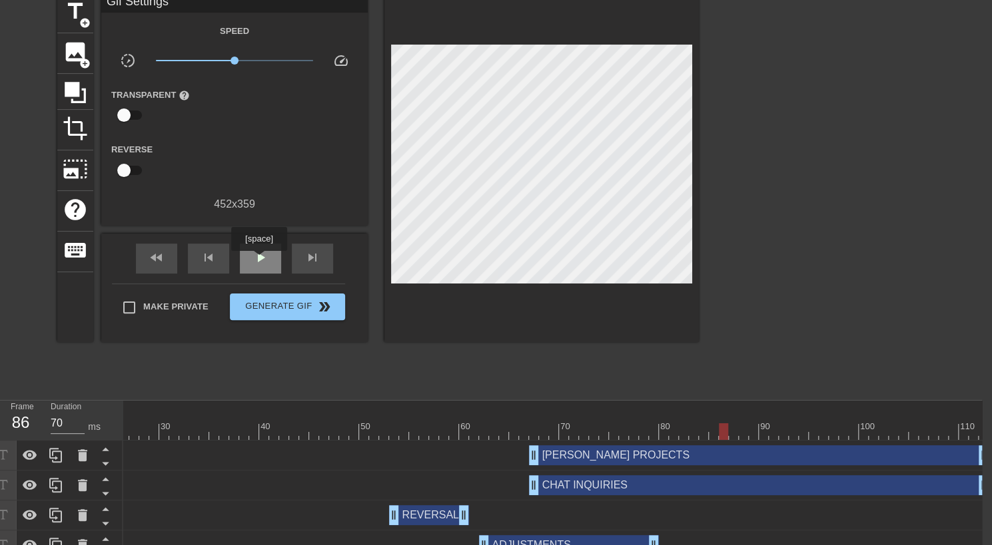
click at [258, 260] on span "play_arrow" at bounding box center [260, 258] width 16 height 16
click at [258, 260] on span "pause" at bounding box center [260, 258] width 16 height 16
drag, startPoint x: 687, startPoint y: 419, endPoint x: 424, endPoint y: 447, distance: 264.6
click at [255, 261] on span "play_arrow" at bounding box center [260, 258] width 16 height 16
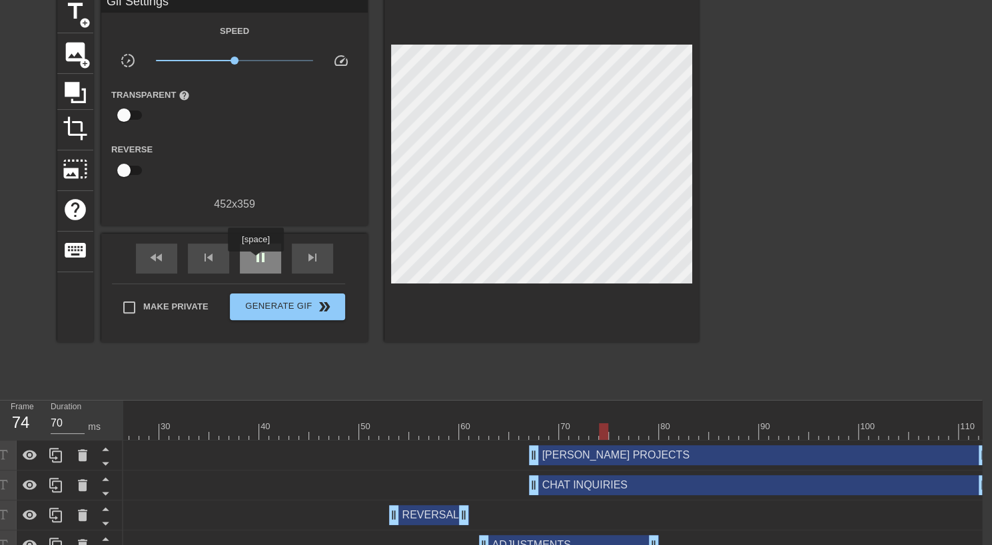
click at [255, 261] on span "pause" at bounding box center [260, 258] width 16 height 16
click at [255, 261] on span "play_arrow" at bounding box center [260, 258] width 16 height 16
click at [255, 261] on span "pause" at bounding box center [260, 258] width 16 height 16
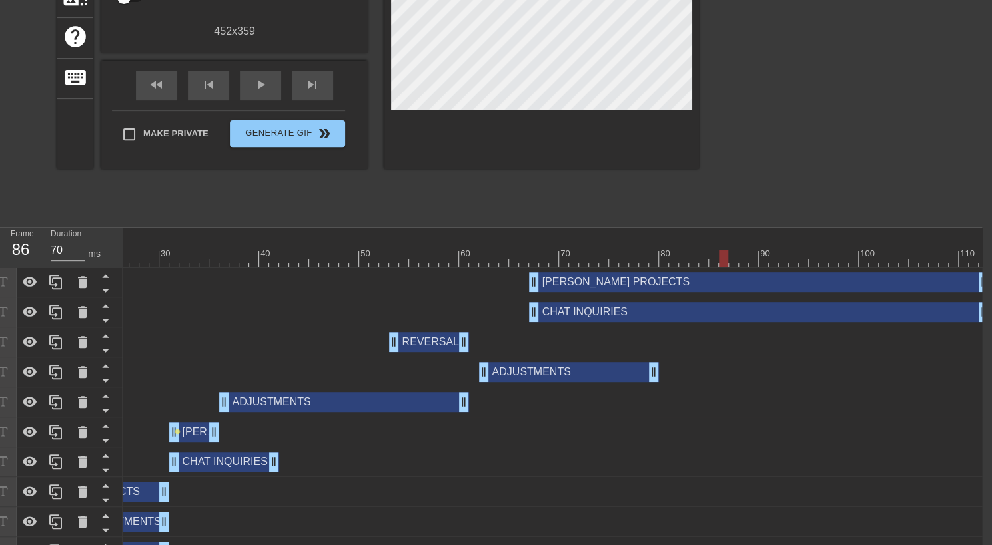
scroll to position [234, 10]
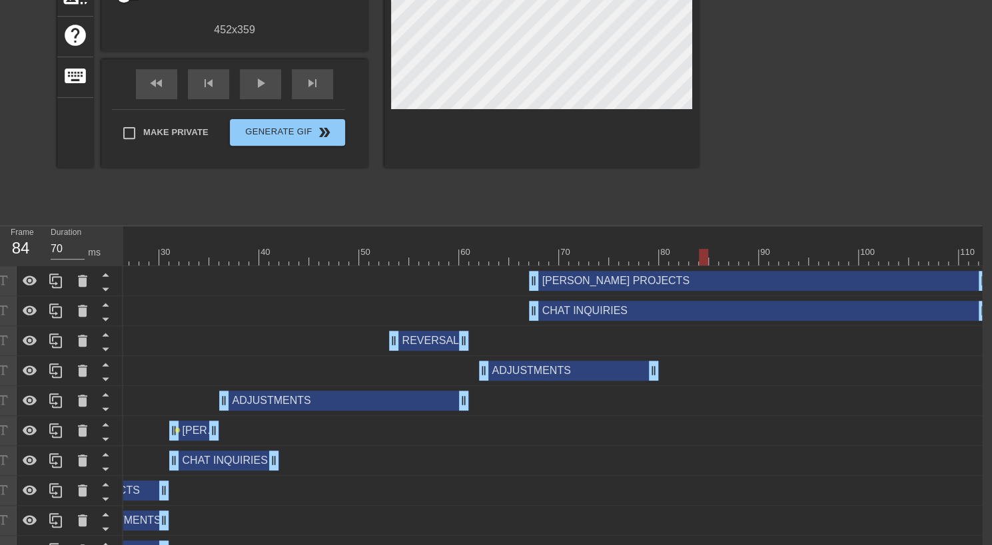
drag, startPoint x: 721, startPoint y: 260, endPoint x: 702, endPoint y: 261, distance: 19.3
click at [702, 261] on div at bounding box center [703, 257] width 9 height 17
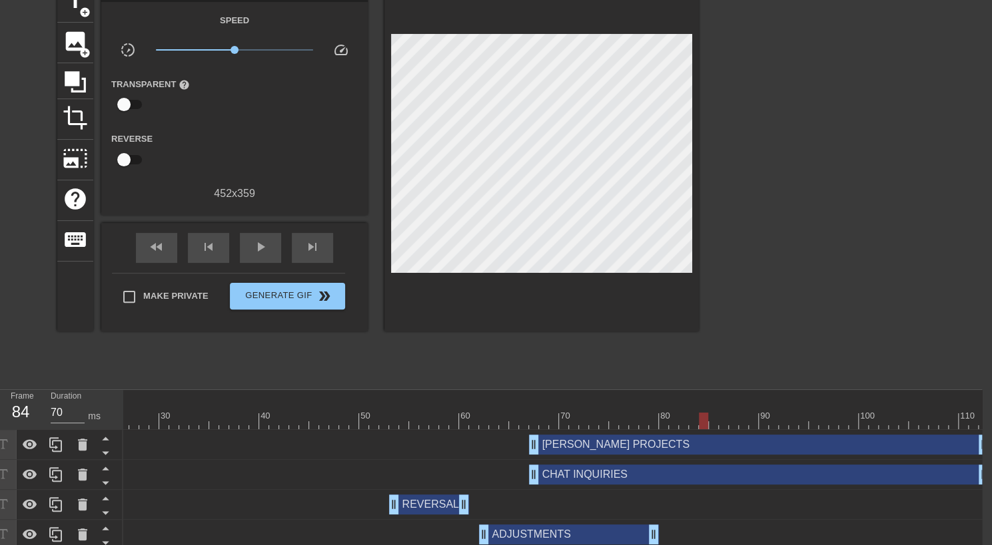
scroll to position [41, 10]
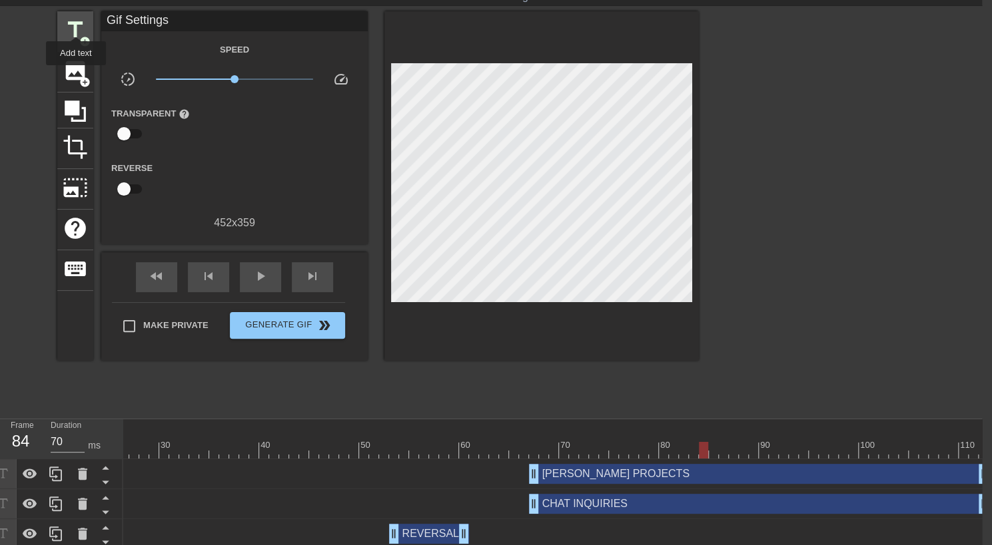
click at [76, 25] on span "title" at bounding box center [75, 29] width 25 height 25
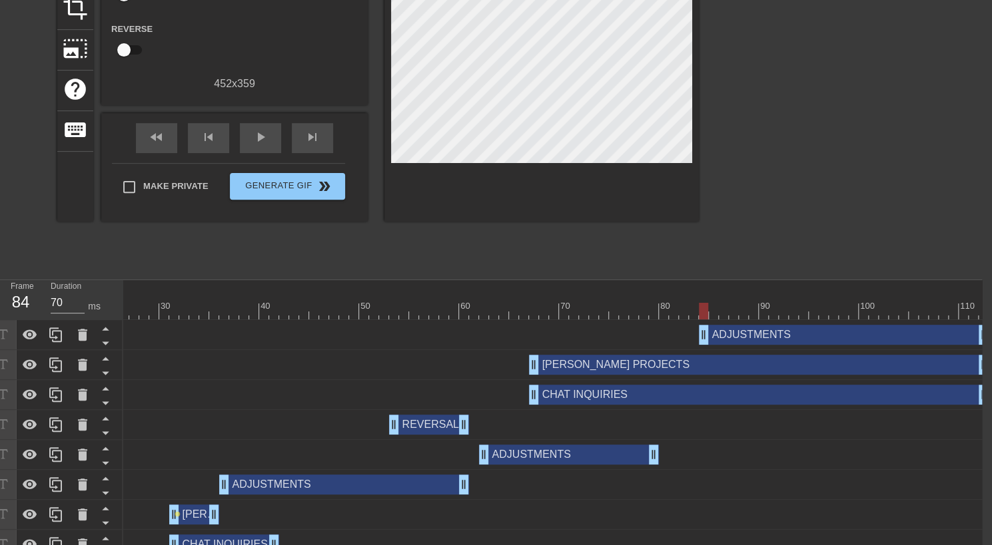
scroll to position [0, 10]
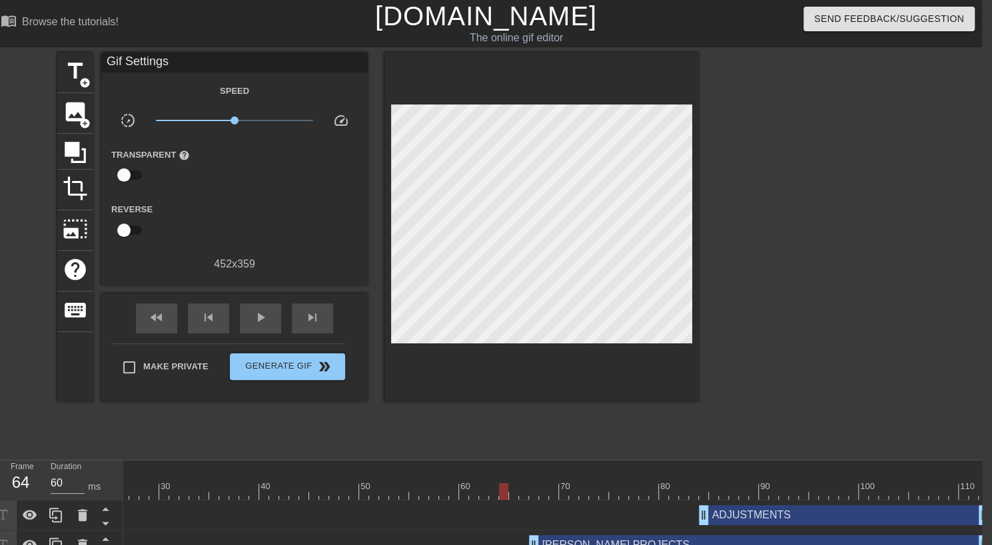
drag, startPoint x: 386, startPoint y: 472, endPoint x: 502, endPoint y: 498, distance: 118.6
click at [502, 498] on div "10 20 30 40 50 60 70 80 90 100 110" at bounding box center [428, 480] width 1119 height 39
drag, startPoint x: 500, startPoint y: 492, endPoint x: 133, endPoint y: 491, distance: 367.0
click at [129, 491] on div at bounding box center [123, 492] width 9 height 17
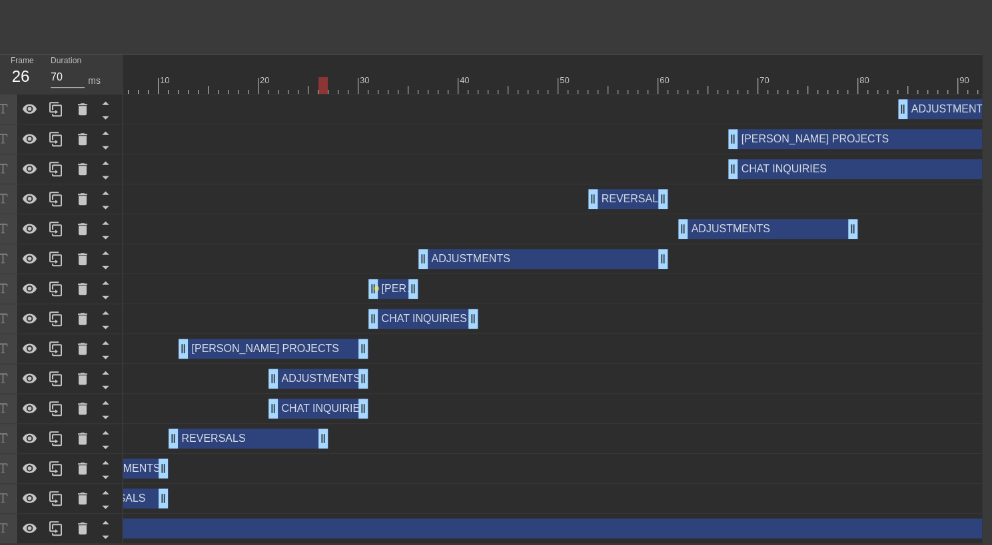
scroll to position [0, 0]
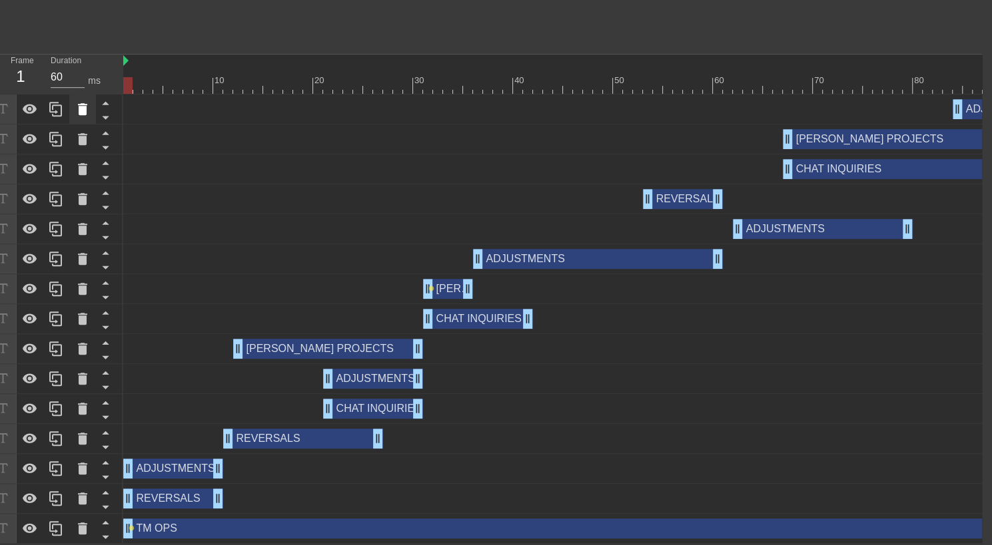
drag, startPoint x: 380, startPoint y: 72, endPoint x: 88, endPoint y: 110, distance: 294.2
click at [88, 110] on div "Frame 1 Duration 60 ms 10 20 30 40 50 60 70 80 90 100 110 ADJUSTMENTS drag_hand…" at bounding box center [486, 300] width 992 height 490
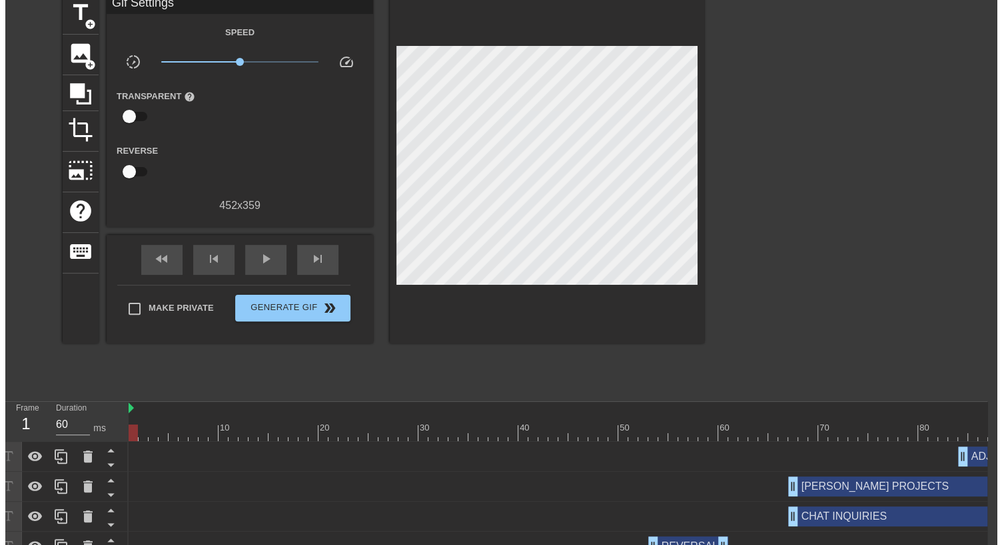
scroll to position [0, 10]
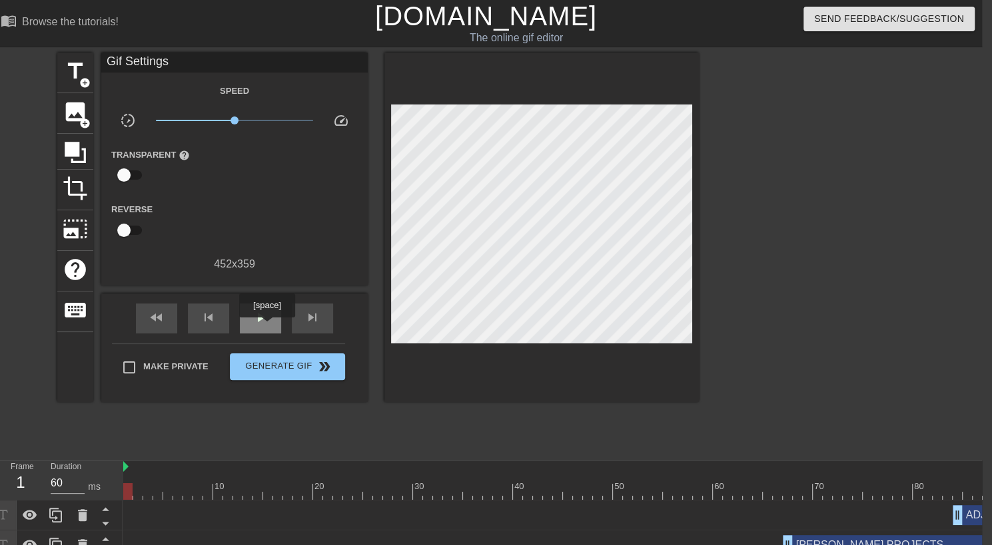
click at [266, 327] on div "play_arrow" at bounding box center [260, 319] width 41 height 30
click at [266, 327] on div "pause" at bounding box center [260, 319] width 41 height 30
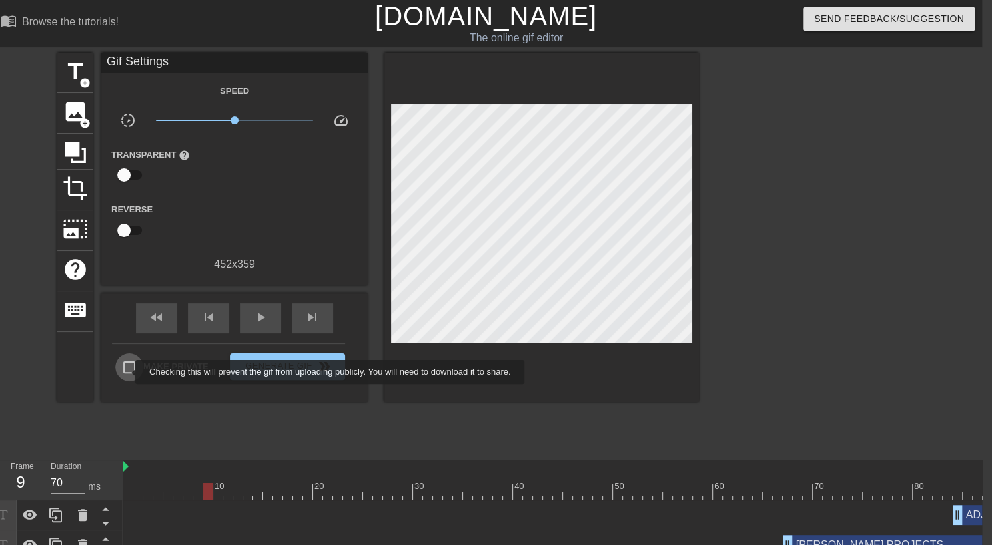
click at [127, 372] on input "Make Private" at bounding box center [129, 368] width 28 height 28
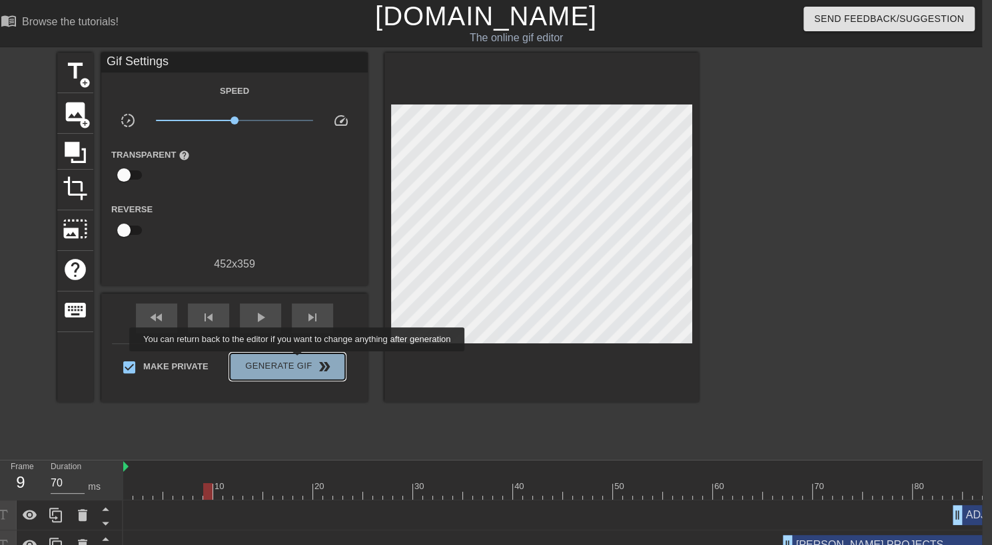
click at [298, 361] on span "Generate Gif double_arrow" at bounding box center [287, 367] width 105 height 16
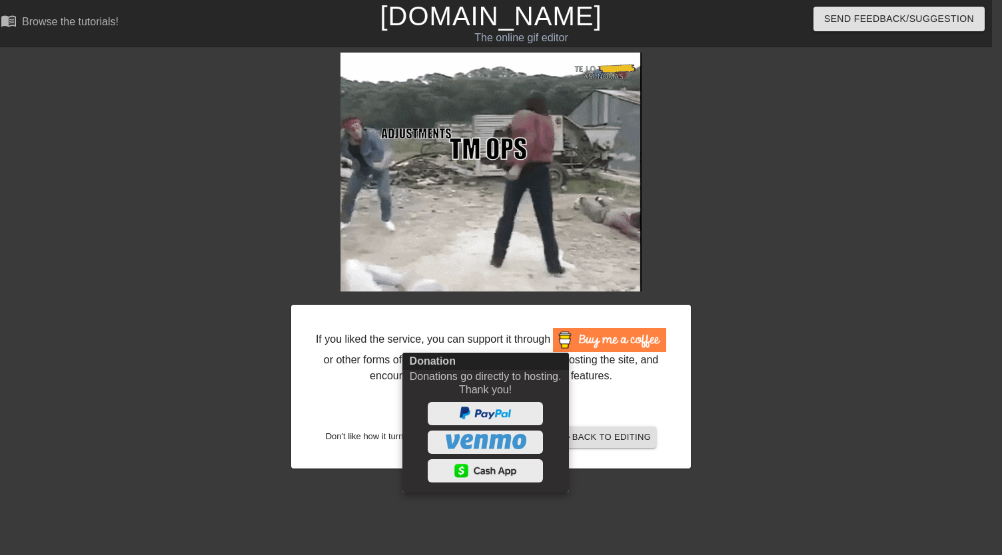
click at [784, 336] on div at bounding box center [501, 277] width 1002 height 555
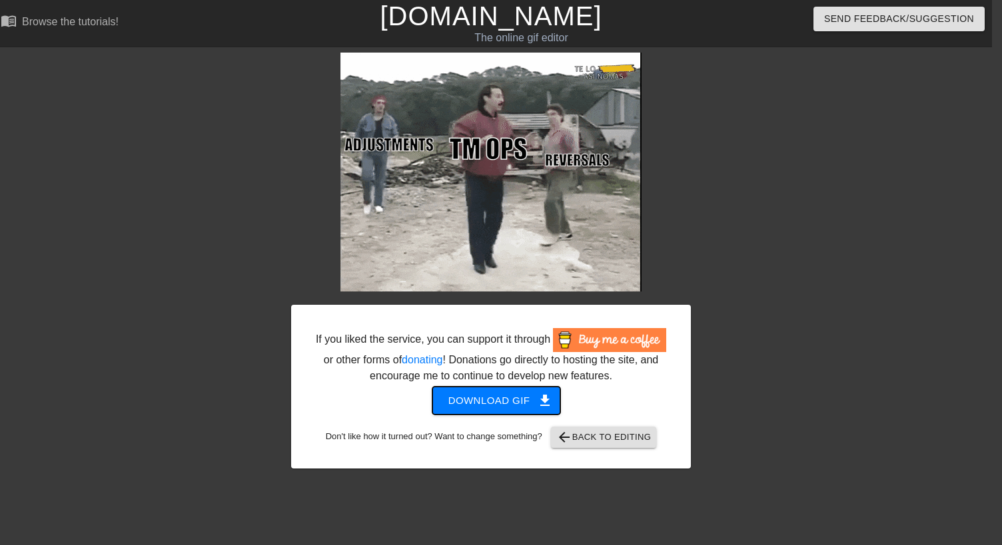
click at [490, 406] on span "Download gif get_app" at bounding box center [496, 400] width 97 height 17
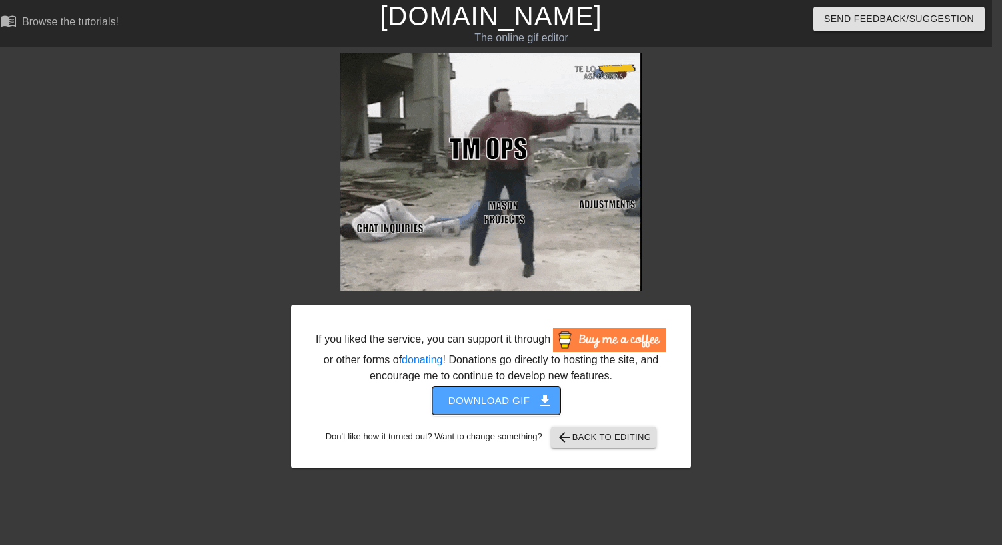
click at [509, 399] on span "Download gif get_app" at bounding box center [496, 400] width 97 height 17
